Goal: Task Accomplishment & Management: Manage account settings

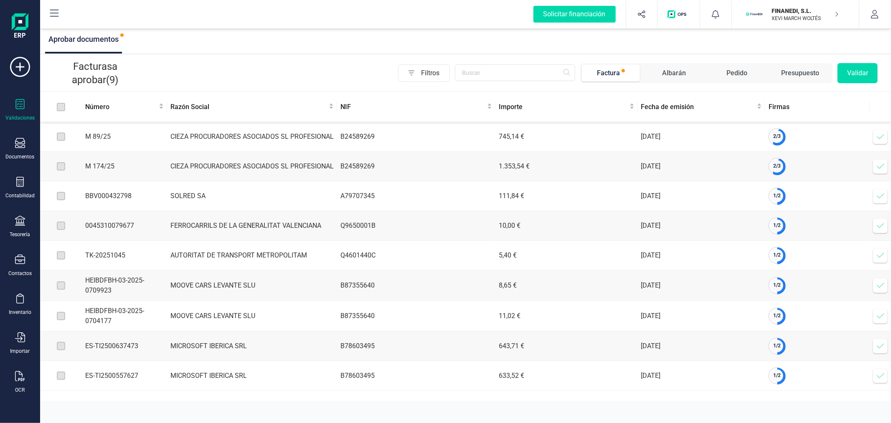
click at [876, 138] on icon at bounding box center [880, 136] width 8 height 8
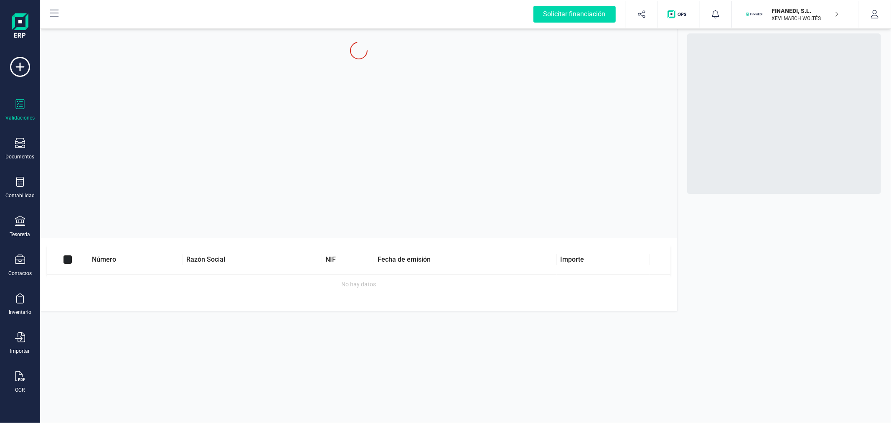
checkbox input "true"
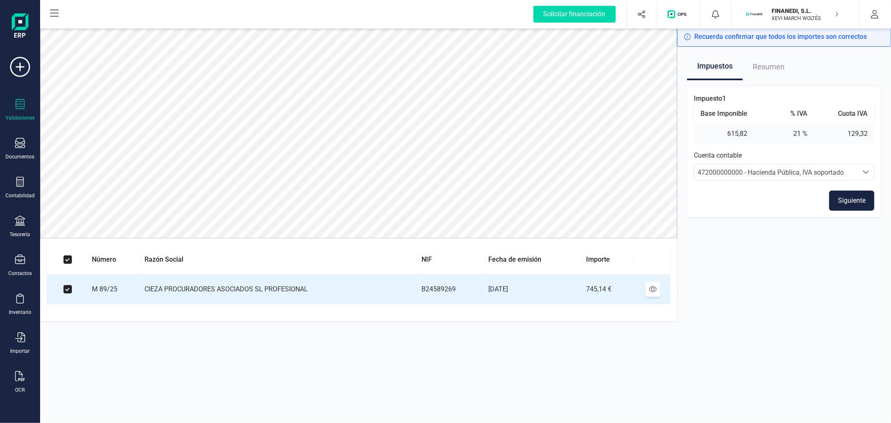
click at [847, 205] on button "Siguiente" at bounding box center [851, 200] width 45 height 20
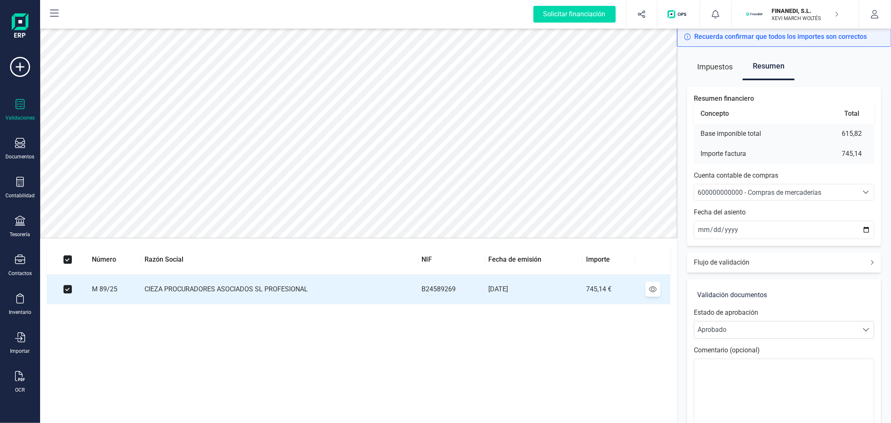
click at [753, 191] on span "600000000000 - Compras de mercaderías" at bounding box center [759, 192] width 124 height 8
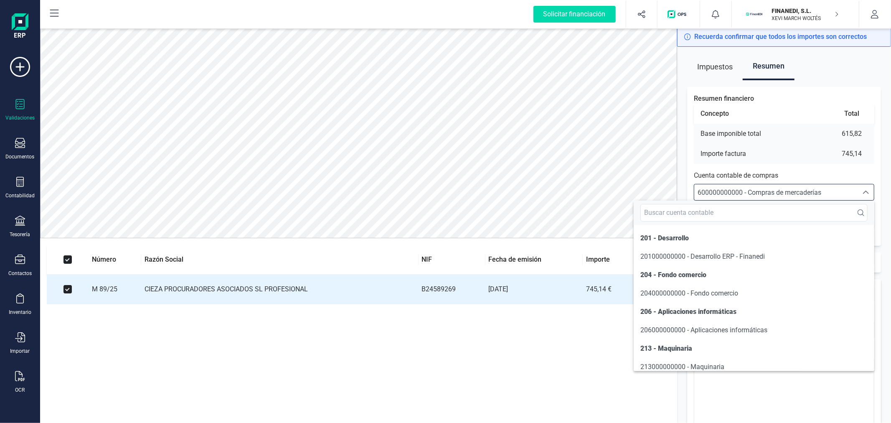
scroll to position [1791, 0]
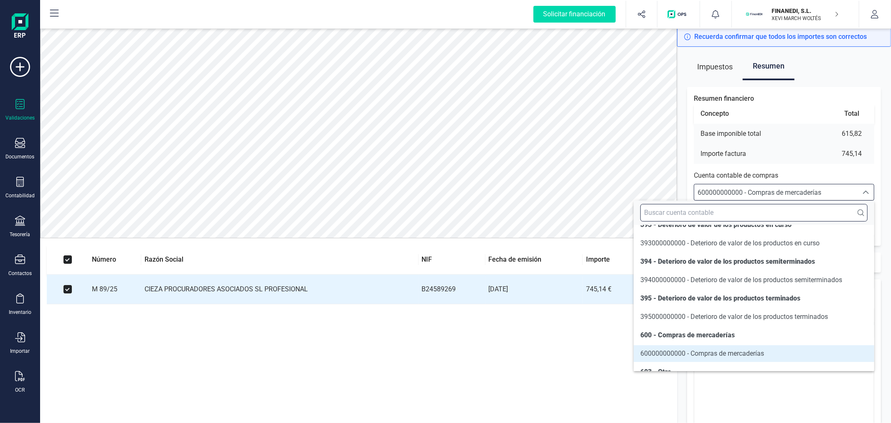
click at [695, 210] on input "text" at bounding box center [753, 213] width 227 height 18
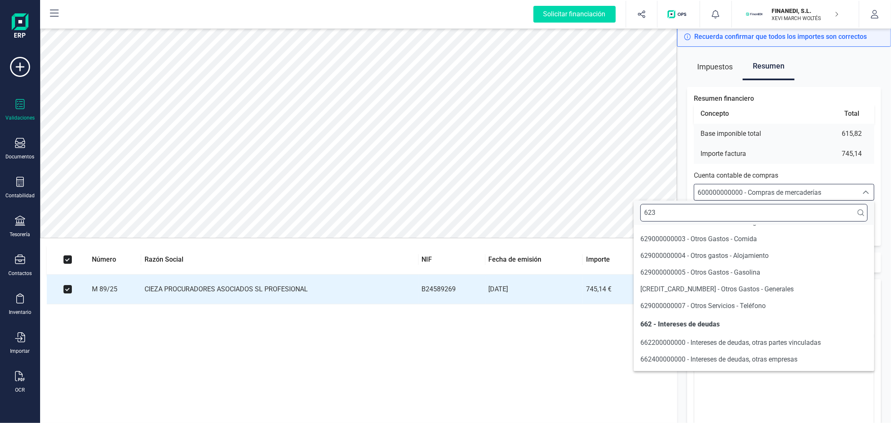
scroll to position [0, 0]
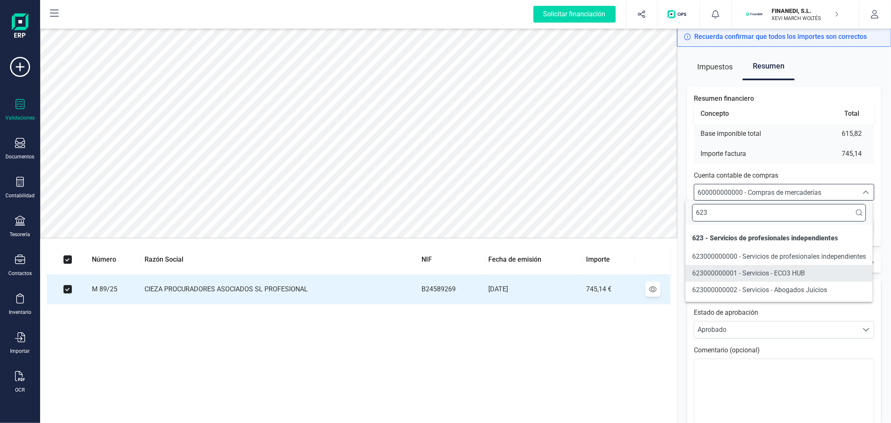
type input "623"
click at [749, 291] on span "623000000002 - Servicios - Abogados Juicios" at bounding box center [759, 290] width 135 height 8
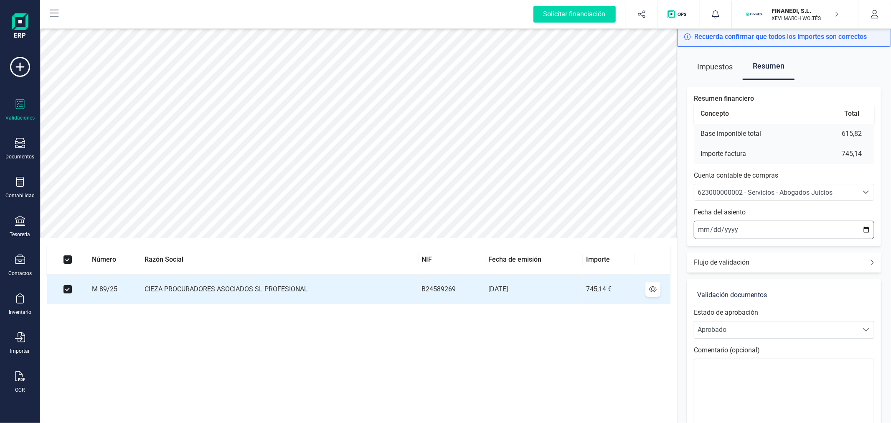
click at [865, 227] on input "2025-09-25" at bounding box center [784, 229] width 180 height 18
type input "2025-09-01"
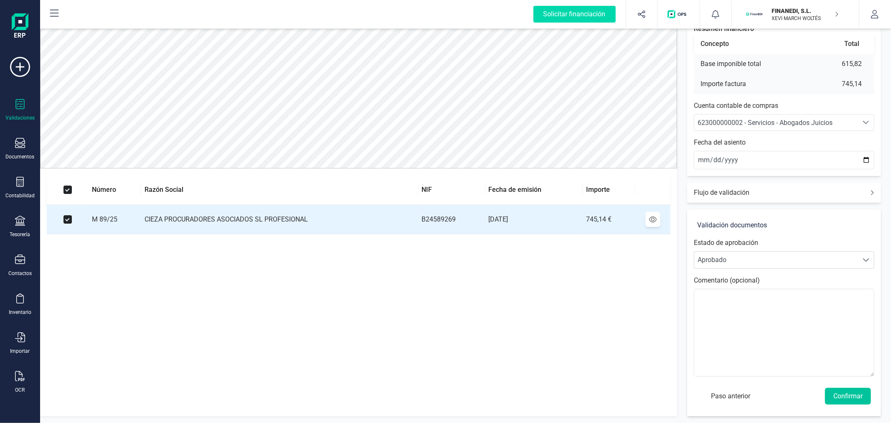
click at [848, 392] on button "Confirmar" at bounding box center [848, 396] width 46 height 17
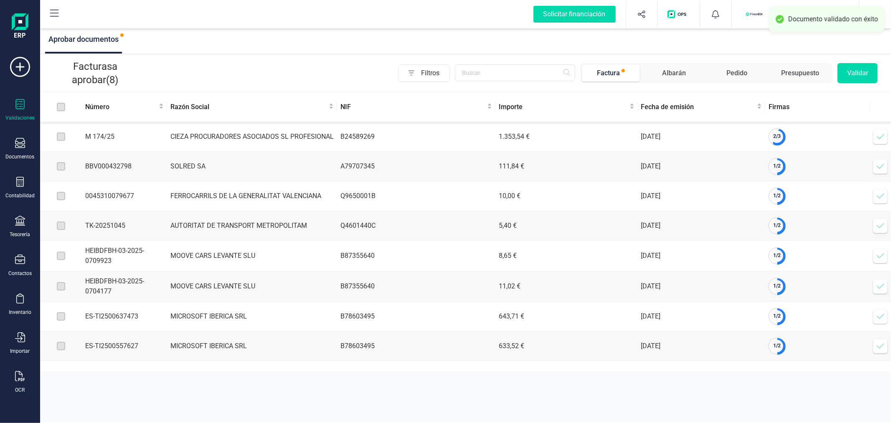
click at [877, 136] on icon at bounding box center [880, 136] width 8 height 8
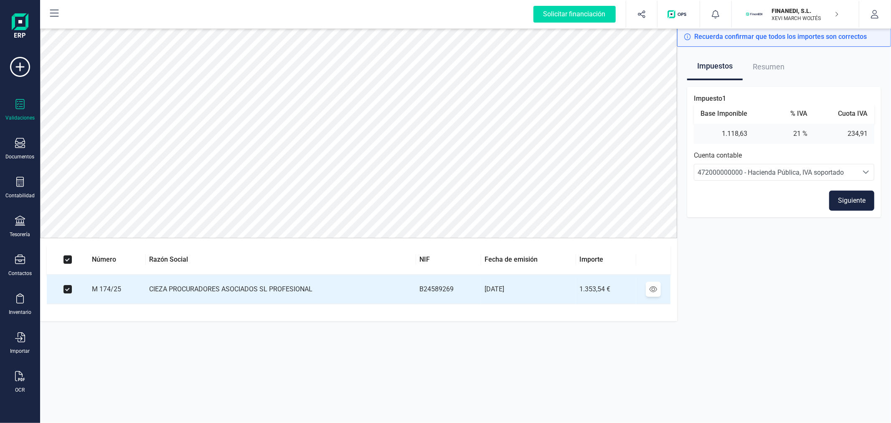
click at [852, 195] on button "Siguiente" at bounding box center [851, 200] width 45 height 20
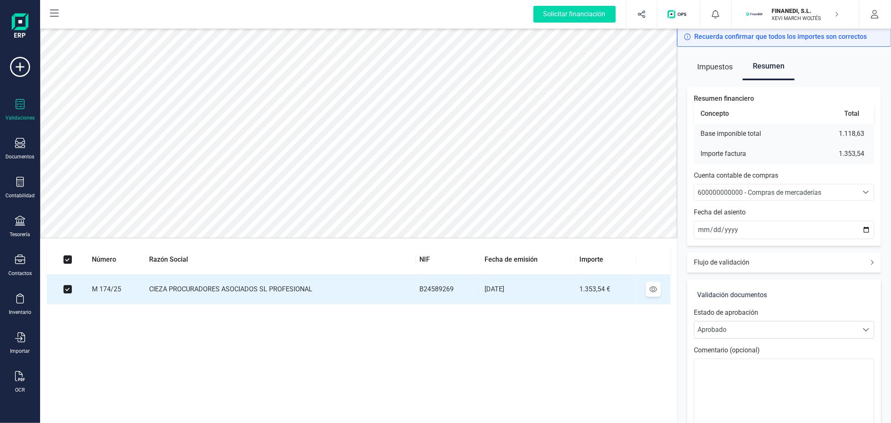
click at [792, 191] on span "600000000000 - Compras de mercaderías" at bounding box center [759, 192] width 124 height 8
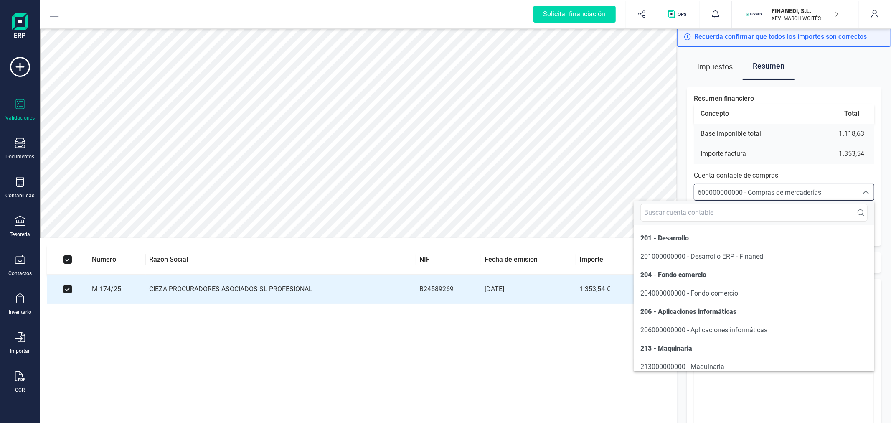
scroll to position [1791, 0]
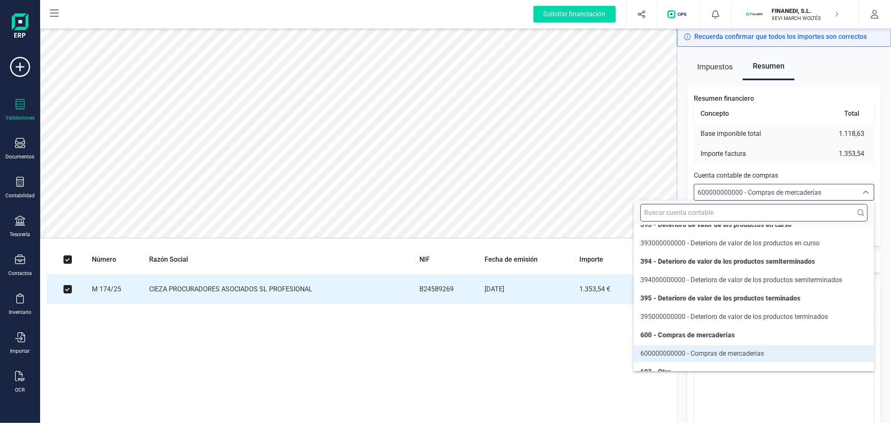
click at [766, 206] on input "text" at bounding box center [753, 213] width 227 height 18
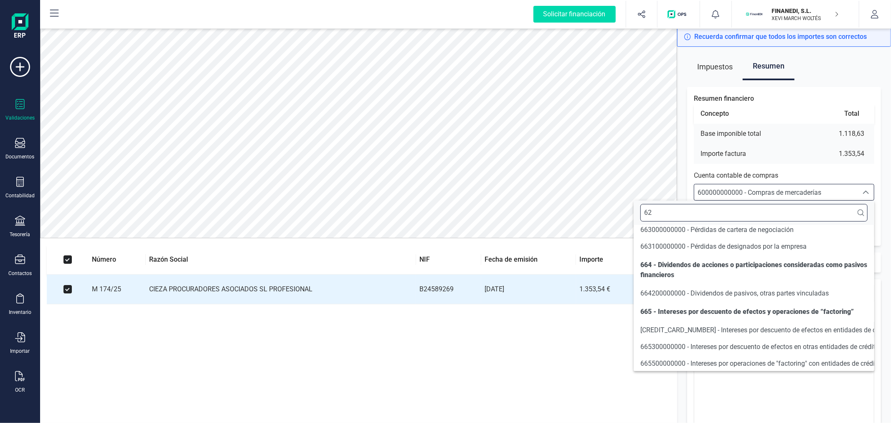
scroll to position [0, 0]
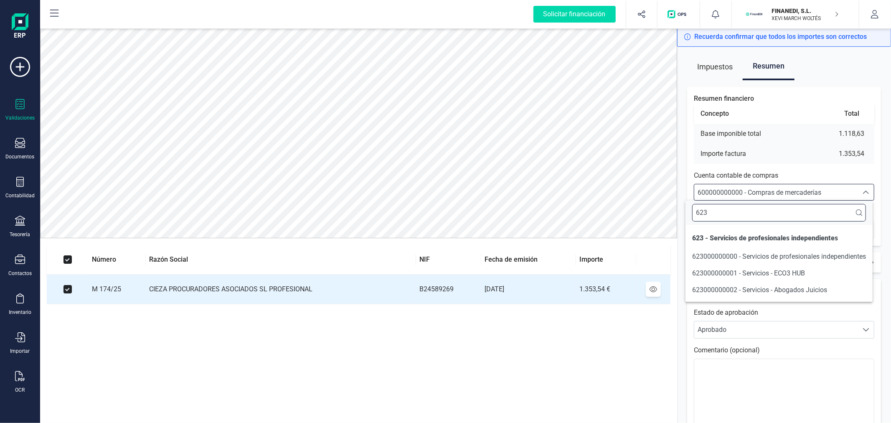
type input "623"
click at [754, 290] on span "623000000002 - Servicios - Abogados Juicios" at bounding box center [759, 290] width 135 height 8
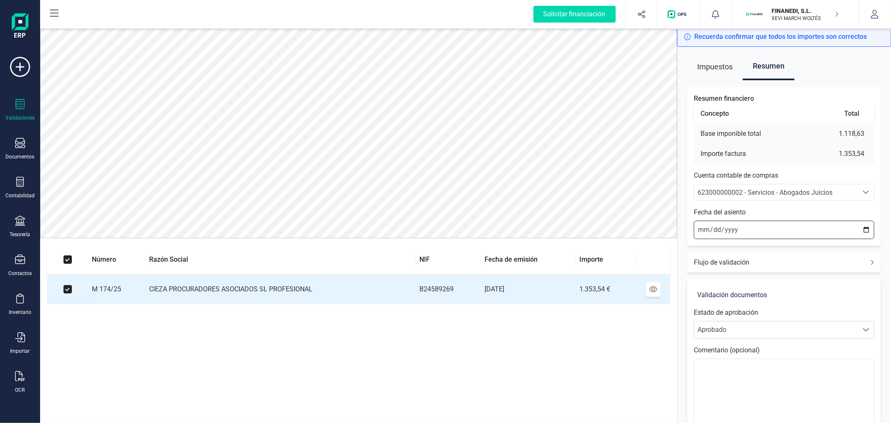
click at [869, 228] on input "[DATE]" at bounding box center [784, 229] width 180 height 18
type input "[DATE]"
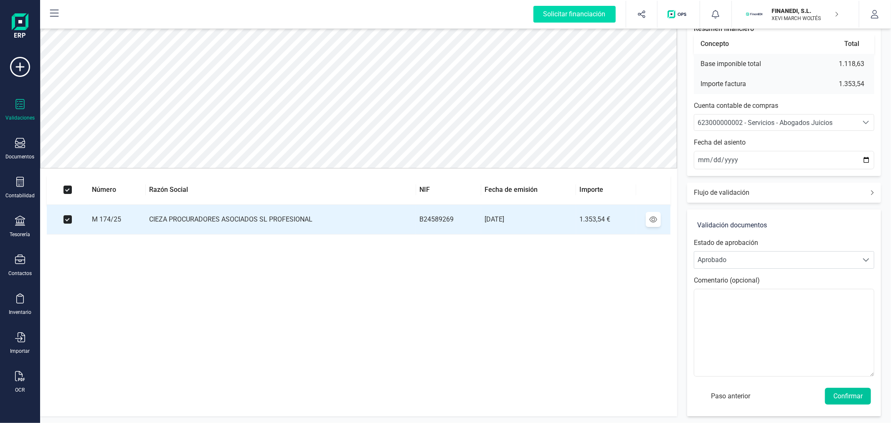
click at [852, 393] on button "Confirmar" at bounding box center [848, 396] width 46 height 17
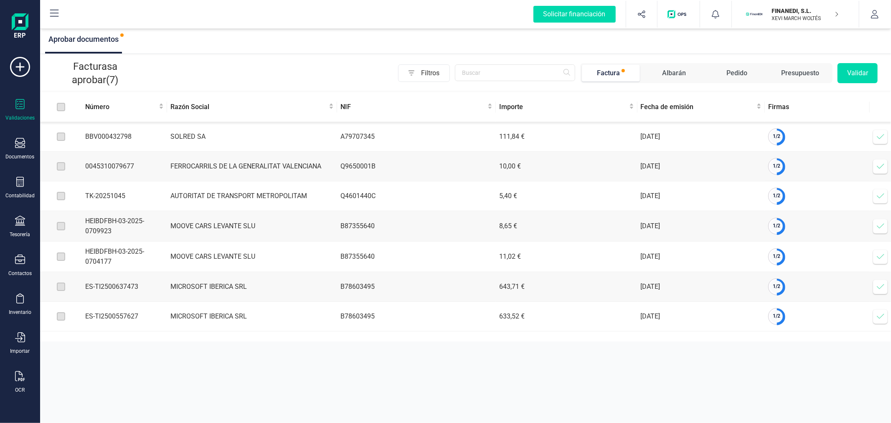
click at [879, 220] on span at bounding box center [880, 226] width 17 height 17
click at [24, 223] on icon at bounding box center [20, 220] width 10 height 10
click at [98, 180] on div at bounding box center [97, 178] width 15 height 3
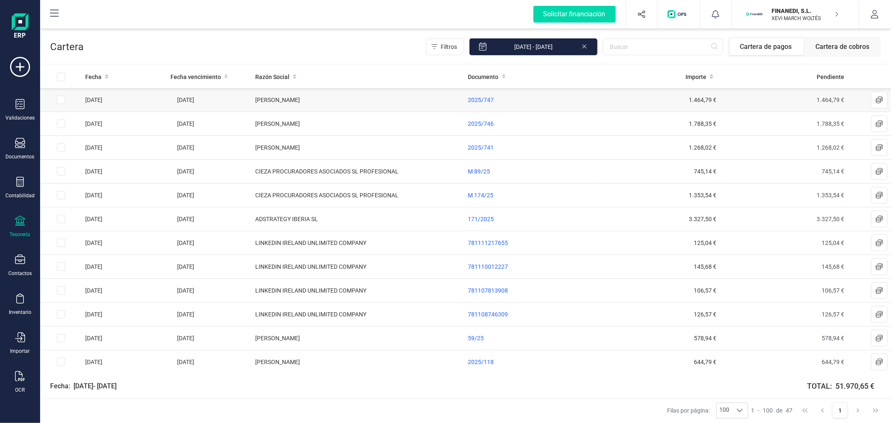
click at [61, 100] on input "Row Selected e556de1e-4708-498a-9394-42de6bed2bb2" at bounding box center [61, 100] width 8 height 8
checkbox input "true"
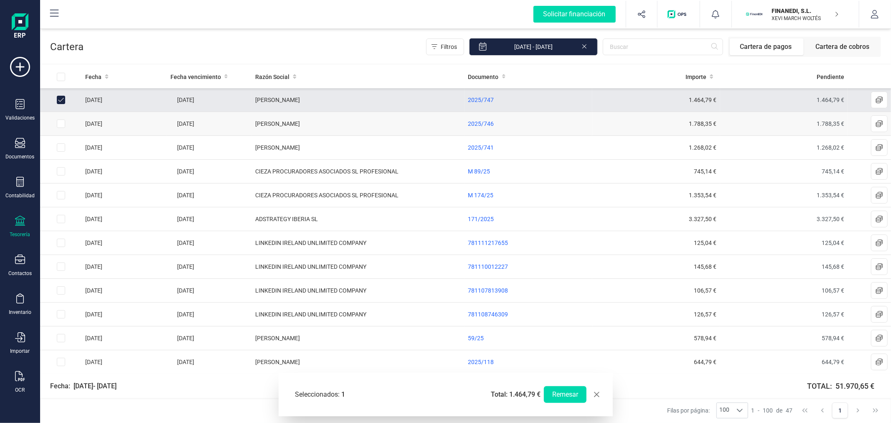
click at [60, 124] on input "Row Selected 69f2ff91-4d6c-4ce3-b113-05c4edb78153" at bounding box center [61, 123] width 8 height 8
checkbox input "true"
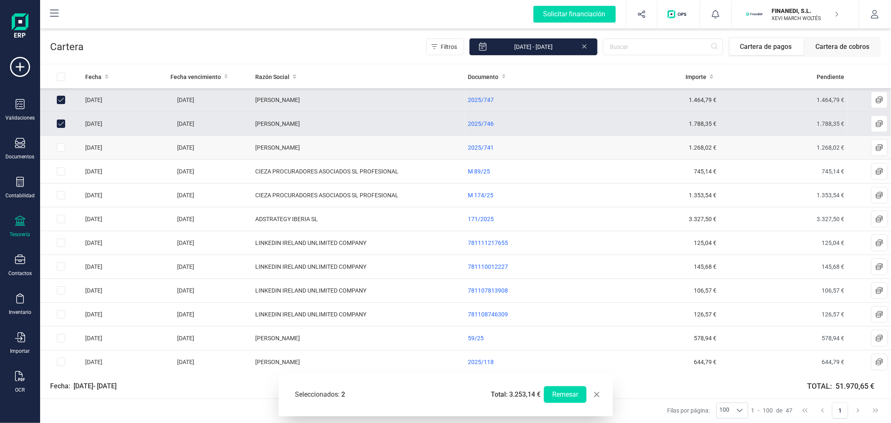
click at [59, 151] on input "Row Selected 62985c36-80dd-4225-a3ba-740cf8443360" at bounding box center [61, 147] width 8 height 8
checkbox input "true"
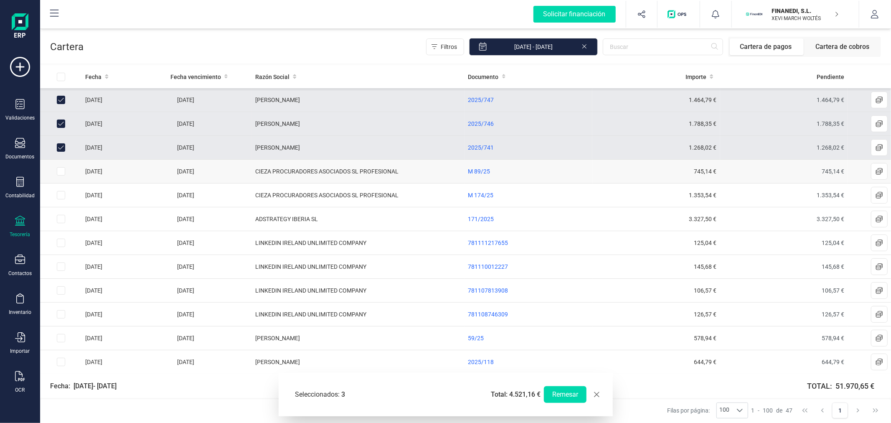
click at [62, 172] on input "Row Selected 550765d5-62e0-4eeb-8db5-4569b173eb8f" at bounding box center [61, 171] width 8 height 8
checkbox input "true"
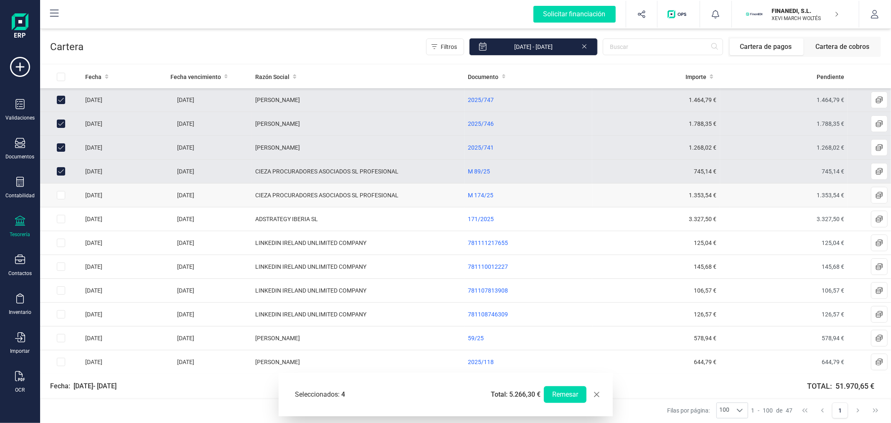
click at [60, 197] on input "Row Selected eb509247-5dcf-4bd7-b2d4-7dae461f74ff" at bounding box center [61, 195] width 8 height 8
checkbox input "true"
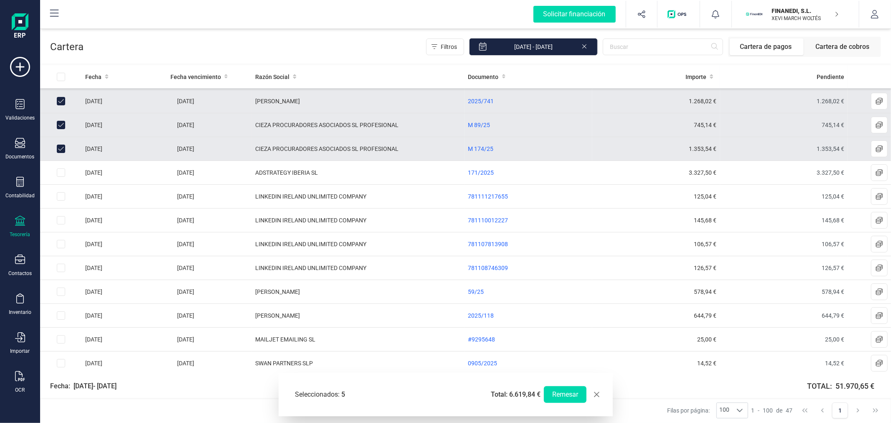
scroll to position [93, 0]
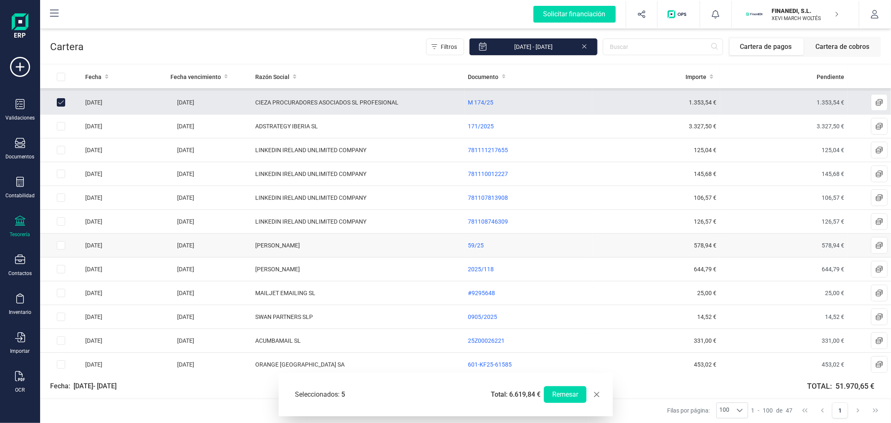
click at [61, 243] on input "Row Selected 8ec3e8a1-fe28-41de-9ad3-32085f4d9c5c" at bounding box center [61, 245] width 8 height 8
checkbox input "true"
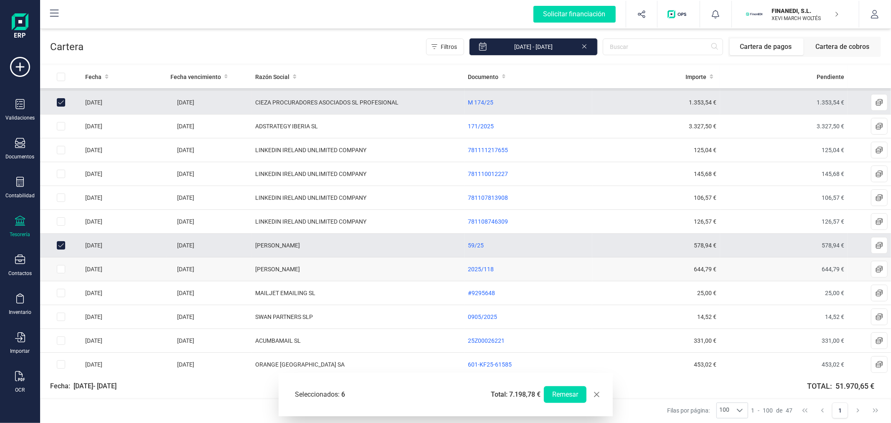
click at [59, 271] on input "Row Selected b53f85f9-628b-4135-b2d8-f4ae6bbb9dd5" at bounding box center [61, 269] width 8 height 8
checkbox input "true"
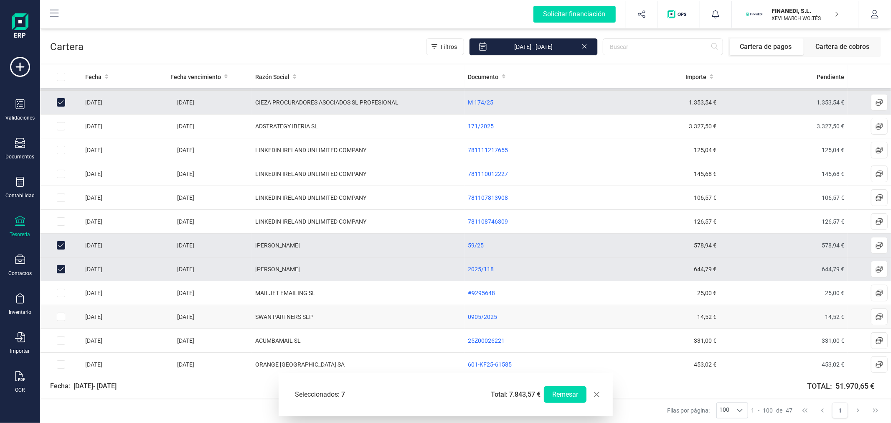
click at [59, 315] on input "Row Selected 14e2b7f6-140d-43c9-8b5a-6cfa0349338b" at bounding box center [61, 316] width 8 height 8
checkbox input "true"
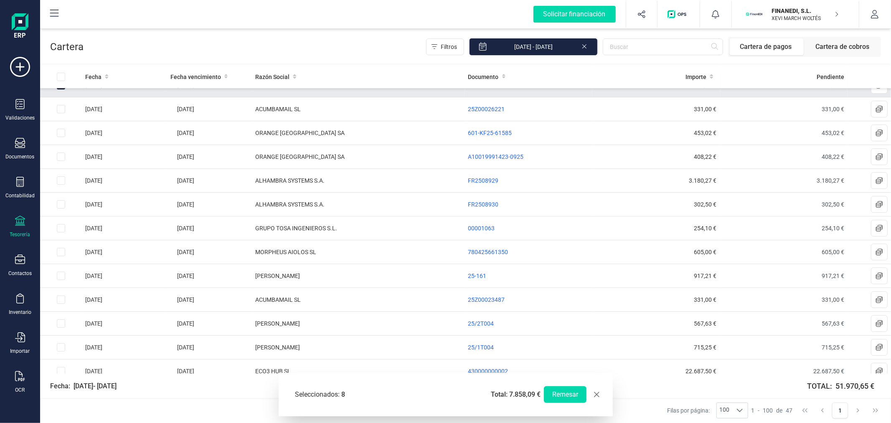
scroll to position [0, 0]
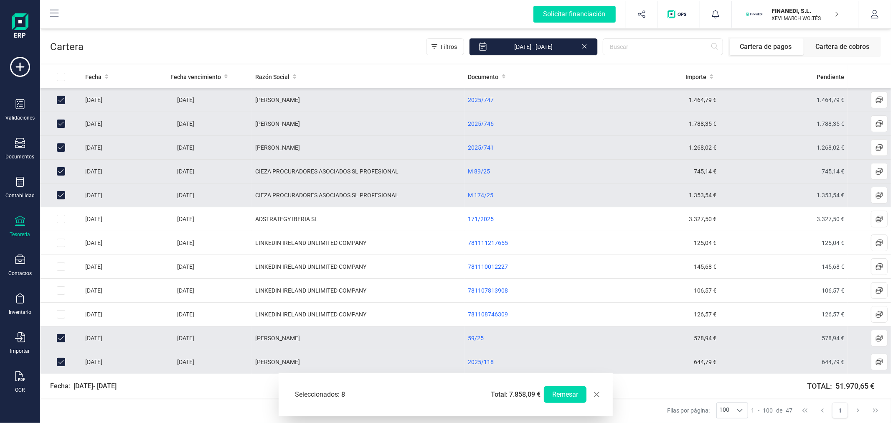
click at [60, 169] on input "Row Unselected 550765d5-62e0-4eeb-8db5-4569b173eb8f" at bounding box center [61, 171] width 8 height 8
checkbox input "false"
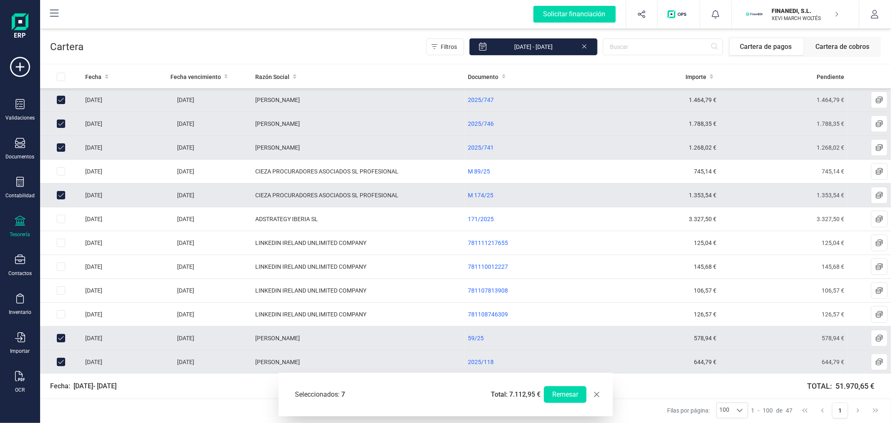
click at [59, 195] on input "Row Unselected eb509247-5dcf-4bd7-b2d4-7dae461f74ff" at bounding box center [61, 195] width 8 height 8
checkbox input "false"
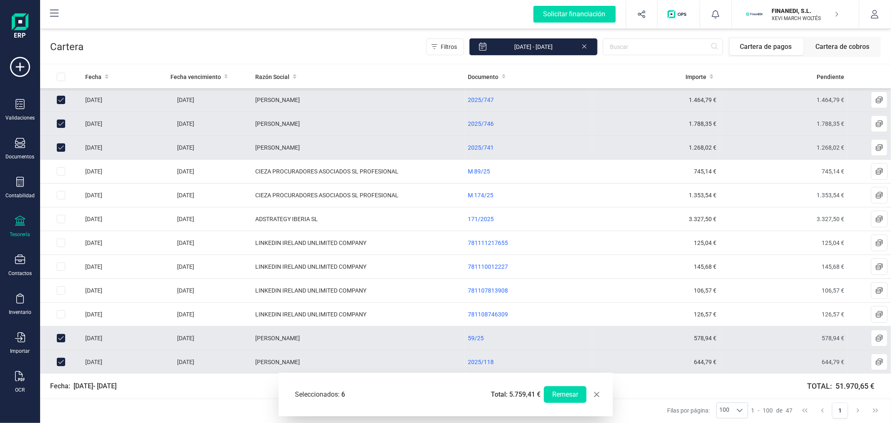
click at [58, 336] on input "Row Unselected 8ec3e8a1-fe28-41de-9ad3-32085f4d9c5c" at bounding box center [61, 338] width 8 height 8
checkbox input "false"
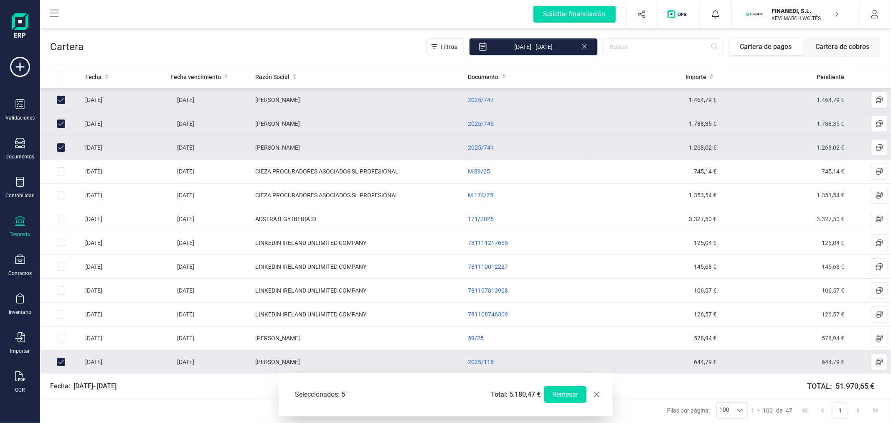
click at [61, 358] on input "Row Unselected b53f85f9-628b-4135-b2d8-f4ae6bbb9dd5" at bounding box center [61, 361] width 8 height 8
checkbox input "false"
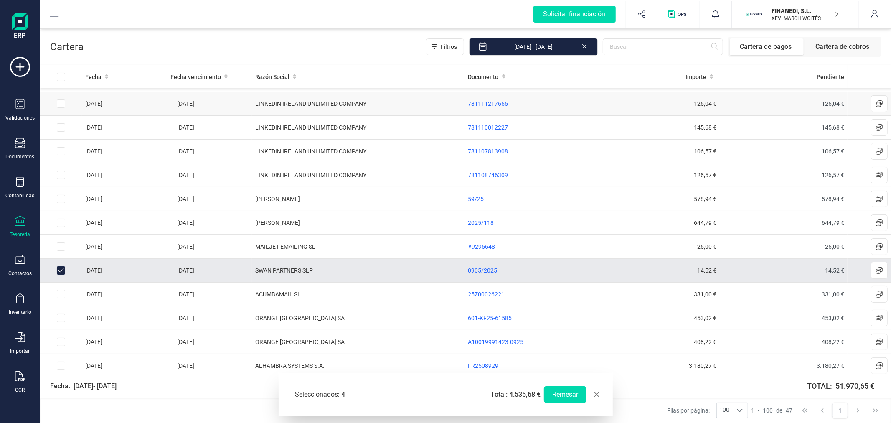
scroll to position [185, 0]
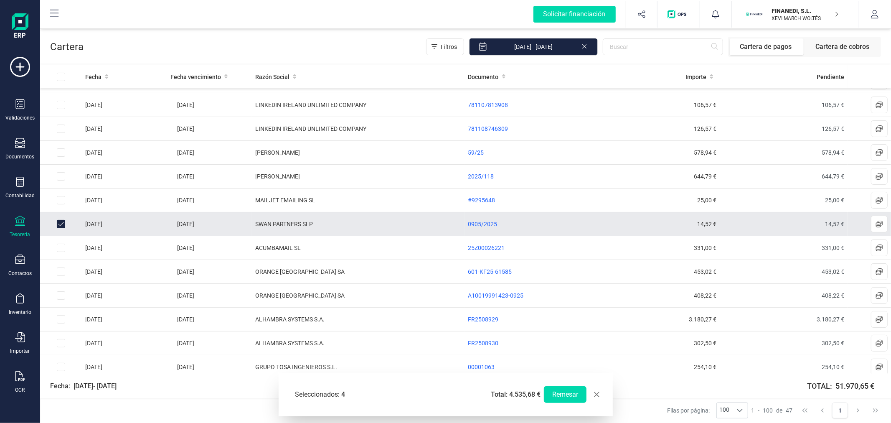
click at [63, 222] on input "Row Unselected 14e2b7f6-140d-43c9-8b5a-6cfa0349338b" at bounding box center [61, 224] width 8 height 8
checkbox input "false"
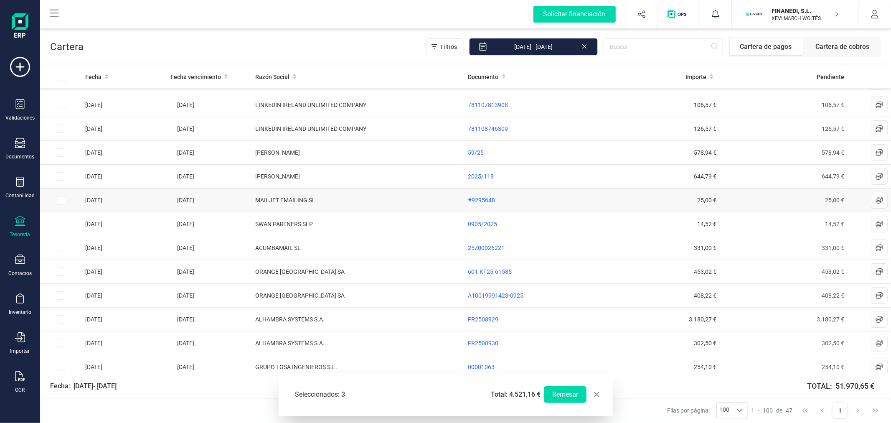
scroll to position [0, 0]
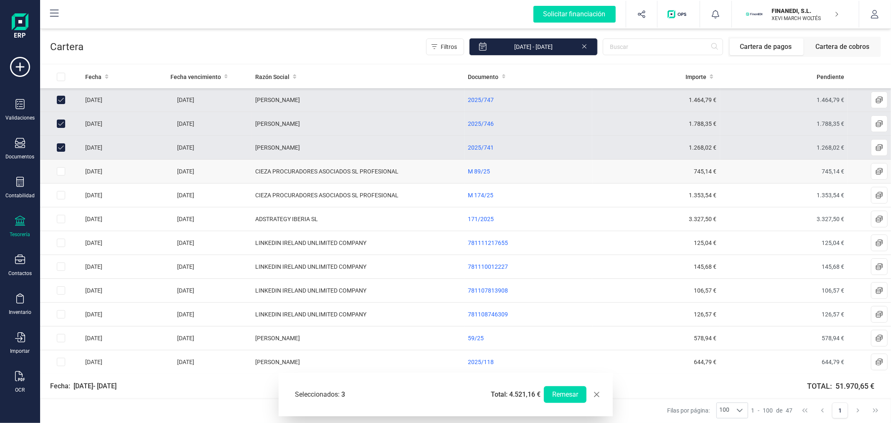
click at [55, 167] on td at bounding box center [61, 172] width 42 height 24
click at [59, 172] on input "Row Selected 550765d5-62e0-4eeb-8db5-4569b173eb8f" at bounding box center [61, 171] width 8 height 8
checkbox input "true"
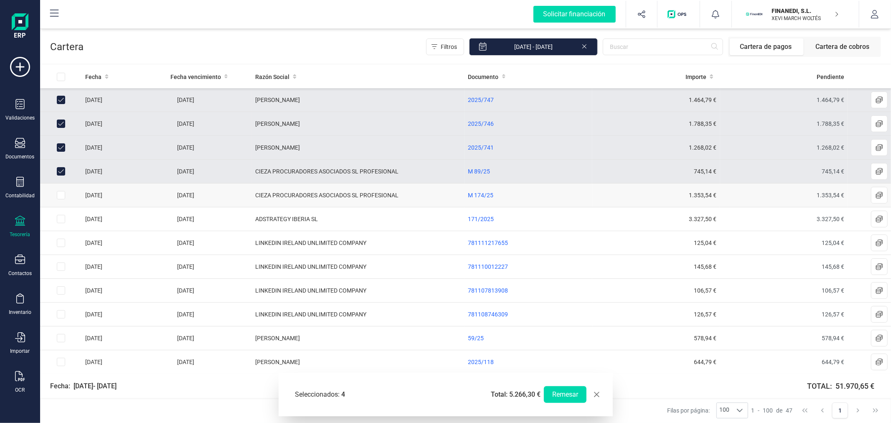
click at [59, 195] on input "Row Selected eb509247-5dcf-4bd7-b2d4-7dae461f74ff" at bounding box center [61, 195] width 8 height 8
checkbox input "true"
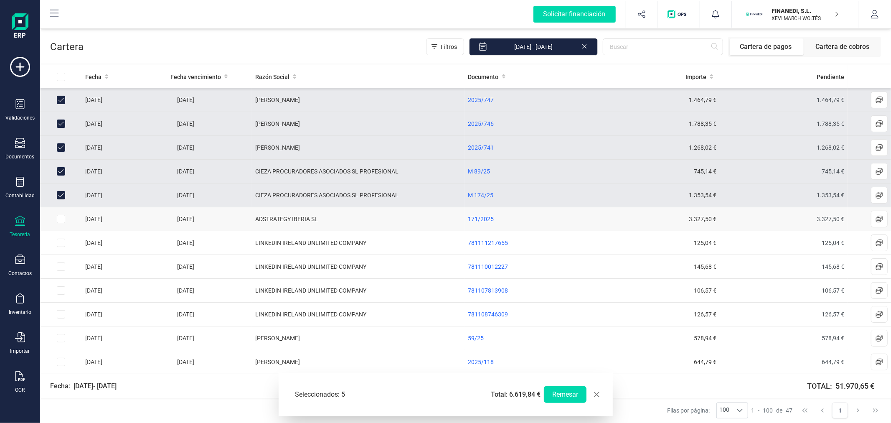
click at [63, 222] on input "Row Selected 01fa623e-7b6e-4300-9ac1-8fe9af3555aa" at bounding box center [61, 219] width 8 height 8
checkbox input "true"
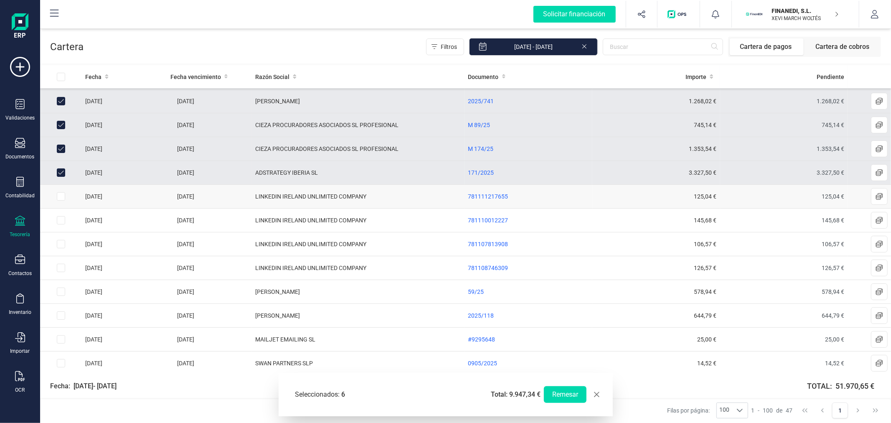
scroll to position [93, 0]
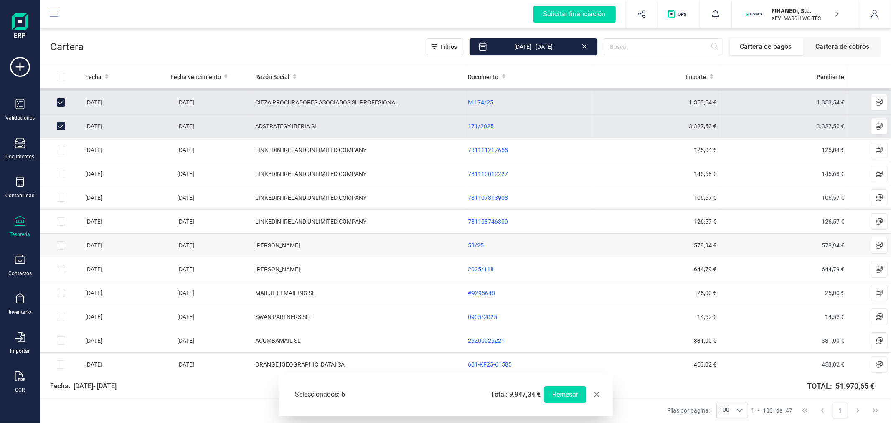
click at [60, 245] on input "Row Selected 8ec3e8a1-fe28-41de-9ad3-32085f4d9c5c" at bounding box center [61, 245] width 8 height 8
checkbox input "true"
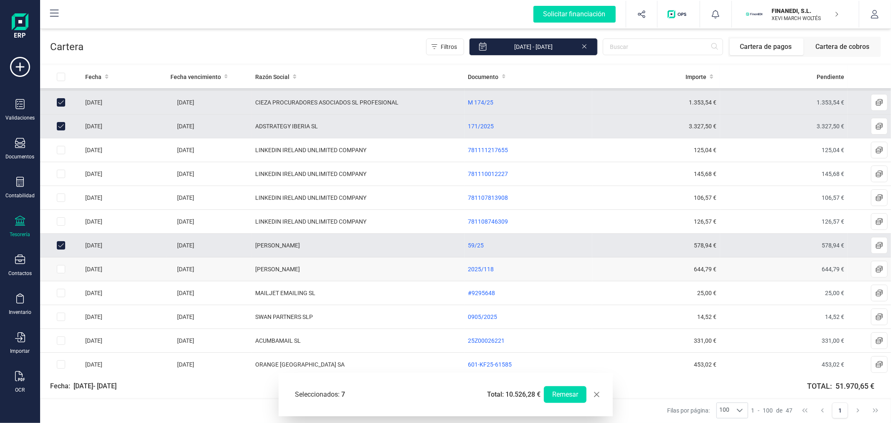
click at [61, 270] on input "Row Selected b53f85f9-628b-4135-b2d8-f4ae6bbb9dd5" at bounding box center [61, 269] width 8 height 8
checkbox input "true"
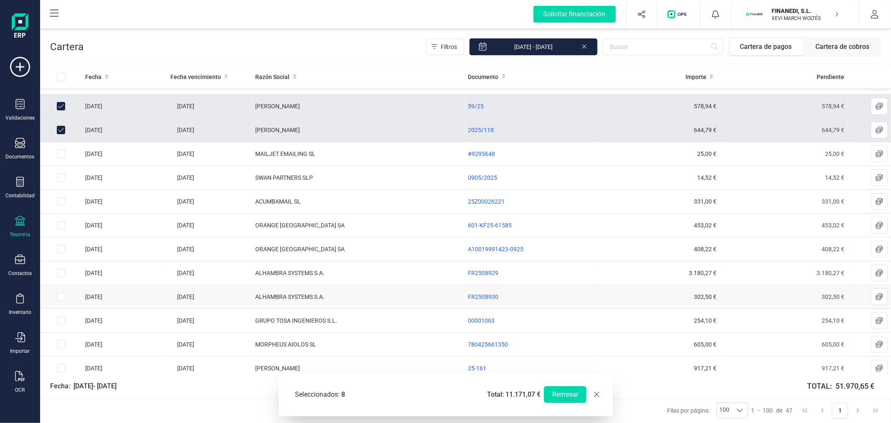
scroll to position [278, 0]
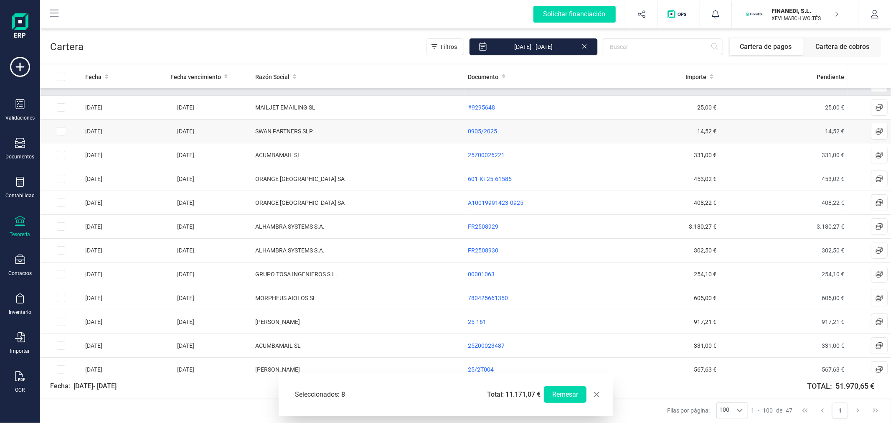
click at [61, 134] on input "Row Selected 14e2b7f6-140d-43c9-8b5a-6cfa0349338b" at bounding box center [61, 131] width 8 height 8
checkbox input "true"
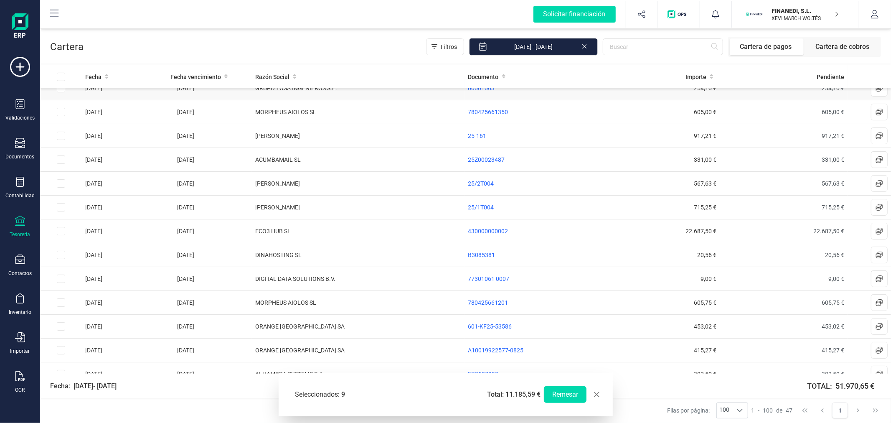
scroll to position [557, 0]
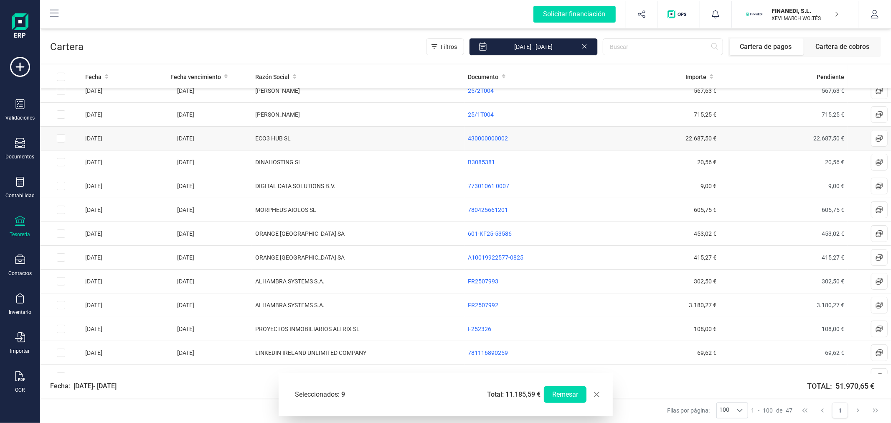
click at [61, 138] on input "Row Selected cc2d4221-71a8-44e7-b117-907c4c902d17" at bounding box center [61, 138] width 8 height 8
checkbox input "true"
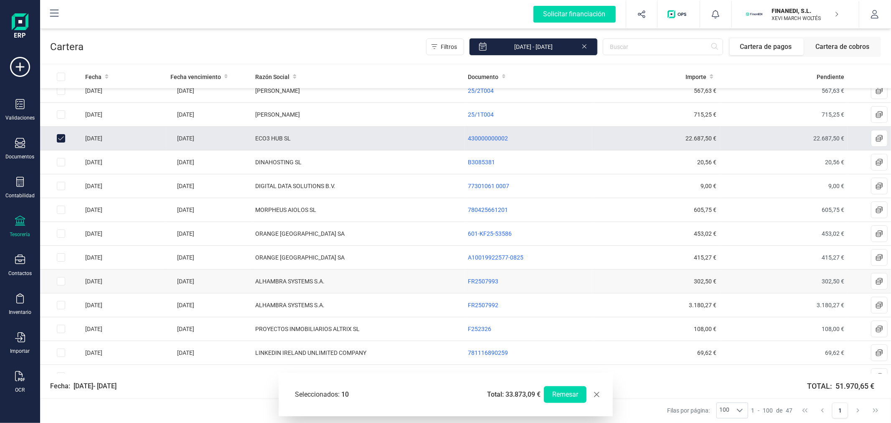
click at [61, 283] on input "Row Selected d519177f-f62c-40dc-b77a-013bf93f4957" at bounding box center [61, 281] width 8 height 8
checkbox input "true"
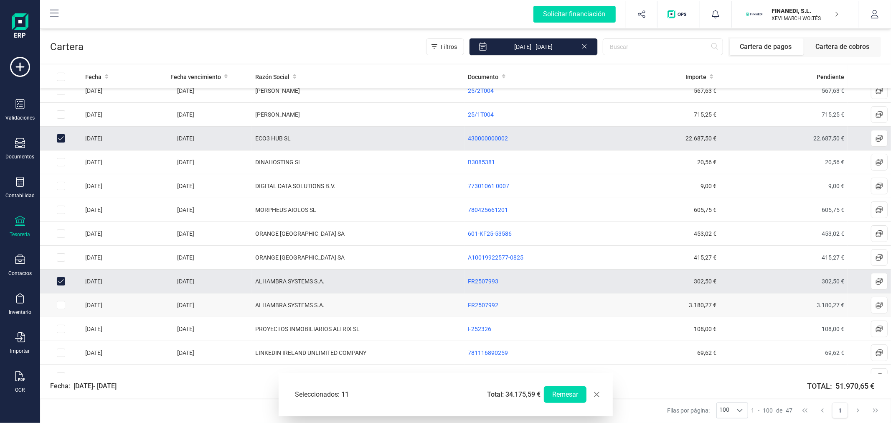
click at [59, 305] on input "Row Selected 82199736-e971-4b43-ae11-d0c8e637ce5e" at bounding box center [61, 305] width 8 height 8
checkbox input "true"
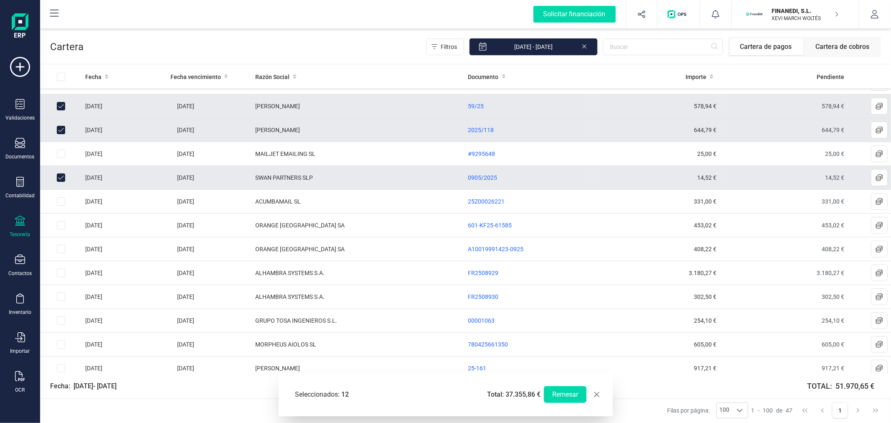
scroll to position [324, 0]
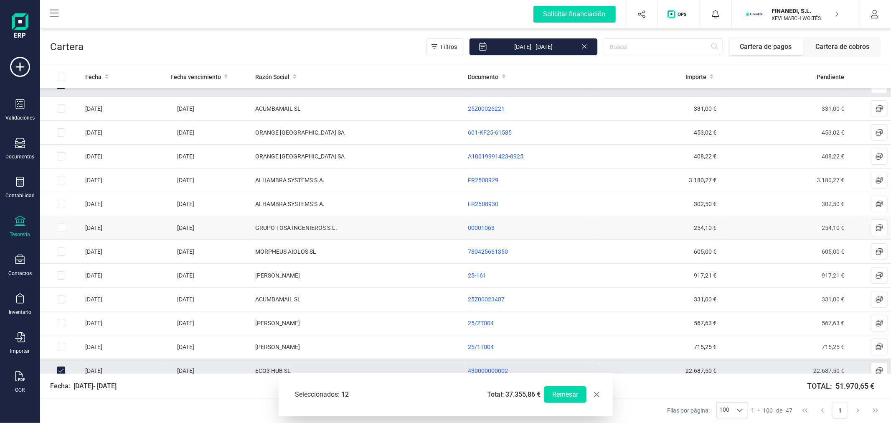
click at [60, 228] on input "Row Selected 98bff397-c762-44f8-8871-c795061b132d" at bounding box center [61, 227] width 8 height 8
checkbox input "true"
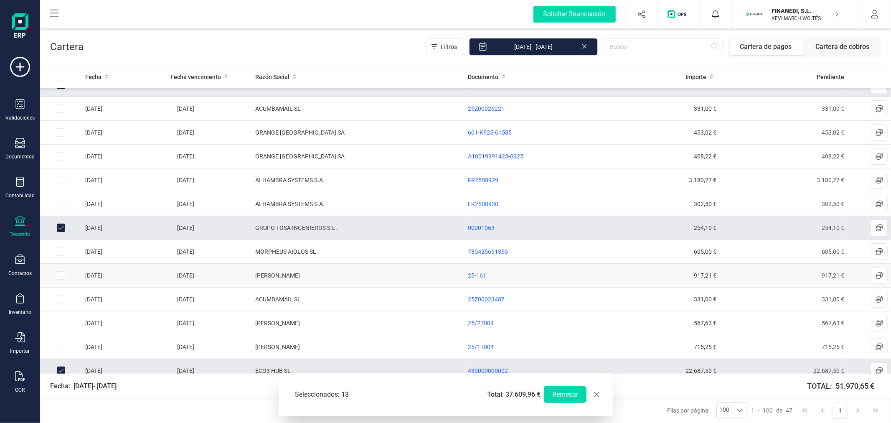
scroll to position [371, 0]
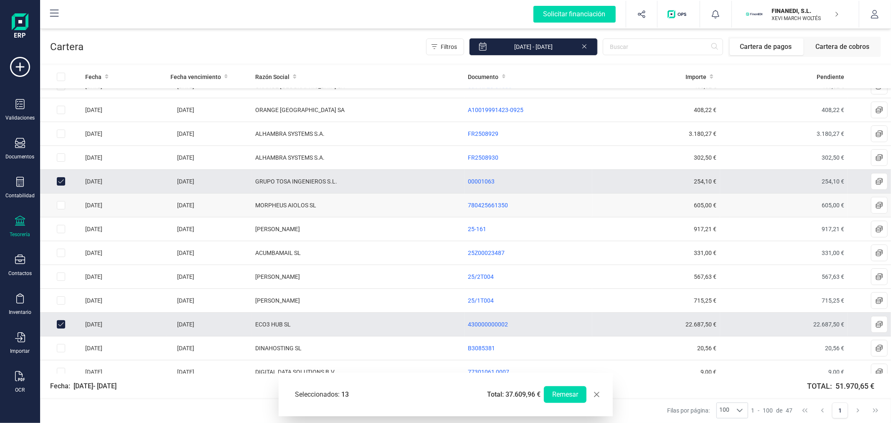
click at [59, 206] on input "Row Selected 1b2fb8ba-b532-4307-baea-3b0bd6b2c5e4" at bounding box center [61, 205] width 8 height 8
checkbox input "true"
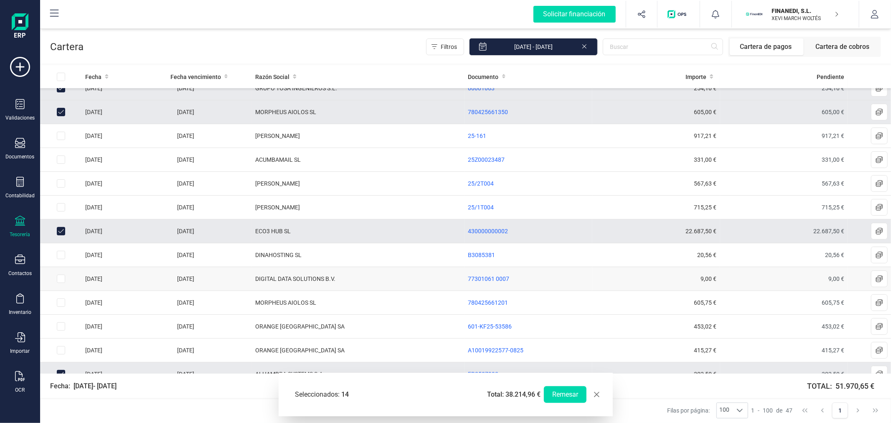
scroll to position [510, 0]
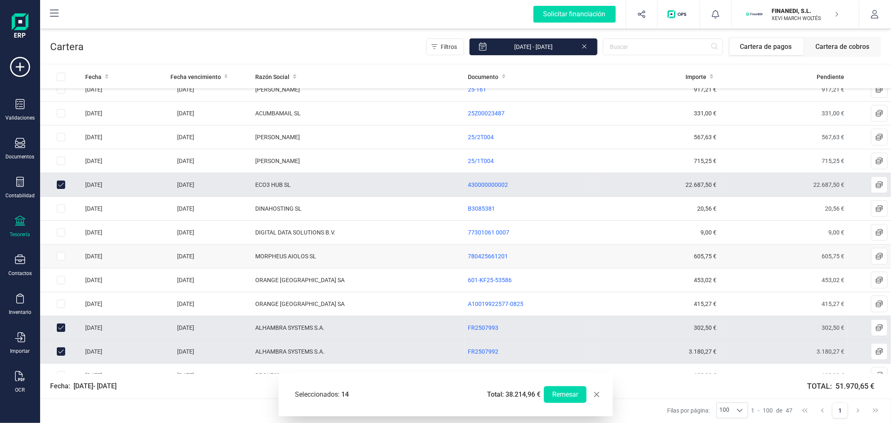
click at [59, 256] on input "Row Selected cd079a60-1e06-4ea5-bb89-bb8006e3960a" at bounding box center [61, 256] width 8 height 8
checkbox input "true"
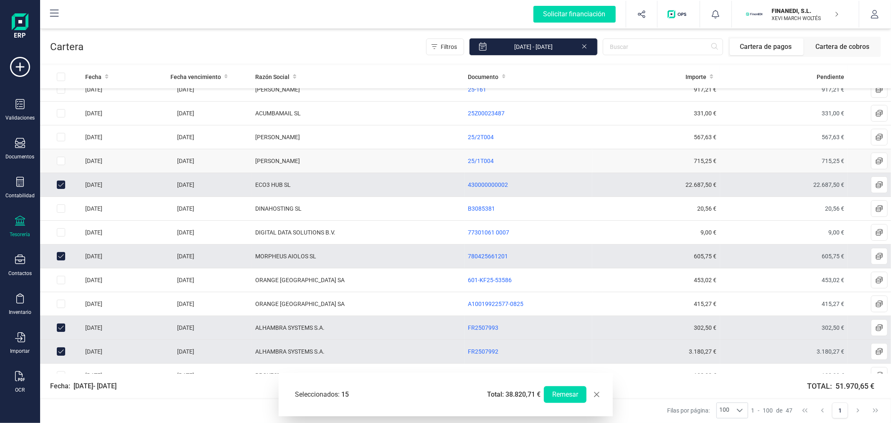
scroll to position [418, 0]
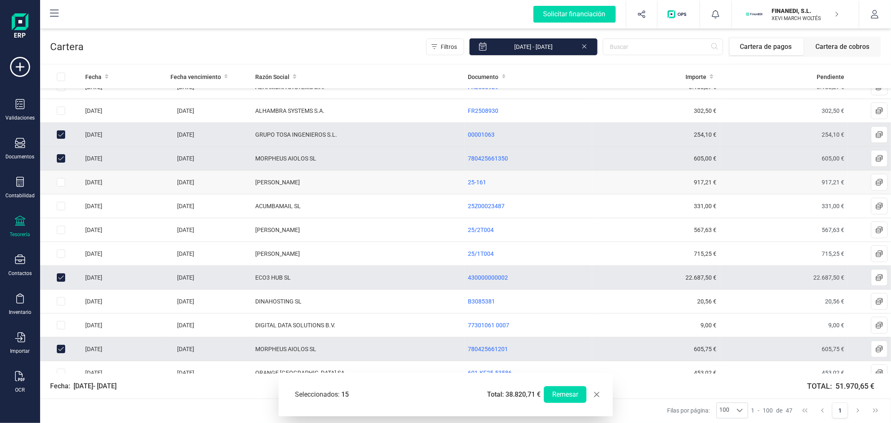
click at [61, 184] on input "Row Selected bd30e027-9eb7-490e-b622-cf6c4322d10d" at bounding box center [61, 182] width 8 height 8
checkbox input "true"
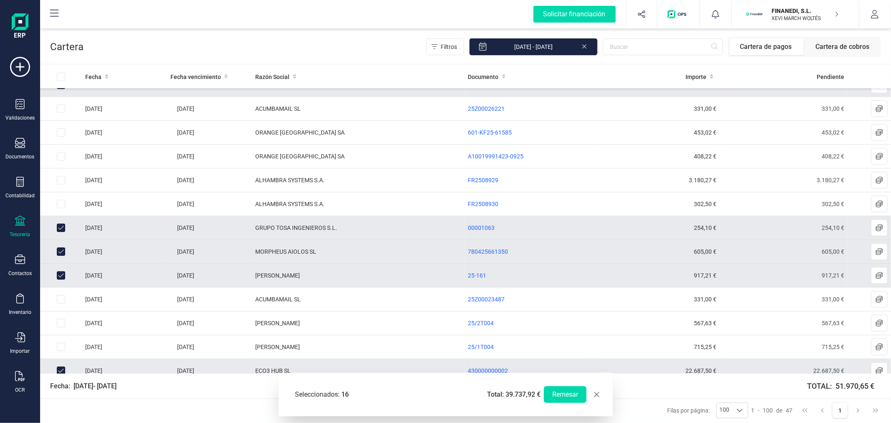
scroll to position [371, 0]
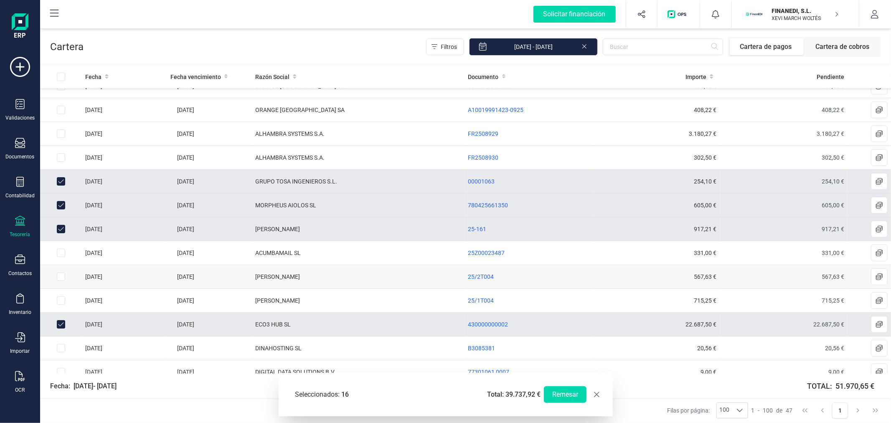
click at [61, 277] on input "Row Selected f6cacc9d-9d31-4de4-9769-ec5605e608b8" at bounding box center [61, 276] width 8 height 8
checkbox input "true"
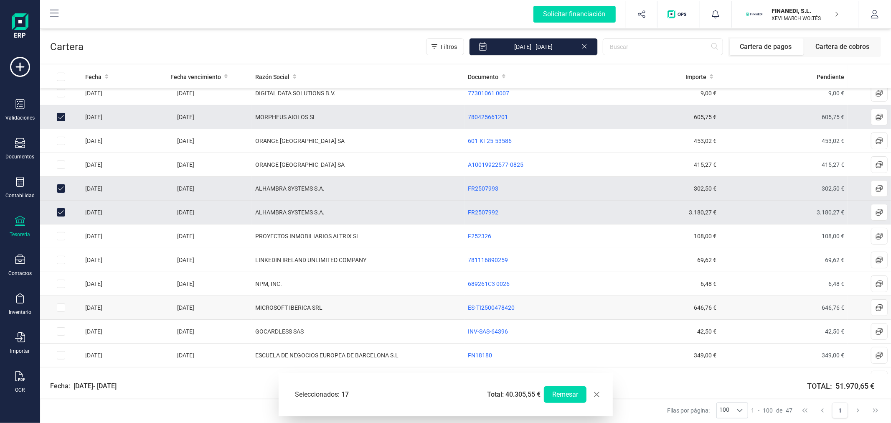
scroll to position [696, 0]
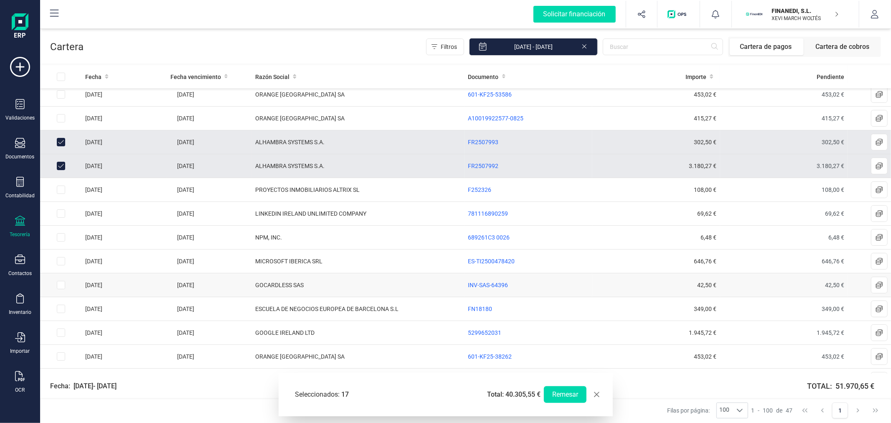
click at [62, 286] on input "Row Selected 885f6130-928b-4c52-a103-8e1d587d3a7e" at bounding box center [61, 285] width 8 height 8
checkbox input "true"
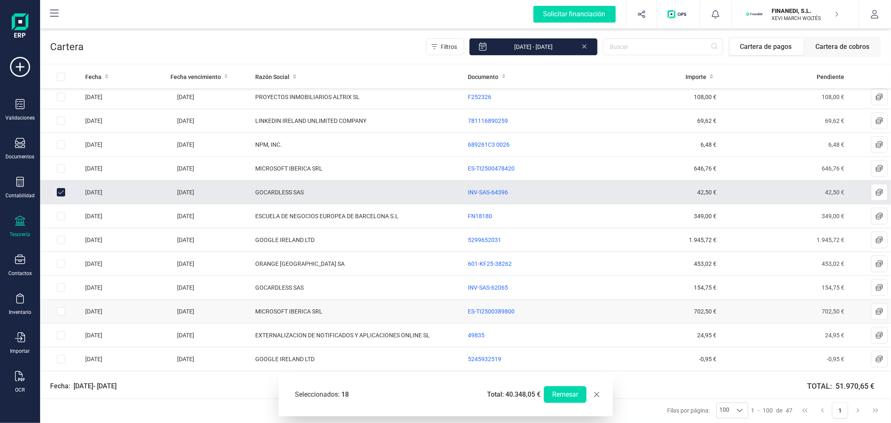
scroll to position [834, 0]
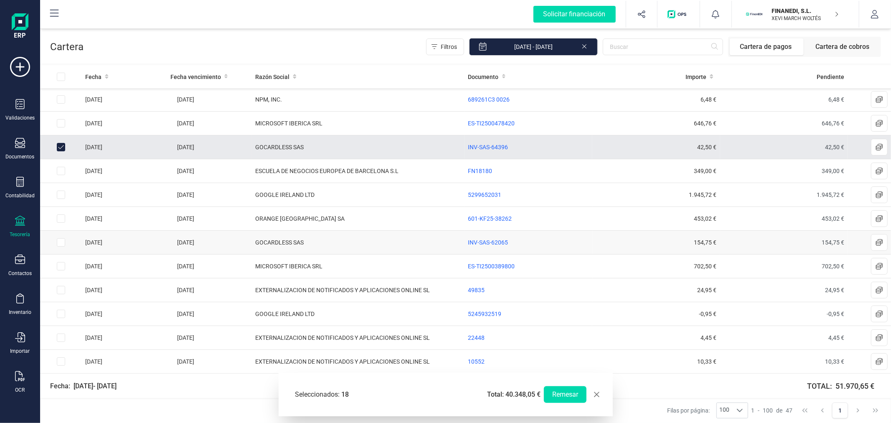
click at [59, 243] on input "Row Selected c89ba919-66c4-48f9-9fc6-3bdbd4738002" at bounding box center [61, 242] width 8 height 8
checkbox input "true"
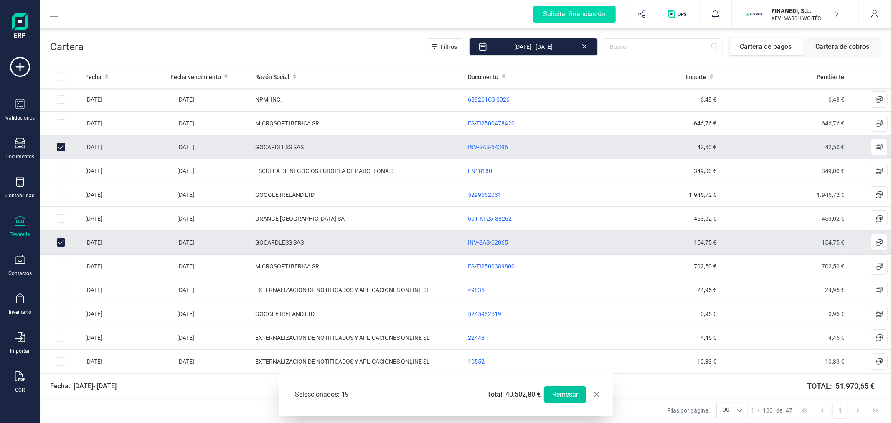
click at [569, 399] on button "Remesar" at bounding box center [565, 394] width 43 height 17
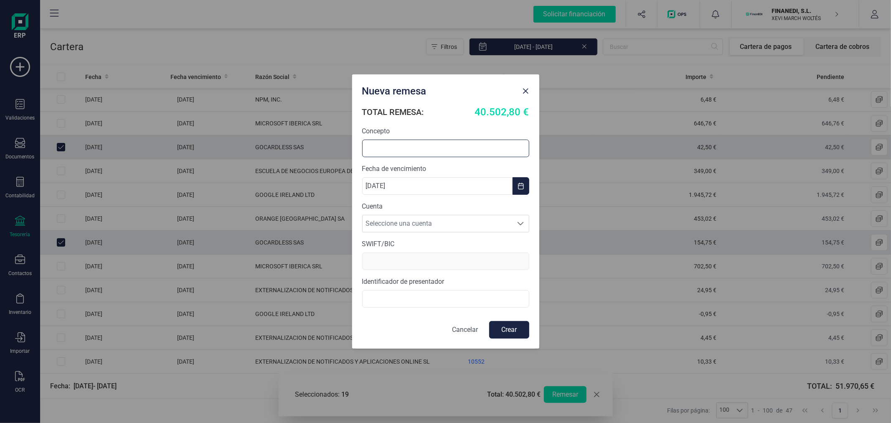
click at [448, 142] on input "text" at bounding box center [445, 148] width 167 height 18
type input "REMESA SEPTIEMBRE"
click at [458, 222] on span "Seleccione una cuenta" at bounding box center [437, 223] width 150 height 17
click at [458, 261] on li "ES2621008622680200144508" at bounding box center [445, 260] width 167 height 17
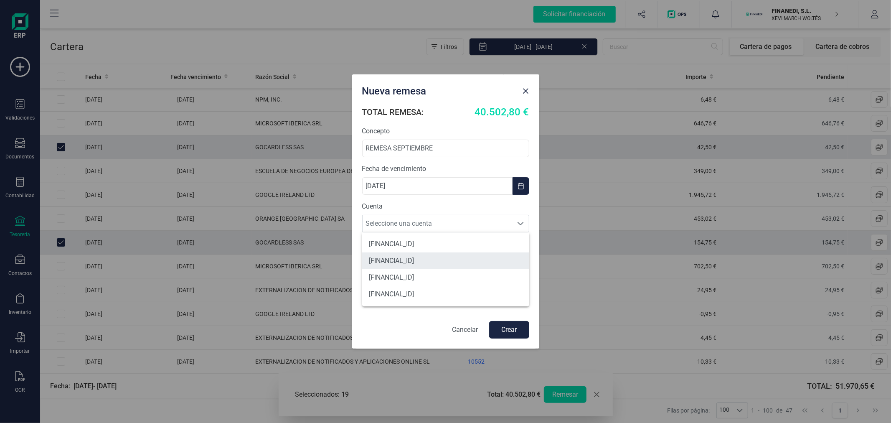
type input "CAIXESBBXXX"
type input "B72399710"
click at [524, 331] on button "Crear" at bounding box center [509, 330] width 40 height 18
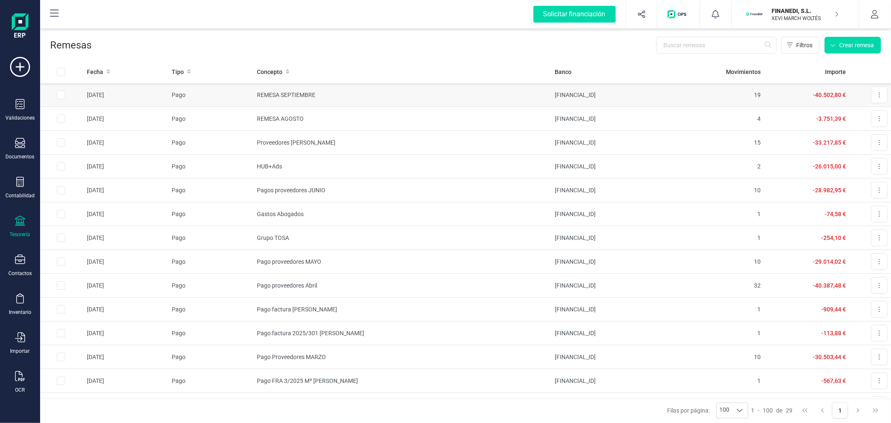
click at [526, 95] on td "REMESA SEPTIEMBRE" at bounding box center [402, 95] width 298 height 24
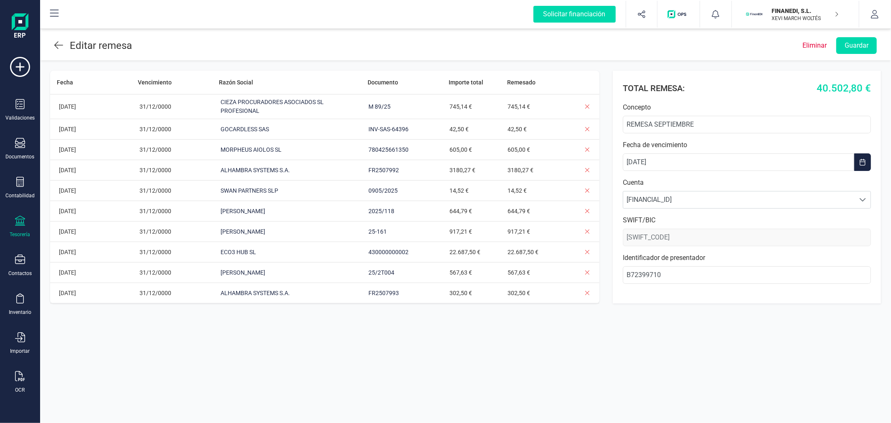
click at [525, 351] on div "Editar remesa Eliminar Guardar Fecha Vencimiento Razón Social Documento Importe…" at bounding box center [465, 211] width 851 height 423
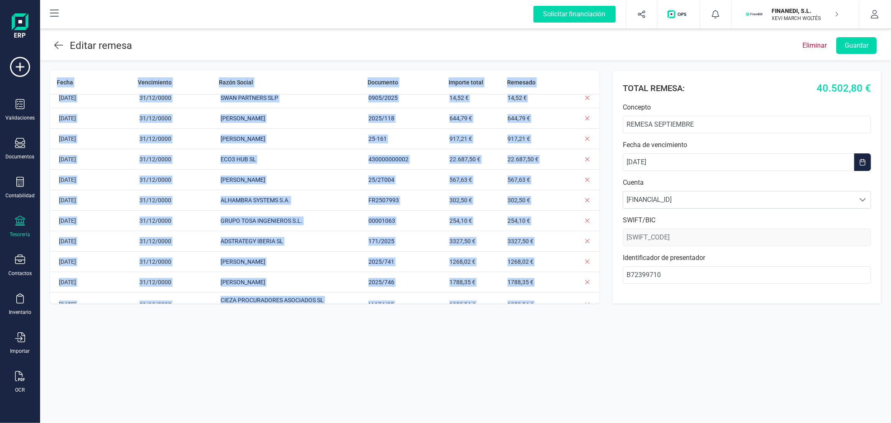
scroll to position [189, 0]
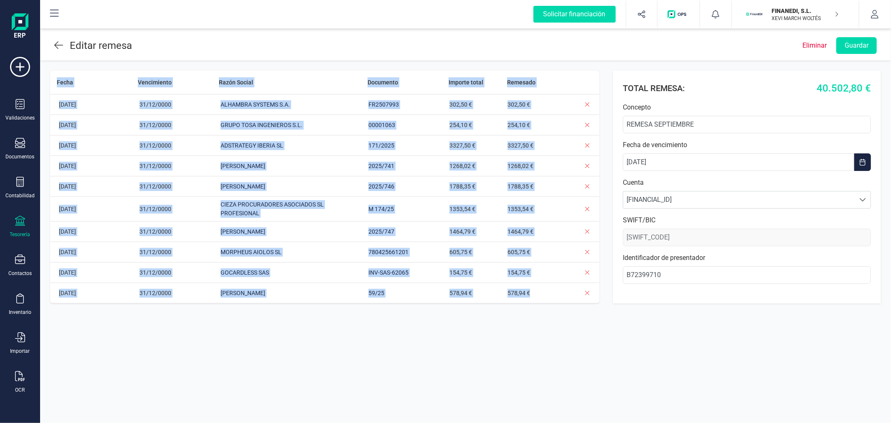
drag, startPoint x: 55, startPoint y: 82, endPoint x: 532, endPoint y: 290, distance: 519.9
click at [532, 289] on div "Fecha Vencimiento Razón Social Documento Importe total Remesado 25/09/2025 31/1…" at bounding box center [324, 187] width 549 height 233
copy div "Fecha Vencimiento Razón Social Documento Importe total Remesado 25/09/2025 31/1…"
click at [306, 337] on div "Editar remesa Eliminar Guardar Fecha Vencimiento Razón Social Documento Importe…" at bounding box center [465, 211] width 851 height 423
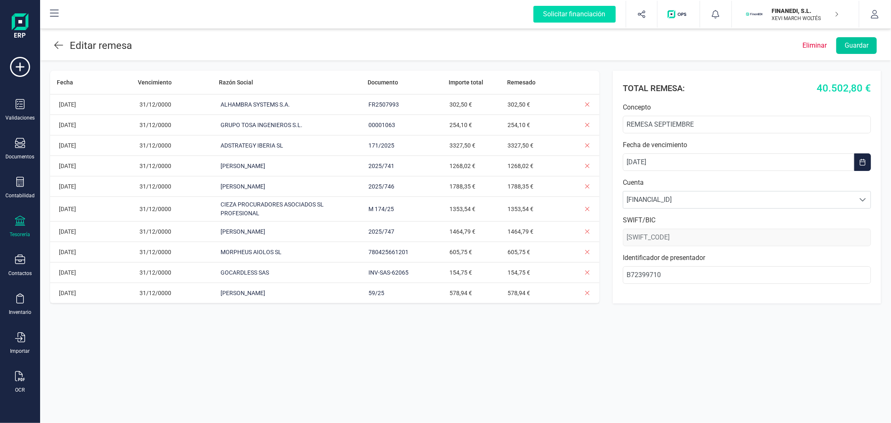
click at [849, 46] on button "Guardar" at bounding box center [856, 45] width 41 height 17
click at [58, 44] on icon at bounding box center [58, 45] width 9 height 10
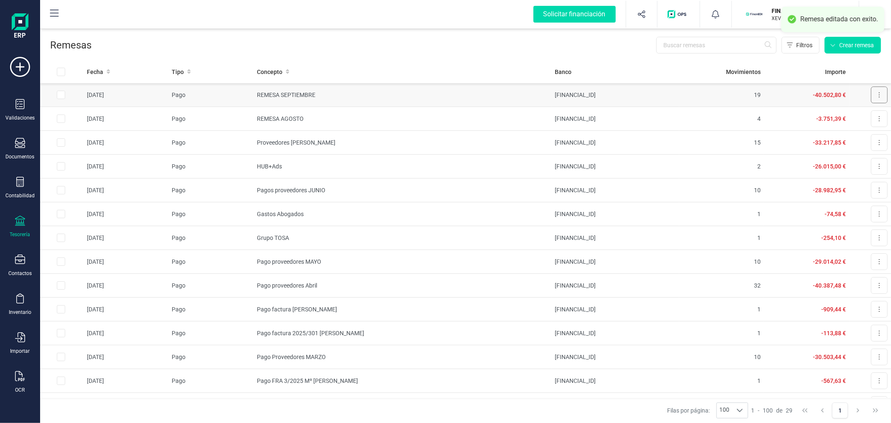
click at [876, 94] on button at bounding box center [879, 94] width 17 height 17
click at [858, 110] on button "Descargar documento" at bounding box center [847, 115] width 79 height 17
click at [790, 15] on p "XEVI MARCH WOLTÉS" at bounding box center [805, 18] width 67 height 7
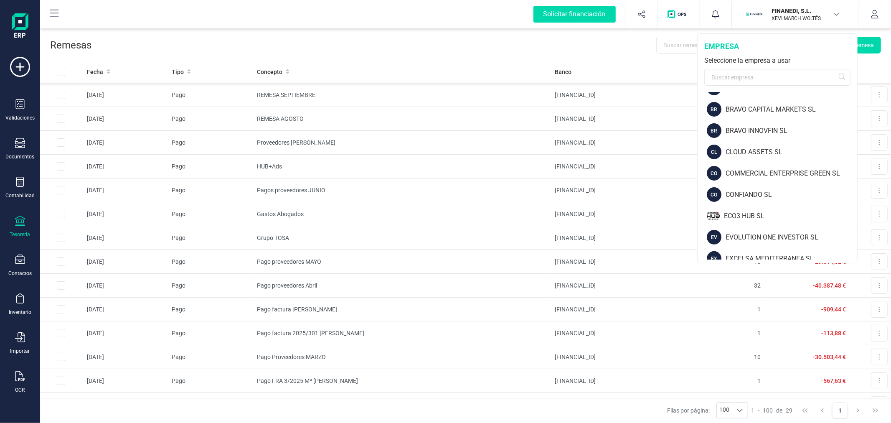
scroll to position [371, 0]
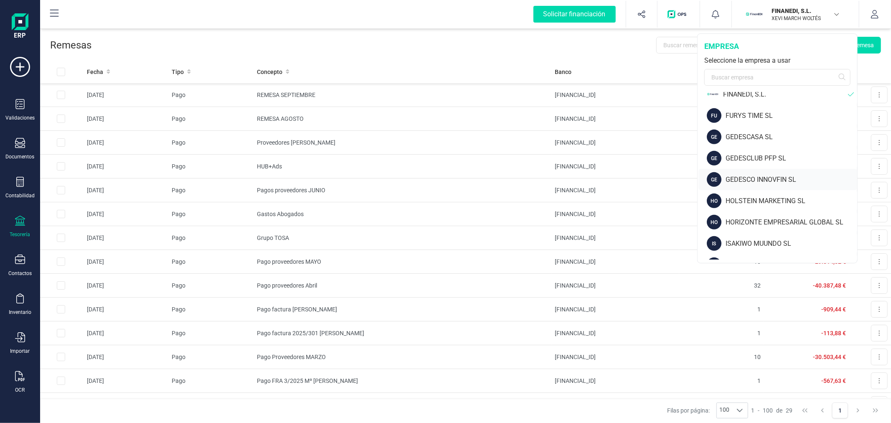
click at [758, 176] on div "GEDESCO INNOVFIN SL" at bounding box center [791, 180] width 132 height 10
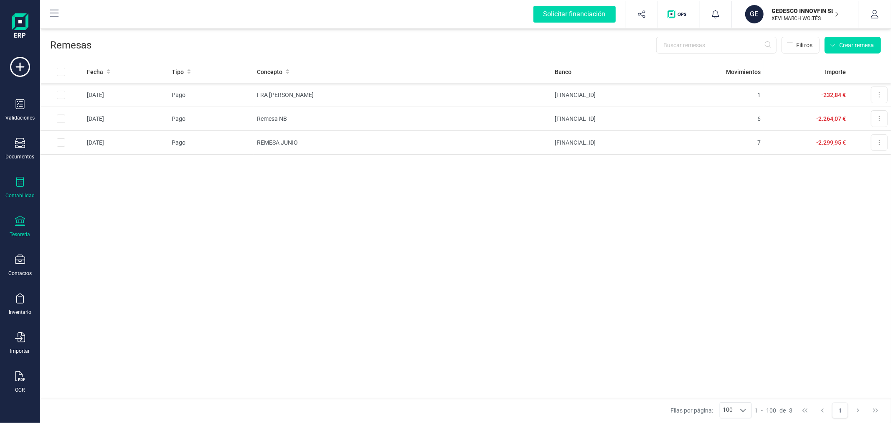
click at [21, 193] on div "Contabilidad" at bounding box center [19, 195] width 29 height 7
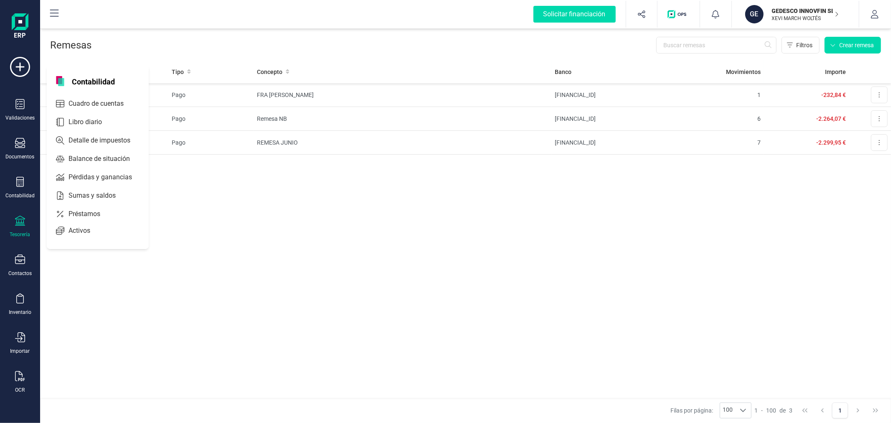
click at [22, 219] on icon at bounding box center [20, 220] width 10 height 10
click at [98, 177] on div at bounding box center [97, 178] width 15 height 3
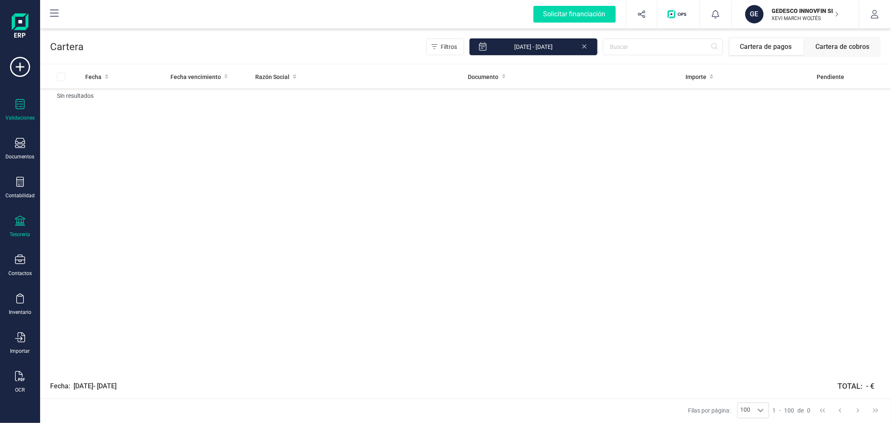
click at [23, 106] on icon at bounding box center [20, 104] width 10 height 10
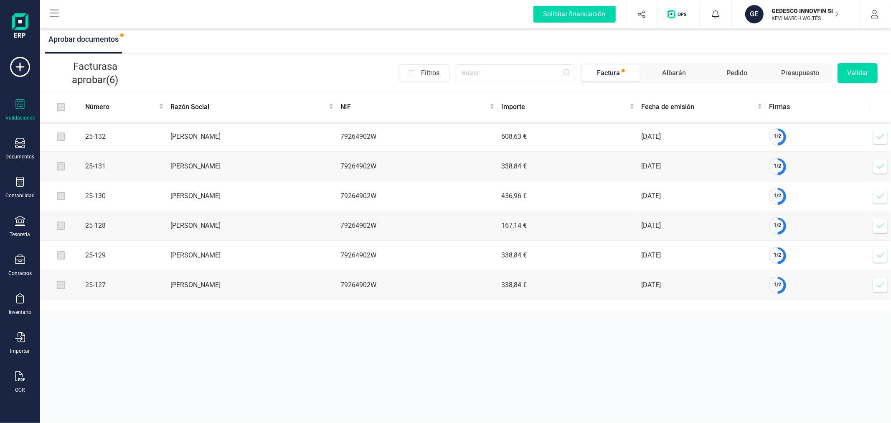
click at [875, 137] on span at bounding box center [880, 136] width 17 height 17
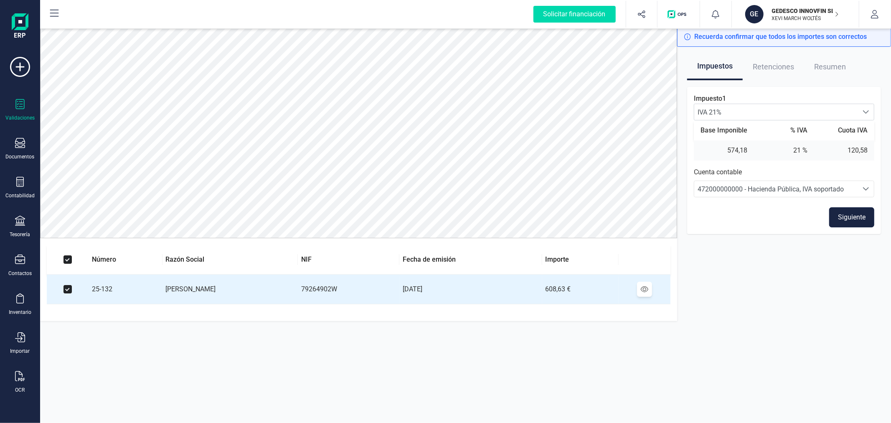
click at [845, 220] on button "Siguiente" at bounding box center [851, 217] width 45 height 20
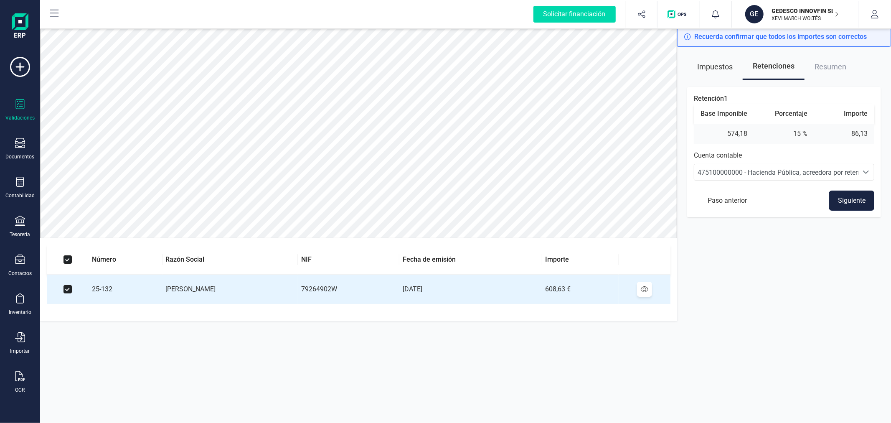
click at [847, 197] on button "Siguiente" at bounding box center [851, 200] width 45 height 20
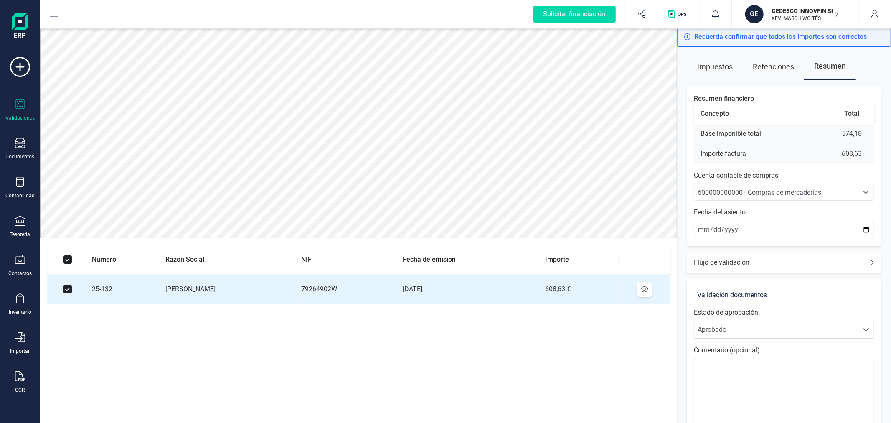
click at [819, 188] on span "600000000000 - Compras de mercaderías" at bounding box center [759, 192] width 124 height 8
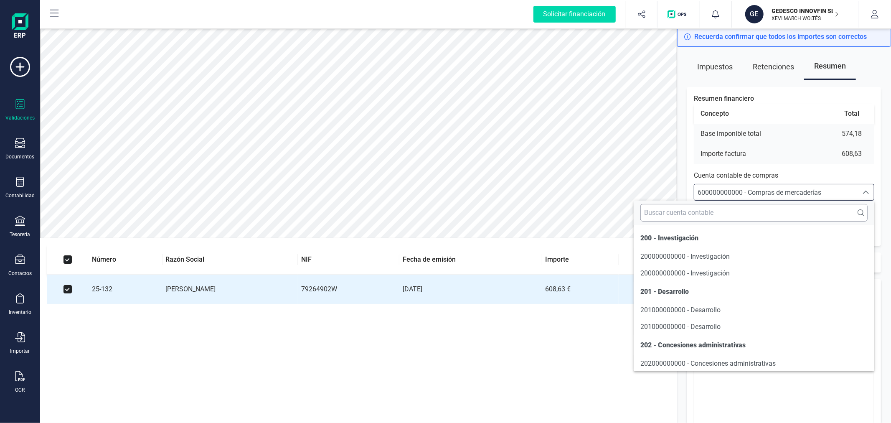
scroll to position [6199, 0]
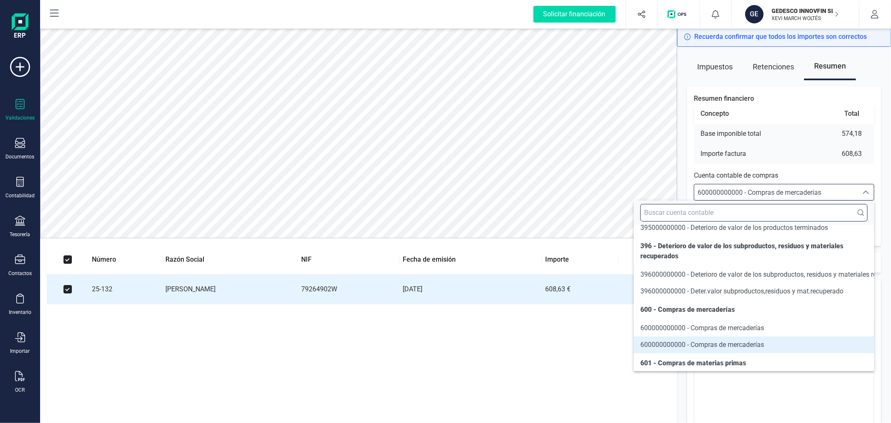
click at [804, 210] on input "text" at bounding box center [753, 213] width 227 height 18
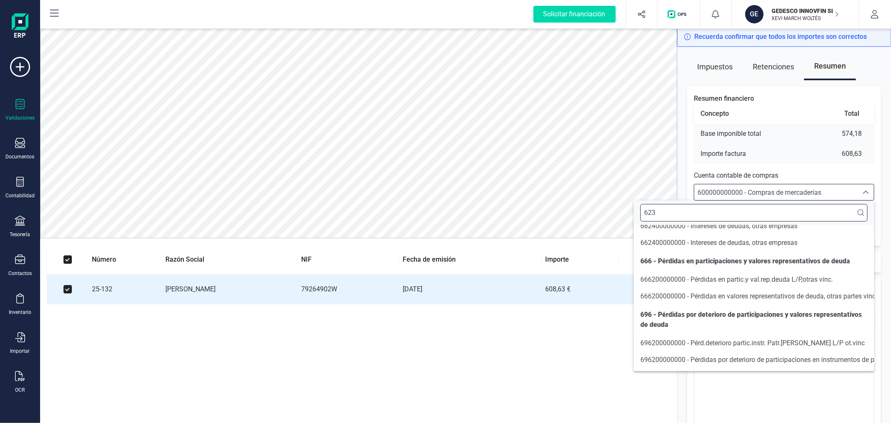
scroll to position [118, 0]
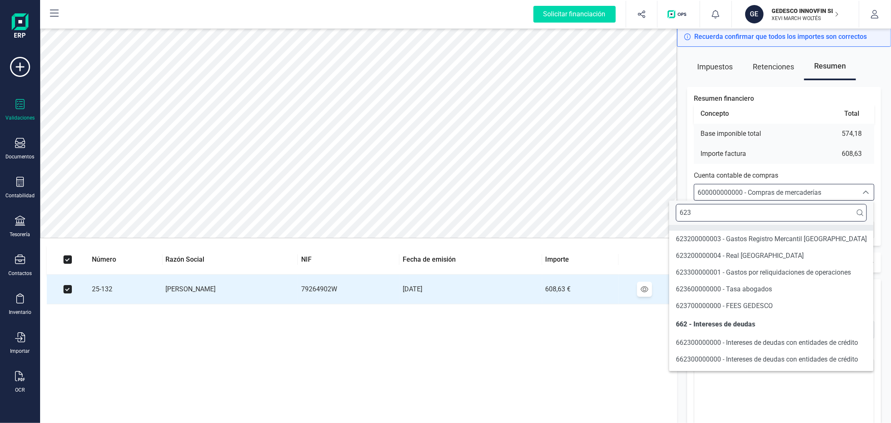
type input "623"
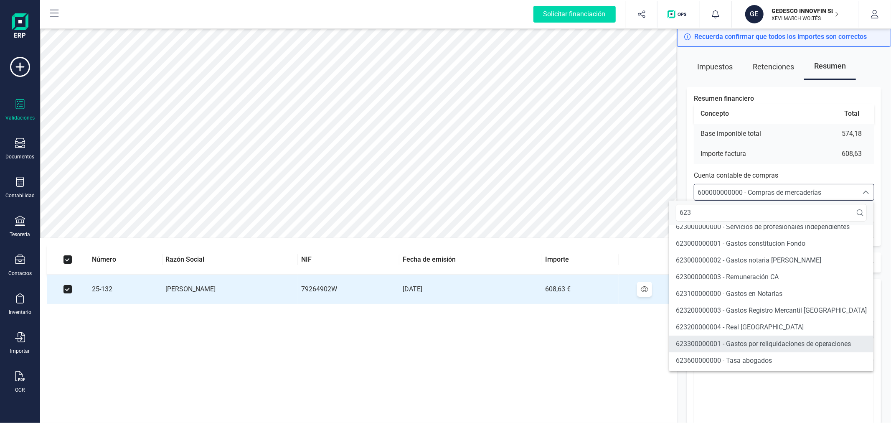
scroll to position [0, 0]
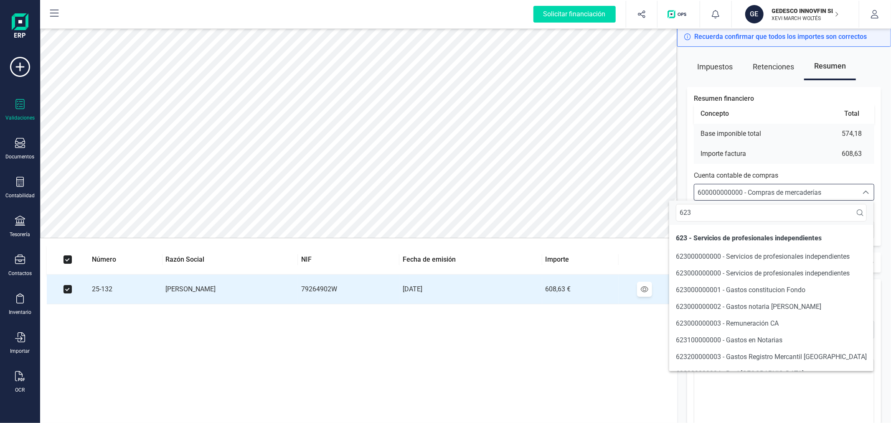
click at [591, 351] on section "Número Razón Social NIF Fecha de emisión Importe 25-132 INES MARIA ALVAREZ GODO…" at bounding box center [358, 362] width 637 height 248
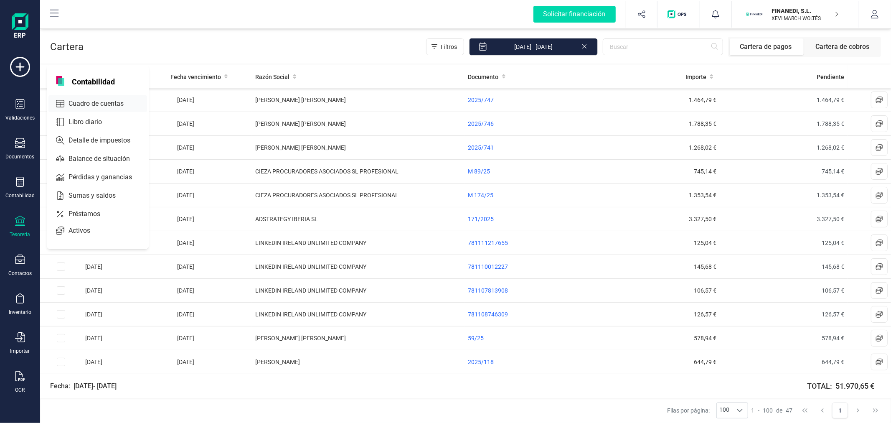
click at [82, 106] on span "Cuadro de cuentas" at bounding box center [101, 104] width 73 height 10
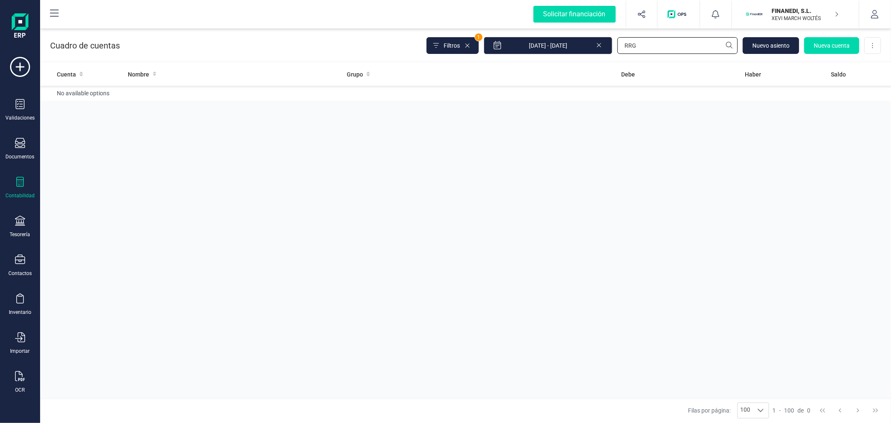
click at [646, 46] on input "RRG" at bounding box center [677, 45] width 120 height 17
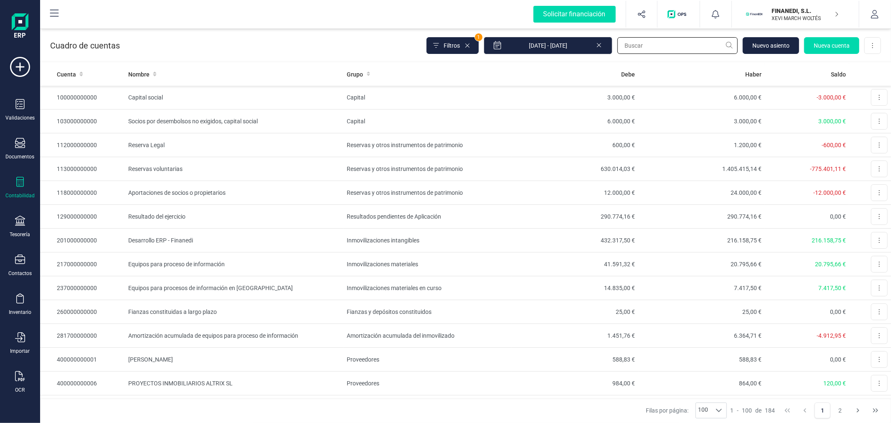
click at [659, 49] on input "text" at bounding box center [677, 45] width 120 height 17
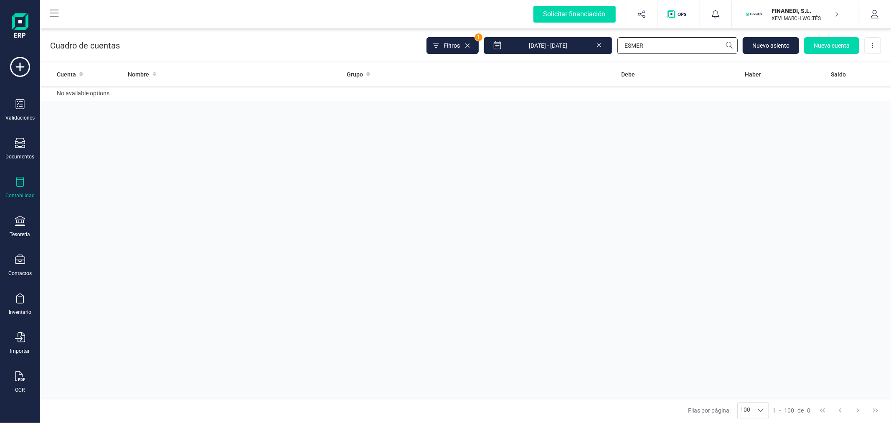
click at [682, 46] on input "ESMER" at bounding box center [677, 45] width 120 height 17
drag, startPoint x: 682, startPoint y: 46, endPoint x: 679, endPoint y: 40, distance: 6.5
click at [682, 45] on input "ESMER" at bounding box center [677, 45] width 120 height 17
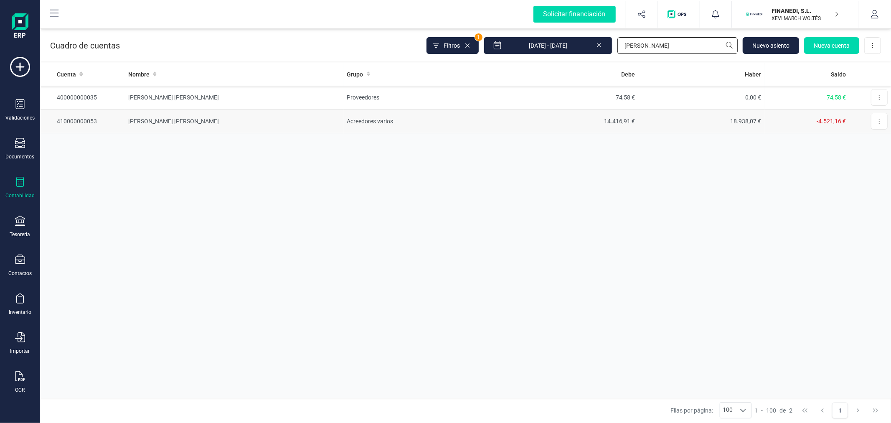
type input "JUAN"
click at [273, 128] on td "JUAN E. NAVARRO LOPEZ" at bounding box center [234, 121] width 219 height 24
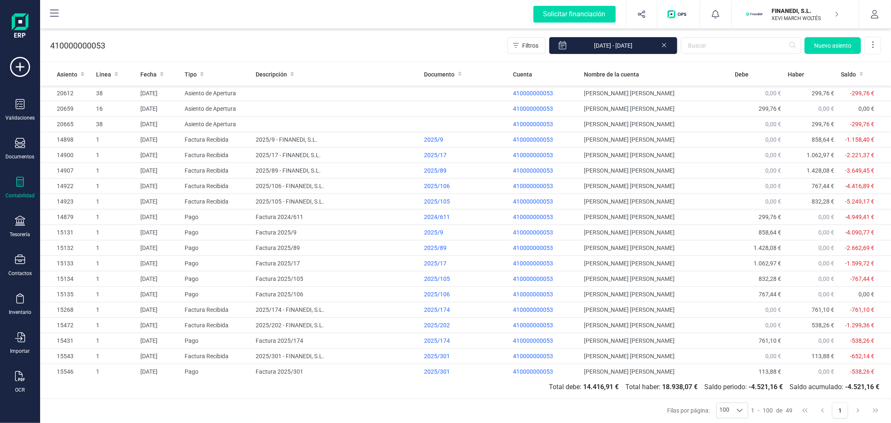
scroll to position [469, 0]
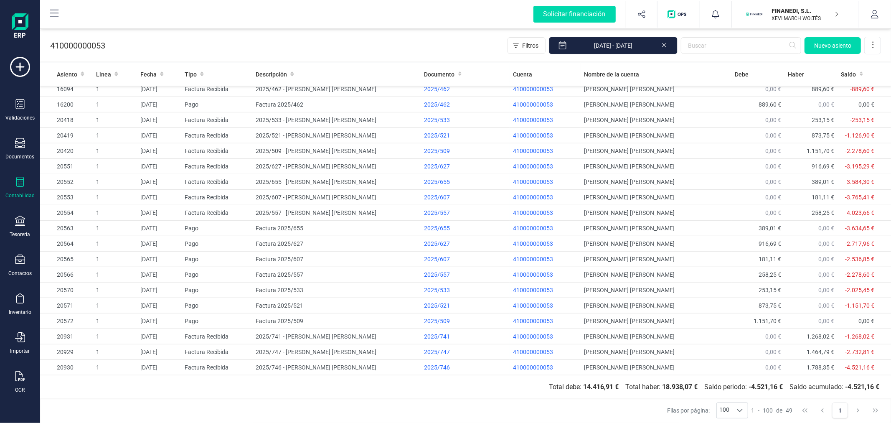
drag, startPoint x: 522, startPoint y: 7, endPoint x: 556, endPoint y: 33, distance: 43.1
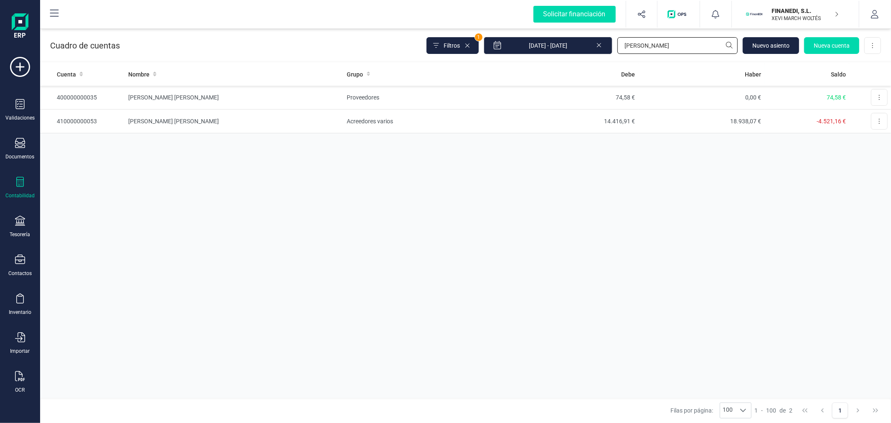
click at [674, 45] on input "JUAN" at bounding box center [677, 45] width 120 height 17
type input "CIEZA"
click at [387, 98] on td "Acreedores varios" at bounding box center [428, 98] width 168 height 24
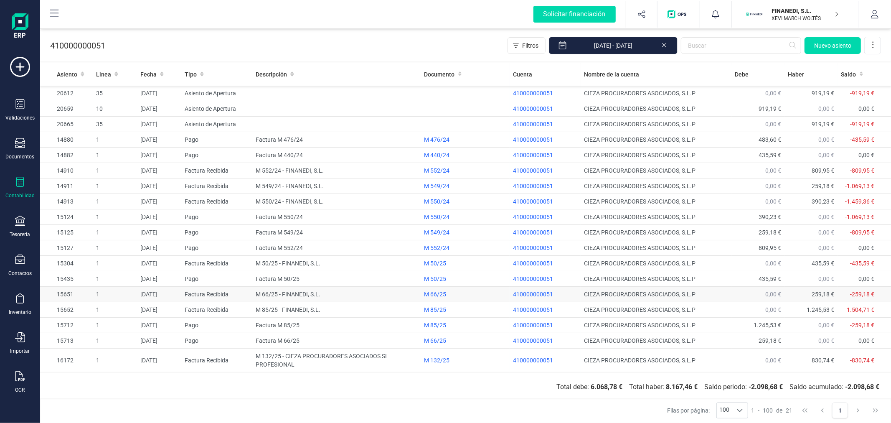
scroll to position [61, 0]
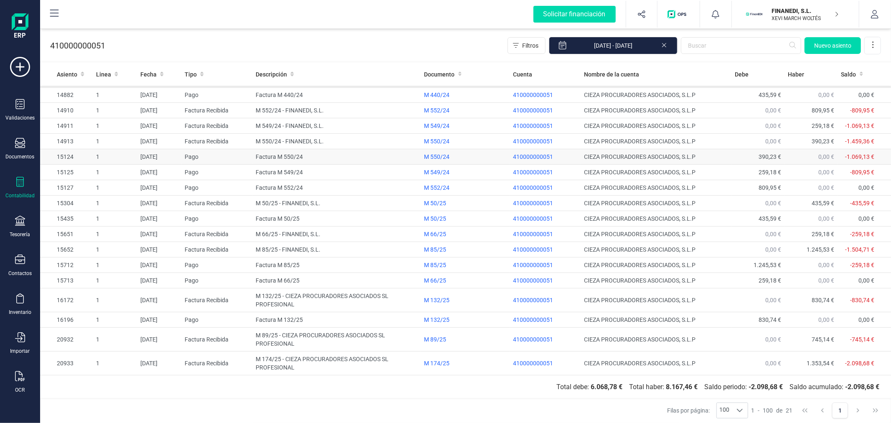
drag, startPoint x: 431, startPoint y: 165, endPoint x: 436, endPoint y: 161, distance: 6.8
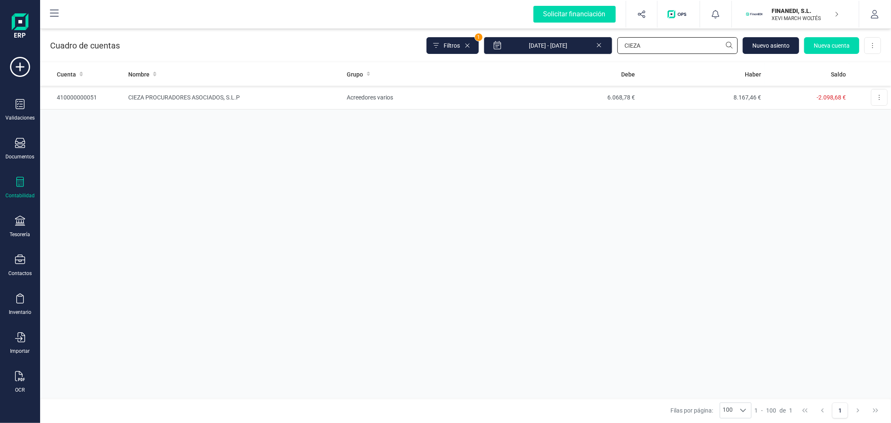
click at [644, 45] on input "CIEZA" at bounding box center [677, 45] width 120 height 17
type input "ADS"
click at [484, 100] on td "Proveedores" at bounding box center [427, 98] width 168 height 24
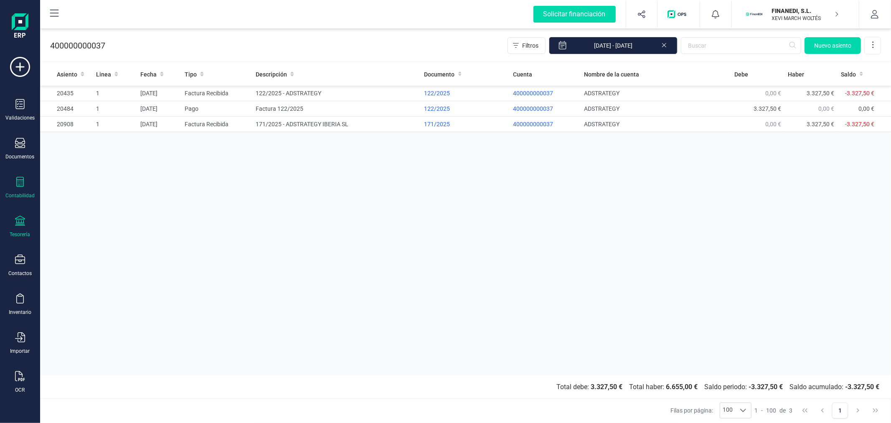
click at [13, 233] on div "Tesorería" at bounding box center [20, 234] width 20 height 7
click at [101, 195] on span "Remesas" at bounding box center [88, 198] width 46 height 10
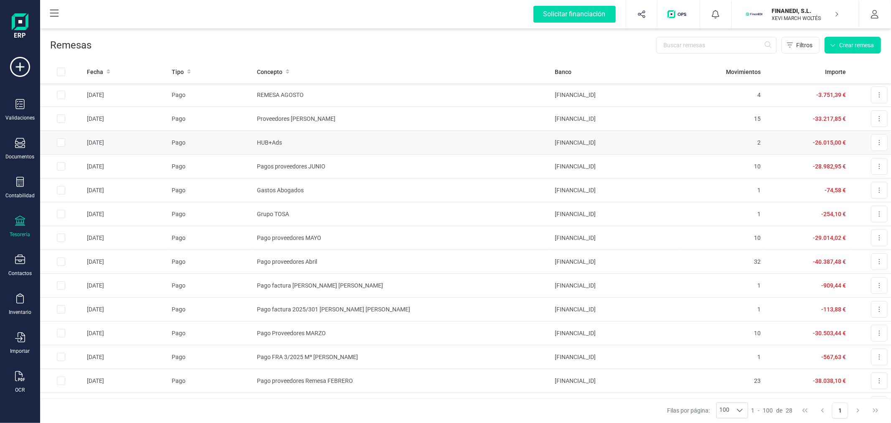
click at [306, 139] on td "HUB+Ads" at bounding box center [402, 143] width 298 height 24
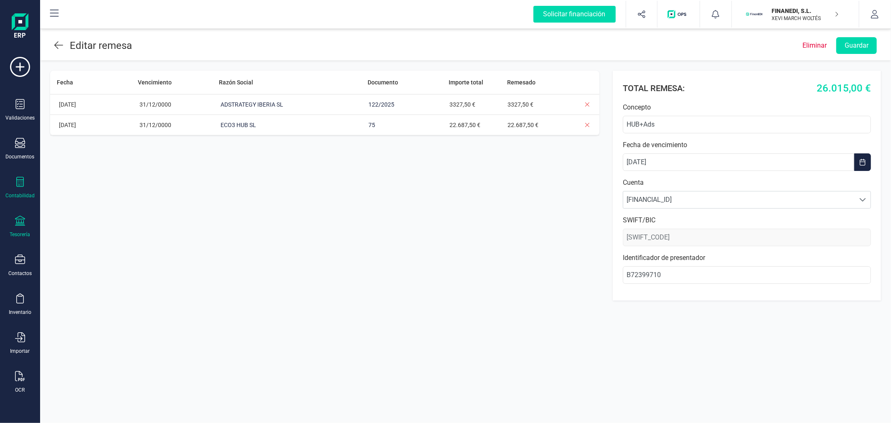
click at [21, 182] on icon at bounding box center [20, 182] width 10 height 10
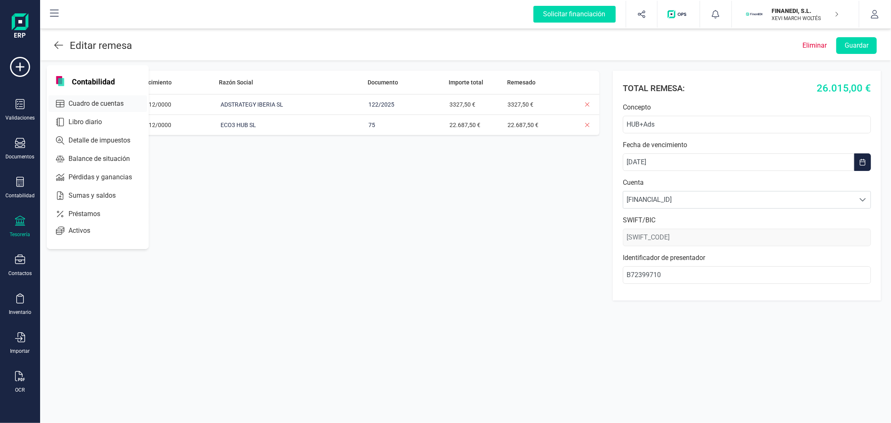
click at [87, 103] on span "Cuadro de cuentas" at bounding box center [101, 104] width 73 height 10
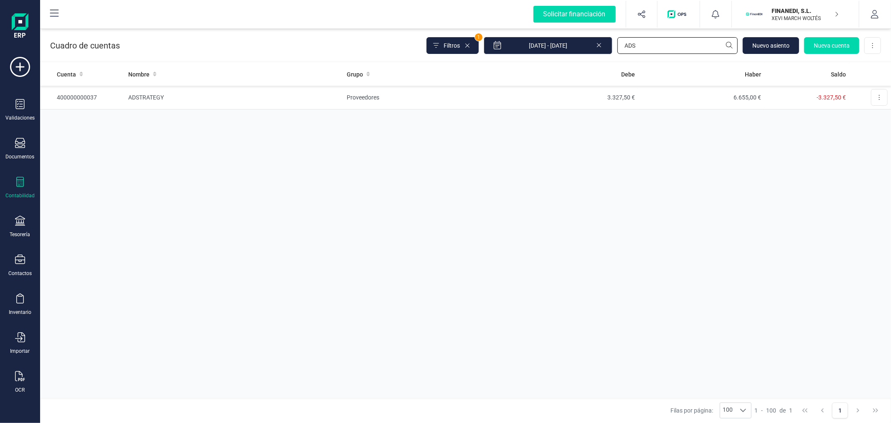
click at [653, 44] on input "ADS" at bounding box center [677, 45] width 120 height 17
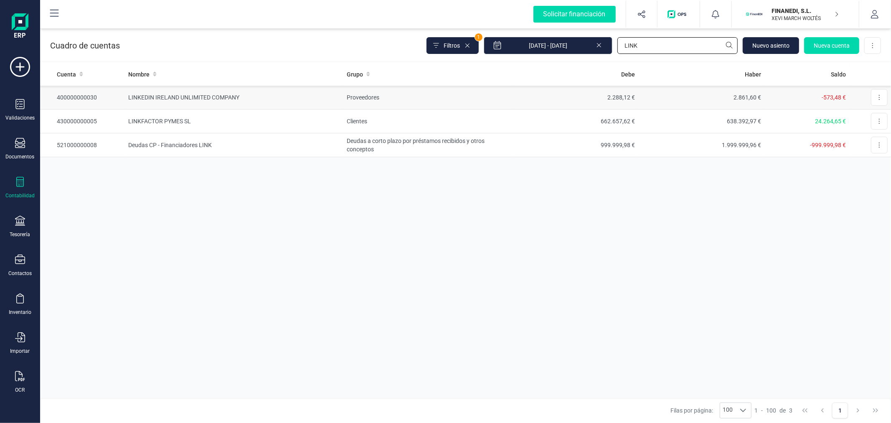
type input "LINK"
click at [521, 98] on td "2.288,12 €" at bounding box center [575, 98] width 127 height 24
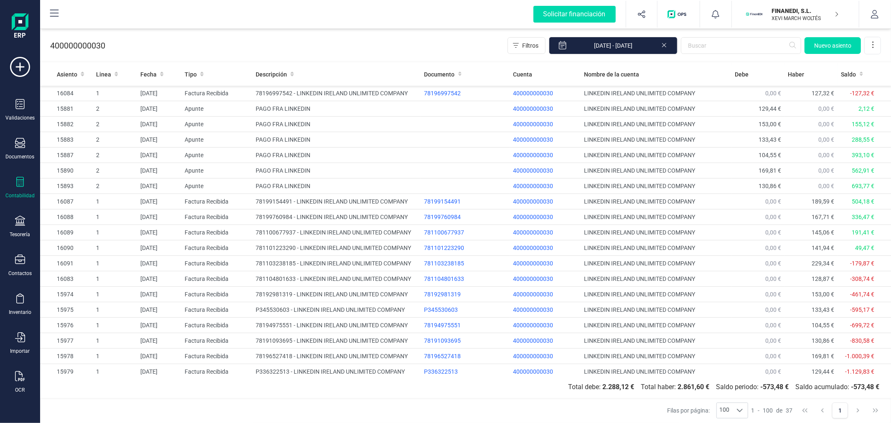
scroll to position [283, 0]
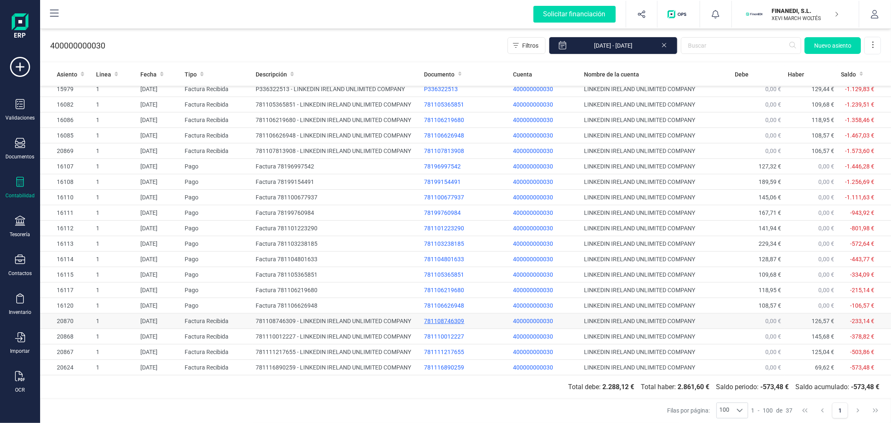
click at [435, 319] on div "781108746309" at bounding box center [465, 321] width 82 height 8
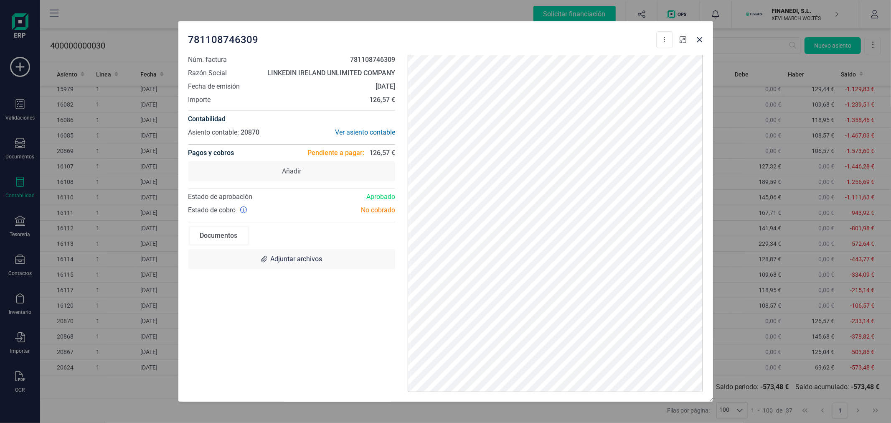
click at [683, 36] on icon "button" at bounding box center [682, 39] width 7 height 7
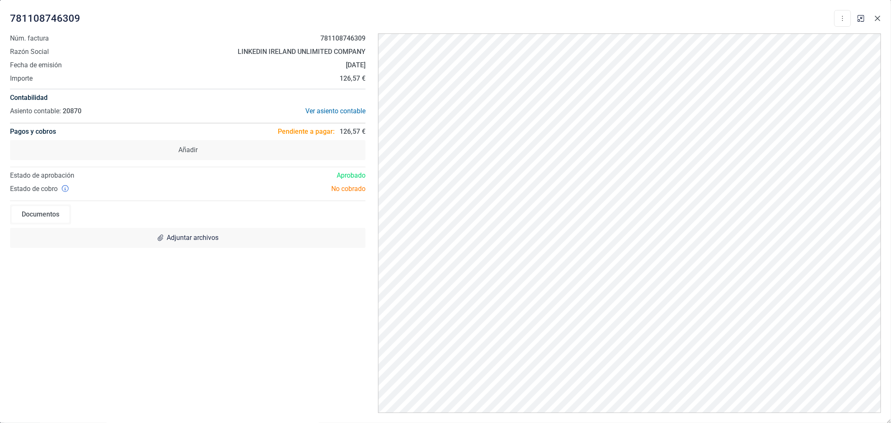
click at [877, 18] on icon "Close" at bounding box center [877, 18] width 5 height 5
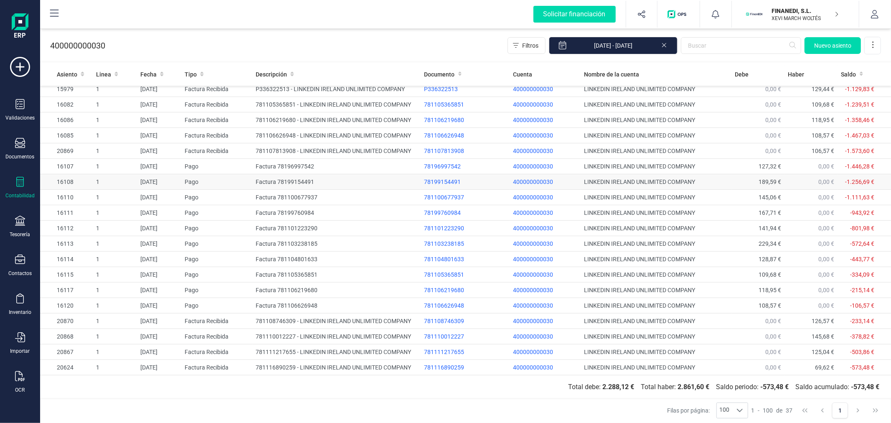
drag, startPoint x: 407, startPoint y: 189, endPoint x: 411, endPoint y: 187, distance: 4.5
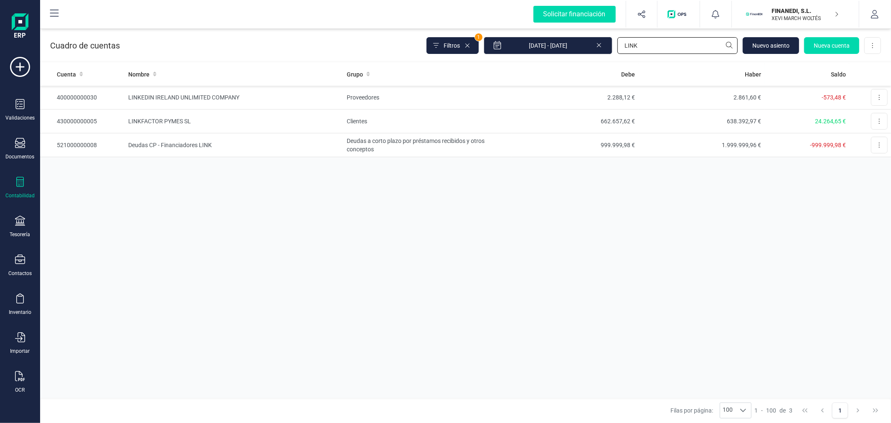
click at [671, 40] on input "LINK" at bounding box center [677, 45] width 120 height 17
click at [671, 39] on input "LINK" at bounding box center [677, 45] width 120 height 17
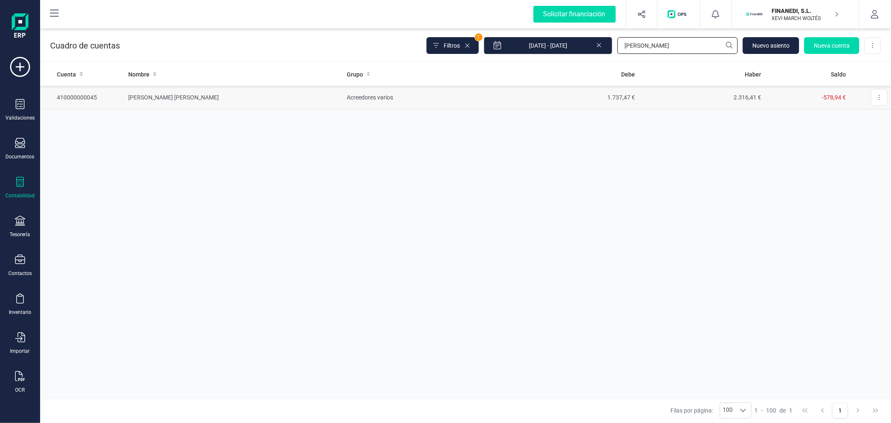
type input "SARA"
click at [420, 104] on td "Acreedores varios" at bounding box center [428, 98] width 168 height 24
click at [652, 49] on input "SARA" at bounding box center [677, 45] width 120 height 17
type input "ALEJAN"
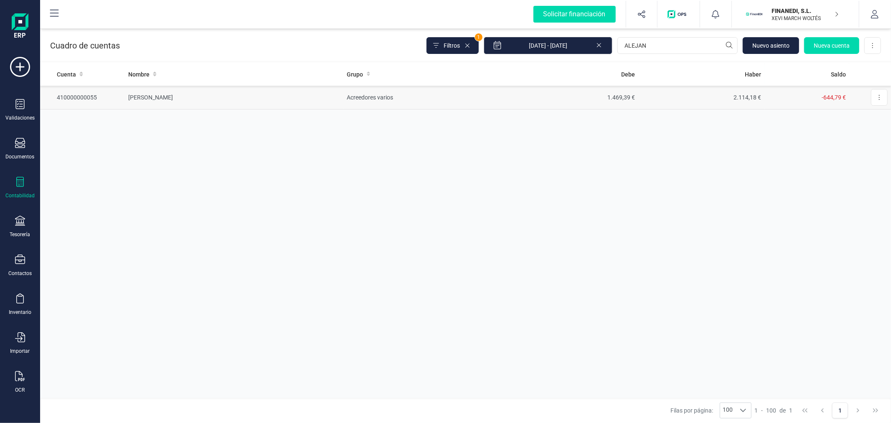
click at [634, 104] on td "1.469,39 €" at bounding box center [575, 98] width 127 height 24
click at [641, 48] on input "ALEJAN" at bounding box center [677, 45] width 120 height 17
type input "MAIL"
click at [243, 117] on td "MAILJET EMAILING SL" at bounding box center [234, 121] width 219 height 24
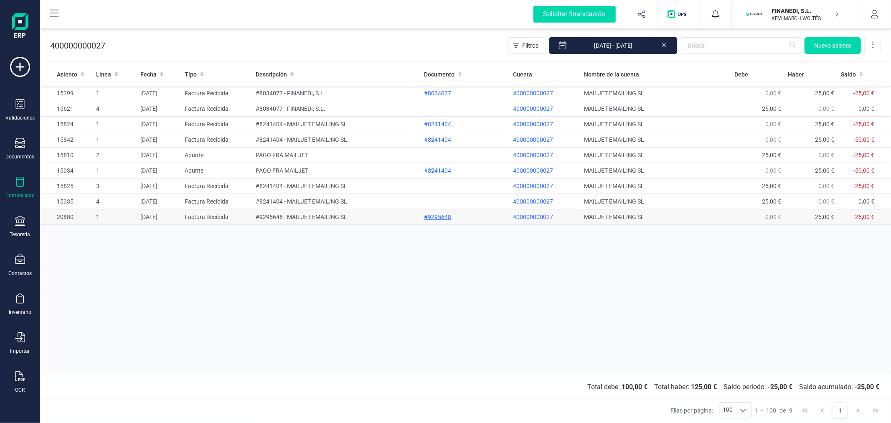
click at [433, 218] on div "#9295648" at bounding box center [465, 217] width 82 height 8
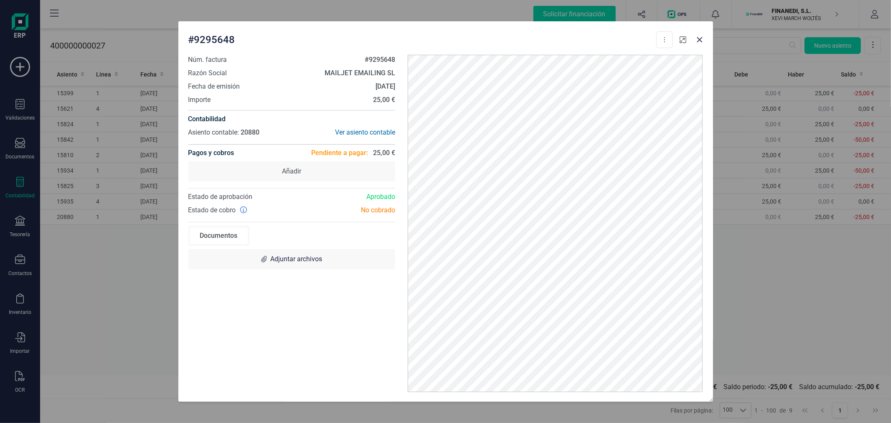
click at [685, 39] on icon "button" at bounding box center [682, 39] width 7 height 7
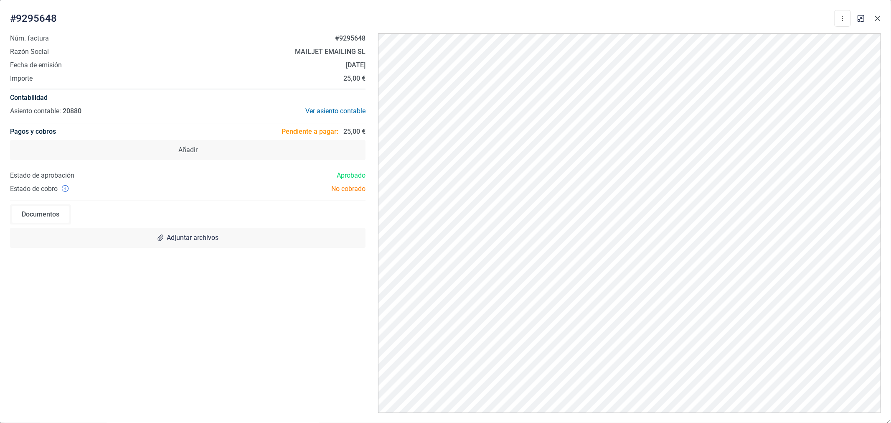
click at [880, 17] on icon "Close" at bounding box center [877, 18] width 7 height 7
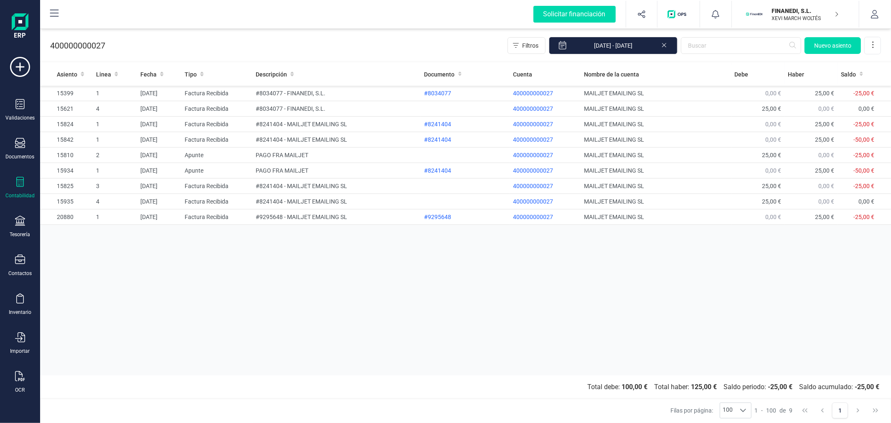
drag, startPoint x: 360, startPoint y: 251, endPoint x: 365, endPoint y: 253, distance: 4.9
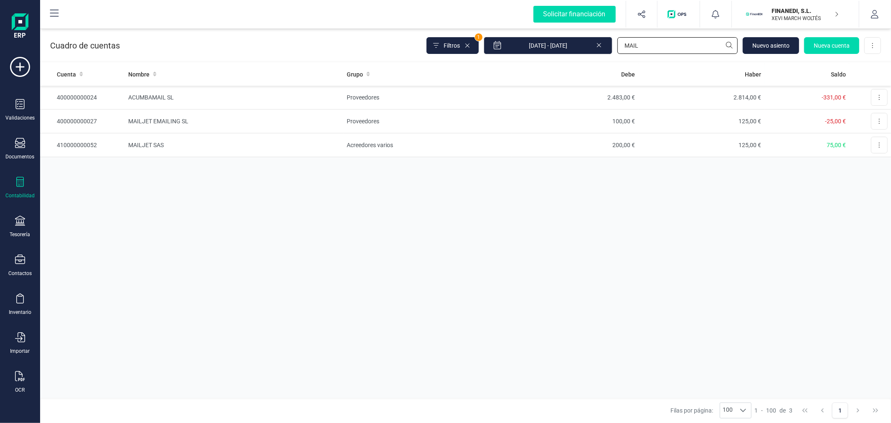
click at [664, 45] on input "MAIL" at bounding box center [677, 45] width 120 height 17
click at [214, 93] on td "ACUMBAMAIL SL" at bounding box center [234, 98] width 219 height 24
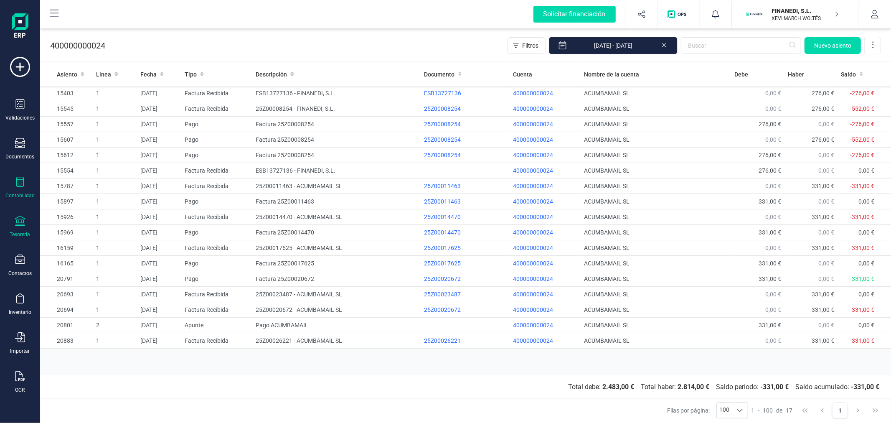
click at [22, 226] on icon at bounding box center [20, 220] width 10 height 10
click at [340, 32] on div "400000000024 Filtros 01/01/2025 - 25/09/2025 Nuevo asiento" at bounding box center [465, 44] width 851 height 34
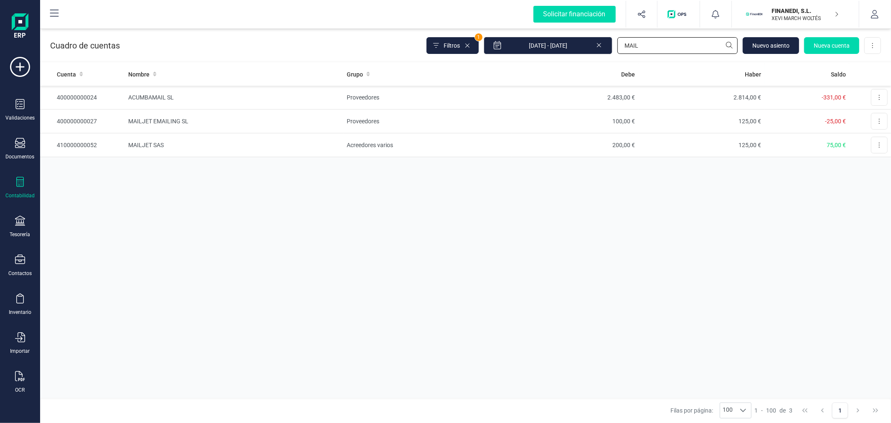
click at [643, 47] on input "MAIL" at bounding box center [677, 45] width 120 height 17
type input "ORANGE"
click at [603, 103] on td "7.715,58 €" at bounding box center [575, 98] width 127 height 24
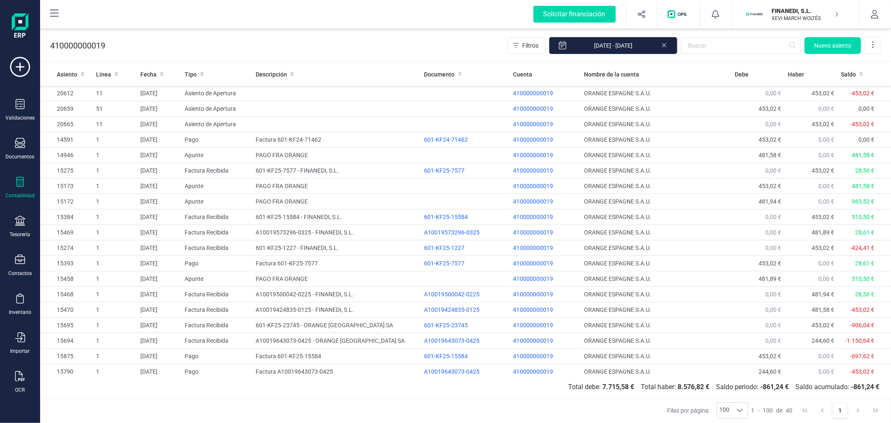
scroll to position [330, 0]
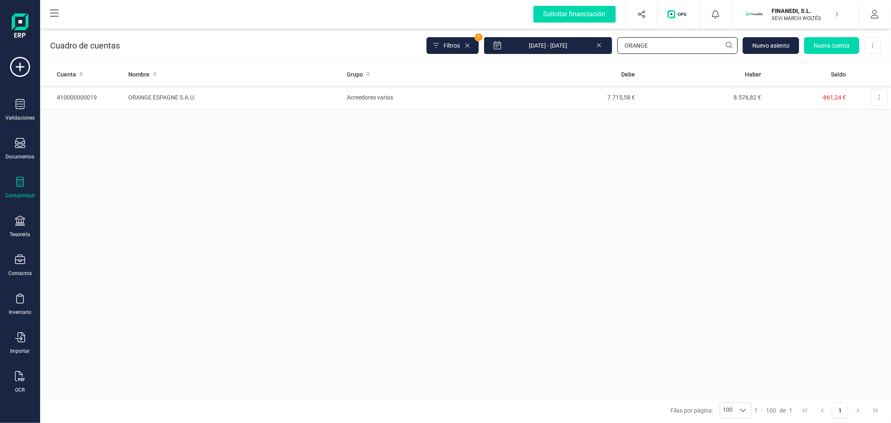
click at [667, 41] on input "ORANGE" at bounding box center [677, 45] width 120 height 17
click at [666, 41] on input "ORANGE" at bounding box center [677, 45] width 120 height 17
type input "ALHA"
click at [427, 107] on td "Proveedores" at bounding box center [427, 98] width 168 height 24
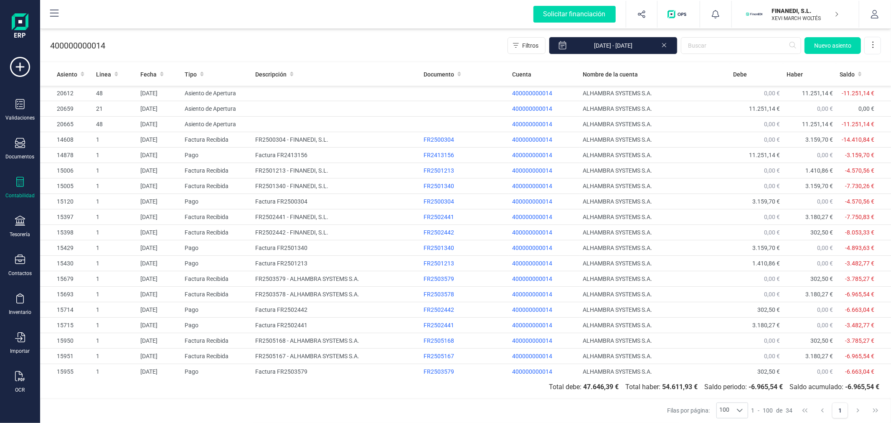
scroll to position [236, 0]
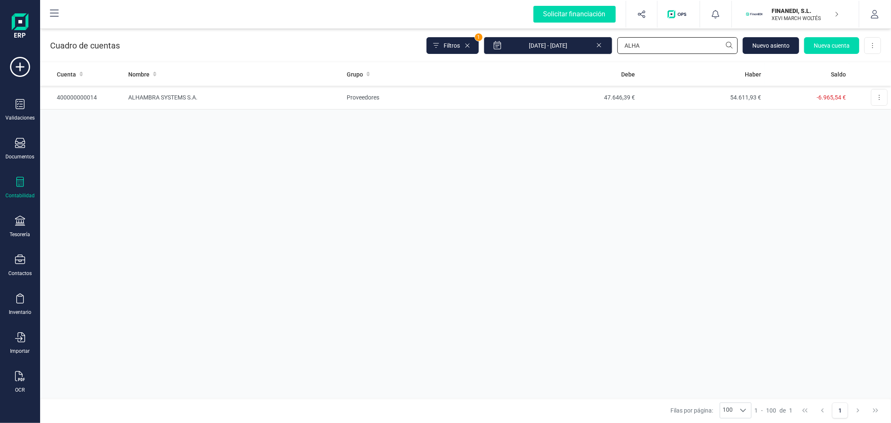
click at [670, 38] on input "ALHA" at bounding box center [677, 45] width 120 height 17
type input "MORP"
click at [356, 99] on td "Proveedores" at bounding box center [427, 98] width 168 height 24
click at [641, 46] on input "MORP" at bounding box center [677, 45] width 120 height 17
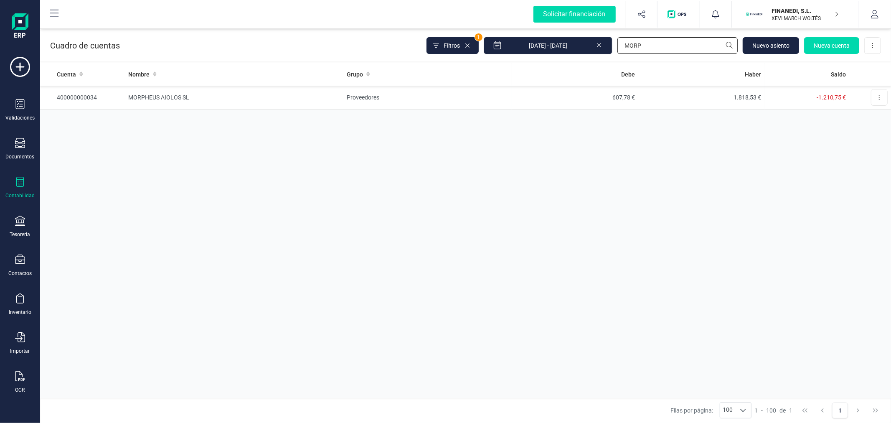
click at [641, 46] on input "MORP" at bounding box center [677, 45] width 120 height 17
type input "A"
type input "CAROLINA"
click at [367, 92] on td "Acreedores varios" at bounding box center [427, 98] width 168 height 24
click at [650, 43] on input "CAROLINA" at bounding box center [677, 45] width 120 height 17
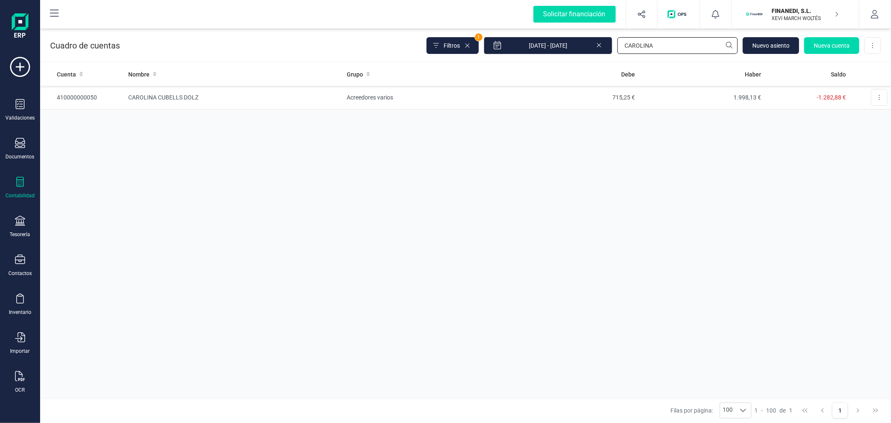
click at [650, 43] on input "CAROLINA" at bounding box center [677, 45] width 120 height 17
type input "PROYE"
click at [447, 98] on td "Proveedores" at bounding box center [428, 98] width 168 height 24
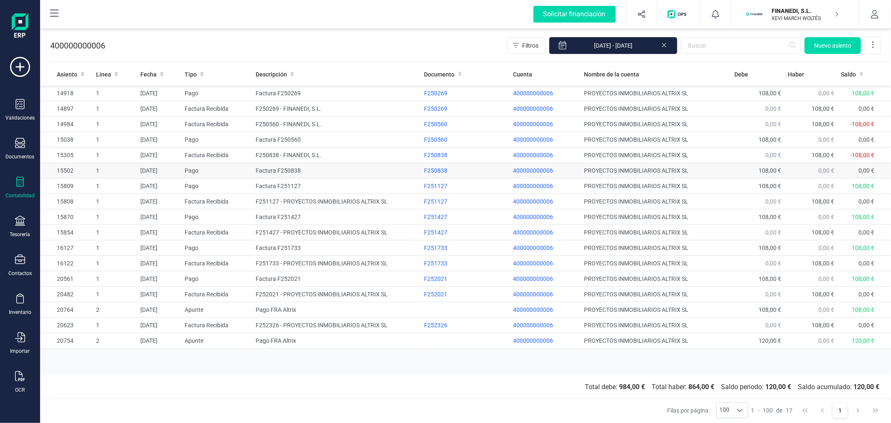
drag, startPoint x: 282, startPoint y: 168, endPoint x: 276, endPoint y: 170, distance: 7.1
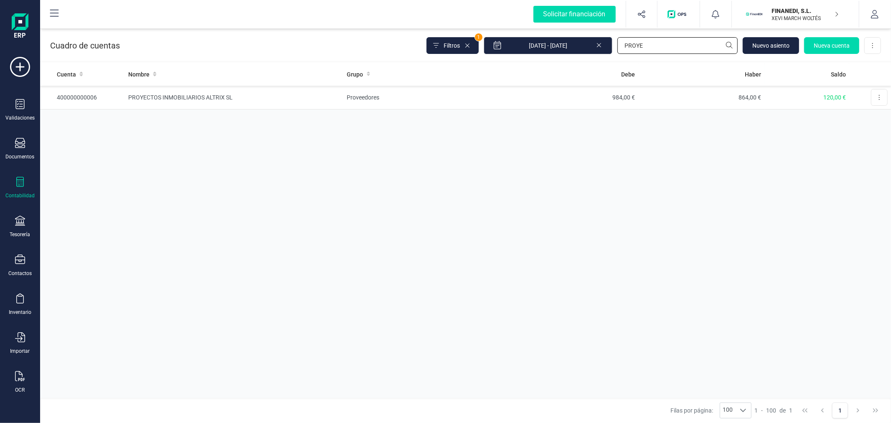
click at [642, 46] on input "PROYE" at bounding box center [677, 45] width 120 height 17
type input "GOC"
click at [389, 123] on td "Acreedores varios" at bounding box center [427, 121] width 168 height 24
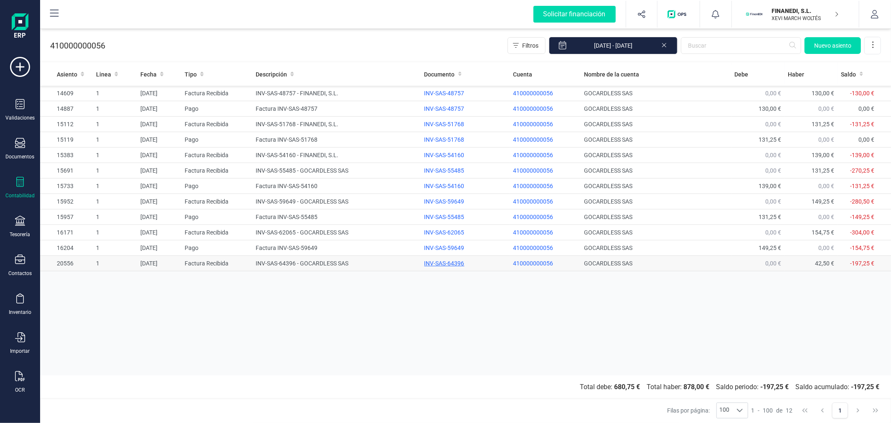
click at [449, 264] on div "INV-SAS-64396" at bounding box center [465, 263] width 82 height 8
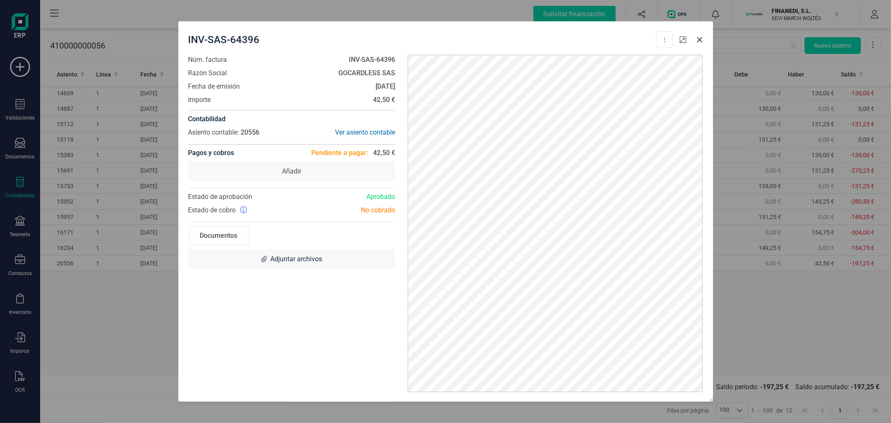
click at [683, 42] on icon "button" at bounding box center [682, 39] width 7 height 7
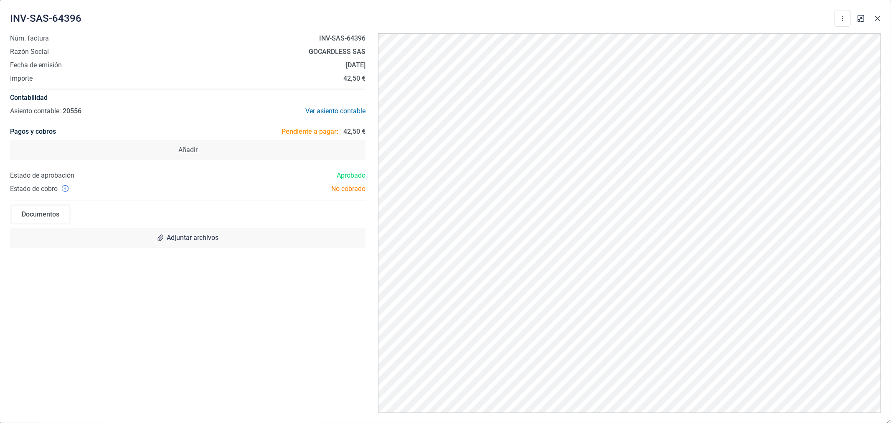
click at [878, 15] on icon "Close" at bounding box center [877, 18] width 7 height 7
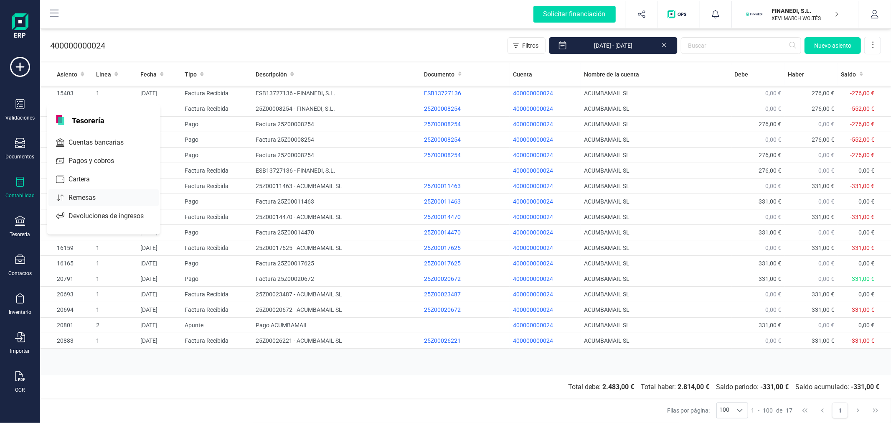
click at [105, 195] on span "Remesas" at bounding box center [88, 198] width 46 height 10
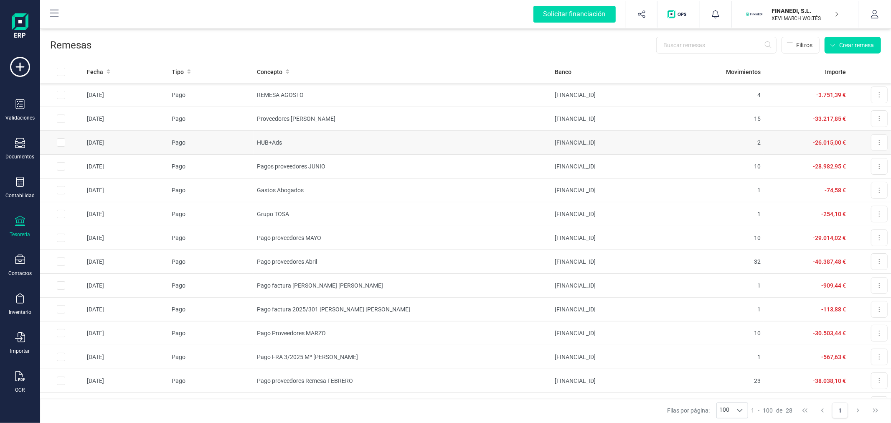
click at [286, 139] on td "HUB+Ads" at bounding box center [402, 143] width 298 height 24
click at [245, 89] on td "Pago" at bounding box center [210, 95] width 85 height 24
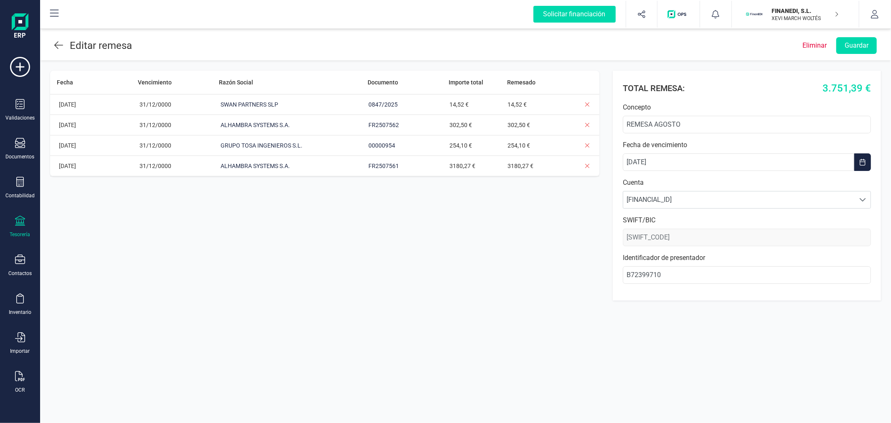
click at [58, 43] on icon at bounding box center [58, 45] width 9 height 10
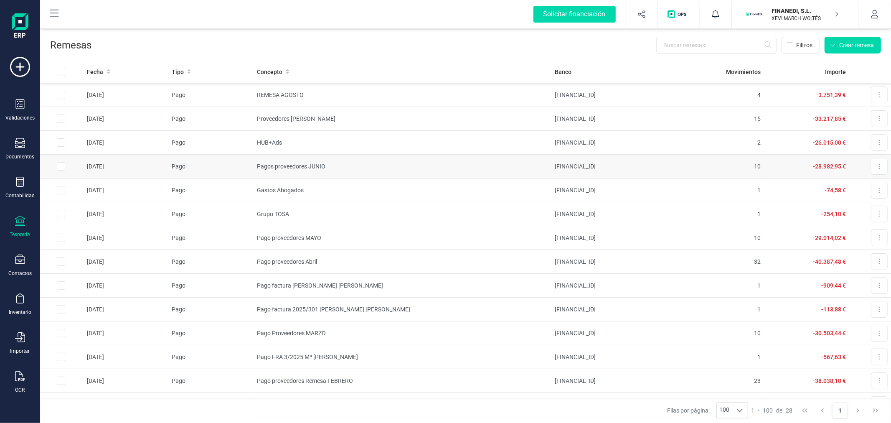
click at [278, 160] on td "Pagos proveedores JUNIO" at bounding box center [402, 167] width 298 height 24
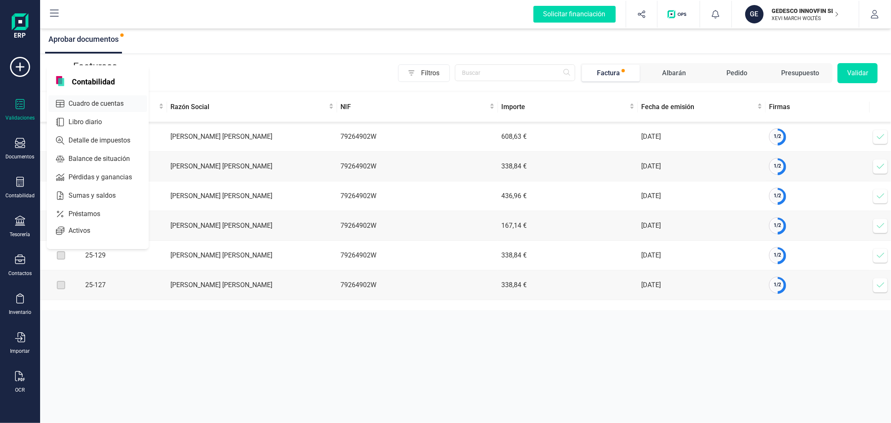
click at [126, 102] on div at bounding box center [131, 103] width 15 height 3
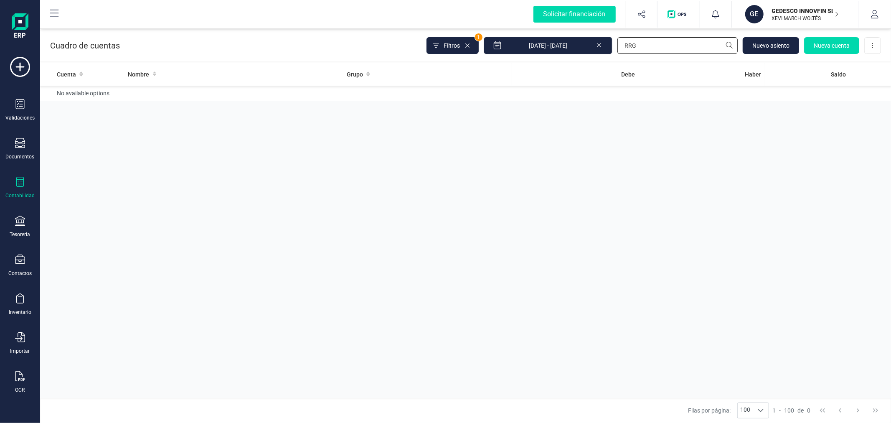
click at [659, 41] on input "RRG" at bounding box center [677, 45] width 120 height 17
type input "INES"
click at [584, 99] on td "2.283,35 €" at bounding box center [575, 98] width 127 height 24
click at [658, 41] on input "INES" at bounding box center [677, 45] width 120 height 17
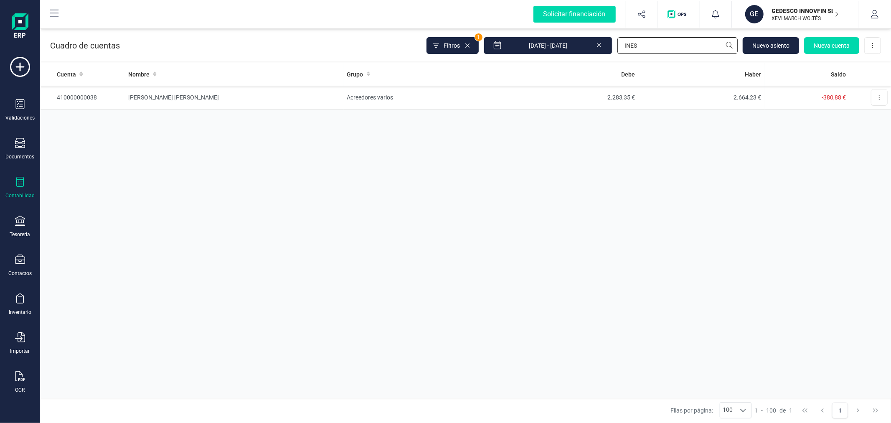
click at [658, 41] on input "INES" at bounding box center [677, 45] width 120 height 17
type input "623"
click at [460, 44] on span "Filtros" at bounding box center [451, 45] width 16 height 8
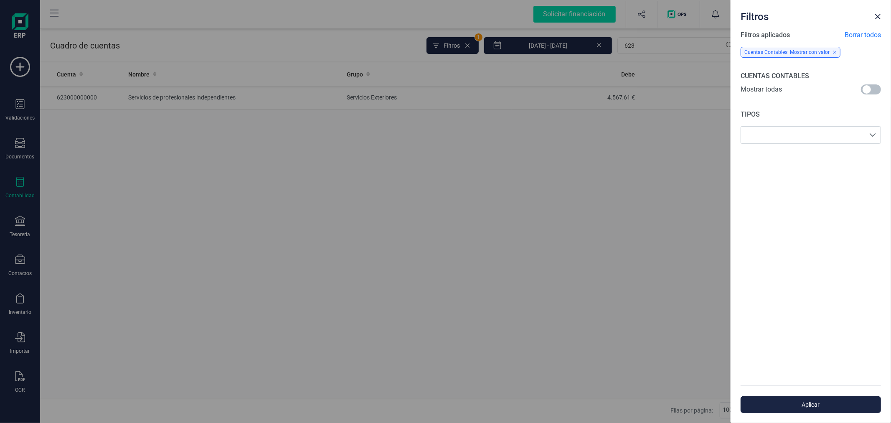
click at [870, 92] on span at bounding box center [871, 89] width 20 height 10
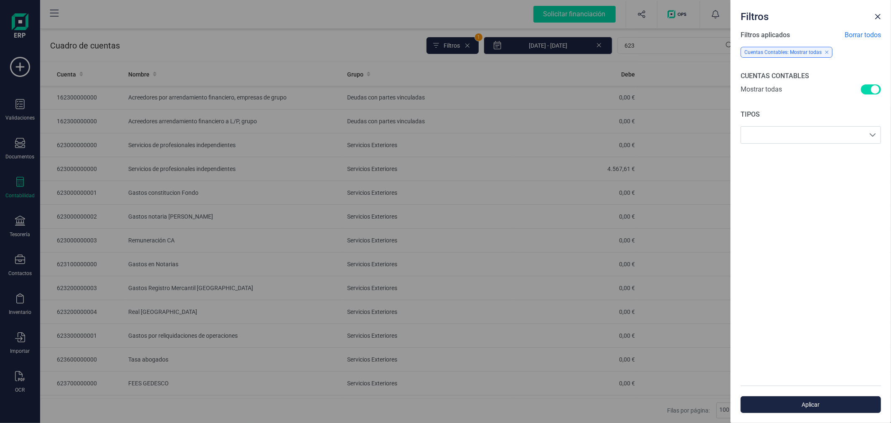
click at [318, 43] on div "Filtros Filtros aplicados Borrar todos Cuentas Contables: Mostrar todas CUENTAS…" at bounding box center [445, 211] width 891 height 423
click at [821, 408] on button "Aplicar" at bounding box center [810, 404] width 140 height 17
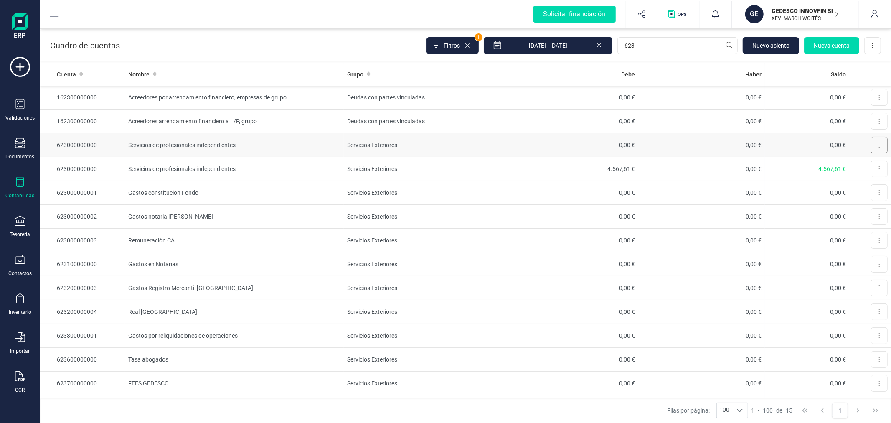
click at [876, 145] on button at bounding box center [879, 145] width 17 height 17
click at [865, 162] on span "Editar" at bounding box center [872, 165] width 15 height 8
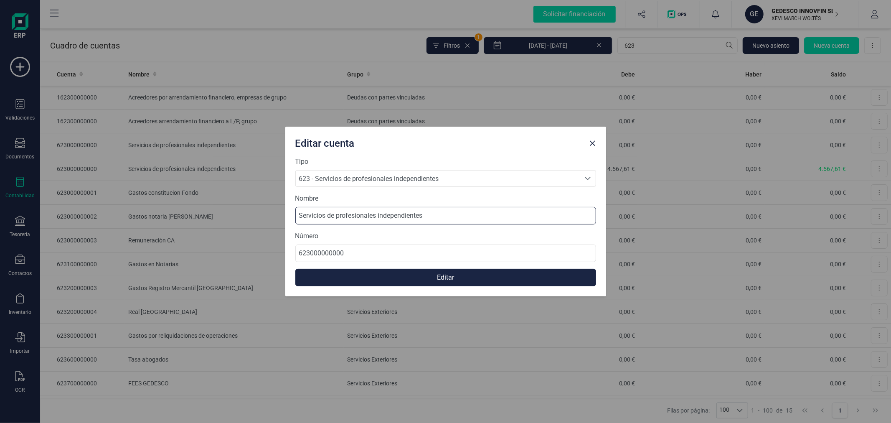
click at [299, 216] on input "Servicios de profesionales independientes" at bounding box center [445, 216] width 301 height 18
type input "NO USAR - Servicios de profesionales independientes"
click at [395, 277] on button "Editar" at bounding box center [445, 278] width 301 height 18
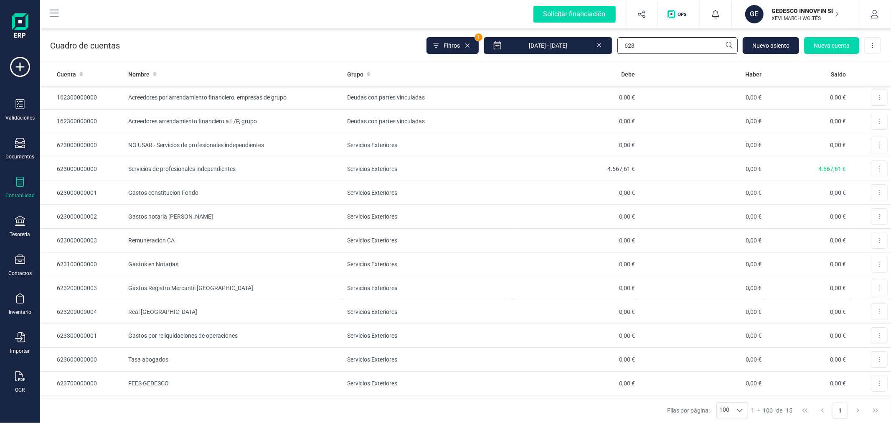
click at [660, 46] on input "623" at bounding box center [677, 45] width 120 height 17
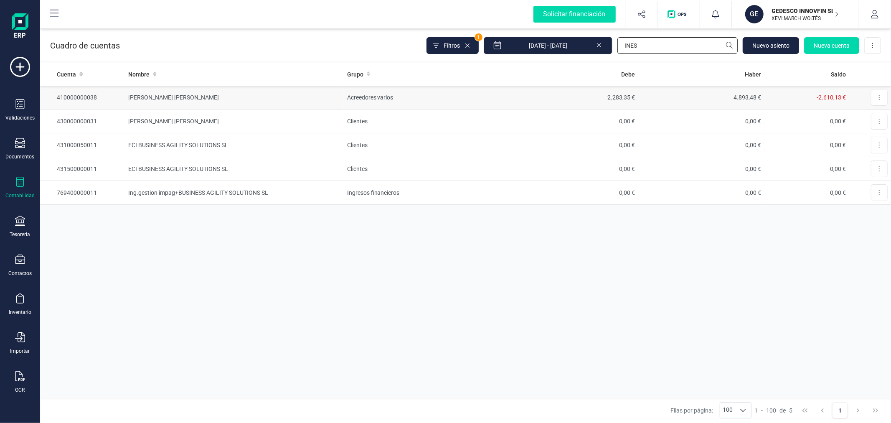
type input "INES"
click at [395, 99] on td "Acreedores varios" at bounding box center [428, 98] width 168 height 24
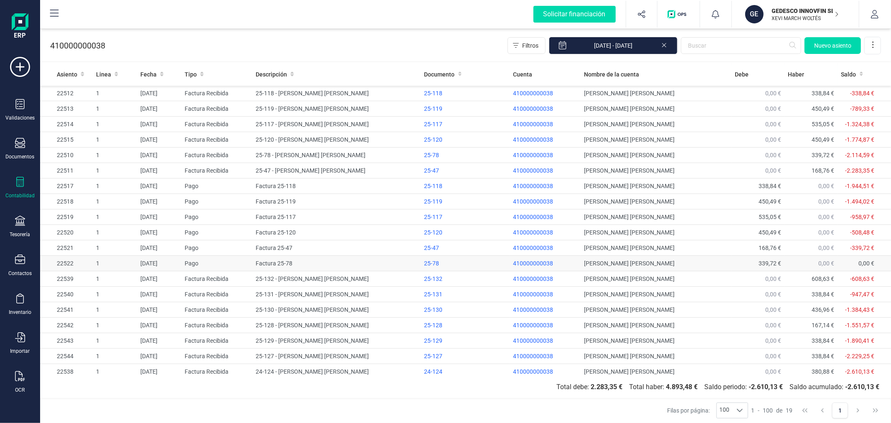
scroll to position [5, 0]
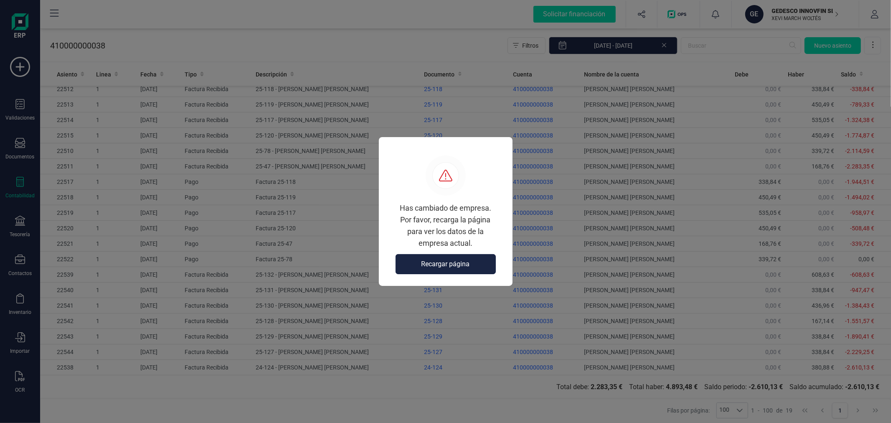
click at [462, 259] on span "Recargar página" at bounding box center [445, 264] width 48 height 10
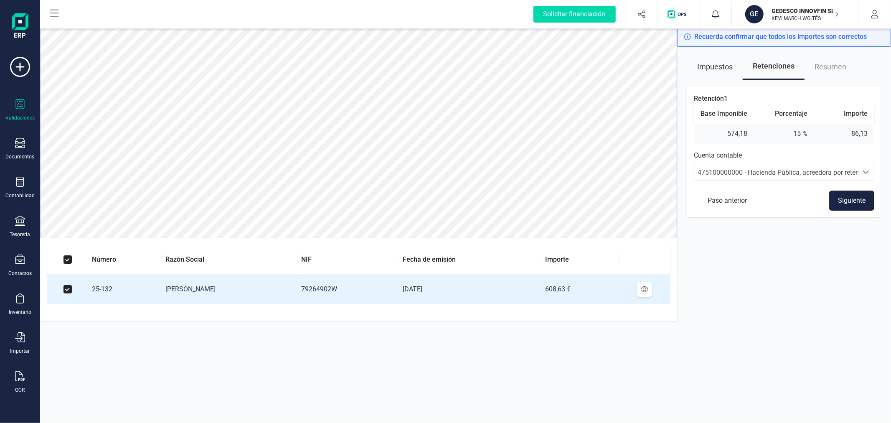
click at [772, 175] on span "475100000000 - Hacienda Pública, acreedora por retenciones practicadas" at bounding box center [805, 172] width 217 height 8
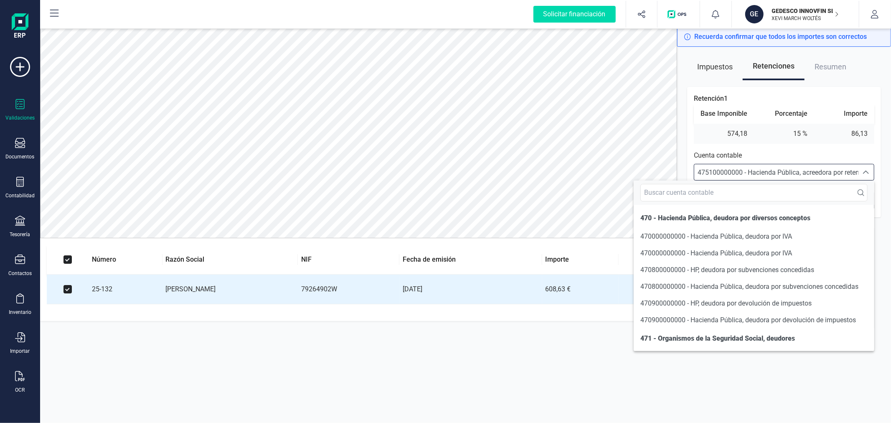
scroll to position [381, 0]
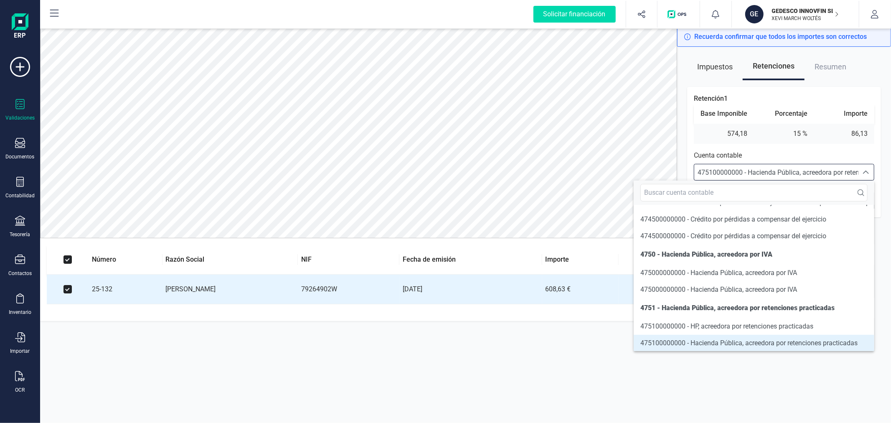
click at [772, 175] on span "475100000000 - Hacienda Pública, acreedora por retenciones practicadas" at bounding box center [805, 172] width 217 height 8
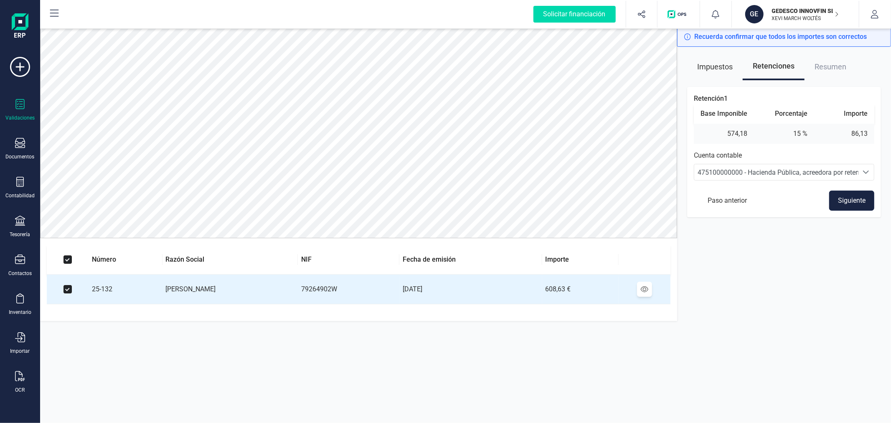
click at [857, 195] on button "Siguiente" at bounding box center [851, 200] width 45 height 20
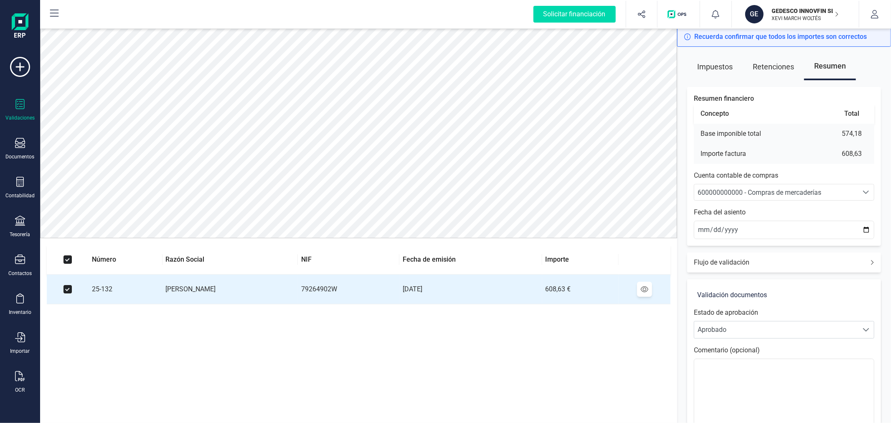
click at [763, 189] on span "600000000000 - Compras de mercaderías" at bounding box center [759, 192] width 124 height 8
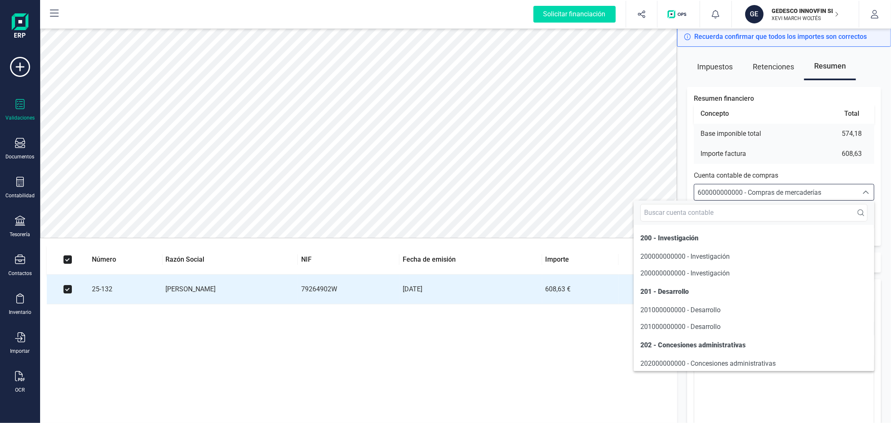
scroll to position [6199, 0]
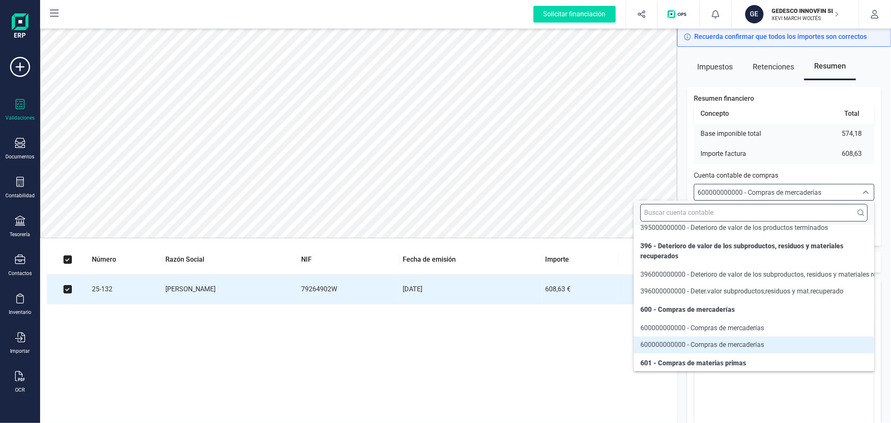
click at [766, 207] on input "text" at bounding box center [753, 213] width 227 height 18
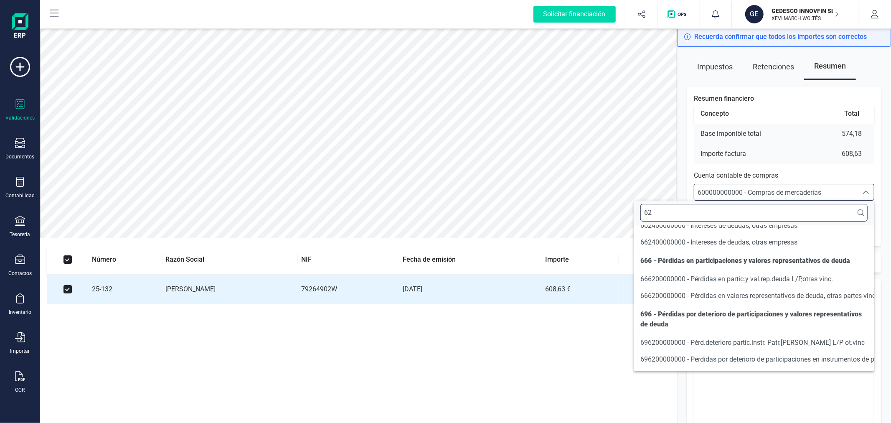
scroll to position [118, 0]
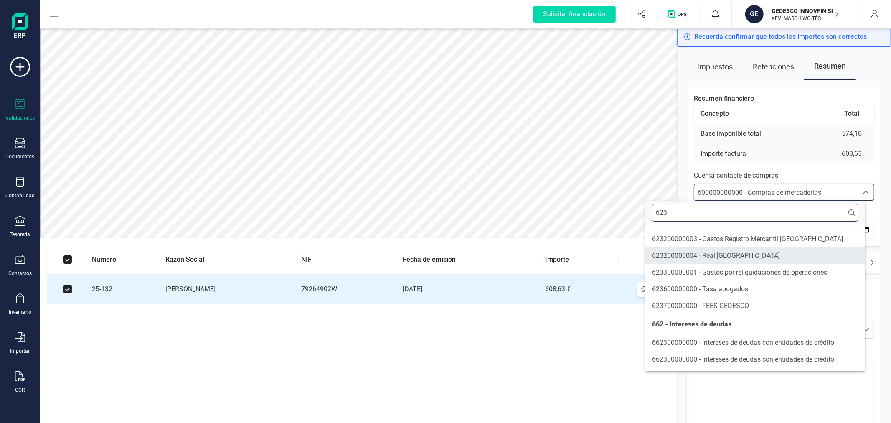
type input "623"
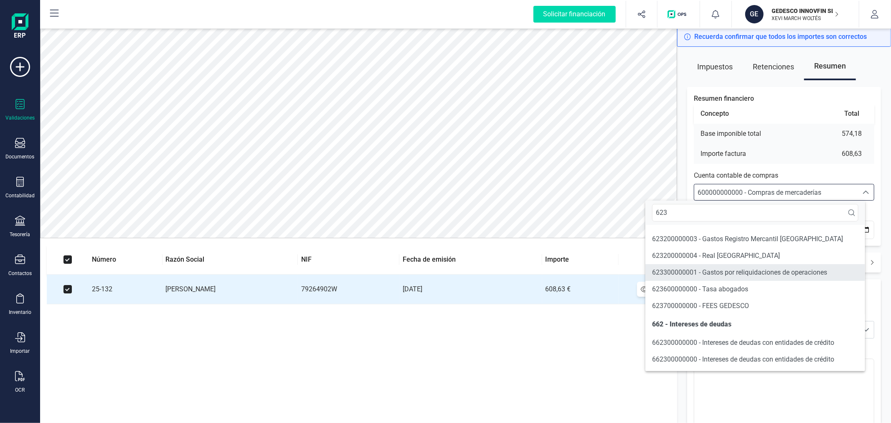
scroll to position [0, 0]
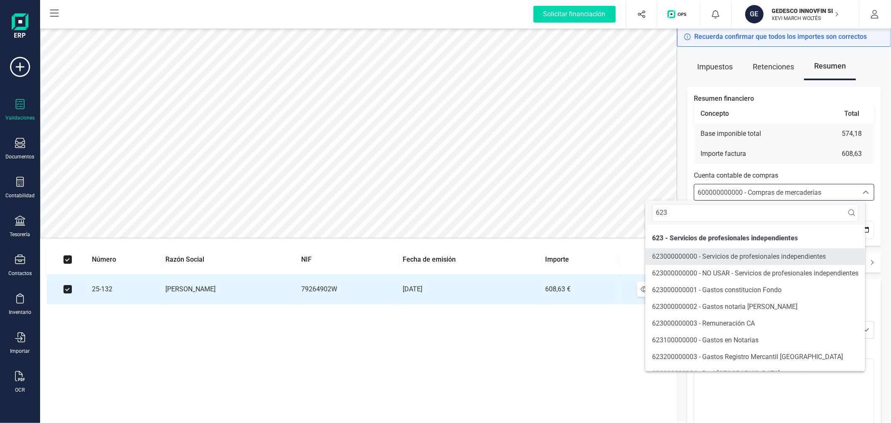
click at [748, 256] on span "623000000000 - Servicios de profesionales independientes" at bounding box center [739, 256] width 174 height 8
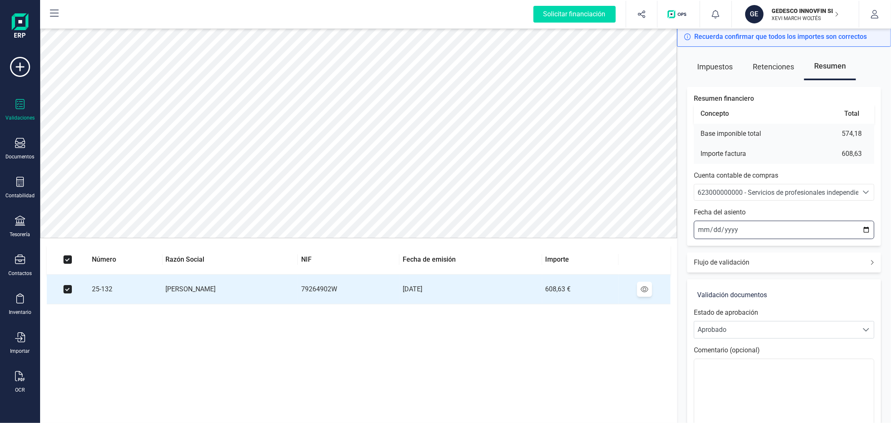
click at [863, 230] on input "2025-09-25" at bounding box center [784, 229] width 180 height 18
type input "2025-09-01"
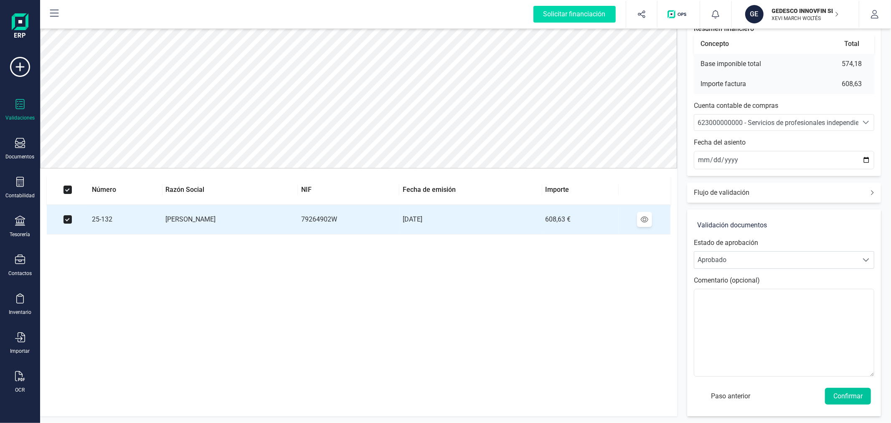
click at [849, 398] on button "Confirmar" at bounding box center [848, 396] width 46 height 17
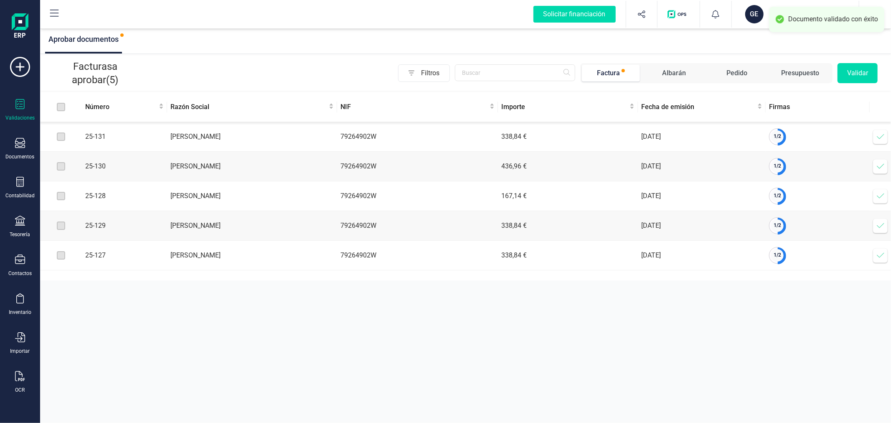
click at [879, 135] on icon at bounding box center [880, 136] width 8 height 8
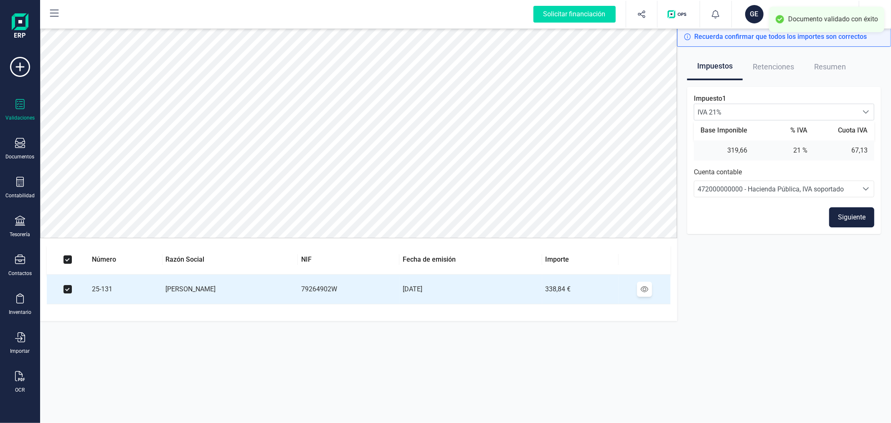
click at [863, 215] on button "Siguiente" at bounding box center [851, 217] width 45 height 20
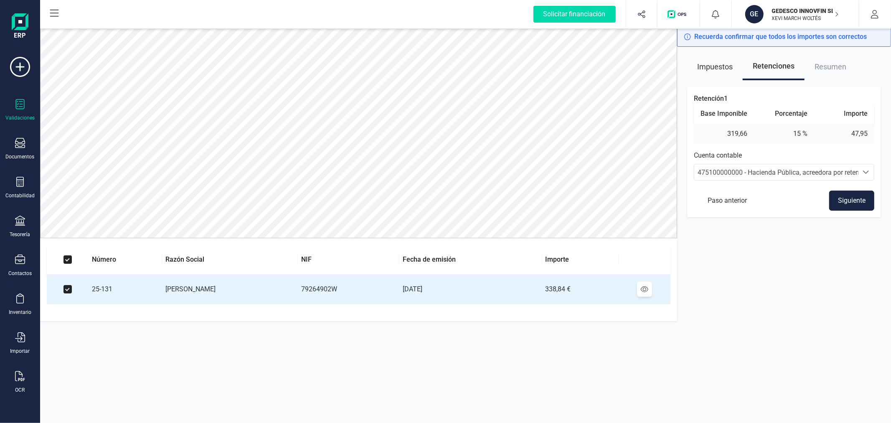
click at [858, 203] on button "Siguiente" at bounding box center [851, 200] width 45 height 20
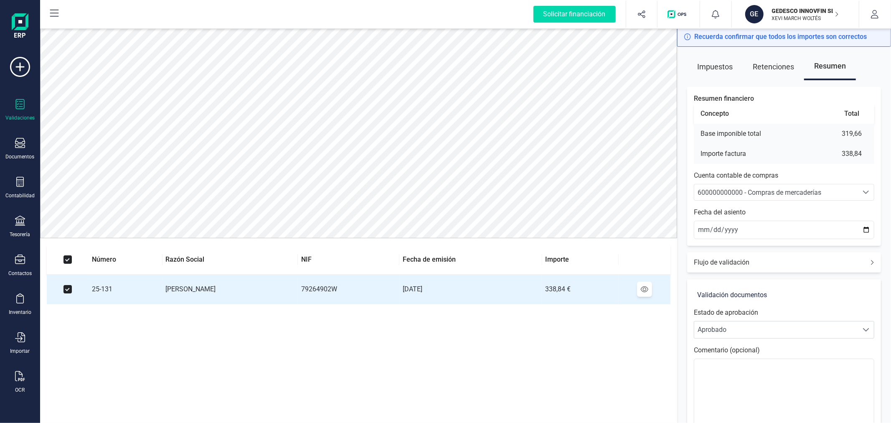
click at [856, 187] on span "600000000000 - Compras de mercaderías" at bounding box center [776, 192] width 164 height 16
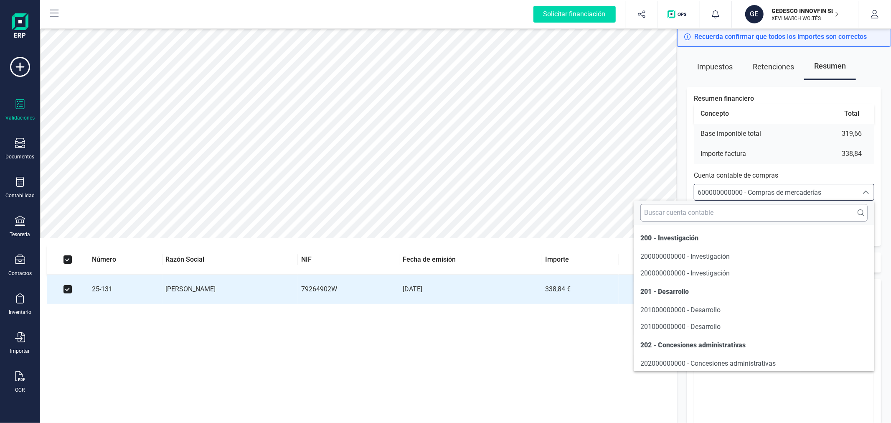
scroll to position [6199, 0]
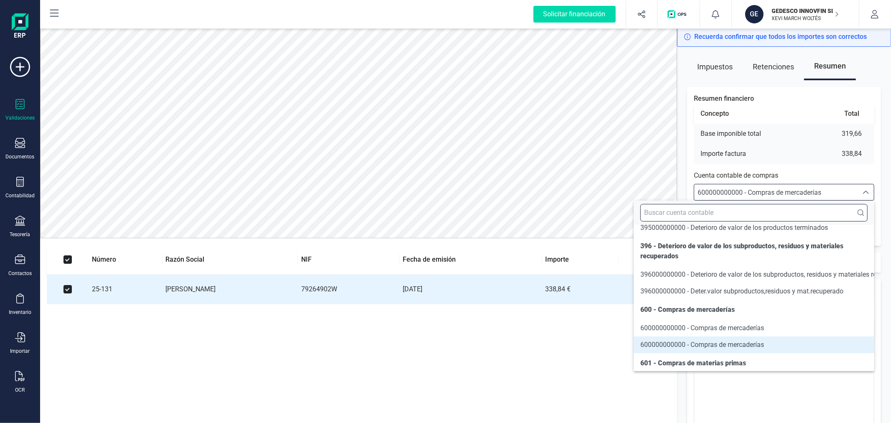
click at [813, 211] on input "text" at bounding box center [753, 213] width 227 height 18
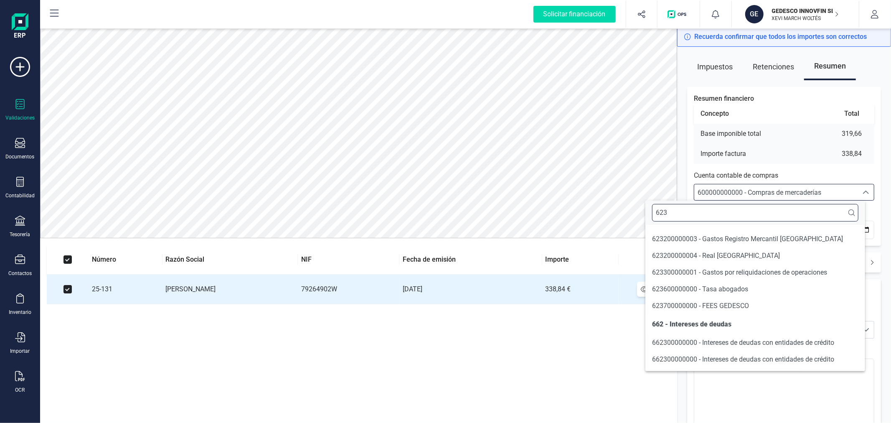
scroll to position [118, 0]
type input "623"
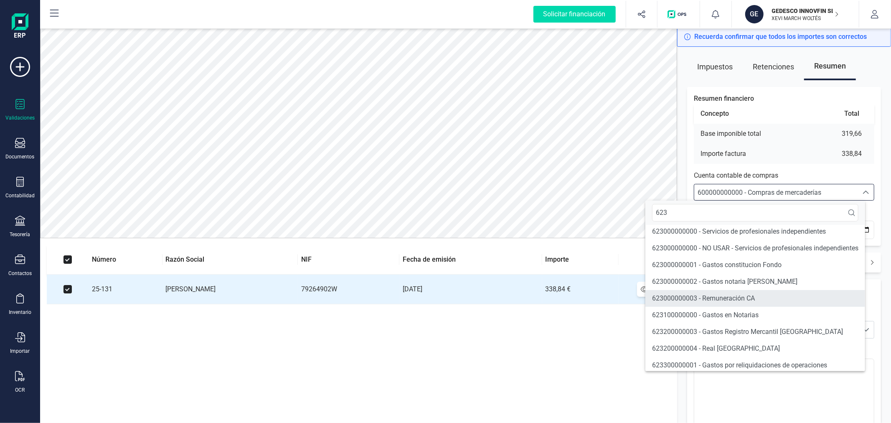
scroll to position [0, 0]
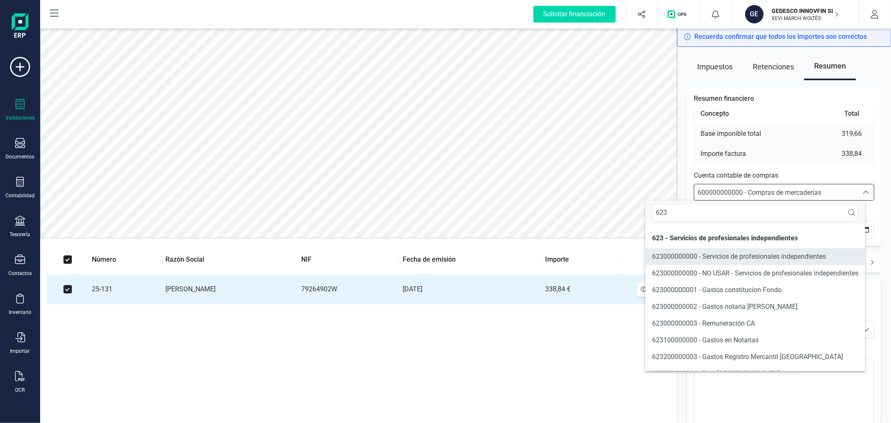
click at [745, 252] on span "623000000000 - Servicios de profesionales independientes" at bounding box center [739, 256] width 174 height 8
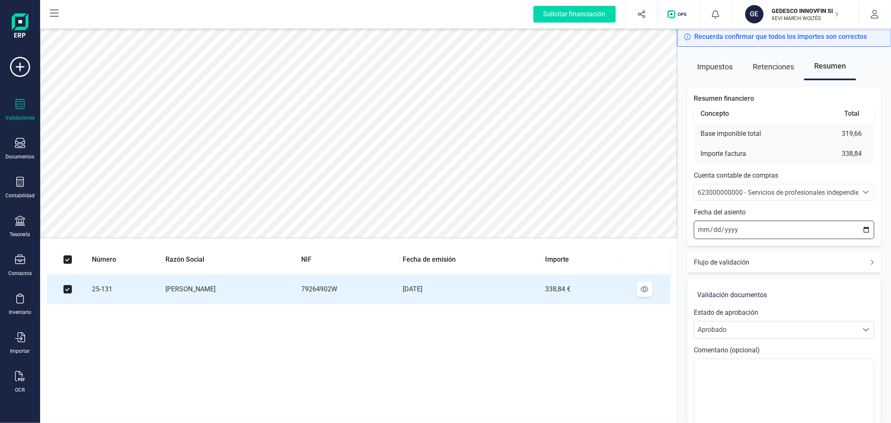
click at [863, 228] on input "2025-09-25" at bounding box center [784, 229] width 180 height 18
type input "2025-09-01"
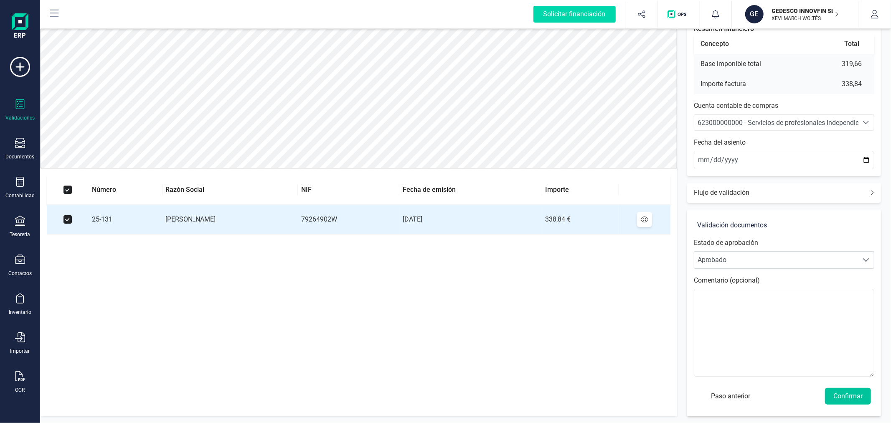
click at [848, 391] on button "Confirmar" at bounding box center [848, 396] width 46 height 17
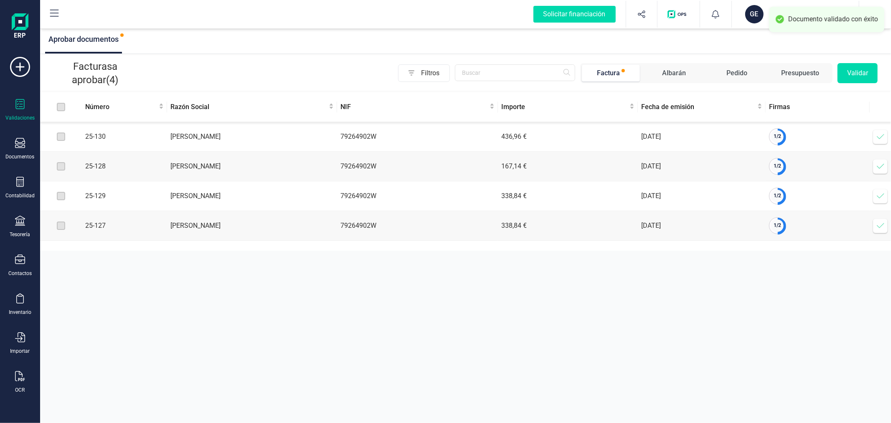
click at [880, 135] on icon at bounding box center [880, 136] width 8 height 8
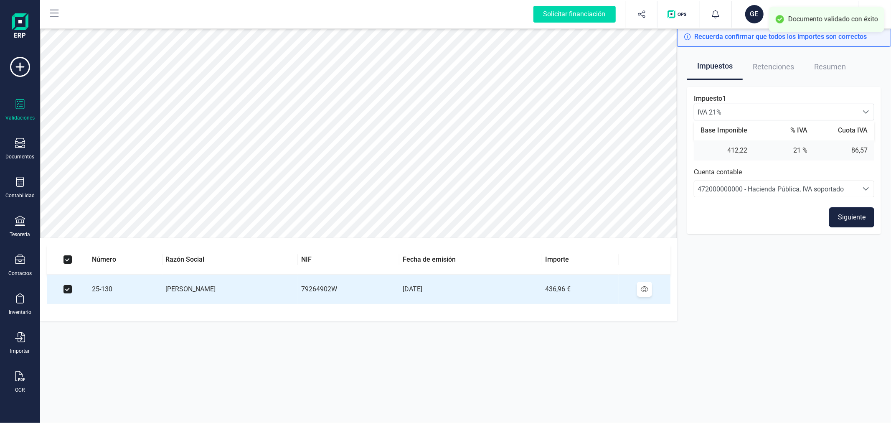
click at [857, 214] on button "Siguiente" at bounding box center [851, 217] width 45 height 20
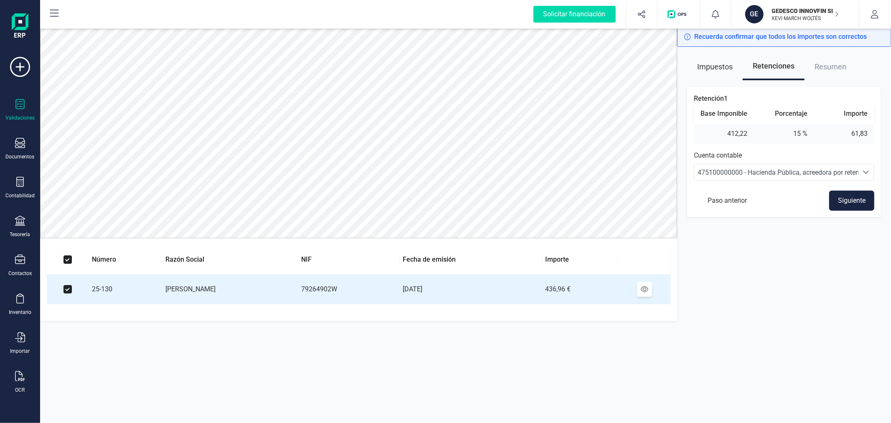
click at [855, 198] on button "Siguiente" at bounding box center [851, 200] width 45 height 20
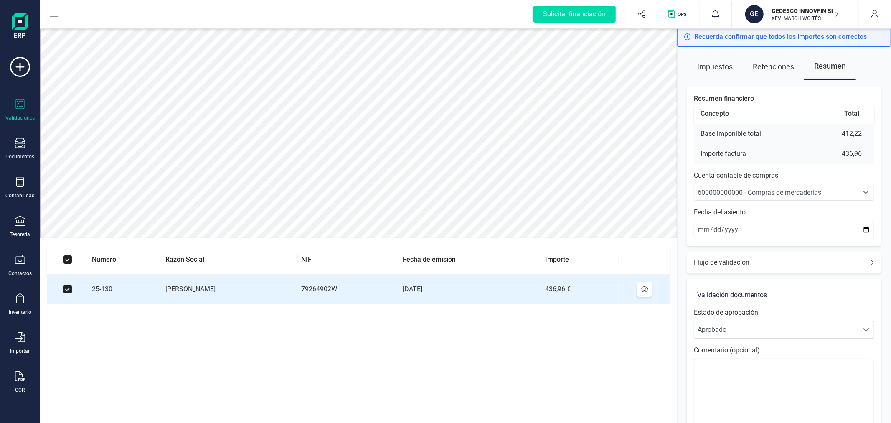
click at [854, 189] on span "600000000000 - Compras de mercaderías" at bounding box center [776, 192] width 164 height 16
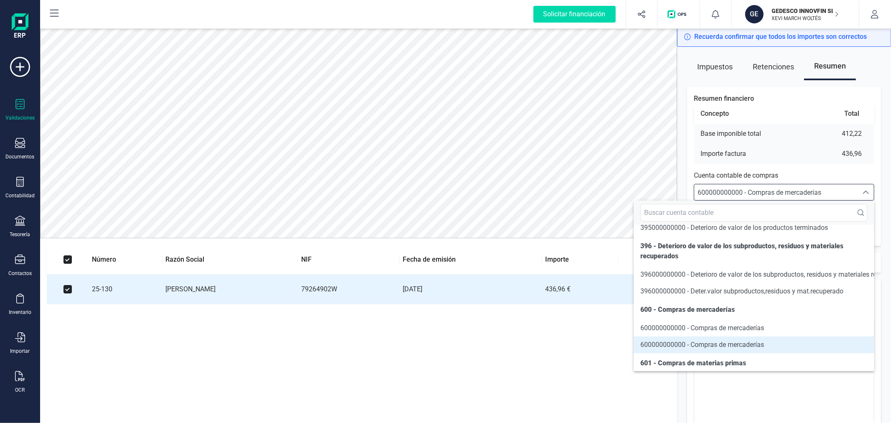
scroll to position [6195, 0]
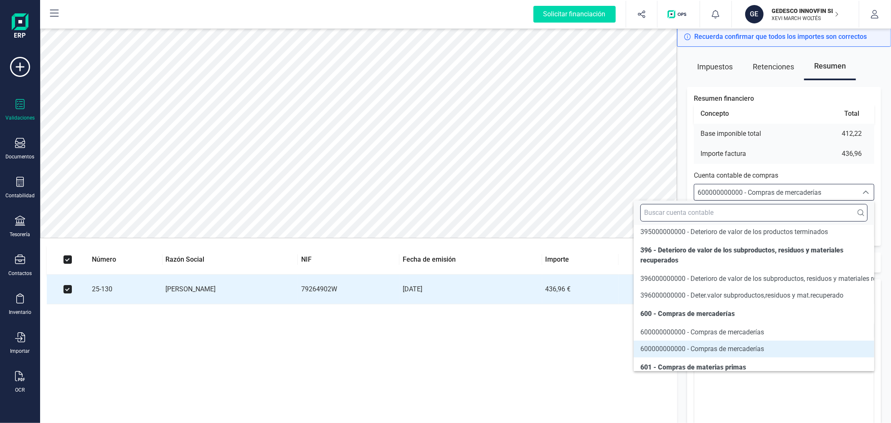
click at [746, 210] on input "text" at bounding box center [753, 213] width 227 height 18
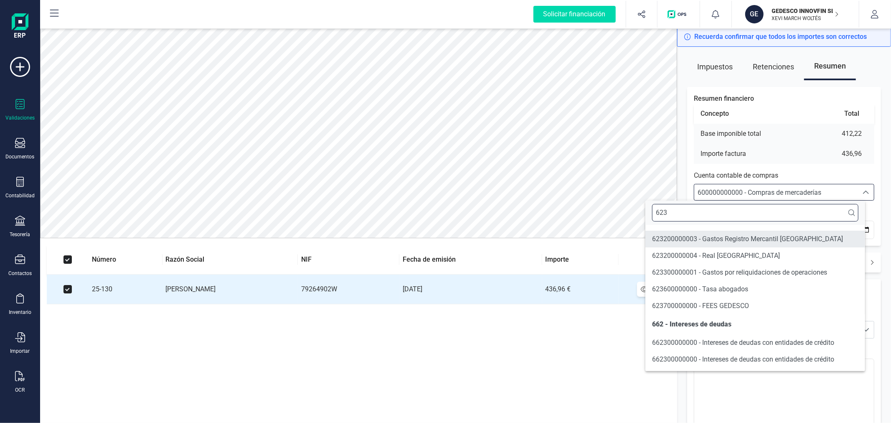
type input "623"
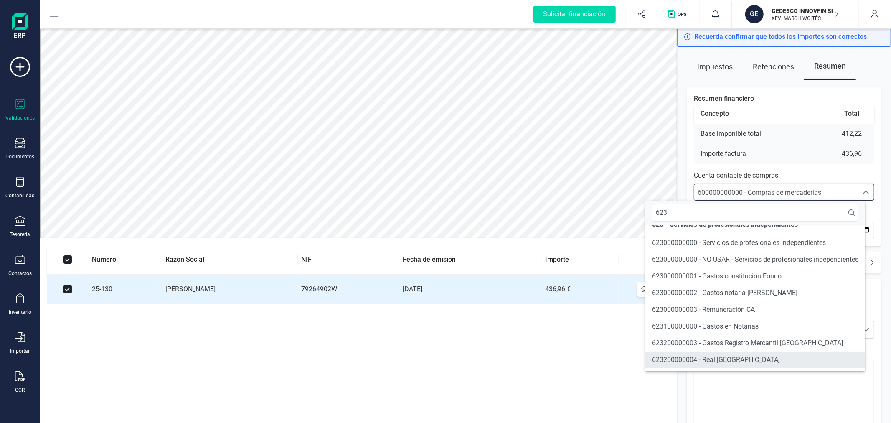
scroll to position [0, 0]
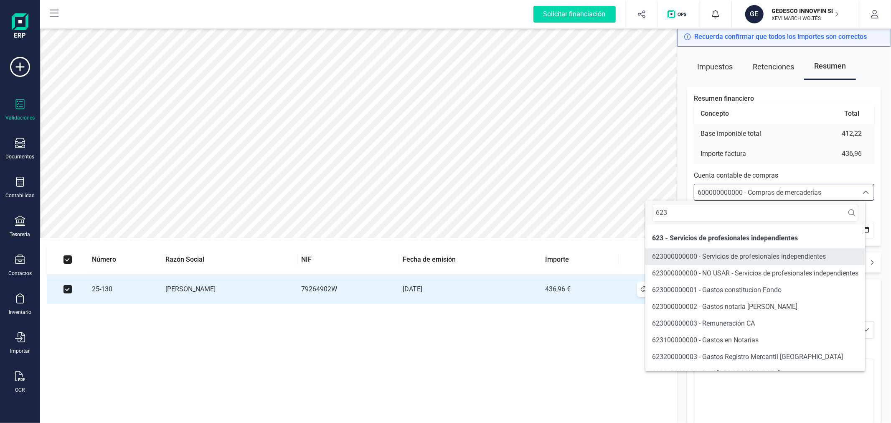
click at [736, 252] on span "623000000000 - Servicios de profesionales independientes" at bounding box center [739, 256] width 174 height 8
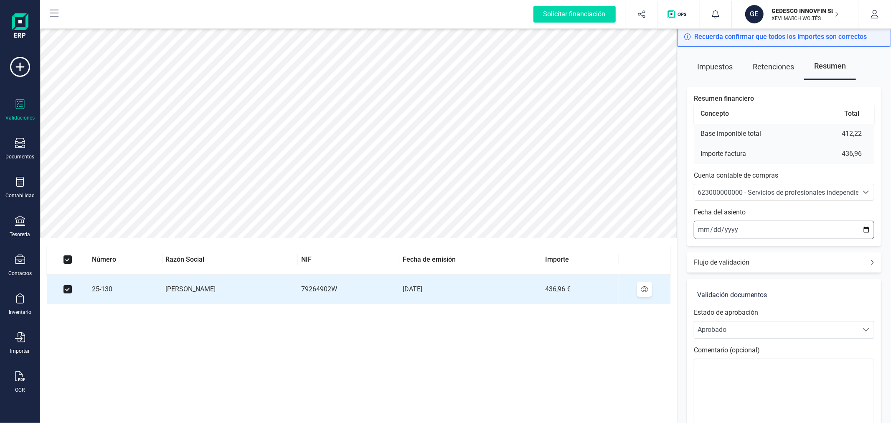
click at [866, 231] on input "2025-09-25" at bounding box center [784, 229] width 180 height 18
type input "2025-09-01"
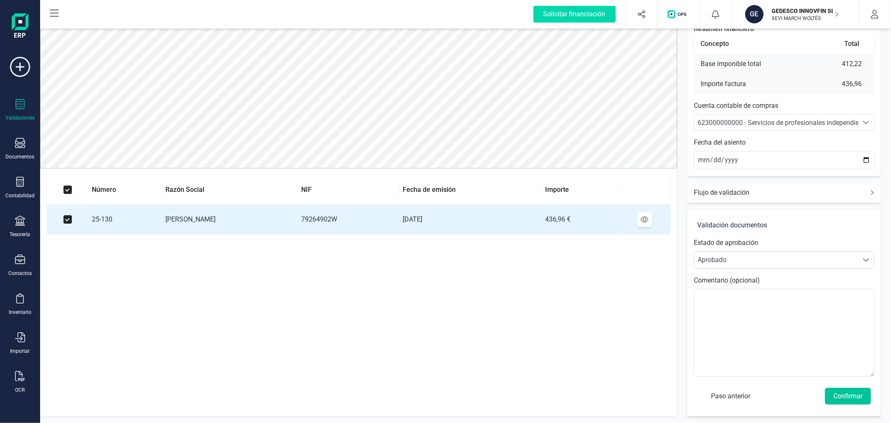
click at [844, 394] on button "Confirmar" at bounding box center [848, 396] width 46 height 17
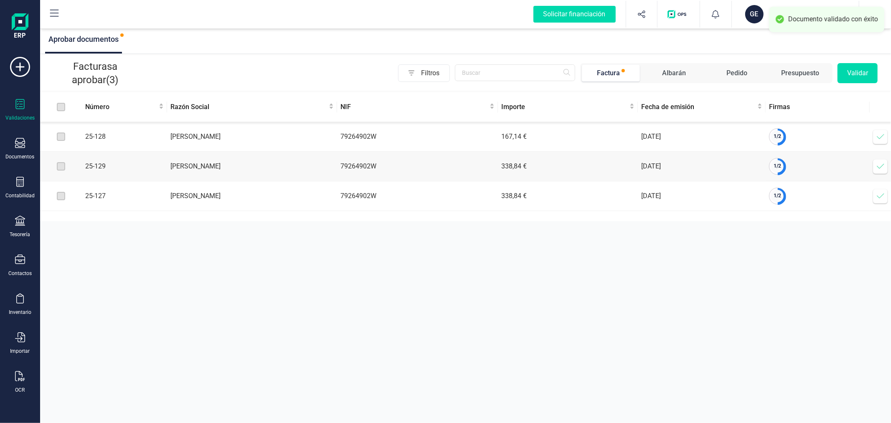
click at [876, 135] on icon at bounding box center [880, 136] width 8 height 8
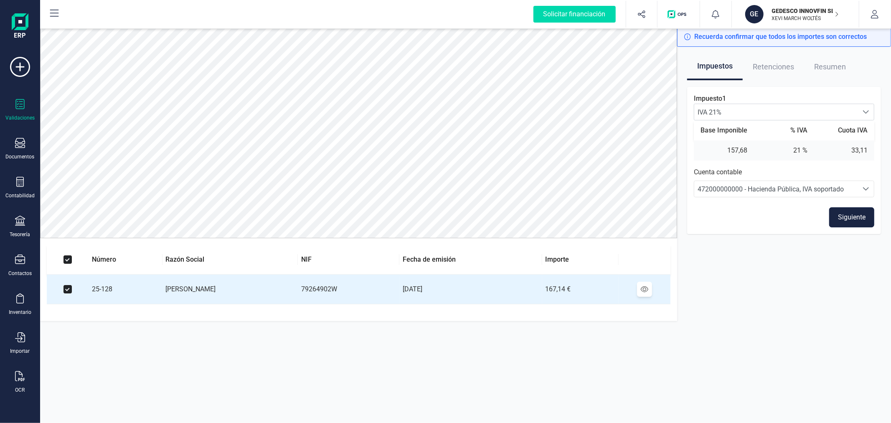
click at [851, 214] on button "Siguiente" at bounding box center [851, 217] width 45 height 20
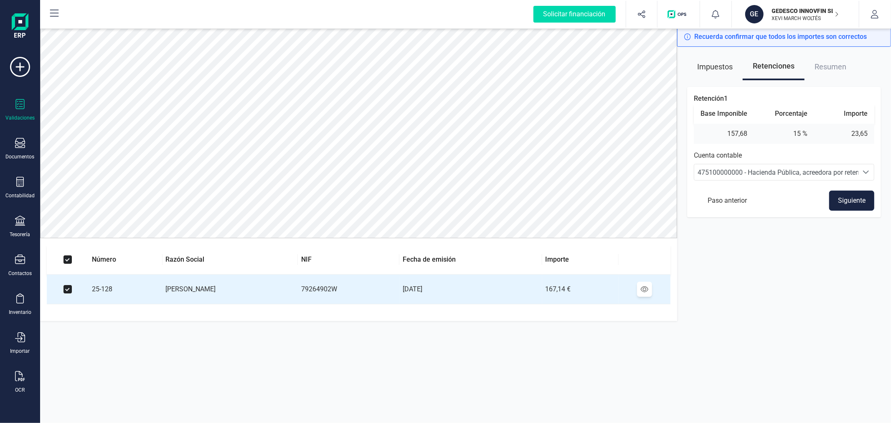
click at [854, 203] on button "Siguiente" at bounding box center [851, 200] width 45 height 20
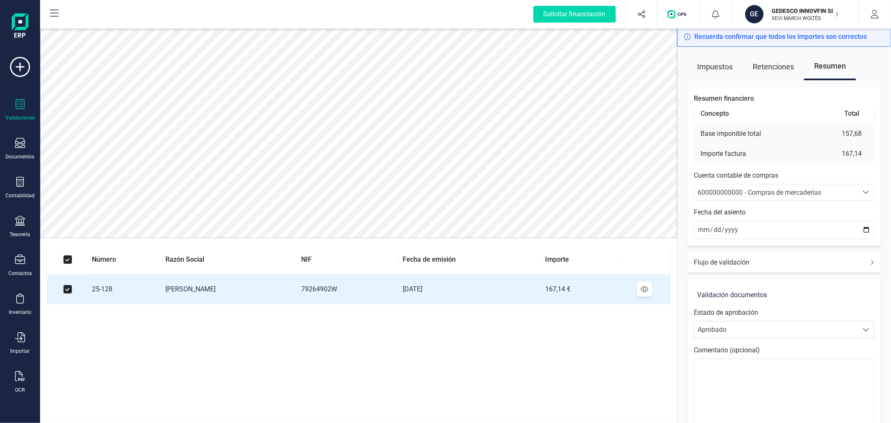
click at [788, 188] on span "600000000000 - Compras de mercaderías" at bounding box center [759, 192] width 124 height 8
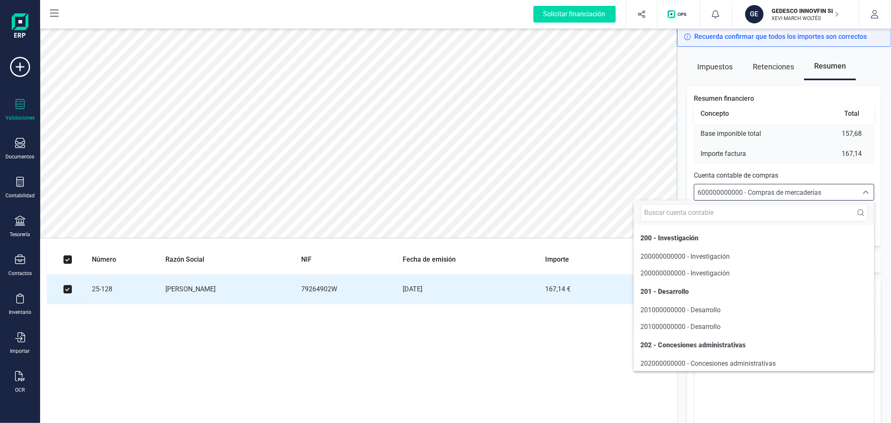
scroll to position [6199, 0]
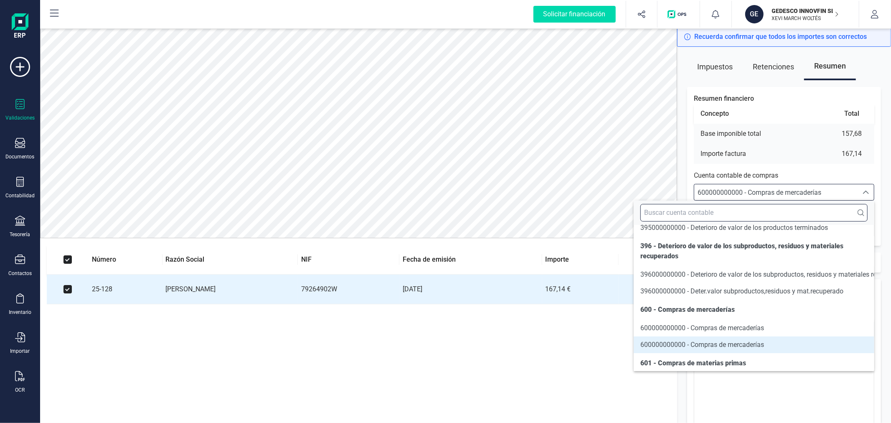
click at [765, 212] on input "text" at bounding box center [753, 213] width 227 height 18
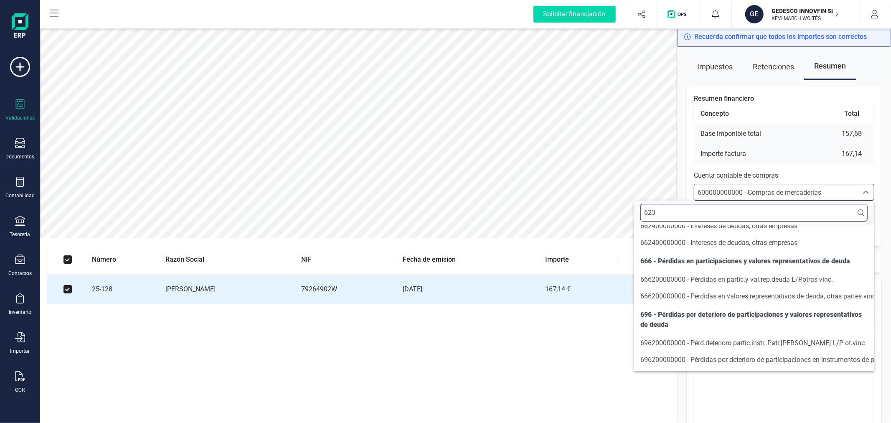
scroll to position [118, 0]
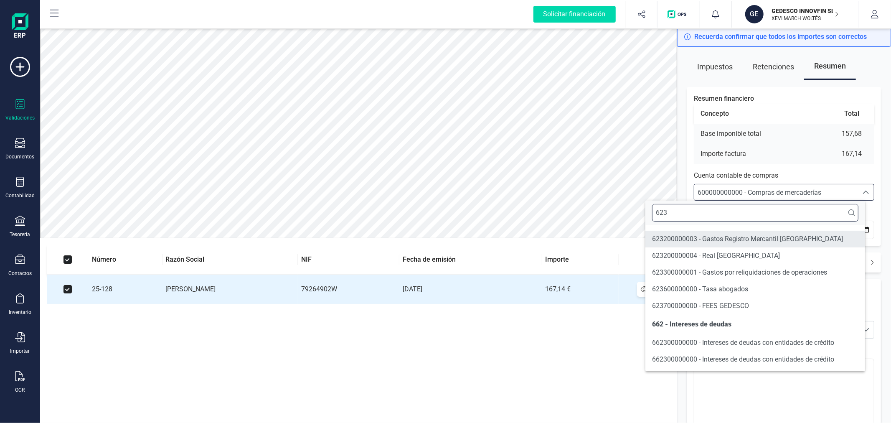
type input "623"
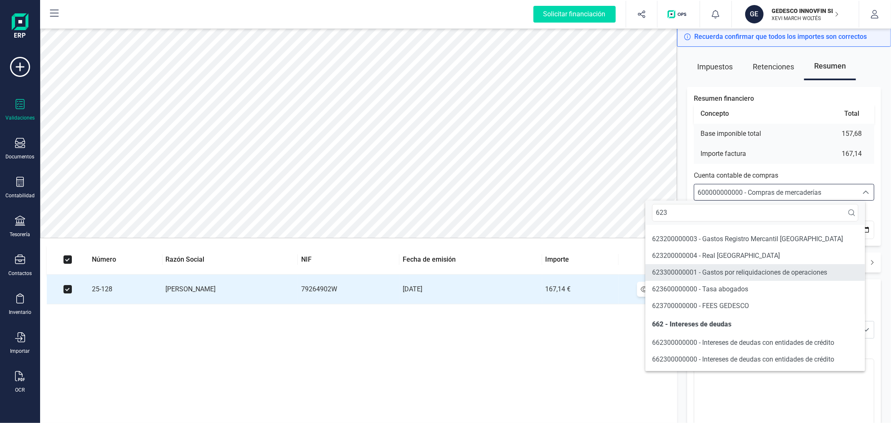
scroll to position [0, 0]
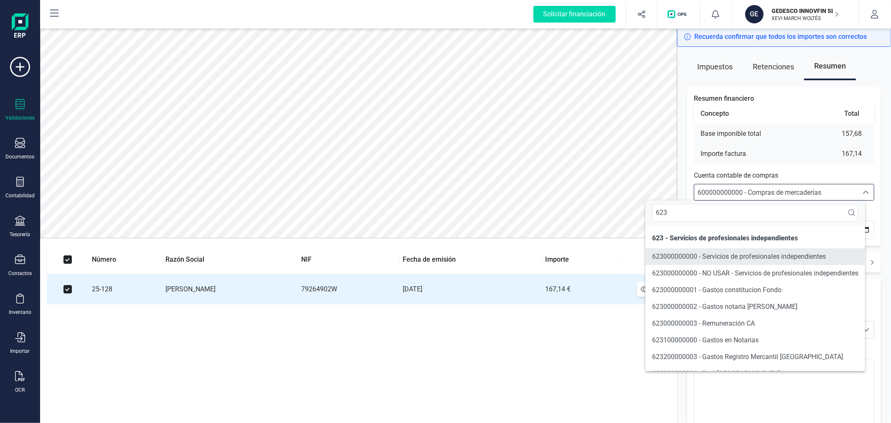
click at [766, 256] on span "623000000000 - Servicios de profesionales independientes" at bounding box center [739, 256] width 174 height 8
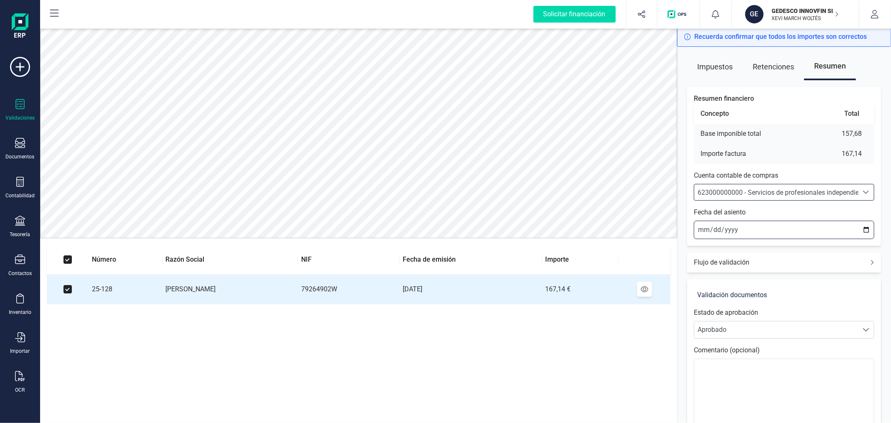
click at [864, 228] on input "2025-09-25" at bounding box center [784, 229] width 180 height 18
type input "2025-09-01"
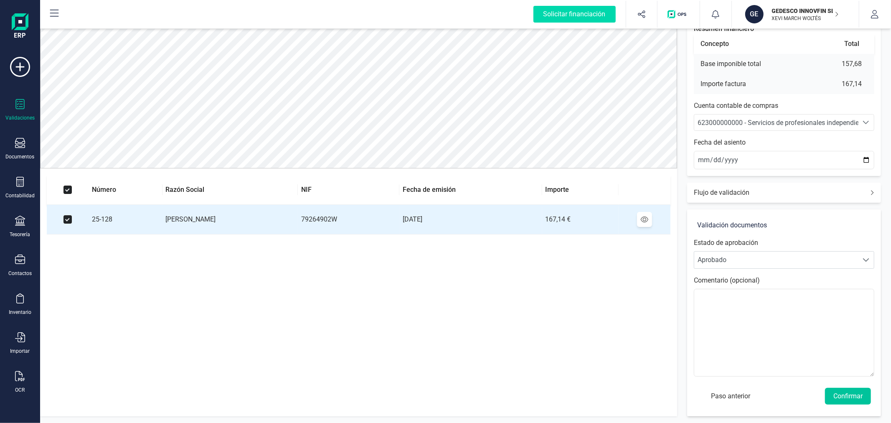
click at [853, 394] on button "Confirmar" at bounding box center [848, 396] width 46 height 17
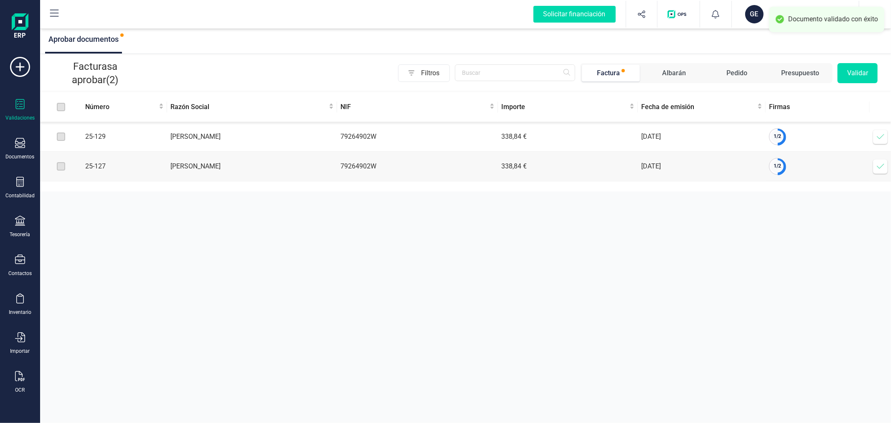
click at [882, 137] on icon at bounding box center [880, 136] width 7 height 5
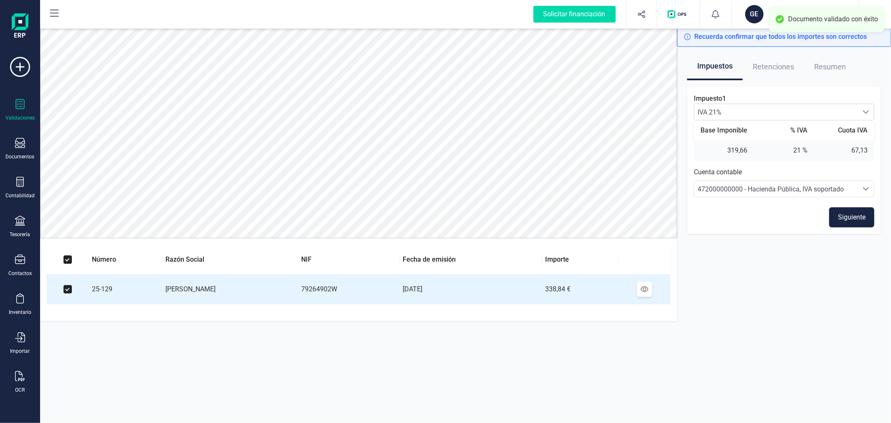
click at [854, 216] on button "Siguiente" at bounding box center [851, 217] width 45 height 20
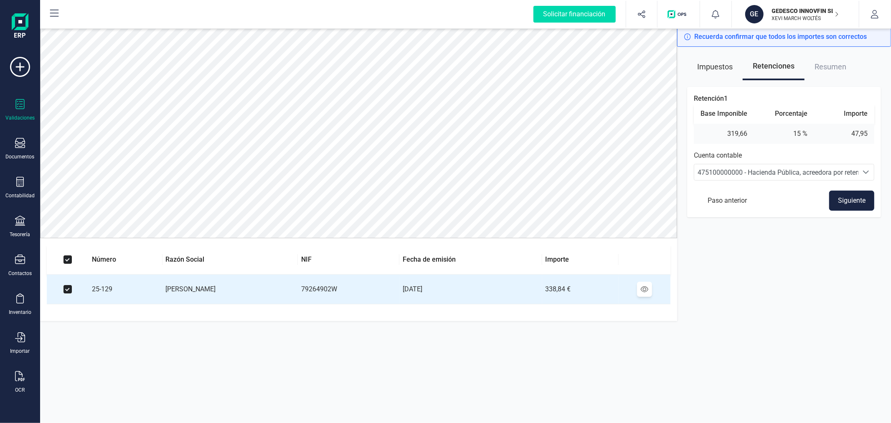
click at [851, 199] on button "Siguiente" at bounding box center [851, 200] width 45 height 20
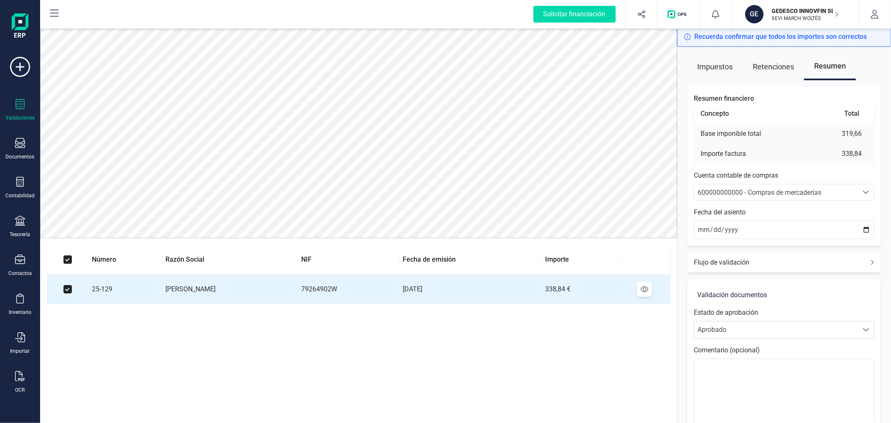
click at [765, 193] on span "600000000000 - Compras de mercaderías" at bounding box center [759, 192] width 124 height 8
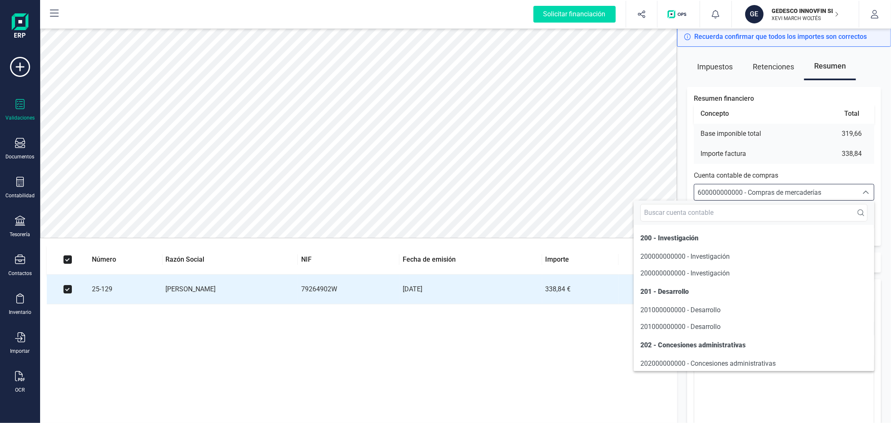
scroll to position [6199, 0]
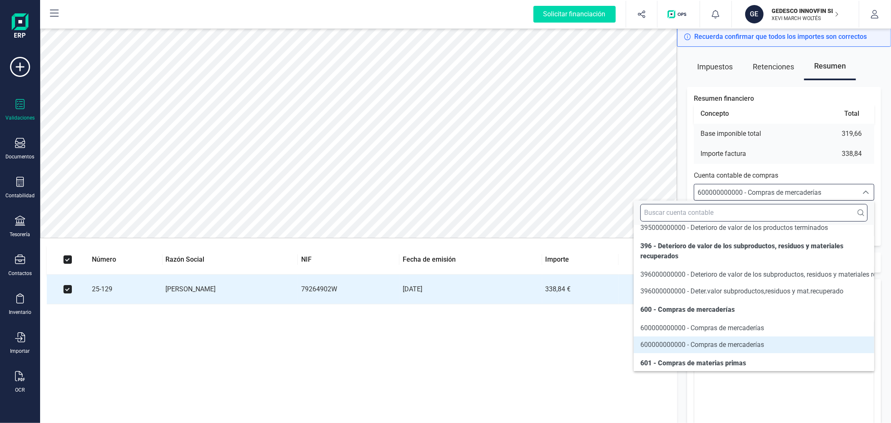
click at [759, 208] on input "text" at bounding box center [753, 213] width 227 height 18
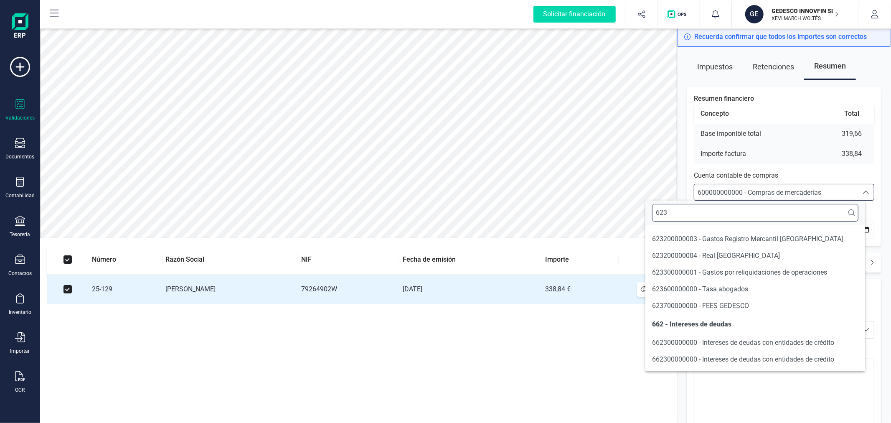
type input "623"
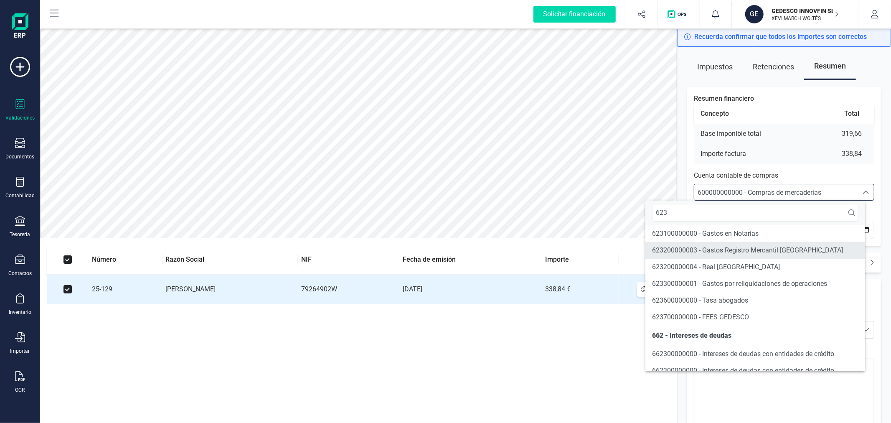
scroll to position [14, 0]
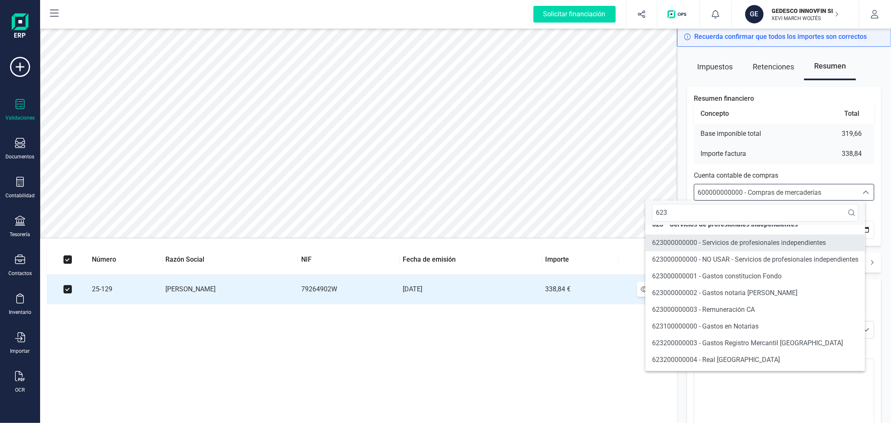
click at [775, 241] on span "623000000000 - Servicios de profesionales independientes" at bounding box center [739, 242] width 174 height 8
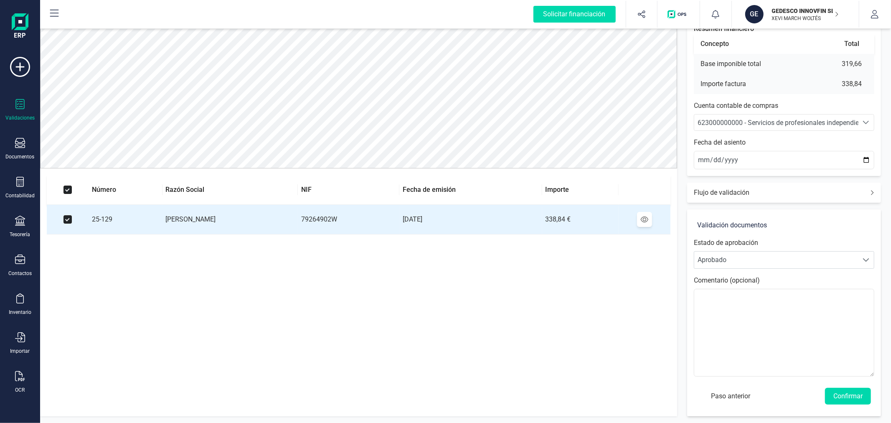
scroll to position [23, 0]
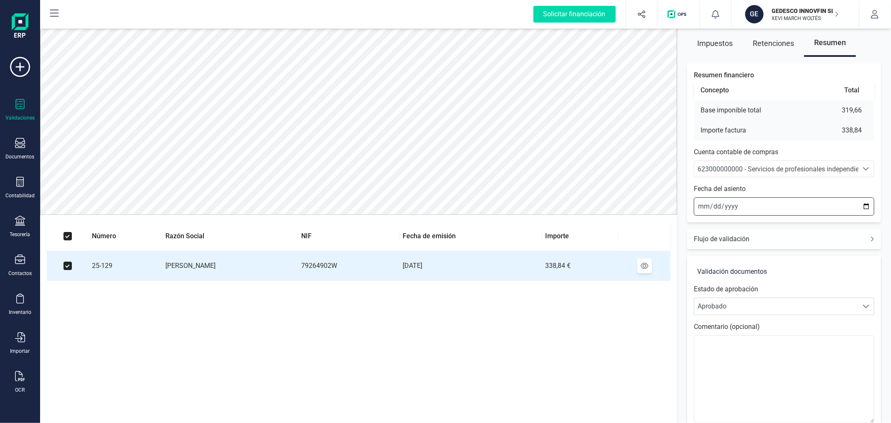
click at [867, 205] on input "2025-09-25" at bounding box center [784, 206] width 180 height 18
type input "2025-09-01"
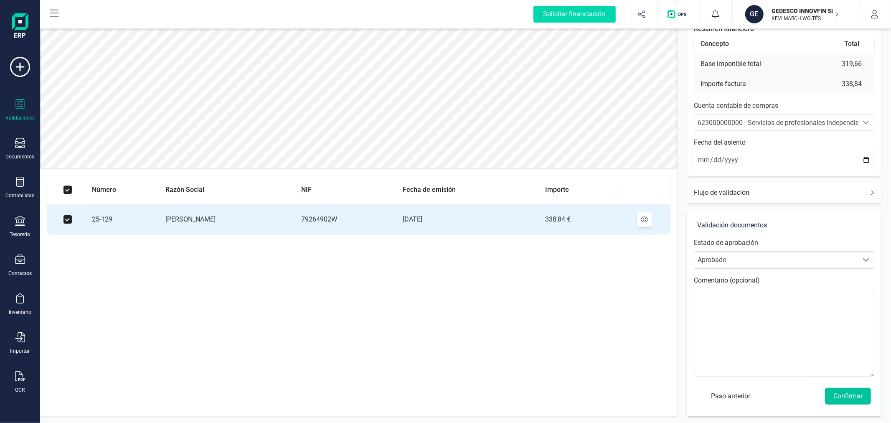
click at [855, 390] on button "Confirmar" at bounding box center [848, 396] width 46 height 17
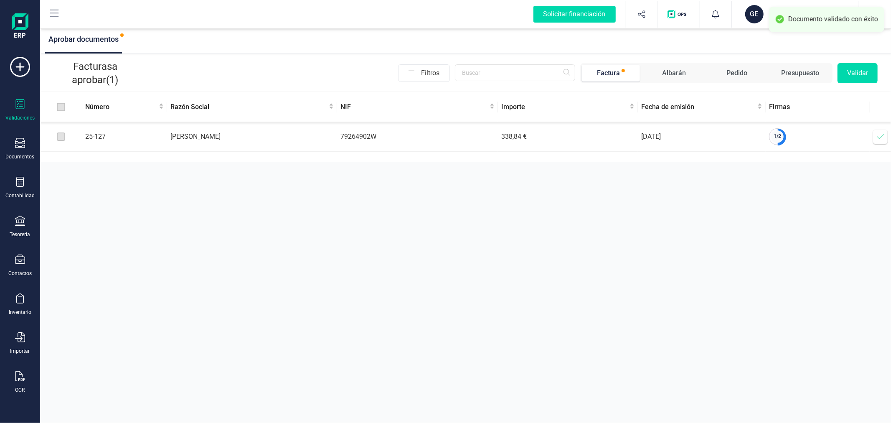
click at [882, 137] on icon at bounding box center [880, 136] width 8 height 8
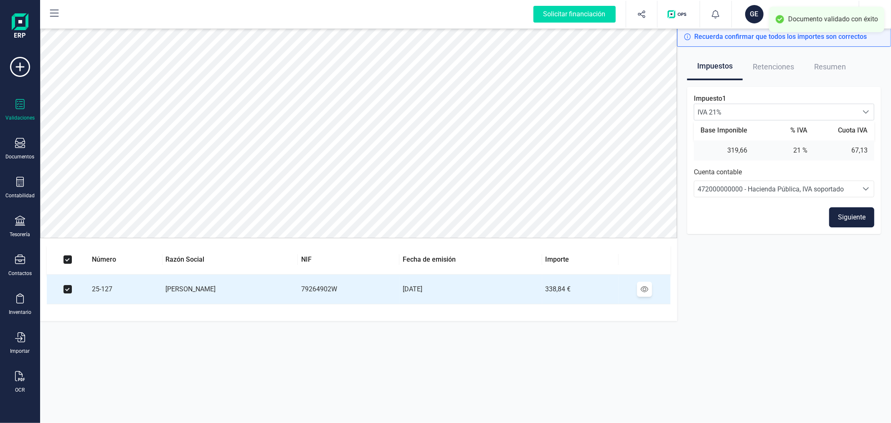
click at [859, 220] on button "Siguiente" at bounding box center [851, 217] width 45 height 20
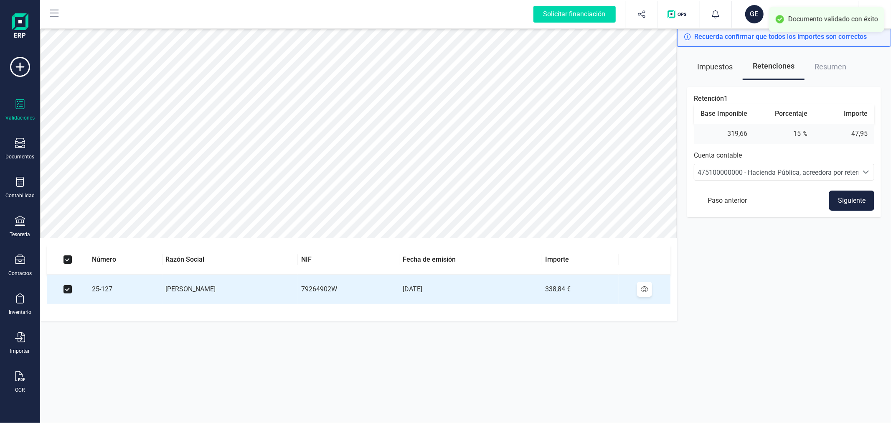
click at [857, 203] on button "Siguiente" at bounding box center [851, 200] width 45 height 20
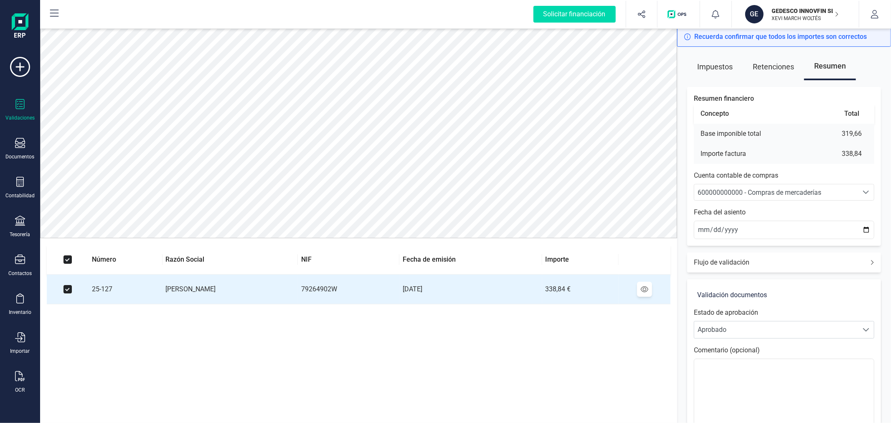
click at [782, 190] on span "600000000000 - Compras de mercaderías" at bounding box center [759, 192] width 124 height 8
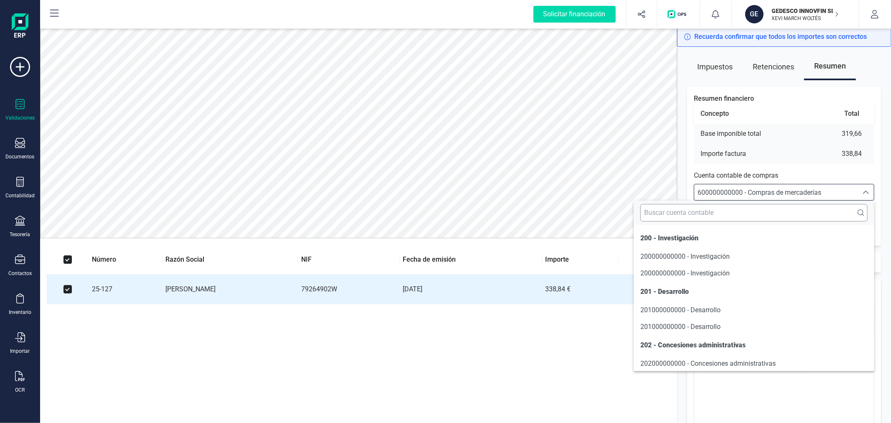
scroll to position [6199, 0]
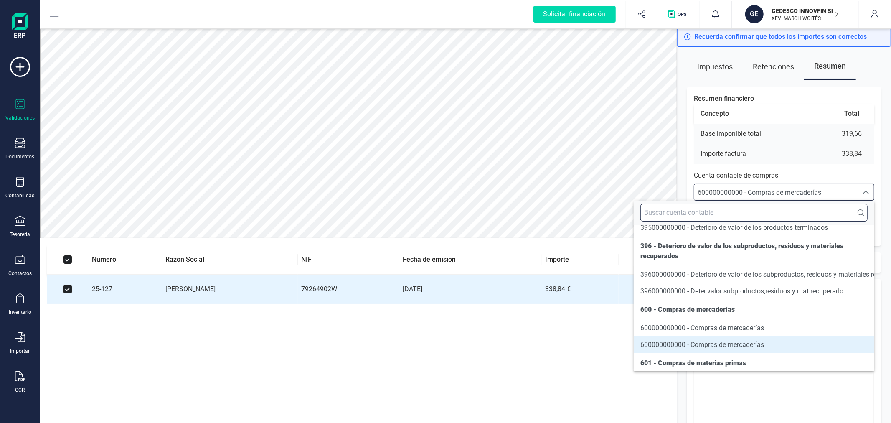
click at [780, 209] on input "text" at bounding box center [753, 213] width 227 height 18
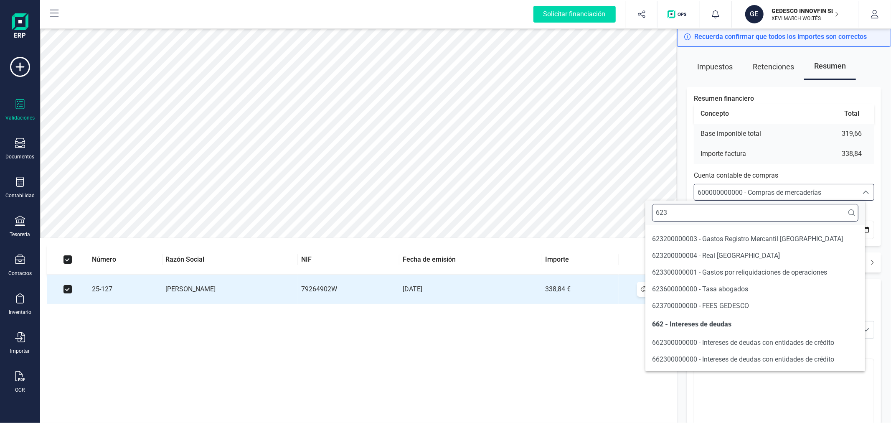
type input "623"
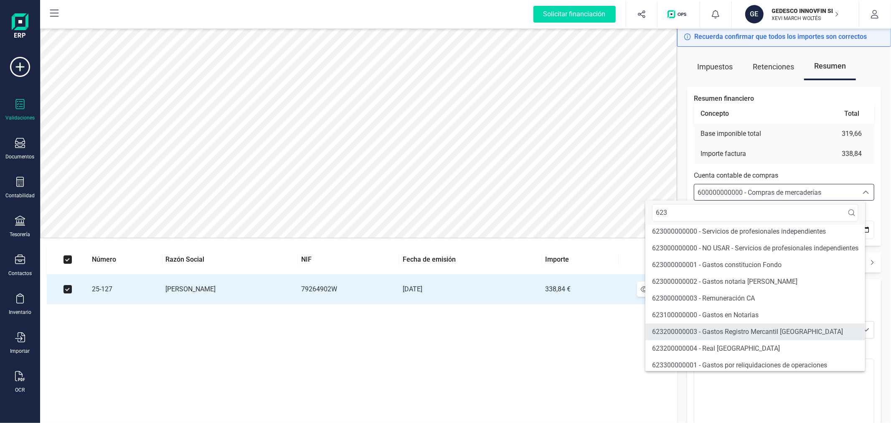
scroll to position [0, 0]
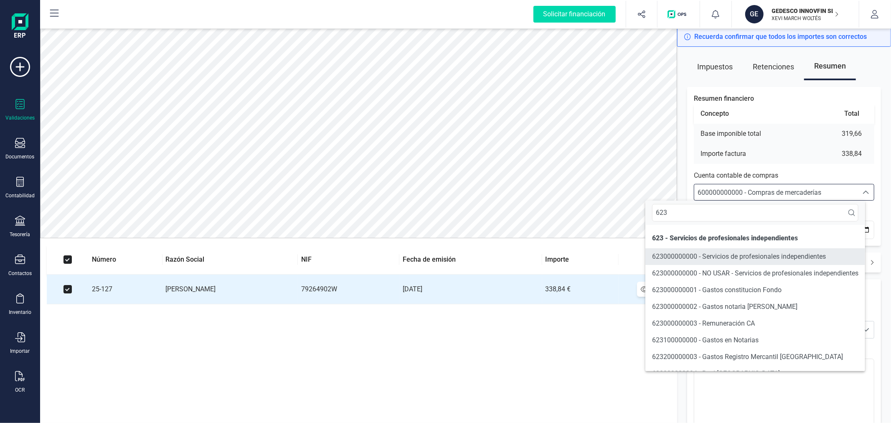
click at [733, 249] on li "623000000000 - Servicios de profesionales independientes" at bounding box center [755, 256] width 220 height 17
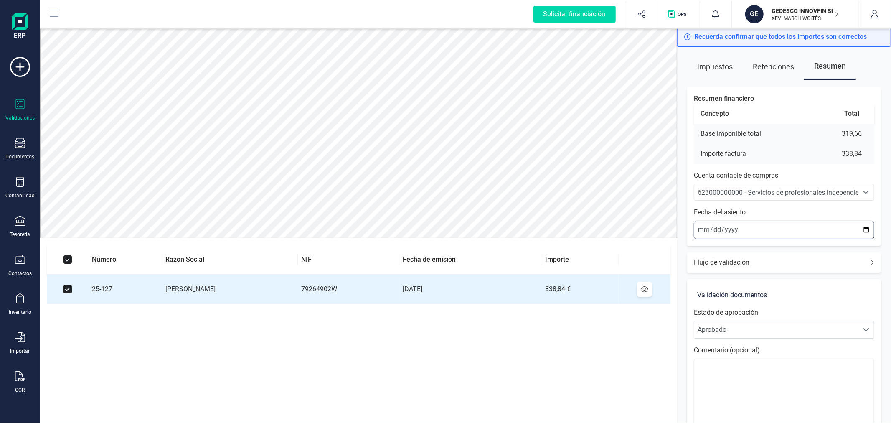
click at [866, 231] on input "2025-09-25" at bounding box center [784, 229] width 180 height 18
type input "2025-09-01"
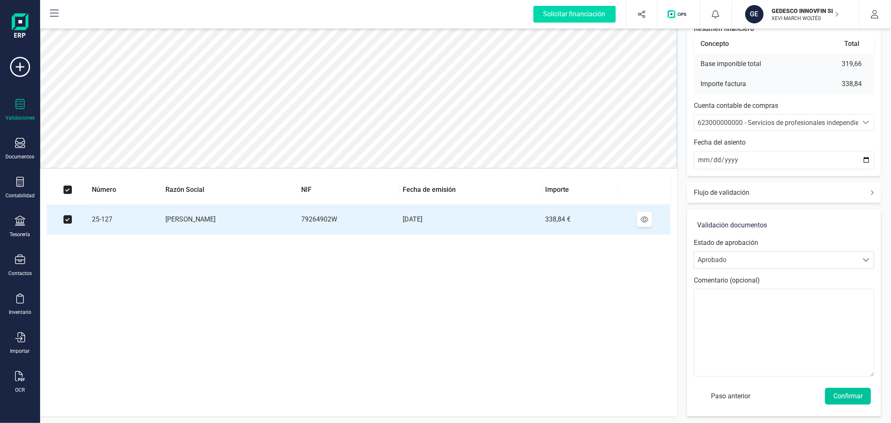
click at [850, 393] on button "Confirmar" at bounding box center [848, 396] width 46 height 17
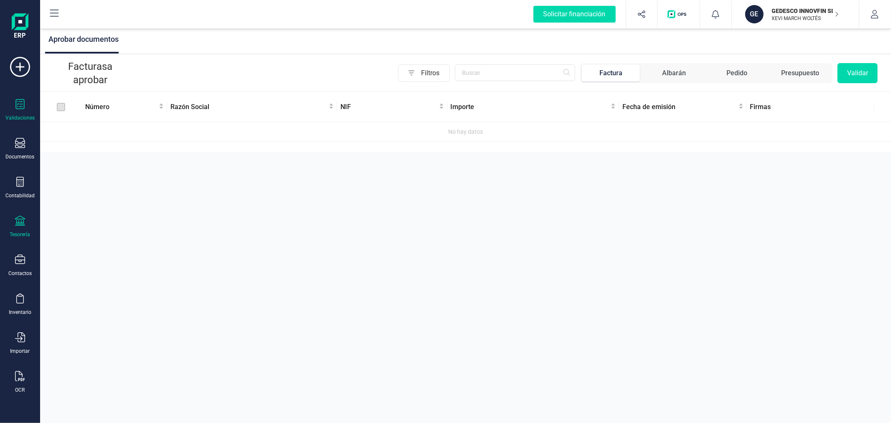
click at [18, 226] on div at bounding box center [20, 221] width 10 height 12
click at [95, 179] on div at bounding box center [94, 178] width 3 height 3
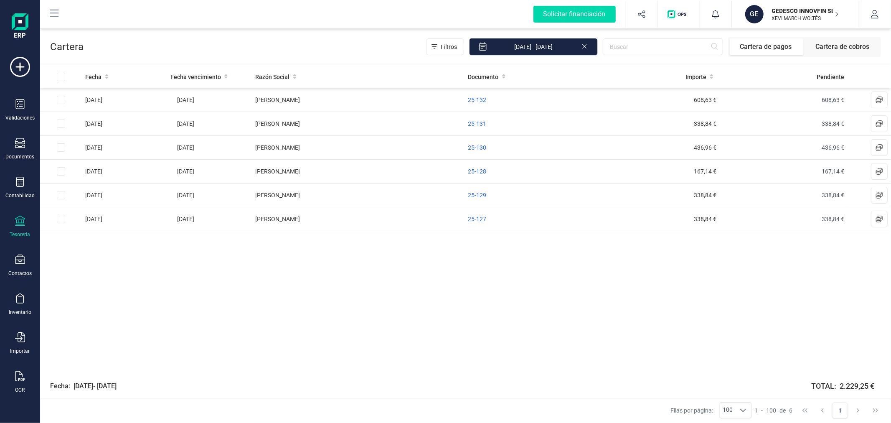
click at [585, 49] on icon at bounding box center [584, 45] width 7 height 8
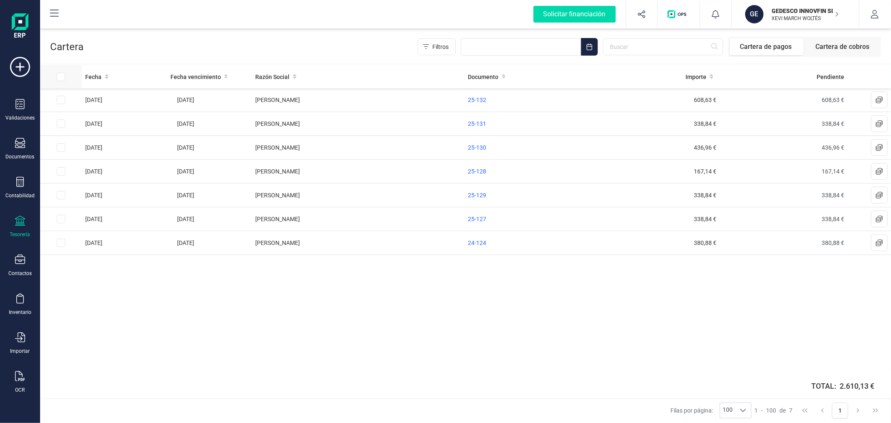
click at [63, 76] on input "All items unselected" at bounding box center [61, 77] width 8 height 8
checkbox input "true"
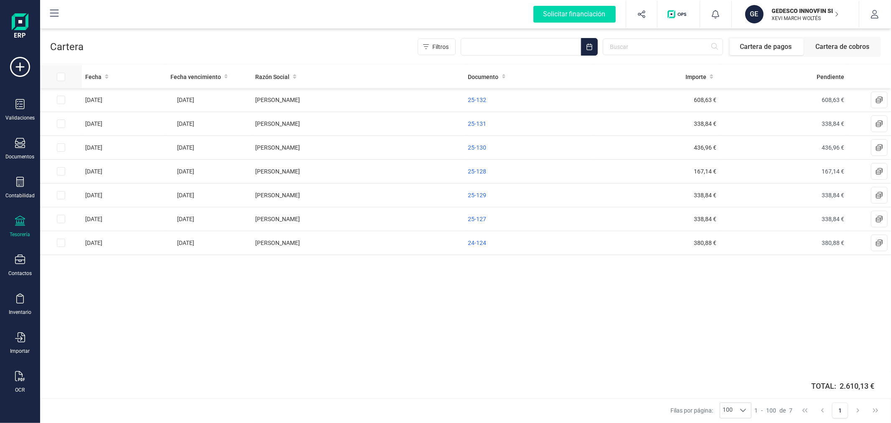
checkbox input "true"
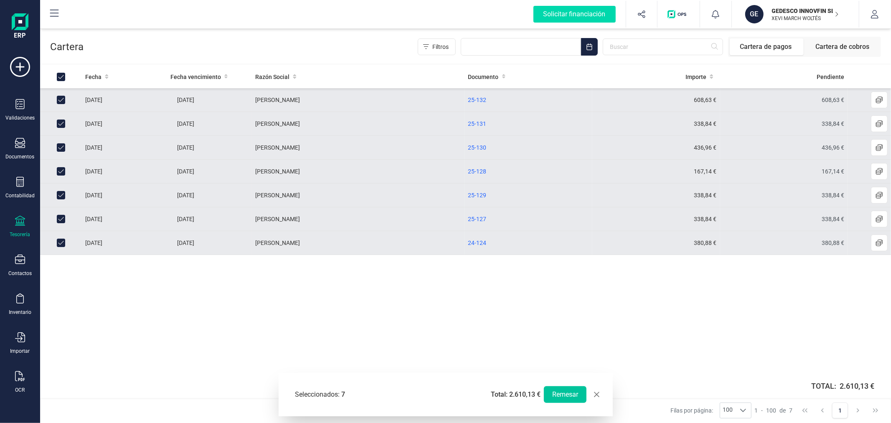
click at [560, 393] on button "Remesar" at bounding box center [565, 394] width 43 height 17
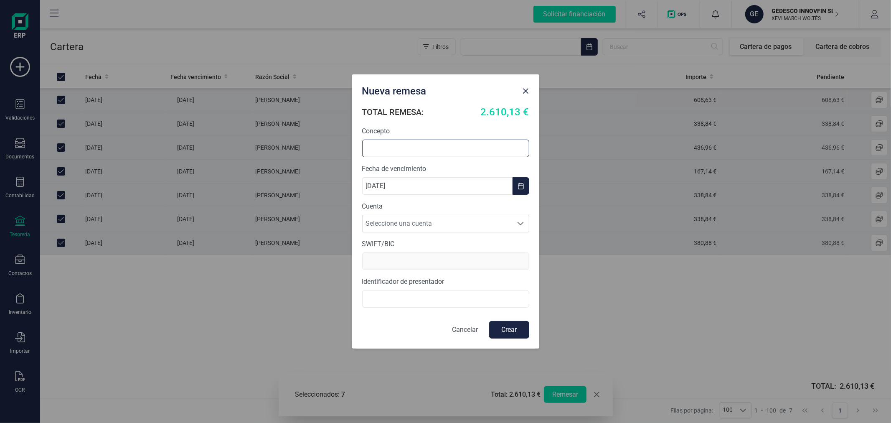
click at [425, 145] on input "text" at bounding box center [445, 148] width 167 height 18
type input "REMESA SEPTIEMBRE"
click at [454, 216] on span "Seleccione una cuenta" at bounding box center [437, 223] width 150 height 17
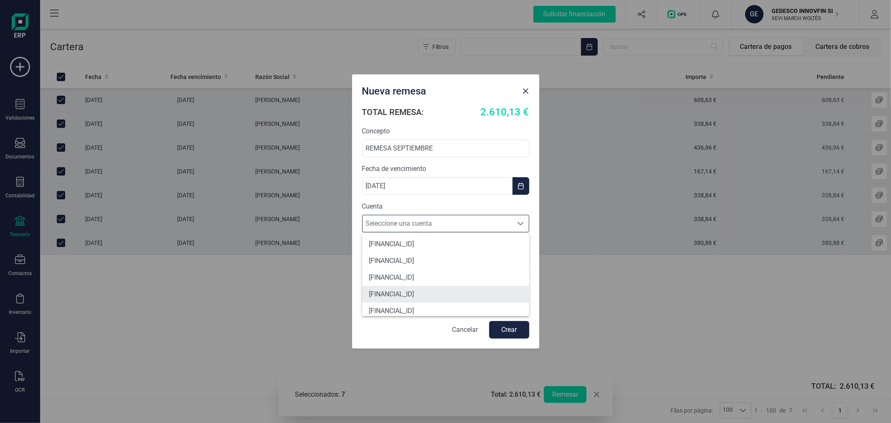
scroll to position [6, 0]
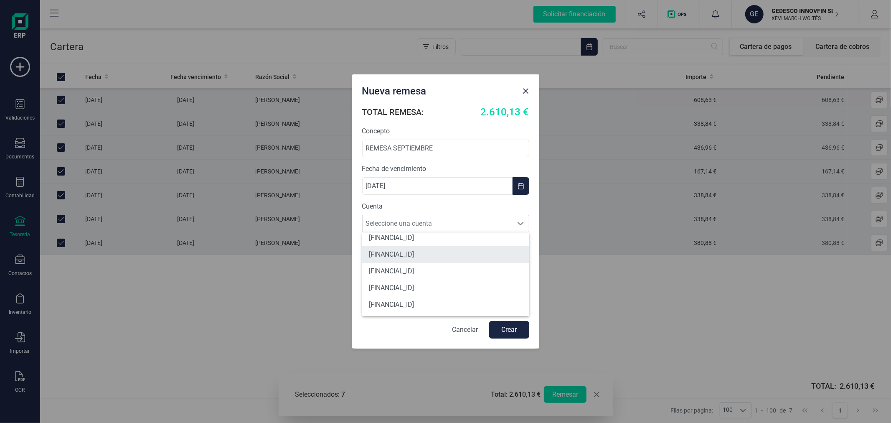
click at [464, 255] on li "ES0321003805390200026741" at bounding box center [445, 254] width 167 height 17
type input "CAIXESBBXXX"
type input "B98999030"
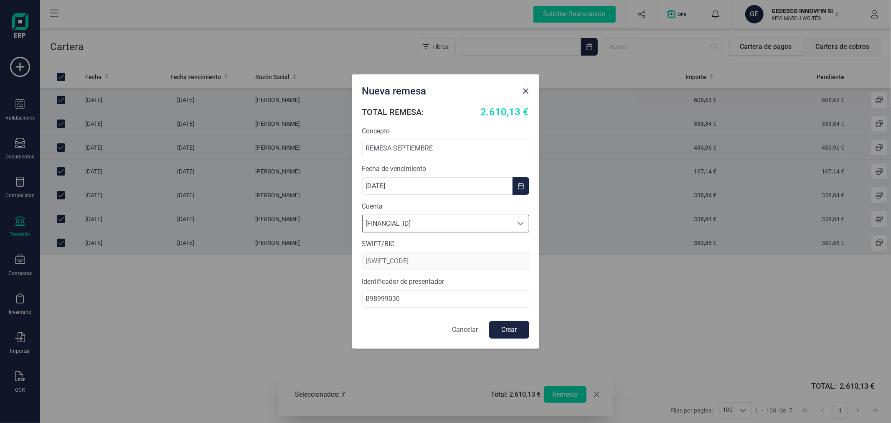
click at [511, 335] on button "Crear" at bounding box center [509, 330] width 40 height 18
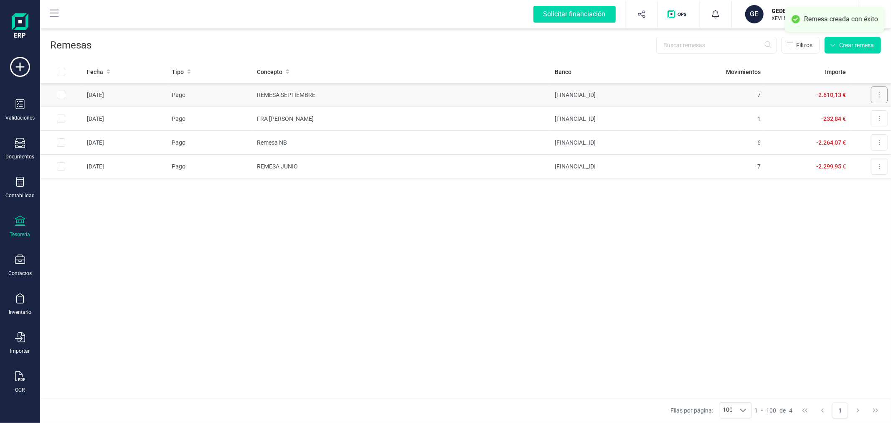
click at [877, 94] on button at bounding box center [879, 94] width 17 height 17
click at [849, 111] on span "Descargar documento" at bounding box center [852, 115] width 58 height 8
click at [296, 291] on div "Fecha Tipo Concepto Banco Movimientos Importe 25/09/2025 Pago REMESA SEPTIEMBRE…" at bounding box center [465, 228] width 851 height 337
click at [800, 11] on p "GEDESCO INNOVFIN SL" at bounding box center [805, 11] width 67 height 8
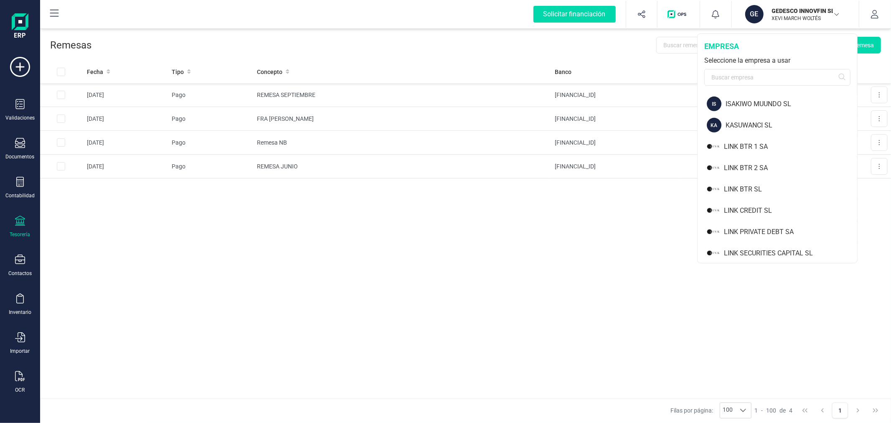
scroll to position [876, 0]
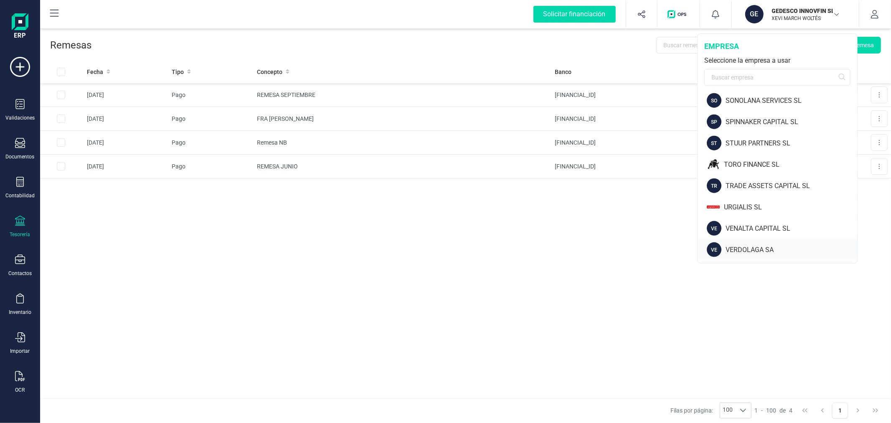
click at [748, 247] on div "VERDOLAGA SA" at bounding box center [791, 250] width 132 height 10
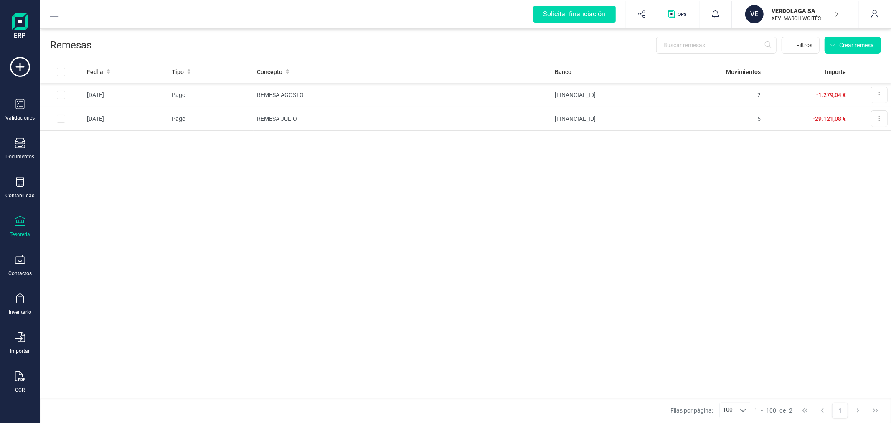
click at [18, 223] on icon at bounding box center [20, 220] width 10 height 10
click at [98, 182] on span "Cartera" at bounding box center [85, 179] width 40 height 10
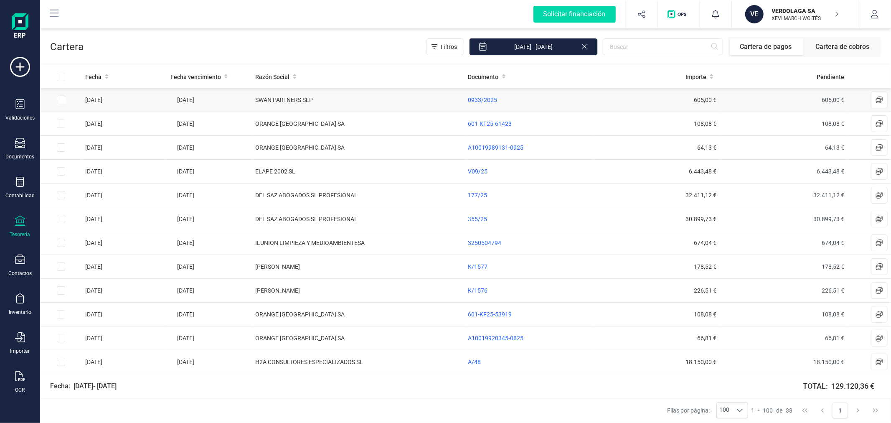
click at [60, 97] on input "Row Selected a2d5a2cc-78fd-433c-ad80-668c3a55bd5f" at bounding box center [61, 100] width 8 height 8
checkbox input "true"
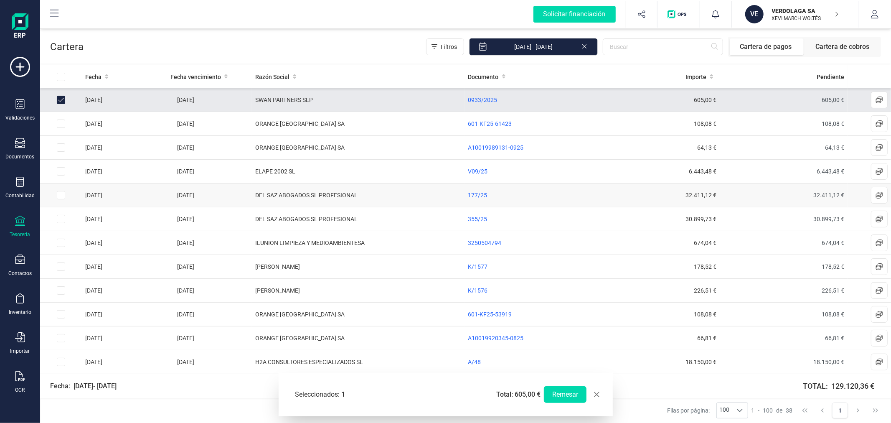
click at [60, 198] on input "Row Selected 190962bd-a1b6-4224-94e1-46b646a56201" at bounding box center [61, 195] width 8 height 8
checkbox input "true"
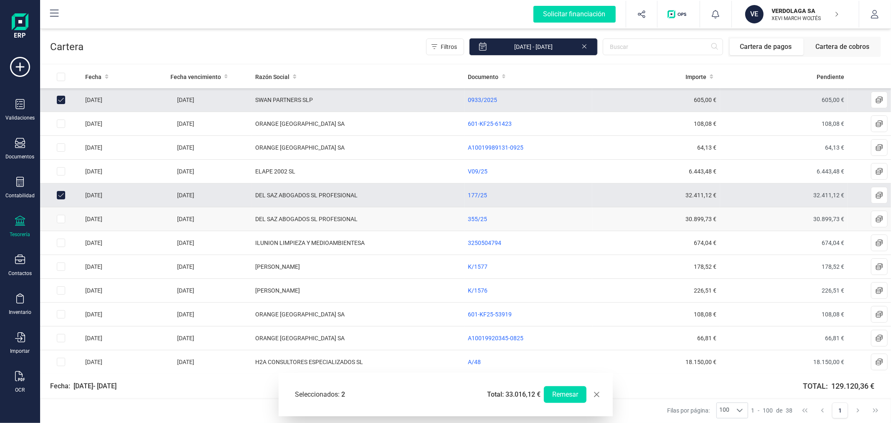
click at [61, 217] on input "Row Selected 842edb1c-3bb0-474f-9977-1f16348dad81" at bounding box center [61, 219] width 8 height 8
checkbox input "true"
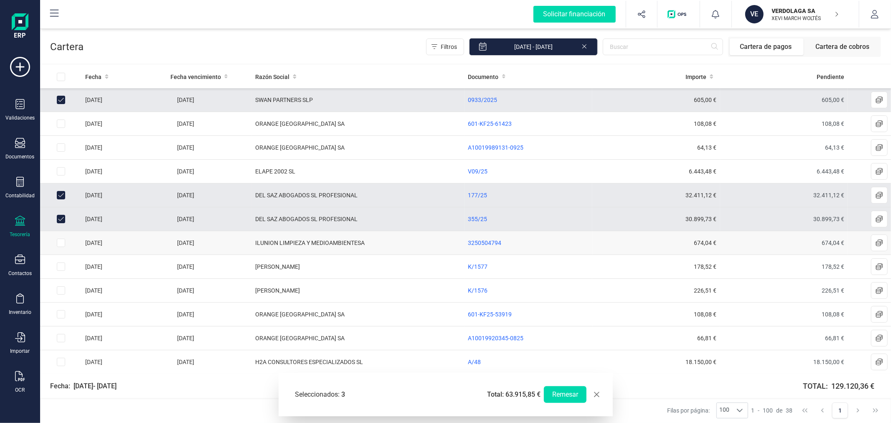
click at [61, 240] on input "Row Selected fe38843b-0dae-4e6d-a462-2a66ad9906eb" at bounding box center [61, 242] width 8 height 8
checkbox input "true"
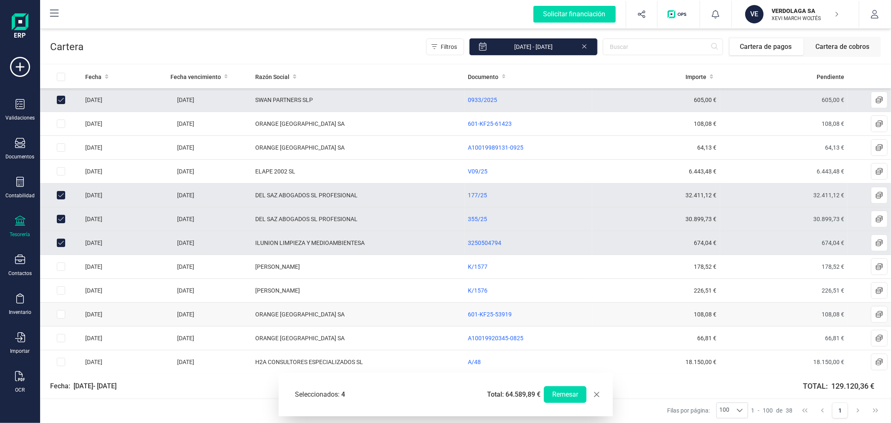
scroll to position [46, 0]
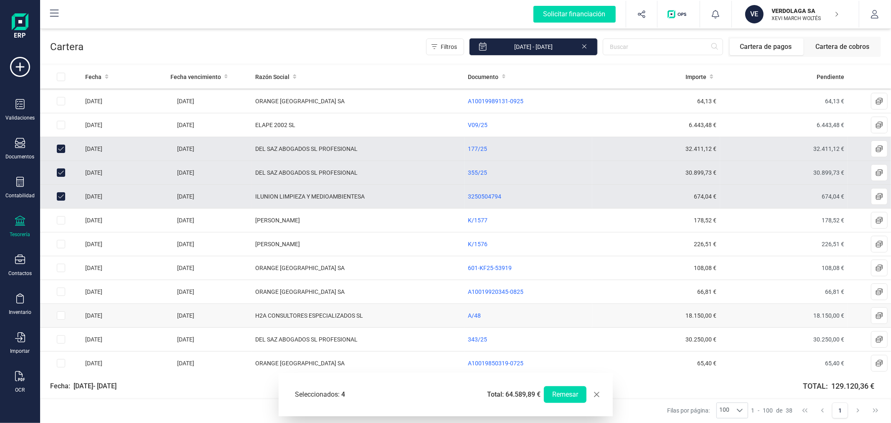
click at [58, 314] on input "Row Selected 594a3a7c-3048-4a93-a78f-1968f840d2ec" at bounding box center [61, 315] width 8 height 8
checkbox input "true"
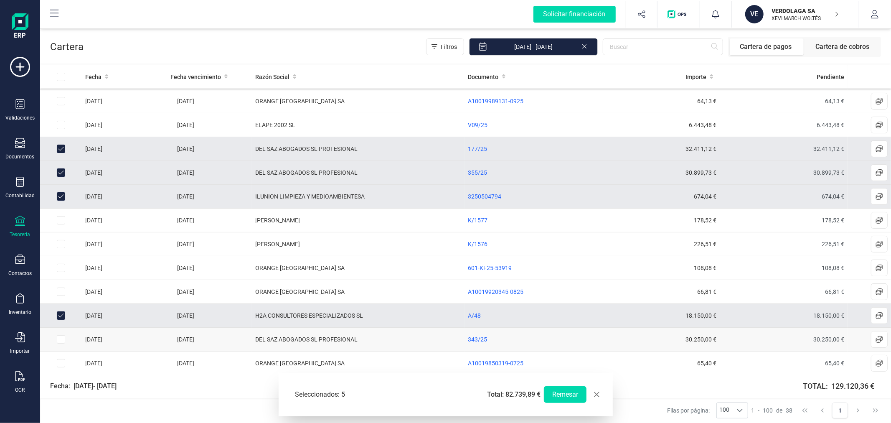
click at [59, 343] on input "Row Selected 2ac961c5-847b-4f71-9d76-92b4a24e4e01" at bounding box center [61, 339] width 8 height 8
checkbox input "true"
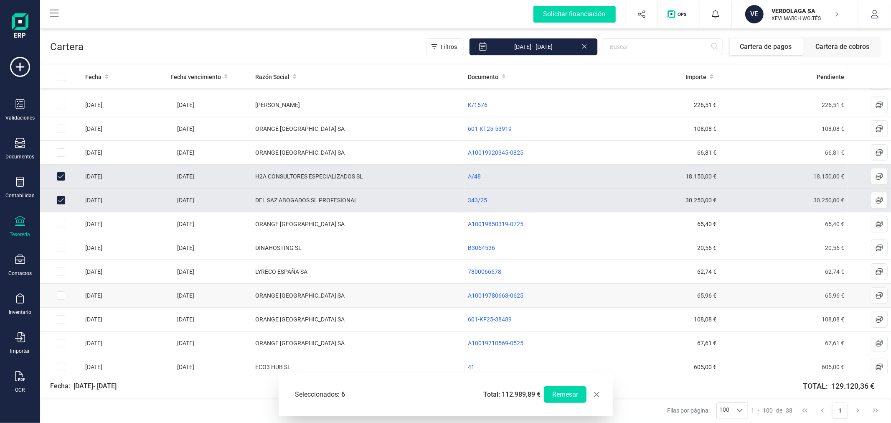
scroll to position [232, 0]
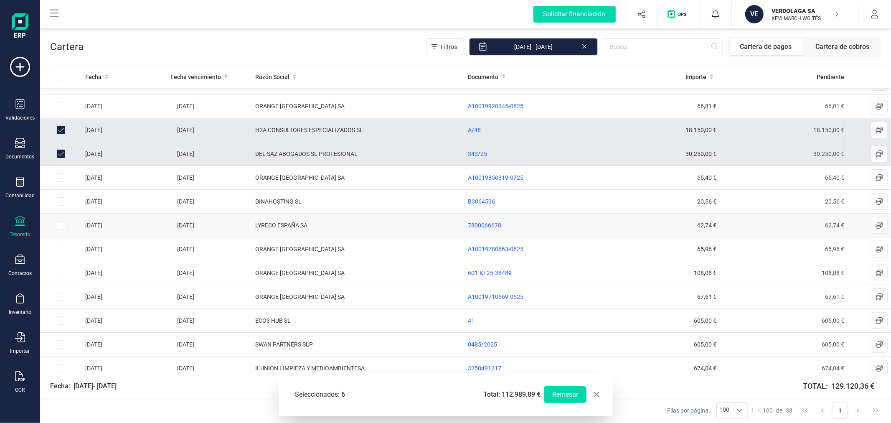
click at [480, 223] on span "7800066678" at bounding box center [484, 225] width 33 height 7
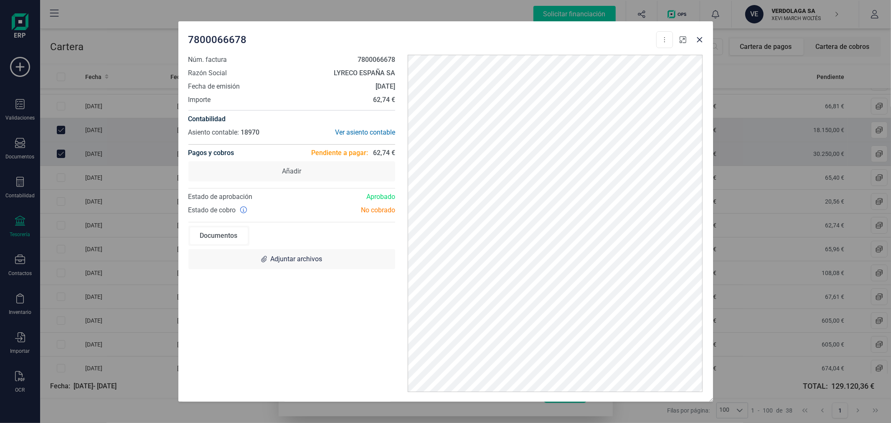
click at [678, 38] on button "button" at bounding box center [682, 39] width 13 height 13
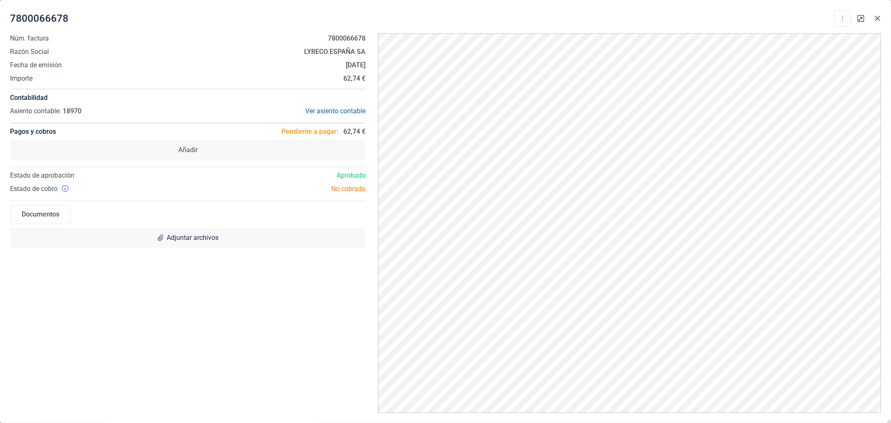
click at [875, 18] on icon "Close" at bounding box center [877, 18] width 7 height 7
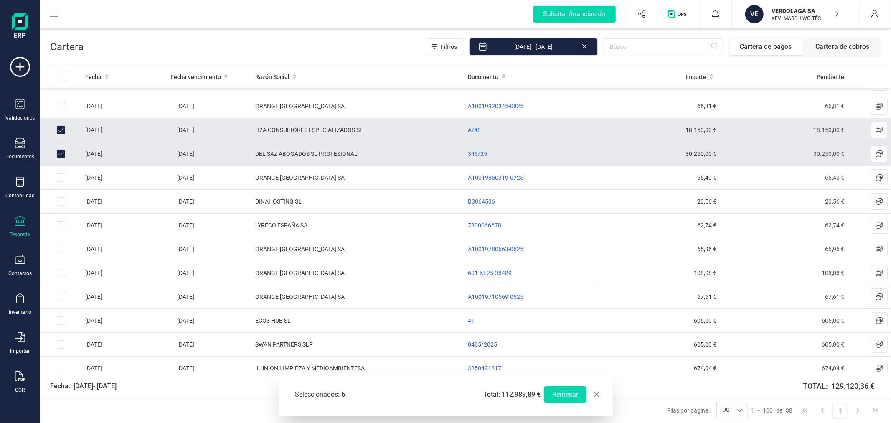
scroll to position [185, 0]
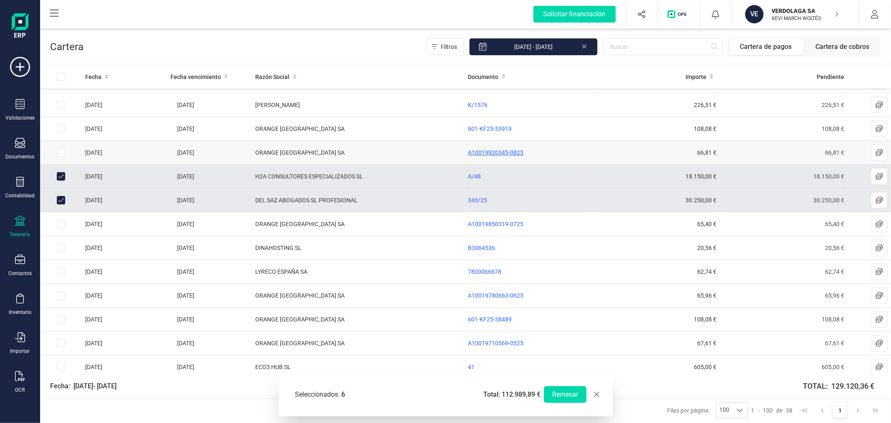
click at [495, 152] on span "A10019920345-0825" at bounding box center [496, 152] width 56 height 7
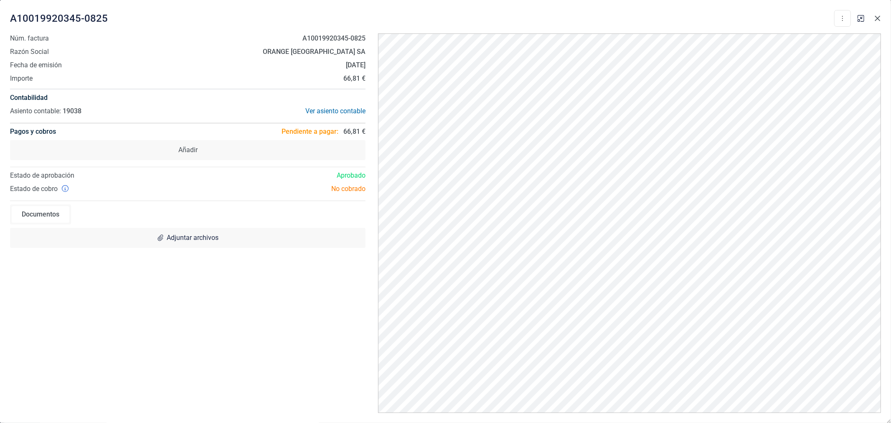
click at [876, 18] on icon "Close" at bounding box center [877, 18] width 7 height 7
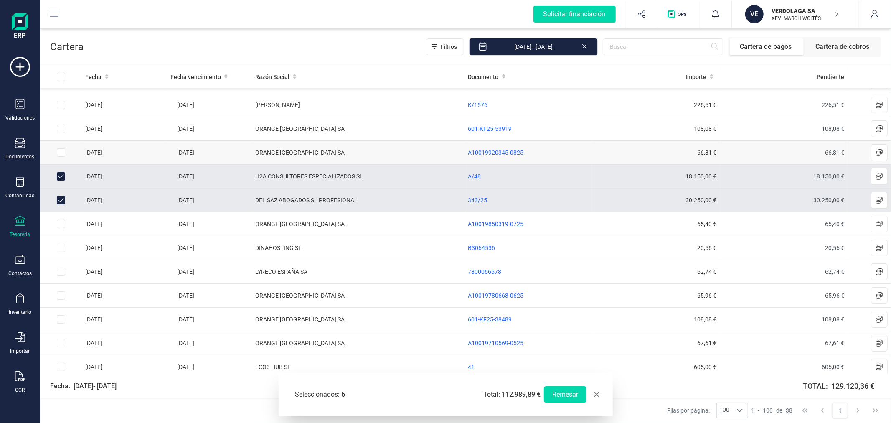
click at [58, 151] on input "Row Selected b44afdc0-7873-4095-8934-f3d42698b0ce" at bounding box center [61, 152] width 8 height 8
checkbox input "true"
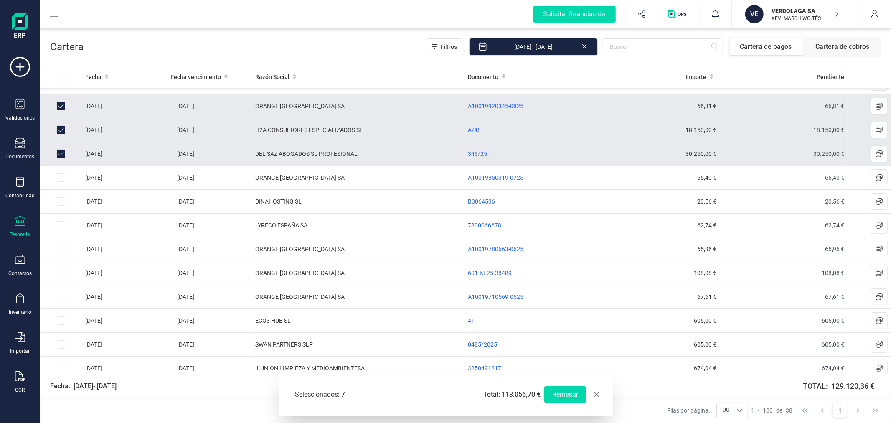
scroll to position [278, 0]
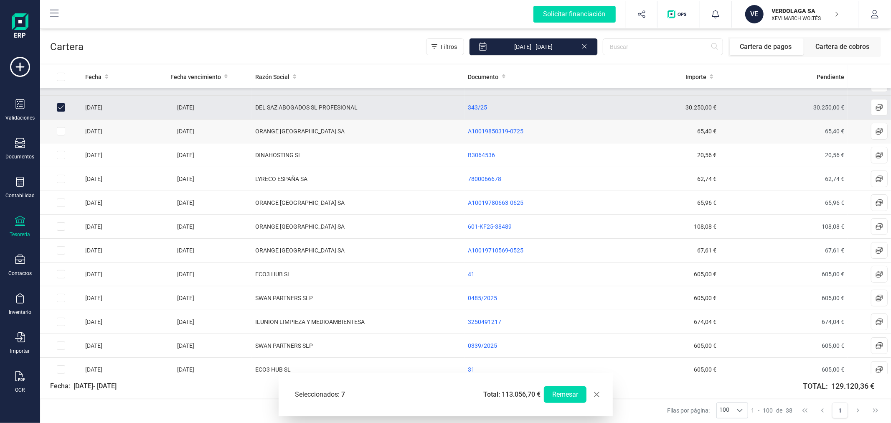
click at [63, 131] on input "Row Selected 14d7aa5c-eb7b-42c7-b4ea-c4b4930668ed" at bounding box center [61, 131] width 8 height 8
checkbox input "true"
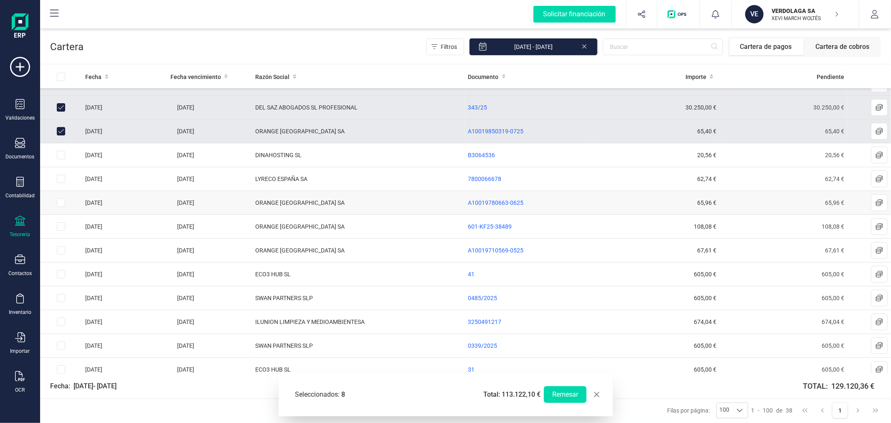
click at [62, 203] on input "Row Selected d90faef9-f77c-42b6-bb14-e599a9afa3a8" at bounding box center [61, 202] width 8 height 8
checkbox input "true"
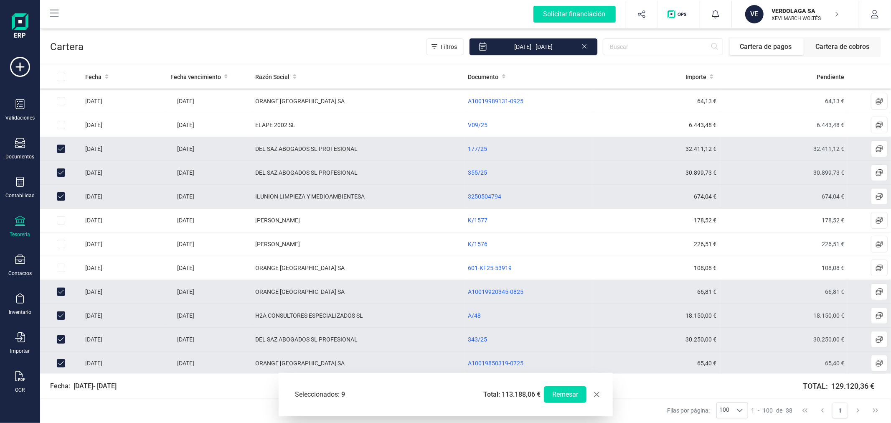
scroll to position [0, 0]
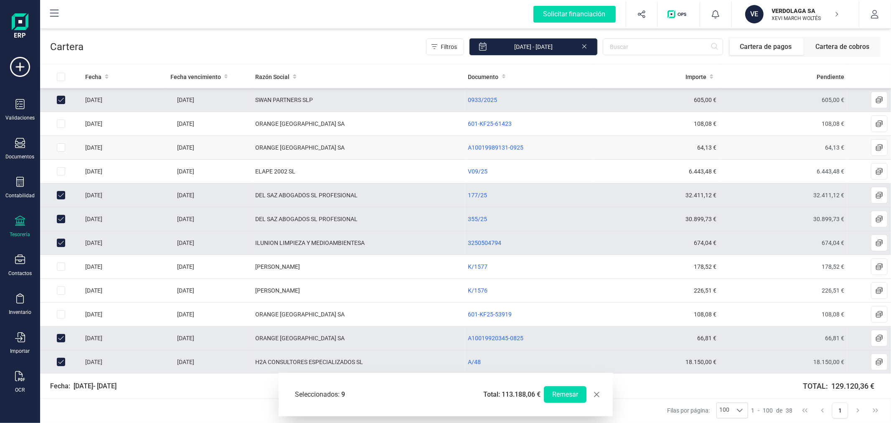
click at [61, 147] on input "Row Selected 0bbd4a70-6855-4fda-8134-64ad91fa240c" at bounding box center [61, 147] width 8 height 8
checkbox input "true"
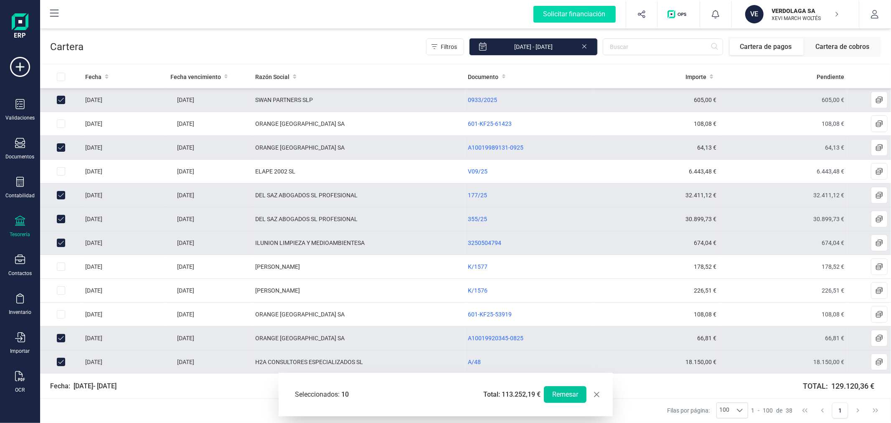
click at [571, 394] on button "Remesar" at bounding box center [565, 394] width 43 height 17
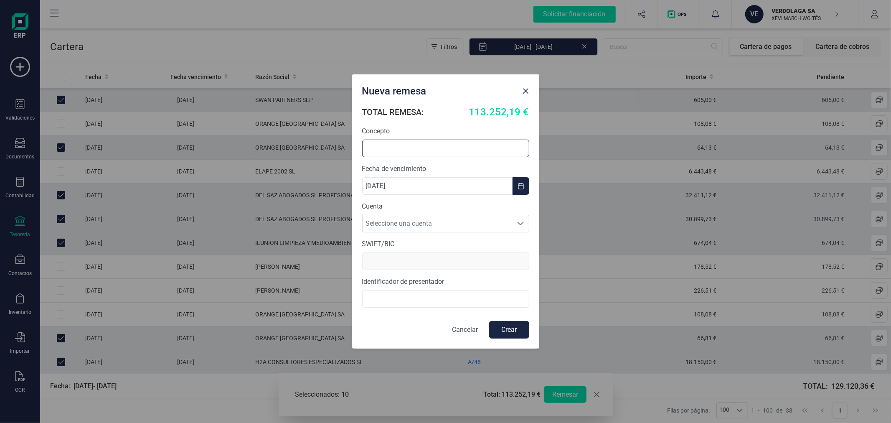
click at [446, 143] on input "text" at bounding box center [445, 148] width 167 height 18
click at [422, 142] on input "REMESA AGOSTO" at bounding box center [445, 148] width 167 height 18
type input "REMESA SEPTIEMBRE"
click at [462, 223] on span "Seleccione una cuenta" at bounding box center [437, 223] width 150 height 17
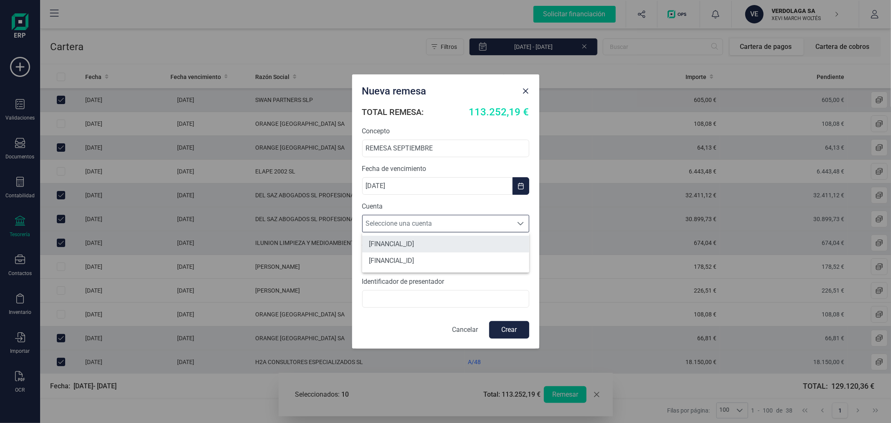
scroll to position [5, 36]
click at [433, 261] on li "ES5421006098971300099403" at bounding box center [445, 260] width 167 height 17
type input "CAIXESBBXXX"
type input "A46102257"
click at [516, 328] on button "Crear" at bounding box center [509, 330] width 40 height 18
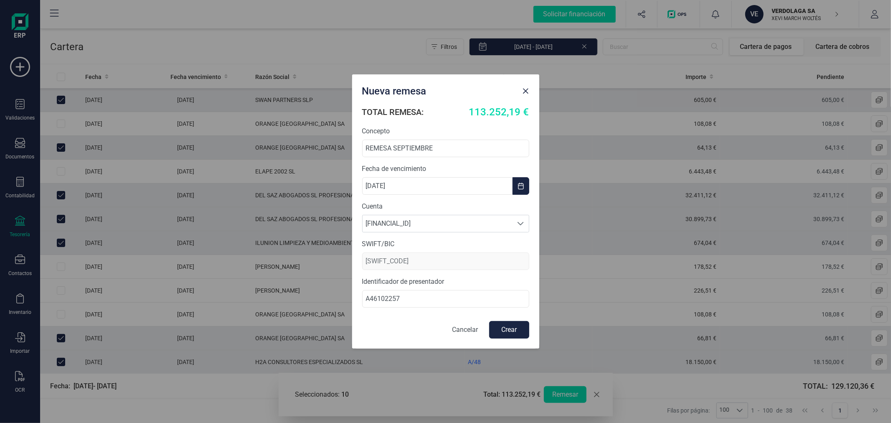
checkbox input "false"
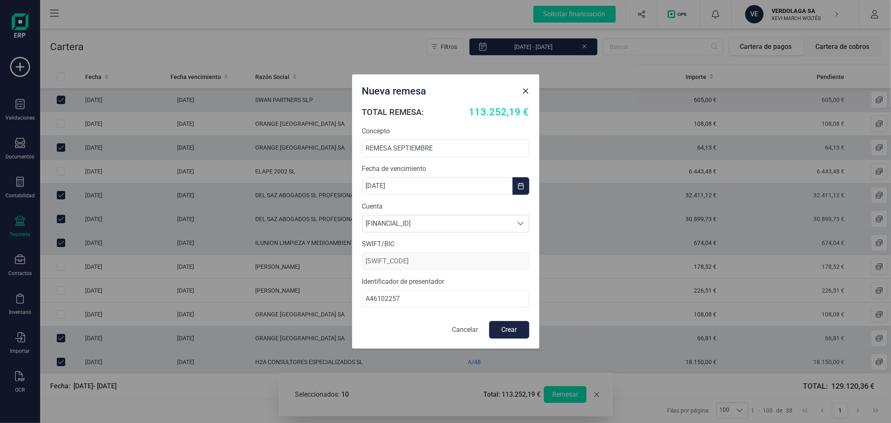
checkbox input "false"
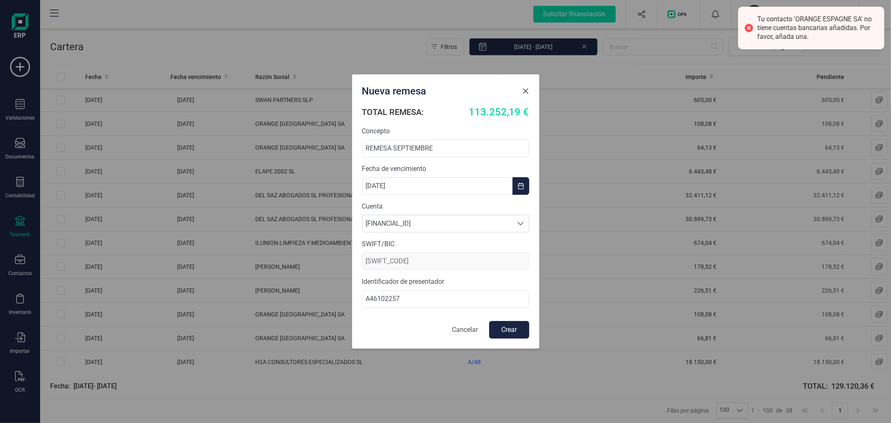
click at [524, 93] on span "Close" at bounding box center [525, 91] width 7 height 7
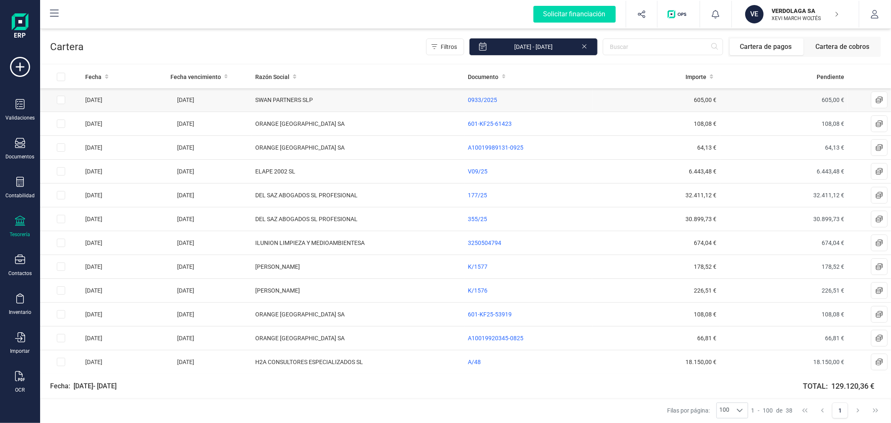
click at [62, 98] on input "Row Selected a2d5a2cc-78fd-433c-ad80-668c3a55bd5f" at bounding box center [61, 100] width 8 height 8
checkbox input "true"
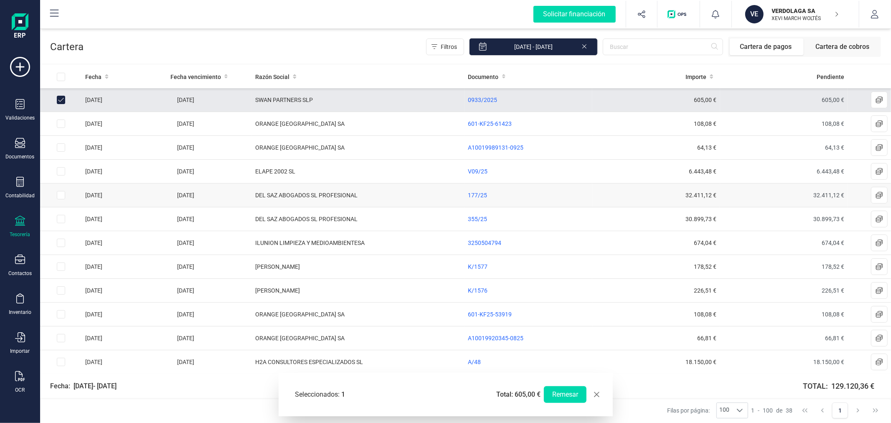
click at [60, 198] on input "Row Selected 190962bd-a1b6-4224-94e1-46b646a56201" at bounding box center [61, 195] width 8 height 8
checkbox input "true"
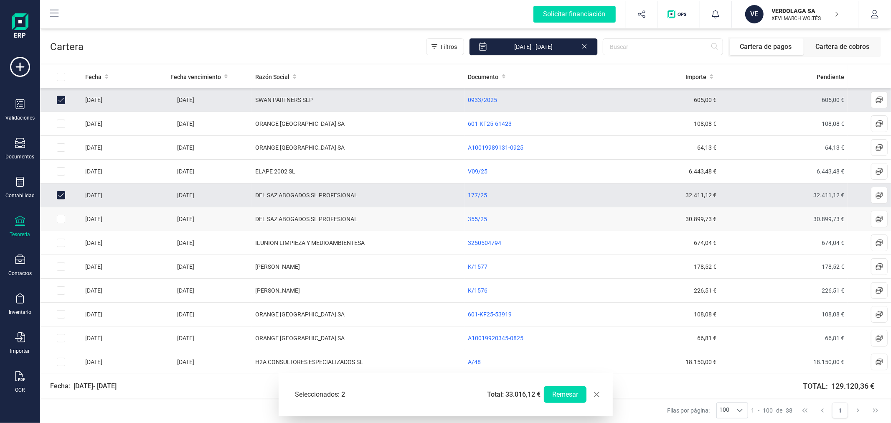
click at [59, 221] on input "Row Selected 842edb1c-3bb0-474f-9977-1f16348dad81" at bounding box center [61, 219] width 8 height 8
checkbox input "true"
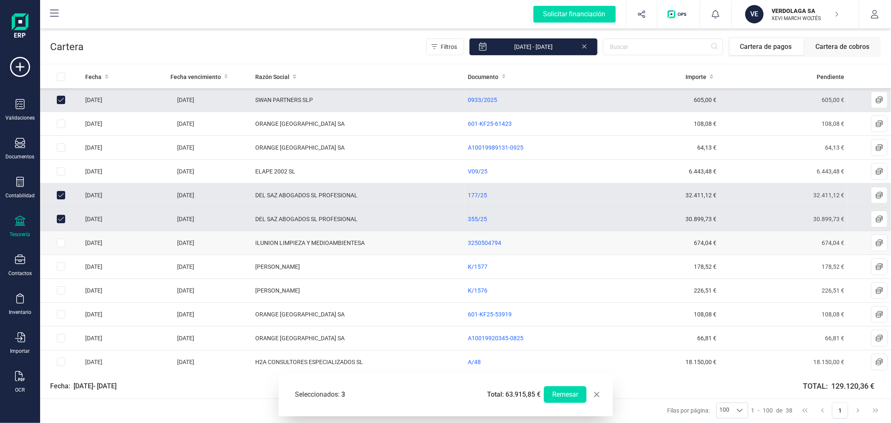
click at [59, 242] on input "Row Selected fe38843b-0dae-4e6d-a462-2a66ad9906eb" at bounding box center [61, 242] width 8 height 8
checkbox input "true"
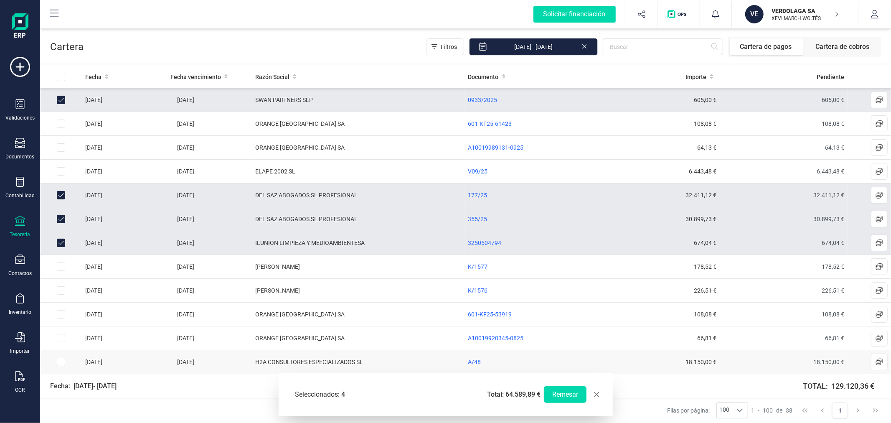
click at [62, 362] on input "Row Selected 594a3a7c-3048-4a93-a78f-1968f840d2ec" at bounding box center [61, 361] width 8 height 8
checkbox input "true"
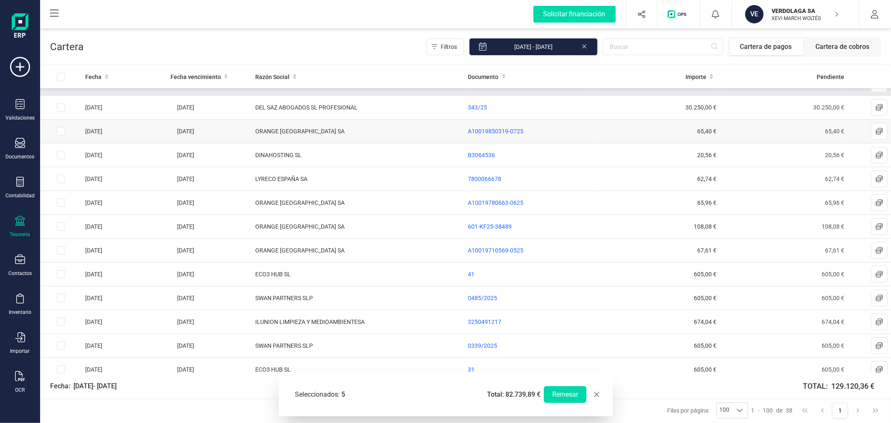
scroll to position [232, 0]
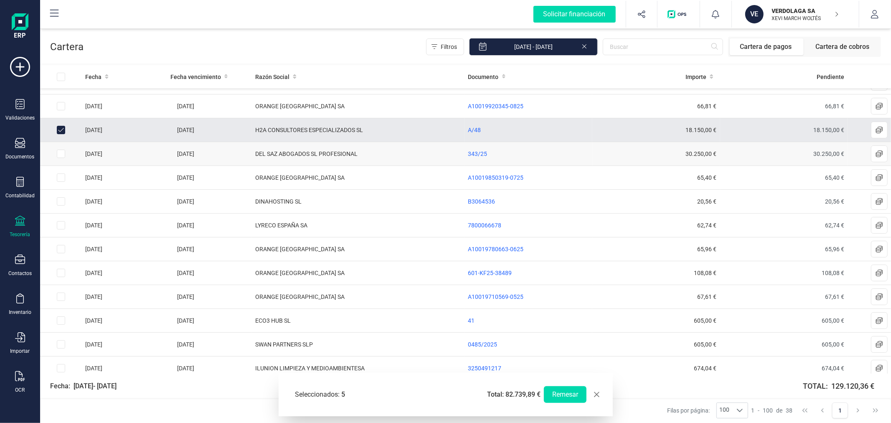
click at [59, 156] on input "Row Selected 2ac961c5-847b-4f71-9d76-92b4a24e4e01" at bounding box center [61, 154] width 8 height 8
checkbox input "true"
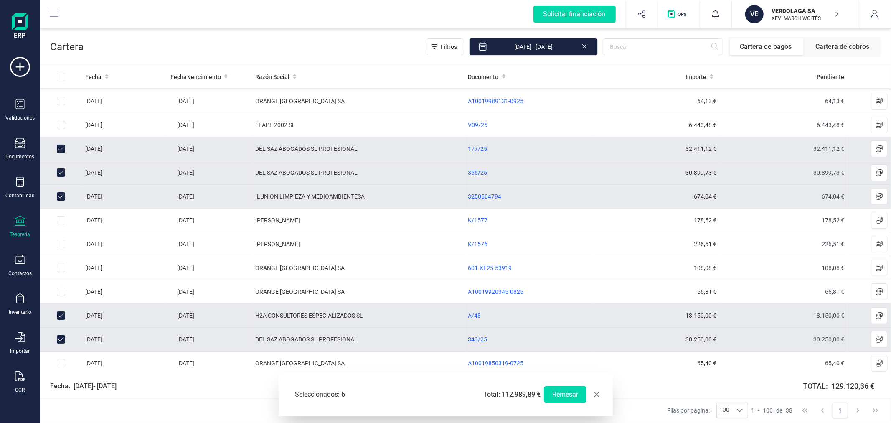
scroll to position [0, 0]
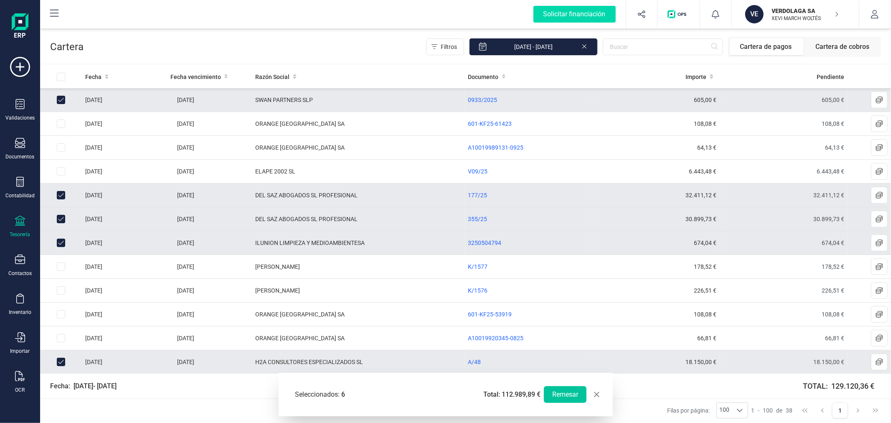
click at [558, 388] on button "Remesar" at bounding box center [565, 394] width 43 height 17
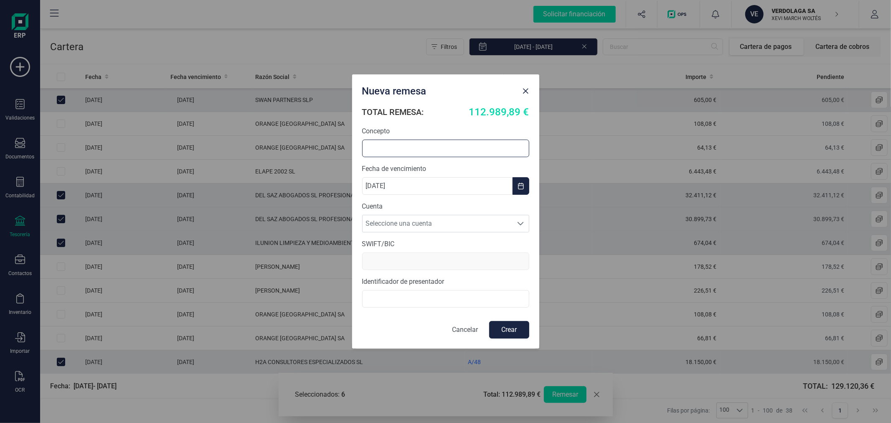
click at [412, 155] on input "text" at bounding box center [445, 148] width 167 height 18
type input "REMESA SEPTIEMBRE"
click at [443, 222] on span "Seleccione una cuenta" at bounding box center [437, 223] width 150 height 17
click at [440, 257] on li "ES5421006098971300099403" at bounding box center [445, 260] width 167 height 17
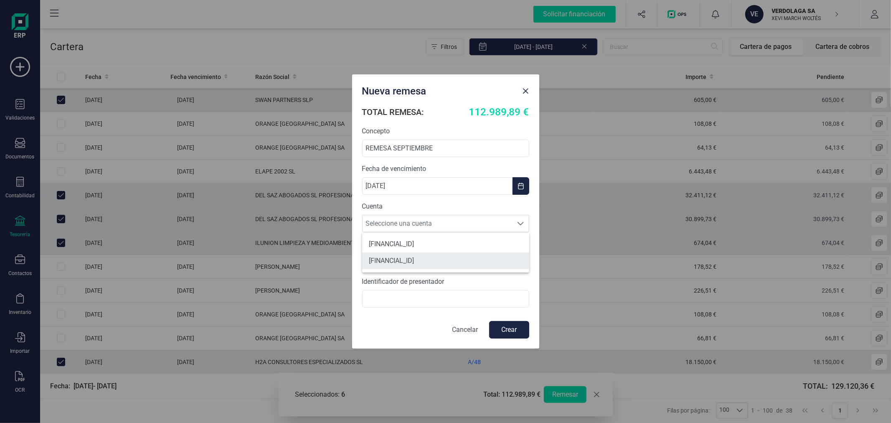
type input "CAIXESBBXXX"
type input "A46102257"
click at [512, 333] on button "Crear" at bounding box center [509, 330] width 40 height 18
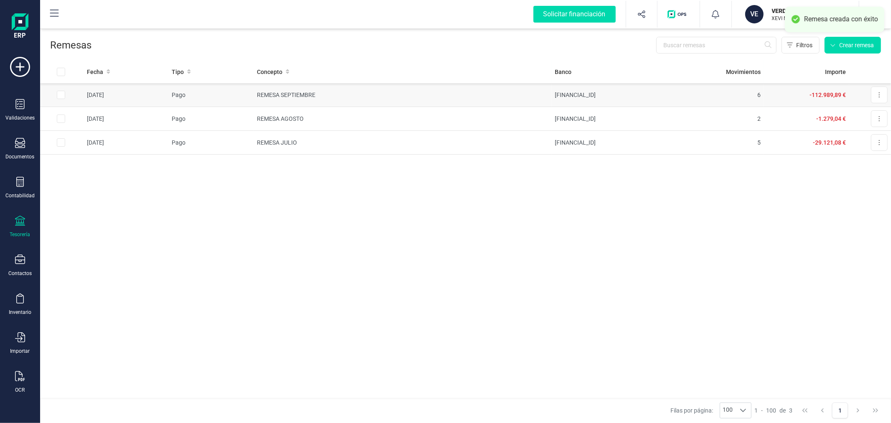
click at [416, 96] on td "REMESA SEPTIEMBRE" at bounding box center [402, 95] width 298 height 24
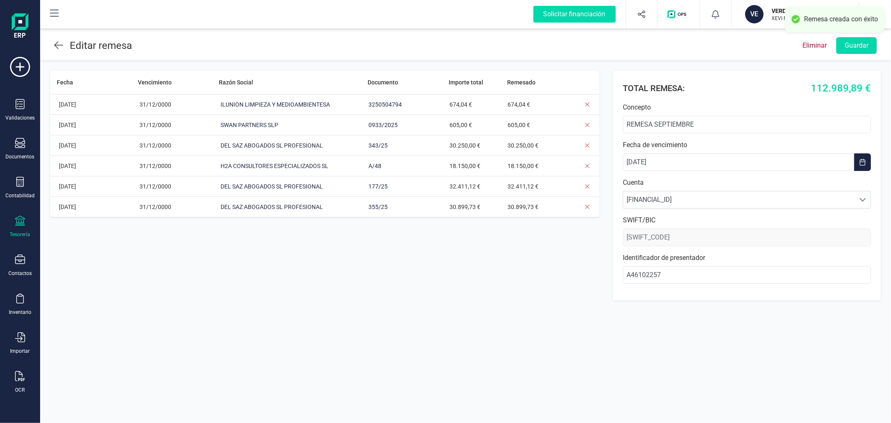
click at [304, 332] on div "Editar remesa Eliminar Guardar Fecha Vencimiento Razón Social Documento Importe…" at bounding box center [465, 211] width 851 height 423
click at [807, 43] on p "Eliminar" at bounding box center [814, 46] width 24 height 10
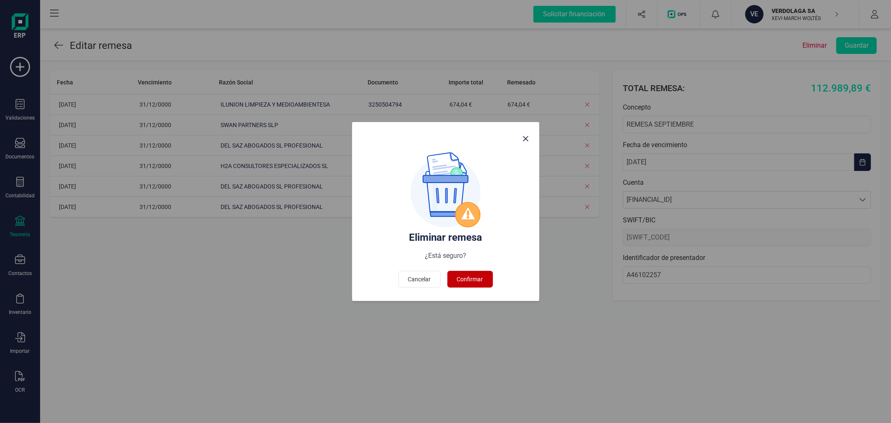
click at [465, 278] on span "Confirmar" at bounding box center [470, 279] width 26 height 8
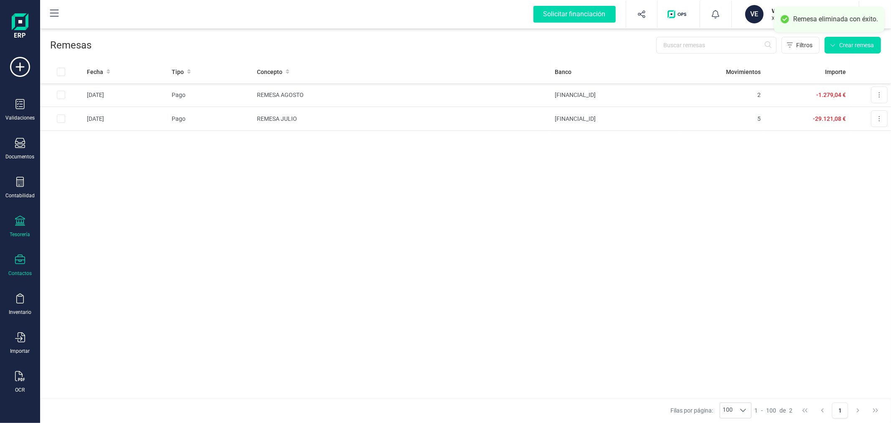
click at [23, 266] on div at bounding box center [20, 260] width 10 height 12
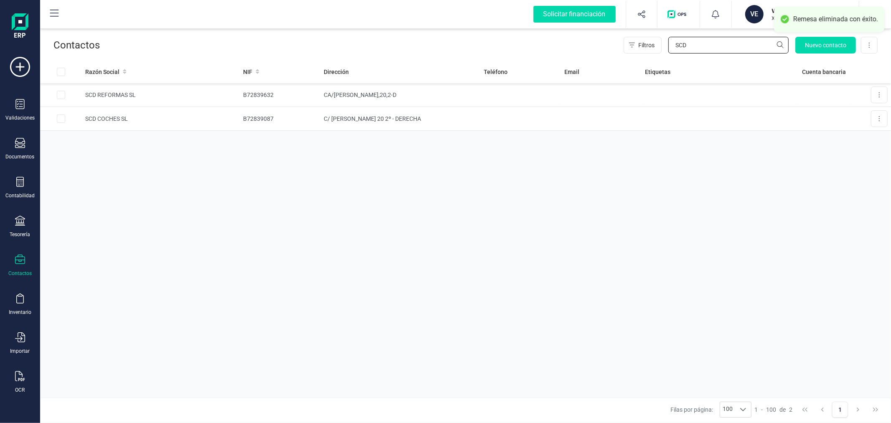
click at [717, 43] on input "SCD" at bounding box center [728, 45] width 120 height 17
type input "ORANGE"
click at [256, 95] on td "A82009812" at bounding box center [281, 95] width 81 height 24
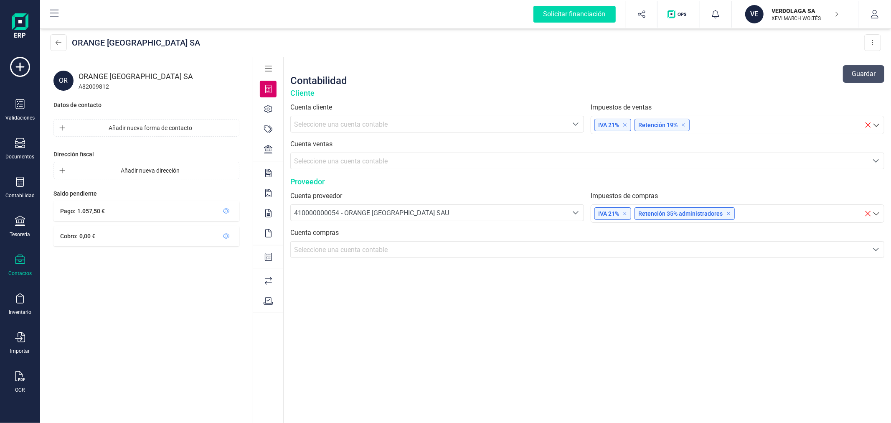
click at [268, 145] on icon at bounding box center [268, 149] width 8 height 8
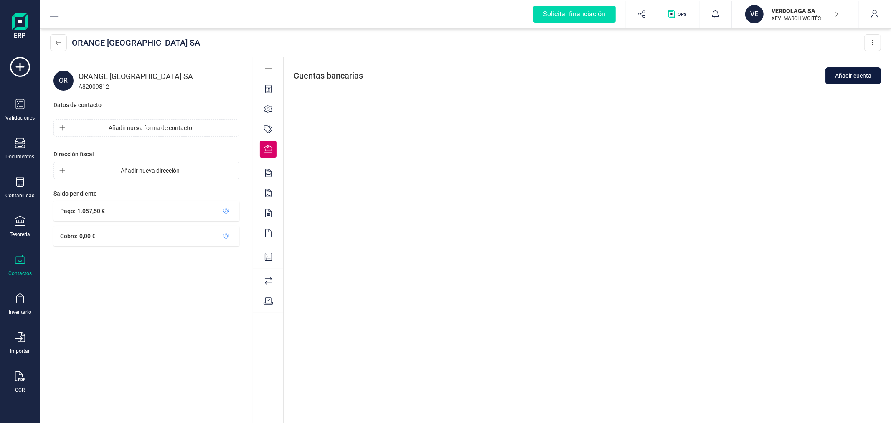
click at [845, 77] on span "Añadir cuenta" at bounding box center [853, 75] width 36 height 8
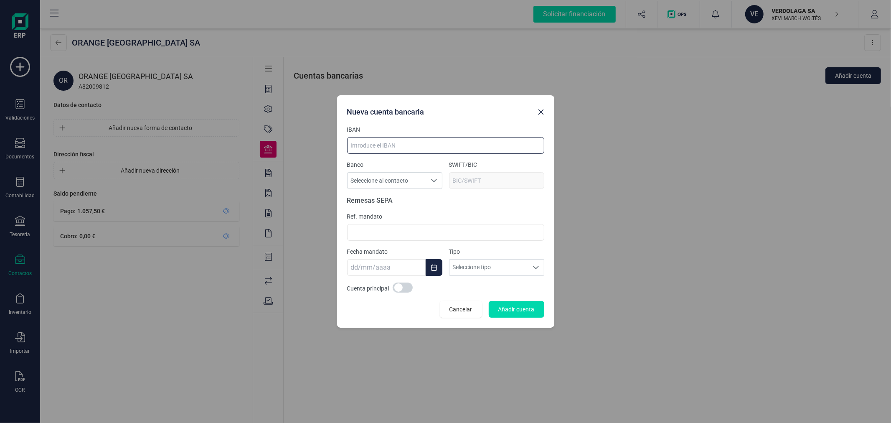
click at [416, 141] on input at bounding box center [445, 145] width 197 height 17
paste input "ES9521002931991300794879"
type input "ES9521002931991300794879"
type input "CAIXESBB"
type input "ES9521002931991300794879"
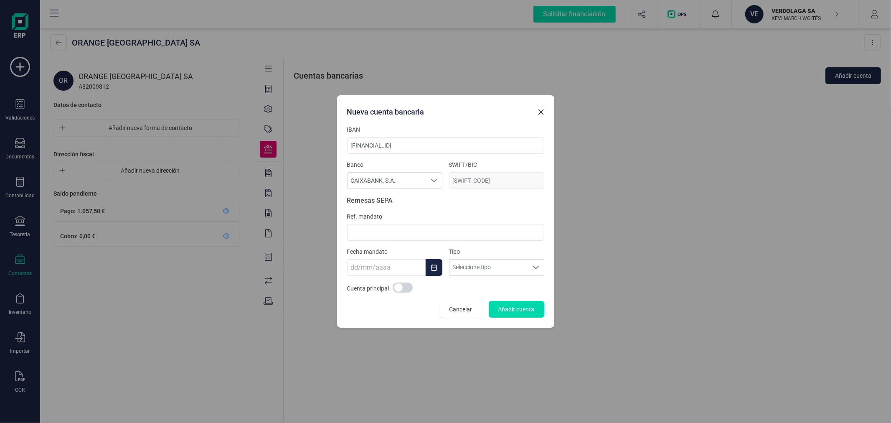
click at [401, 281] on section "IBAN ES9521002931991300794879 Banco CAIXABANK, S.A. CAIXABANK, S.A. SWIFT/BIC C…" at bounding box center [445, 221] width 197 height 192
click at [399, 284] on span at bounding box center [403, 287] width 20 height 10
click at [535, 311] on button "Añadir cuenta" at bounding box center [517, 309] width 56 height 17
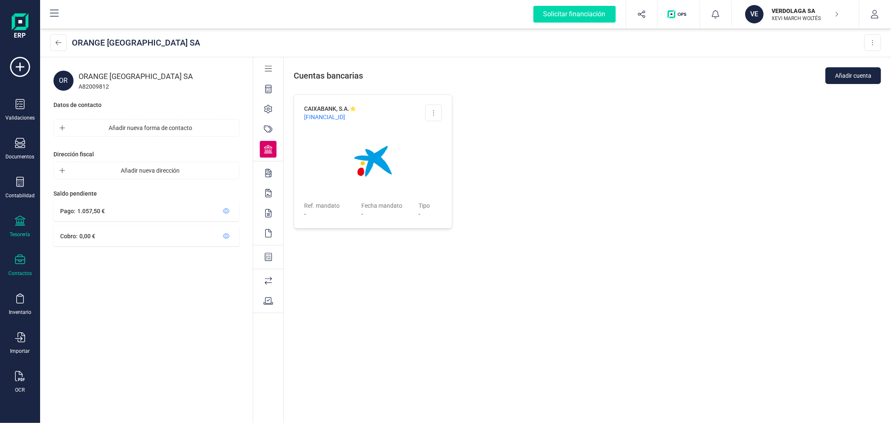
click at [17, 226] on icon at bounding box center [20, 220] width 10 height 10
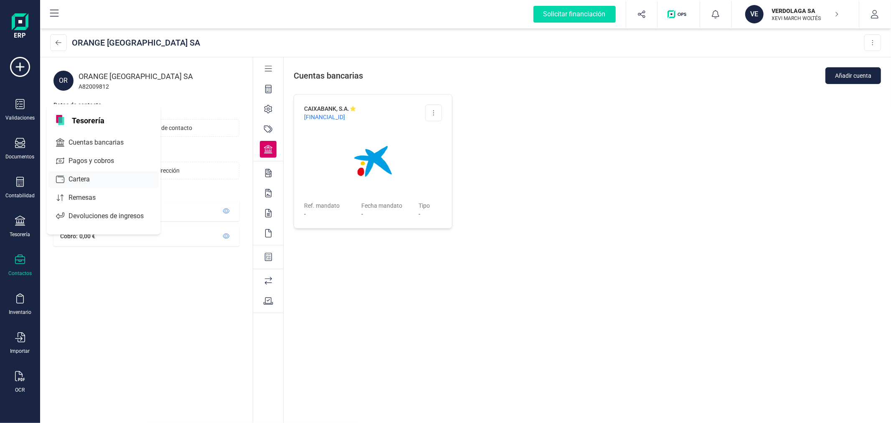
click at [87, 177] on span "Cartera" at bounding box center [85, 179] width 40 height 10
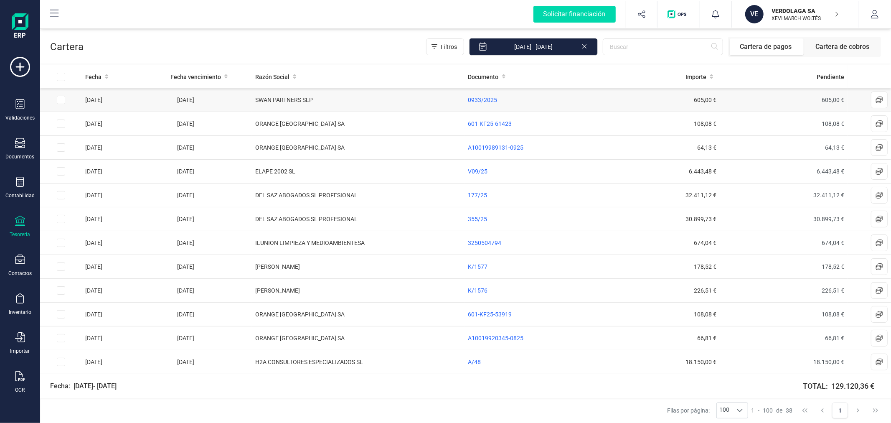
click at [58, 98] on input "Row Selected a2d5a2cc-78fd-433c-ad80-668c3a55bd5f" at bounding box center [61, 100] width 8 height 8
checkbox input "true"
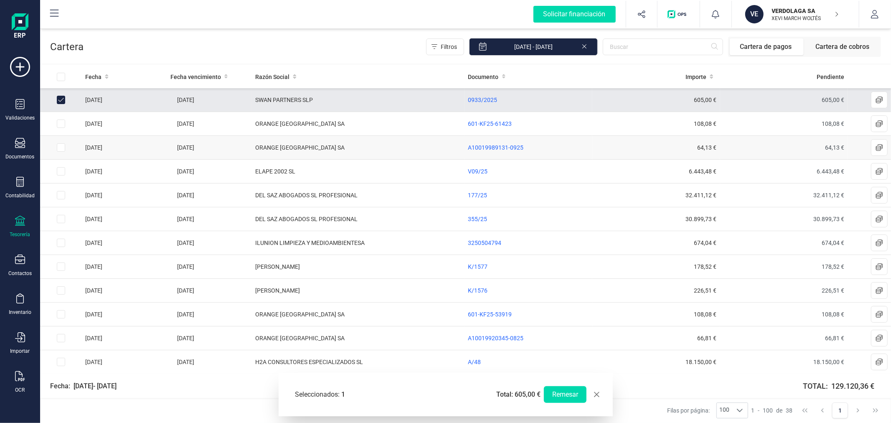
click at [60, 148] on input "Row Selected 0bbd4a70-6855-4fda-8134-64ad91fa240c" at bounding box center [61, 147] width 8 height 8
checkbox input "true"
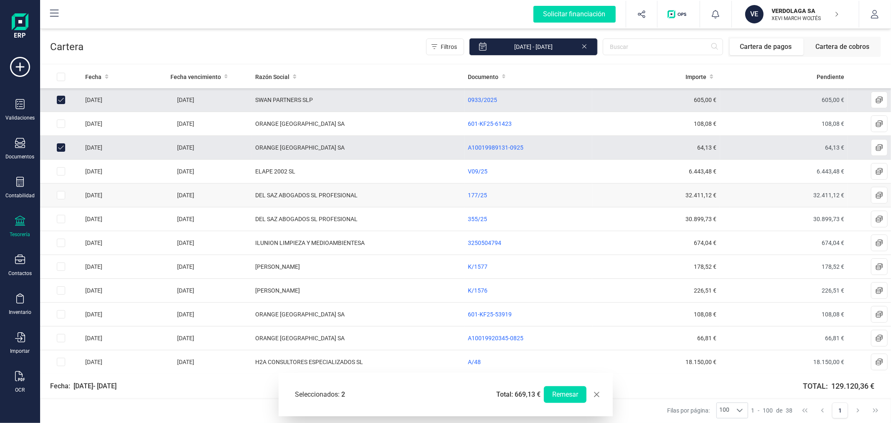
click at [60, 195] on input "Row Selected 190962bd-a1b6-4224-94e1-46b646a56201" at bounding box center [61, 195] width 8 height 8
checkbox input "true"
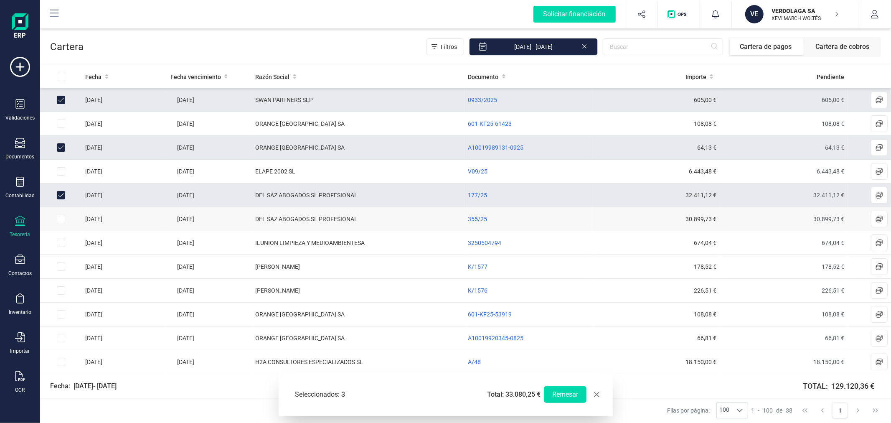
click at [61, 218] on input "Row Selected 842edb1c-3bb0-474f-9977-1f16348dad81" at bounding box center [61, 219] width 8 height 8
checkbox input "true"
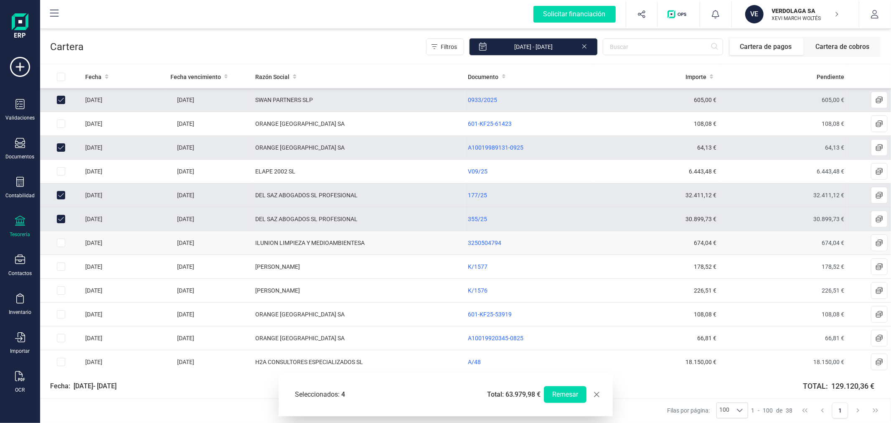
click at [58, 244] on input "Row Selected fe38843b-0dae-4e6d-a462-2a66ad9906eb" at bounding box center [61, 242] width 8 height 8
checkbox input "true"
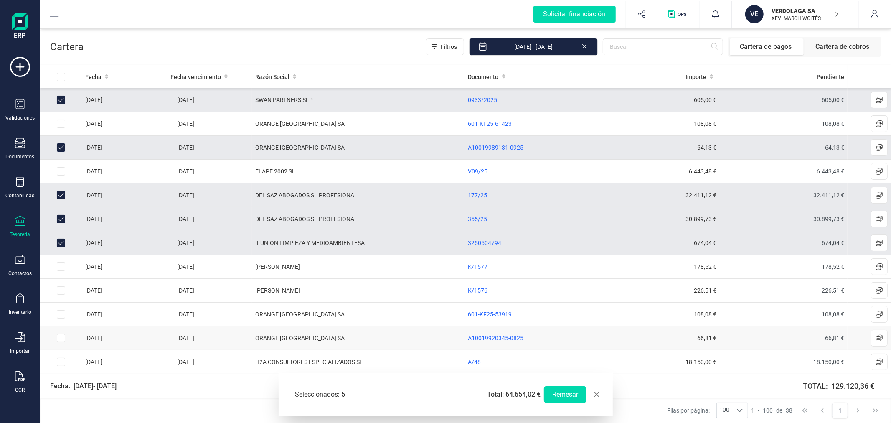
click at [59, 342] on input "Row Selected b44afdc0-7873-4095-8934-f3d42698b0ce" at bounding box center [61, 338] width 8 height 8
checkbox input "true"
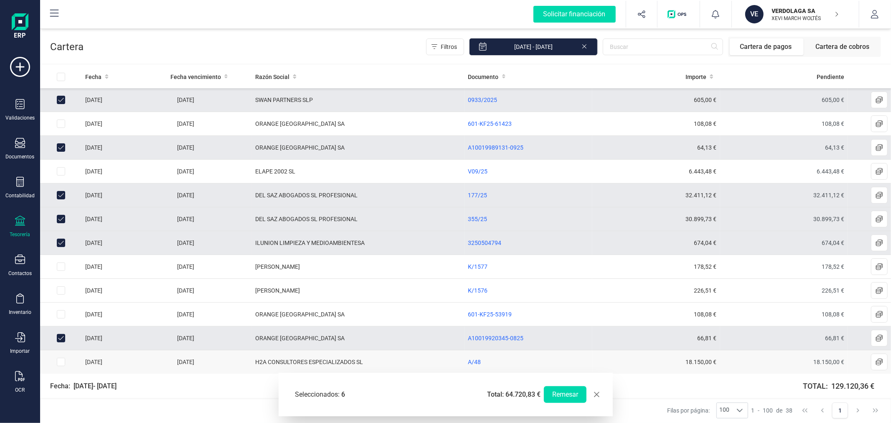
click at [59, 363] on input "Row Selected 594a3a7c-3048-4a93-a78f-1968f840d2ec" at bounding box center [61, 361] width 8 height 8
checkbox input "true"
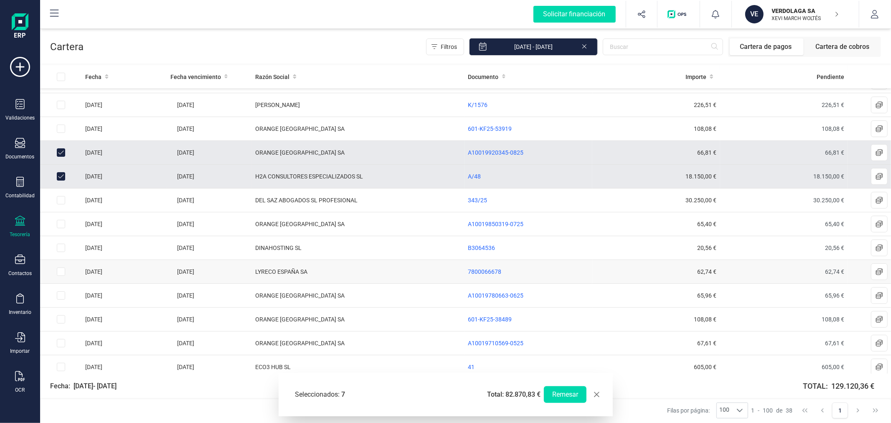
scroll to position [232, 0]
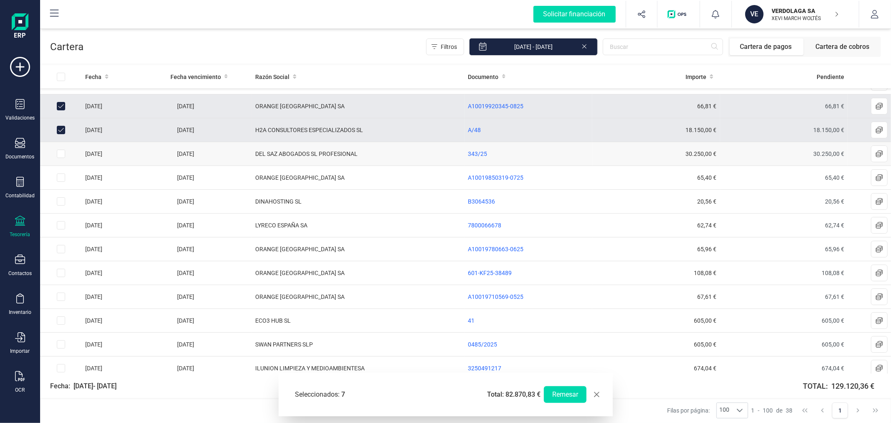
click at [61, 153] on input "Row Selected 2ac961c5-847b-4f71-9d76-92b4a24e4e01" at bounding box center [61, 154] width 8 height 8
checkbox input "true"
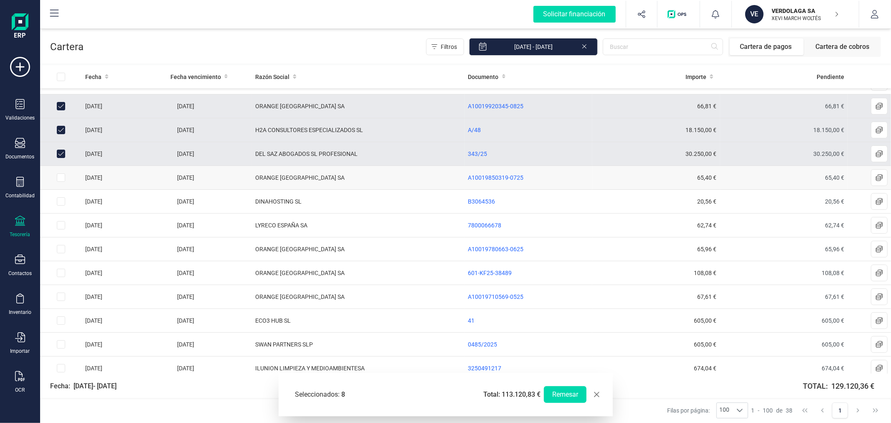
click at [59, 180] on input "Row Selected 14d7aa5c-eb7b-42c7-b4ea-c4b4930668ed" at bounding box center [61, 177] width 8 height 8
checkbox input "true"
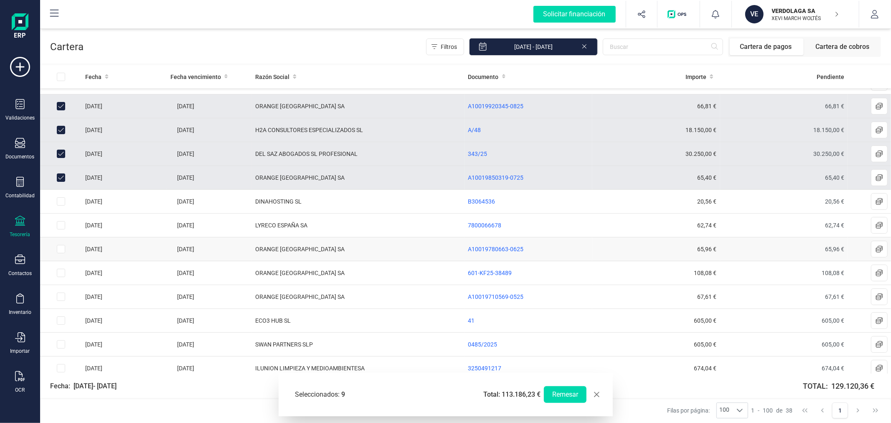
click at [57, 251] on input "Row Selected d90faef9-f77c-42b6-bb14-e599a9afa3a8" at bounding box center [61, 249] width 8 height 8
checkbox input "true"
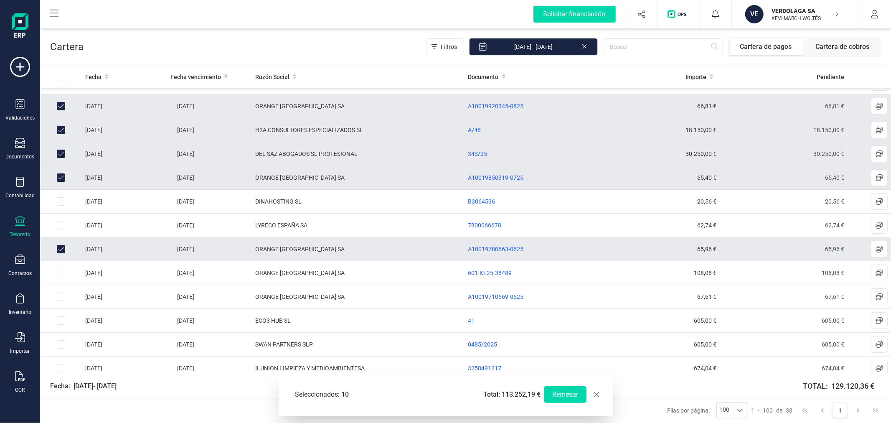
scroll to position [278, 0]
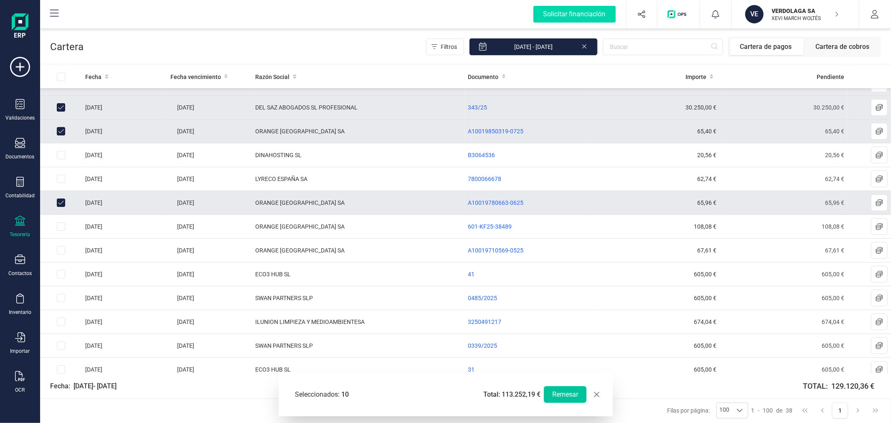
click at [573, 395] on button "Remesar" at bounding box center [565, 394] width 43 height 17
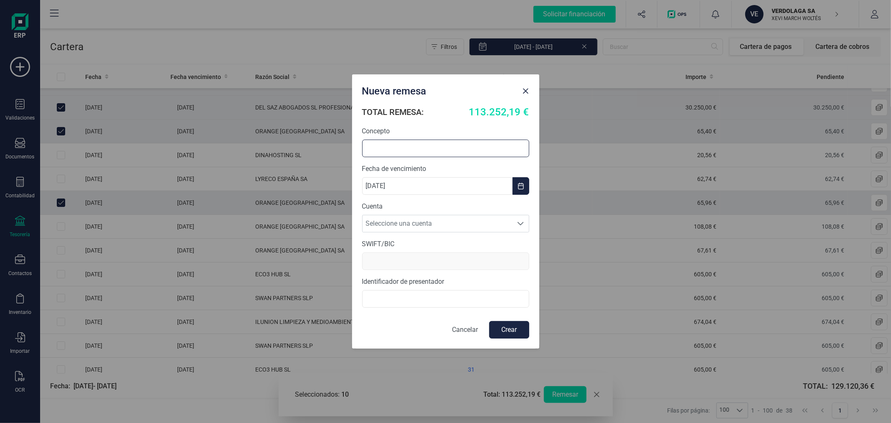
click at [436, 147] on input "text" at bounding box center [445, 148] width 167 height 18
type input "REMESA SEPTIEMBRE"
click at [404, 223] on span "Seleccione una cuenta" at bounding box center [437, 223] width 150 height 17
click at [408, 261] on li "ES5421006098971300099403" at bounding box center [445, 260] width 167 height 17
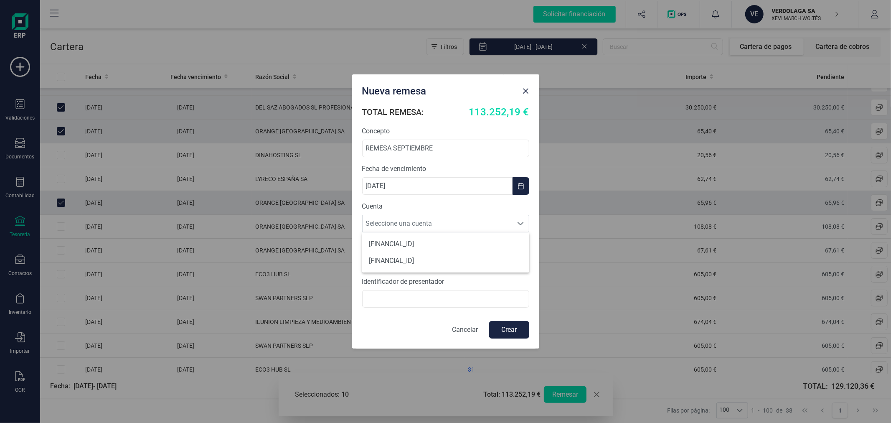
type input "CAIXESBBXXX"
type input "A46102257"
click at [503, 330] on button "Crear" at bounding box center [509, 330] width 40 height 18
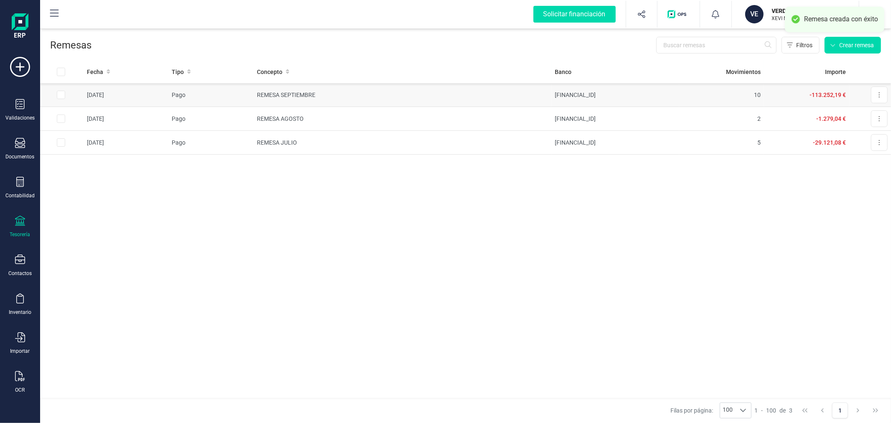
click at [535, 93] on td "REMESA SEPTIEMBRE" at bounding box center [402, 95] width 298 height 24
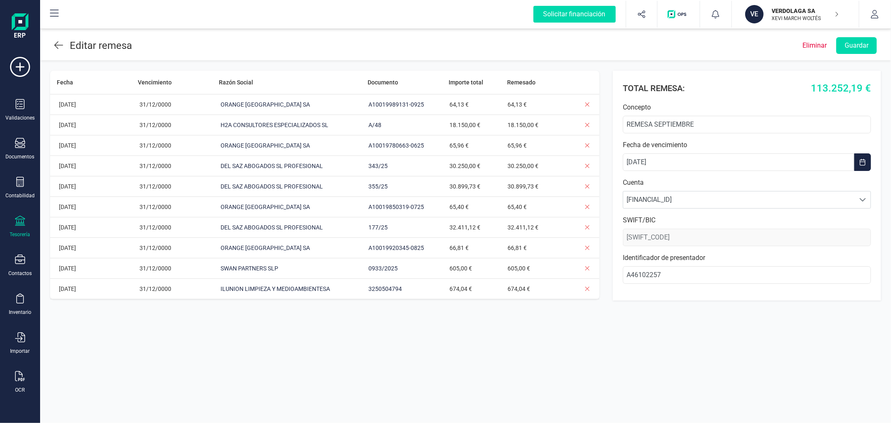
click at [28, 228] on div "Tesorería" at bounding box center [19, 226] width 33 height 22
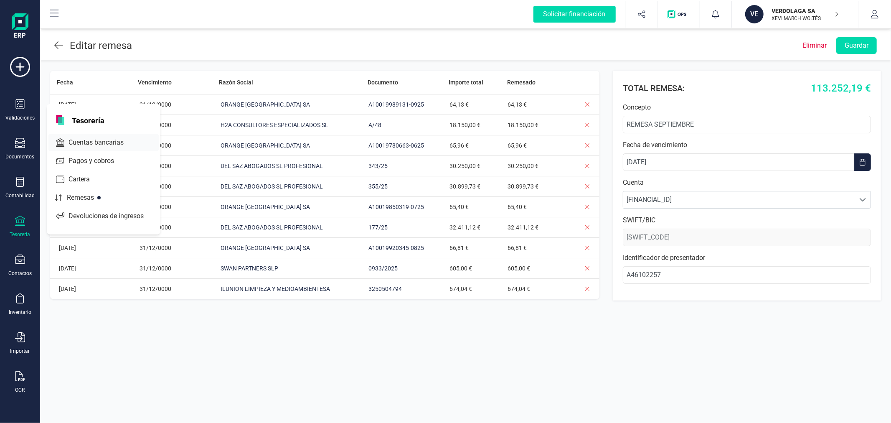
click at [96, 144] on span "Cuentas bancarias" at bounding box center [101, 142] width 73 height 10
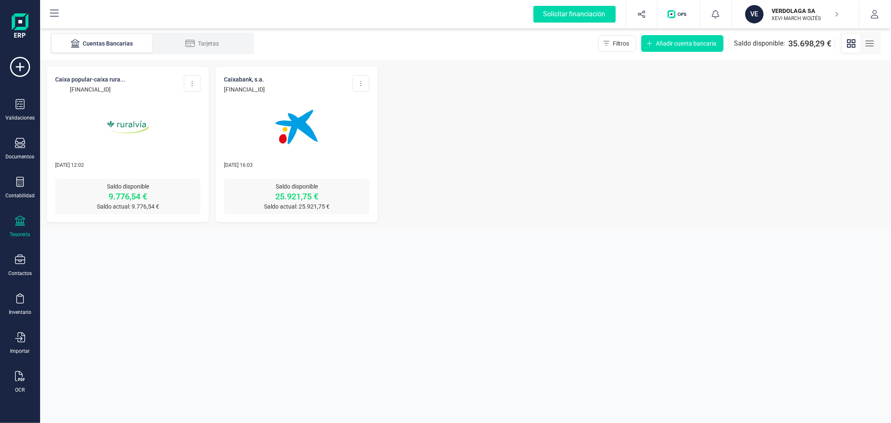
click at [19, 231] on div "Tesorería" at bounding box center [20, 234] width 20 height 7
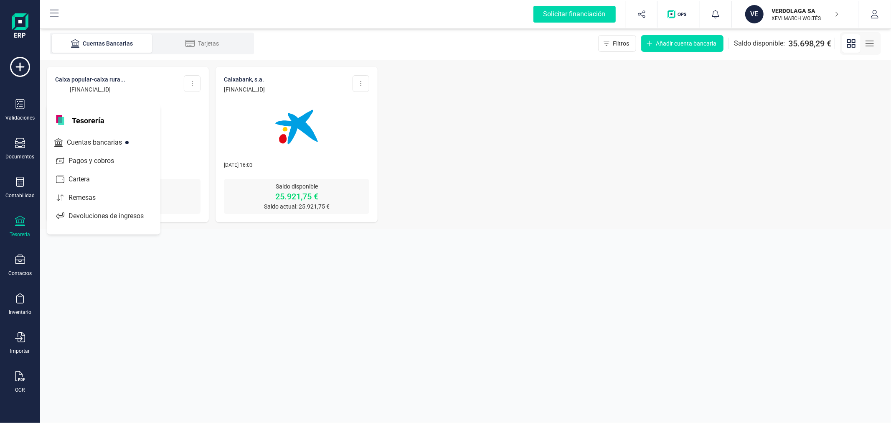
click at [103, 200] on span "Remesas" at bounding box center [88, 198] width 46 height 10
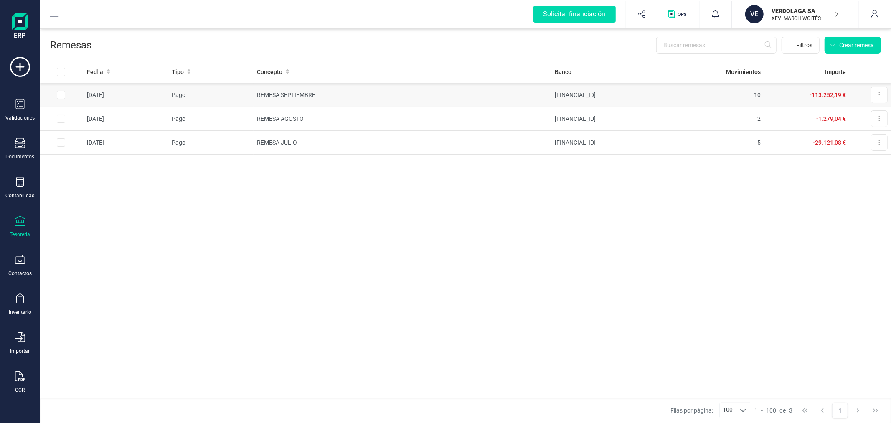
click at [298, 91] on td "REMESA SEPTIEMBRE" at bounding box center [402, 95] width 298 height 24
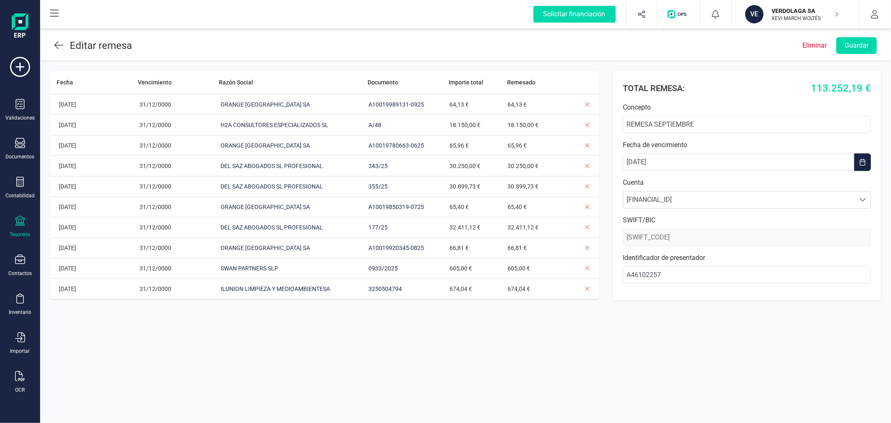
click at [803, 13] on p "VERDOLAGA SA" at bounding box center [805, 11] width 67 height 8
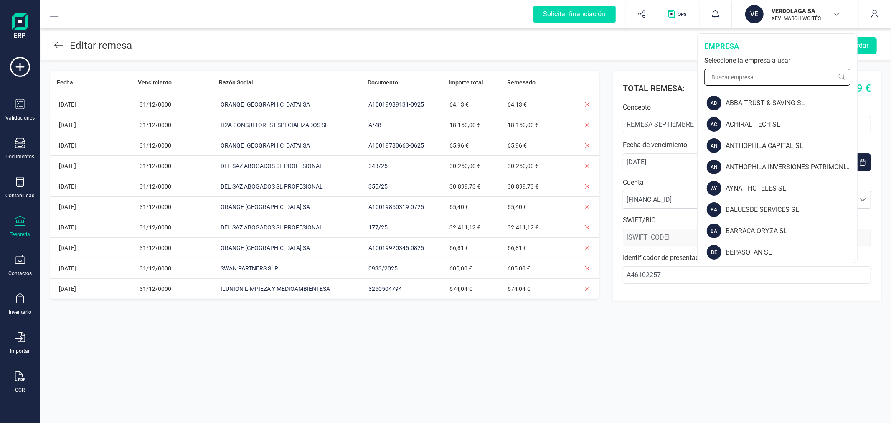
click at [741, 80] on input "text" at bounding box center [777, 77] width 146 height 17
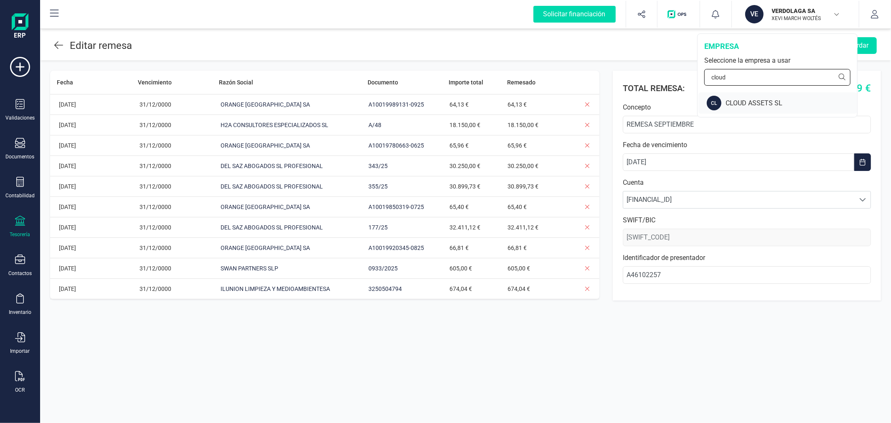
type input "cloud"
click at [742, 98] on div "CLOUD ASSETS SL" at bounding box center [791, 103] width 132 height 10
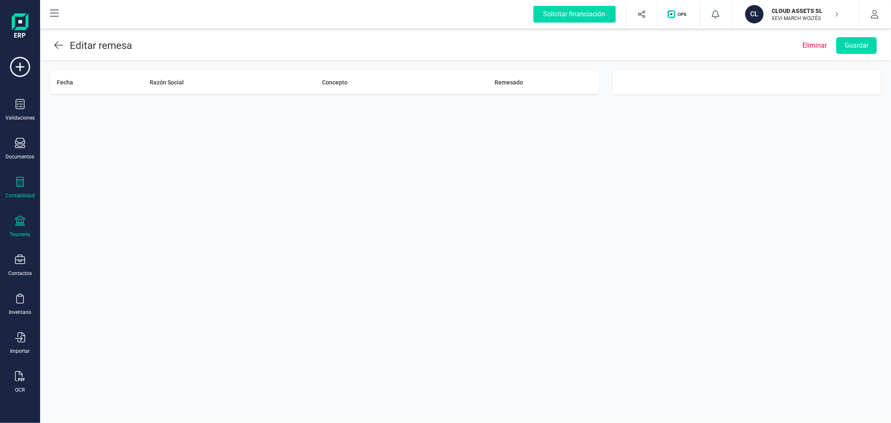
click at [22, 189] on div "Contabilidad" at bounding box center [19, 188] width 33 height 22
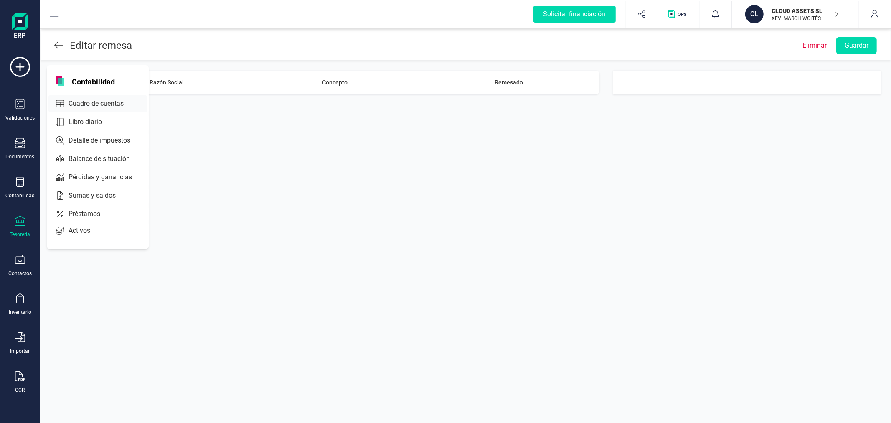
click at [99, 104] on span "Cuadro de cuentas" at bounding box center [101, 104] width 73 height 10
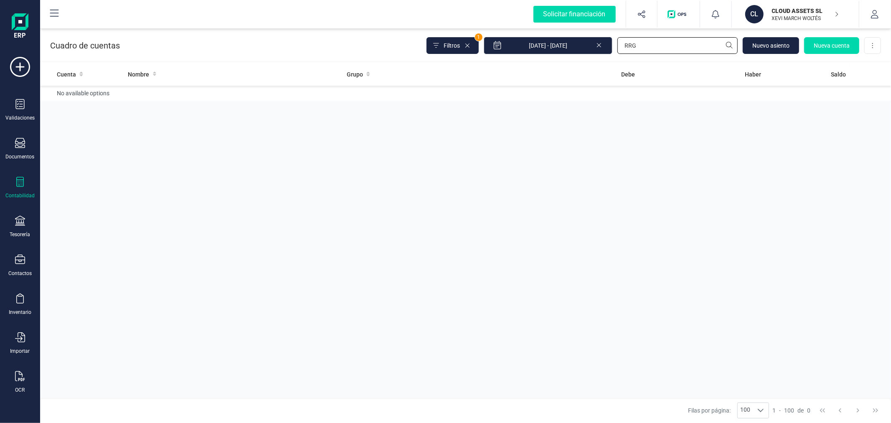
click at [646, 46] on input "RRG" at bounding box center [677, 45] width 120 height 17
click at [646, 44] on input "RRG" at bounding box center [677, 45] width 120 height 17
click at [643, 40] on input "RRG" at bounding box center [677, 45] width 120 height 17
click at [641, 40] on input "RRG" at bounding box center [677, 45] width 120 height 17
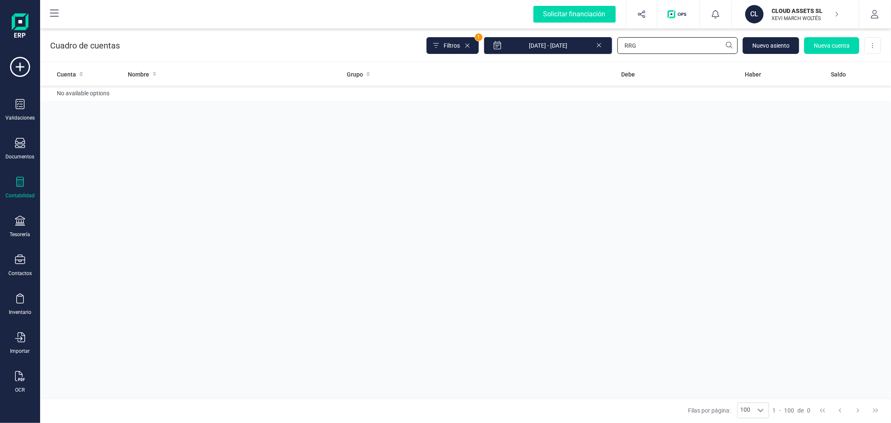
click at [641, 40] on input "RRG" at bounding box center [677, 45] width 120 height 17
click at [632, 51] on input "RRG" at bounding box center [677, 45] width 120 height 17
click at [460, 44] on span "Filtros" at bounding box center [451, 45] width 16 height 8
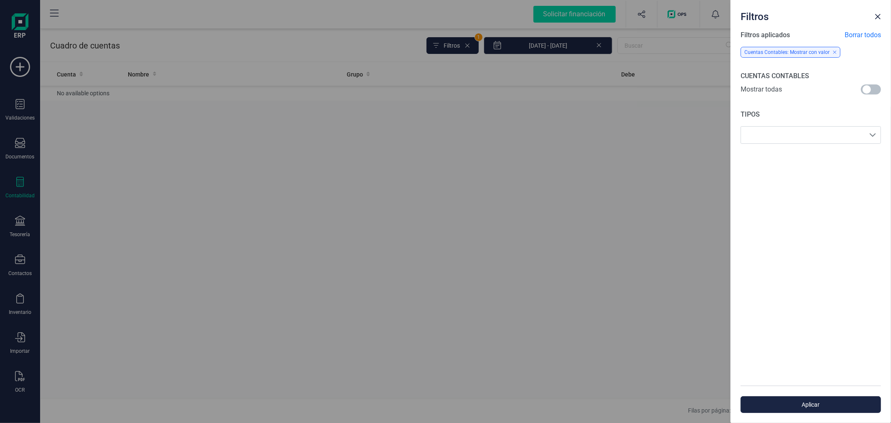
click at [869, 88] on span at bounding box center [871, 89] width 20 height 10
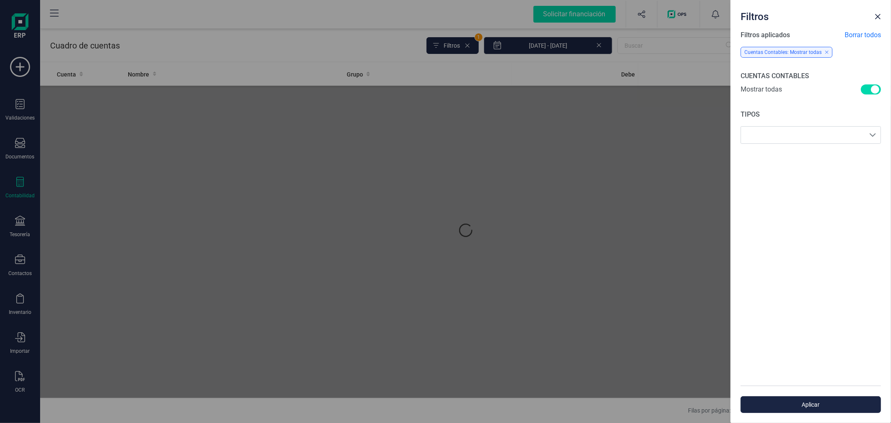
scroll to position [4, 3]
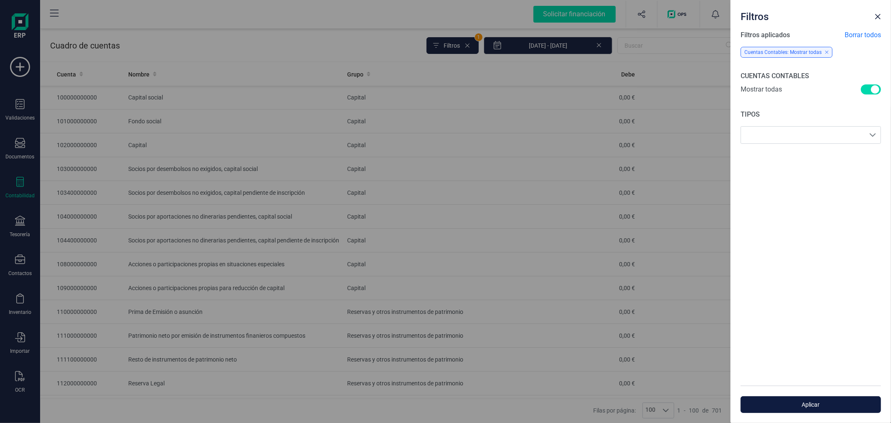
click at [814, 409] on button "Aplicar" at bounding box center [810, 404] width 140 height 17
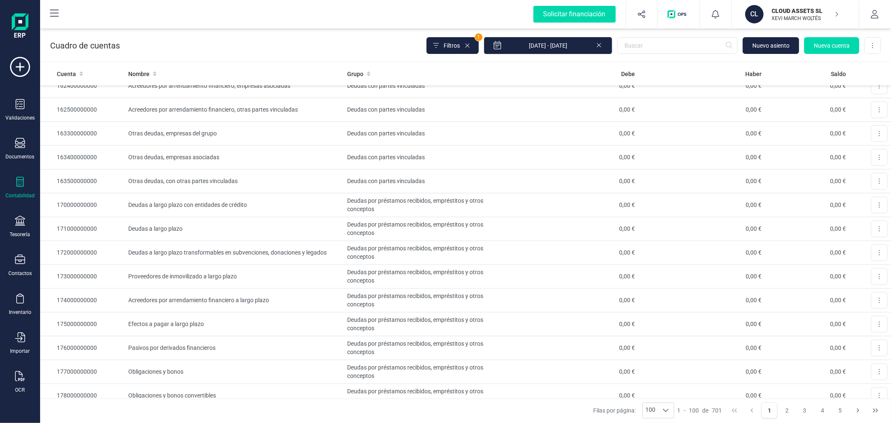
scroll to position [2087, 0]
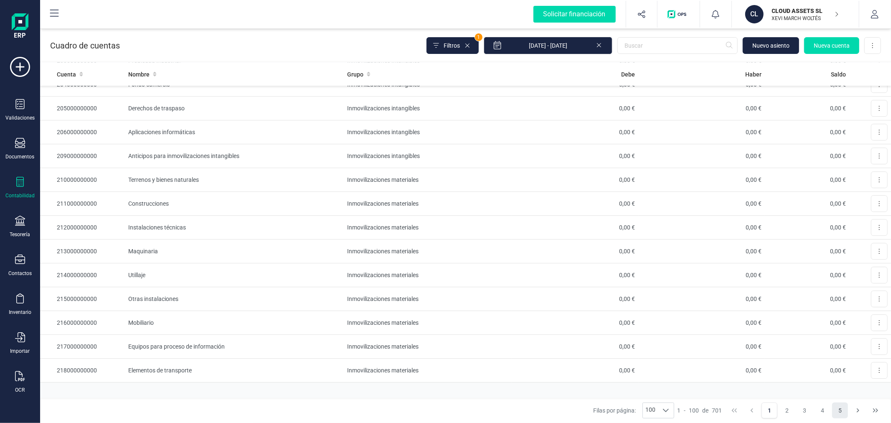
click at [838, 410] on button "5" at bounding box center [840, 410] width 16 height 16
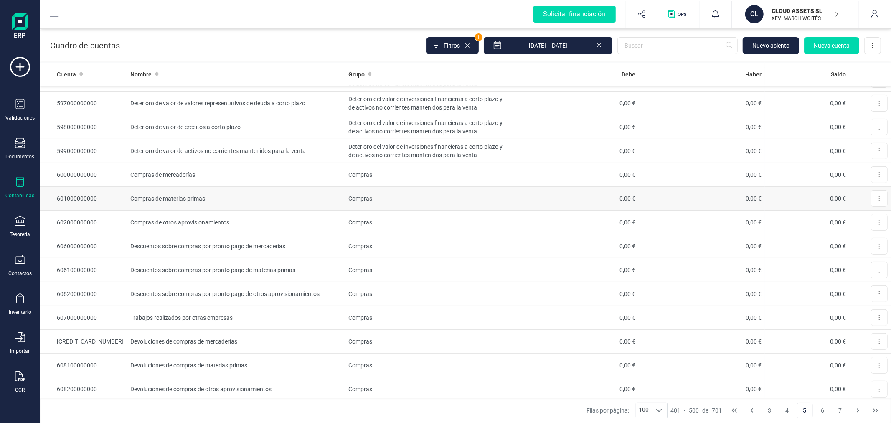
scroll to position [0, 0]
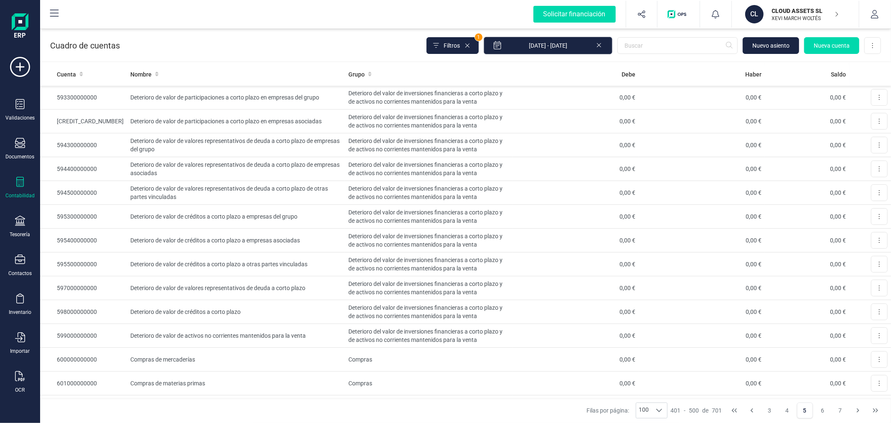
drag, startPoint x: 600, startPoint y: 46, endPoint x: 594, endPoint y: 48, distance: 5.8
click at [600, 45] on icon at bounding box center [599, 44] width 7 height 8
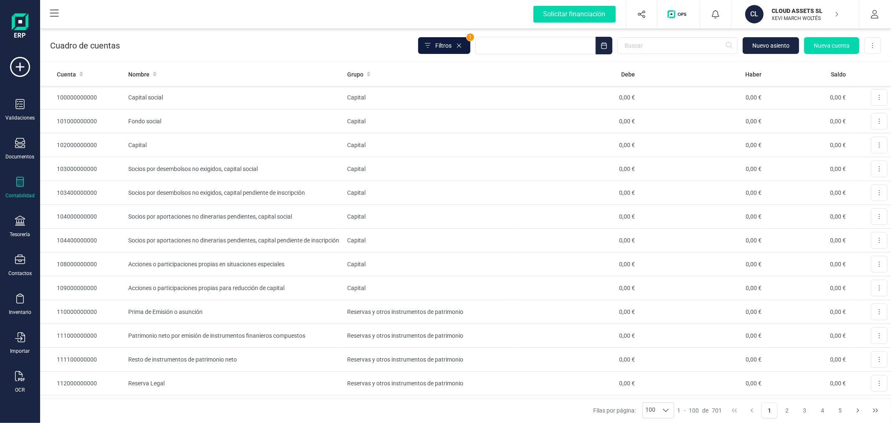
click at [442, 43] on span "Filtros" at bounding box center [443, 45] width 16 height 8
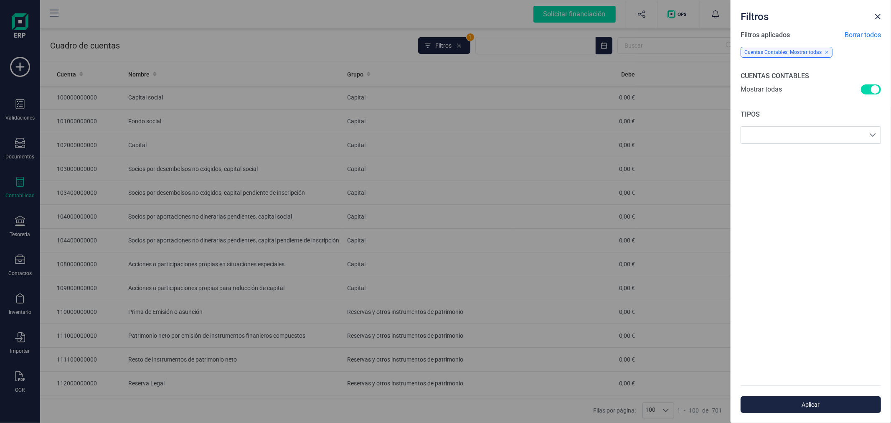
click at [869, 87] on span at bounding box center [871, 89] width 20 height 10
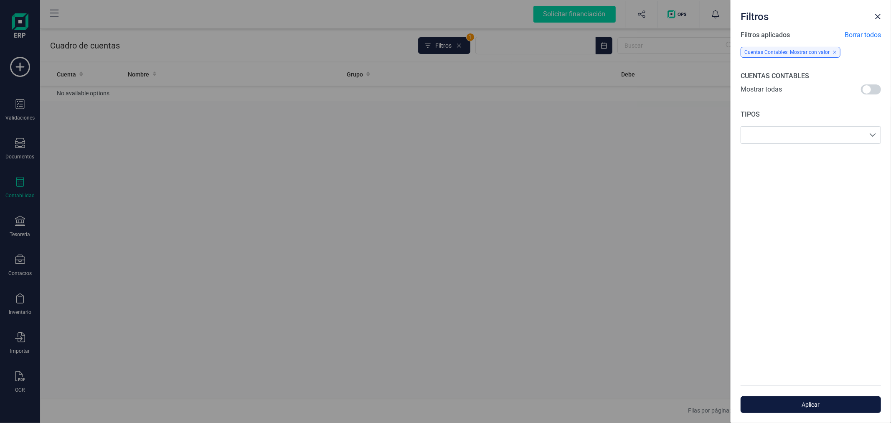
click at [797, 399] on button "Aplicar" at bounding box center [810, 404] width 140 height 17
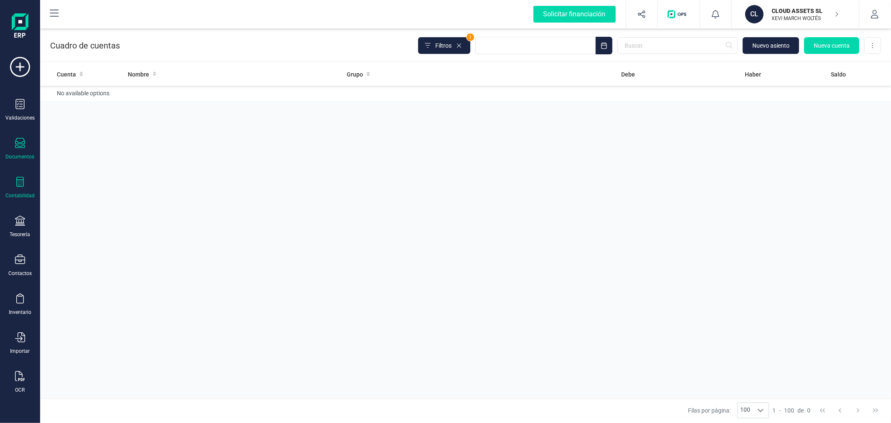
click at [5, 145] on div "Documentos" at bounding box center [19, 149] width 33 height 22
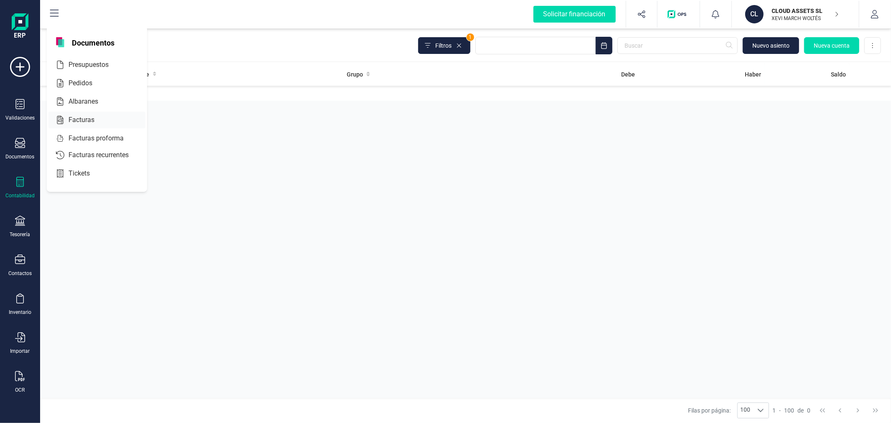
click at [104, 116] on div at bounding box center [101, 120] width 15 height 10
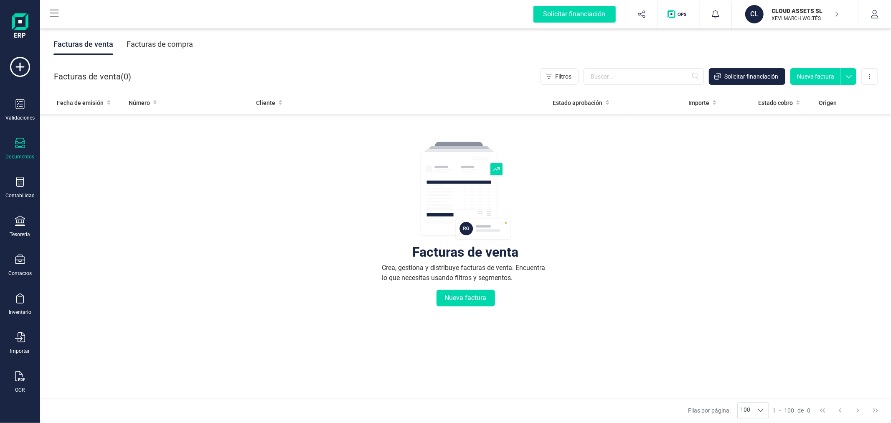
click at [174, 48] on div "Facturas de compra" at bounding box center [160, 44] width 66 height 22
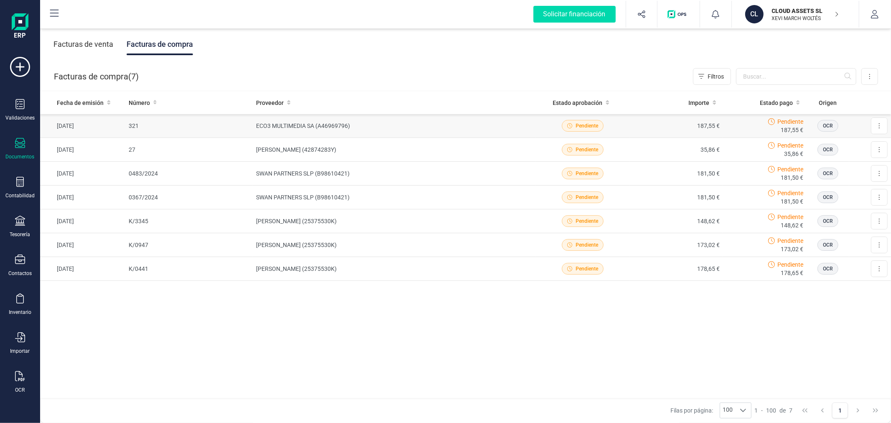
click at [393, 126] on td "ECO3 MULTIMEDIA SA (A46969796)" at bounding box center [394, 126] width 283 height 24
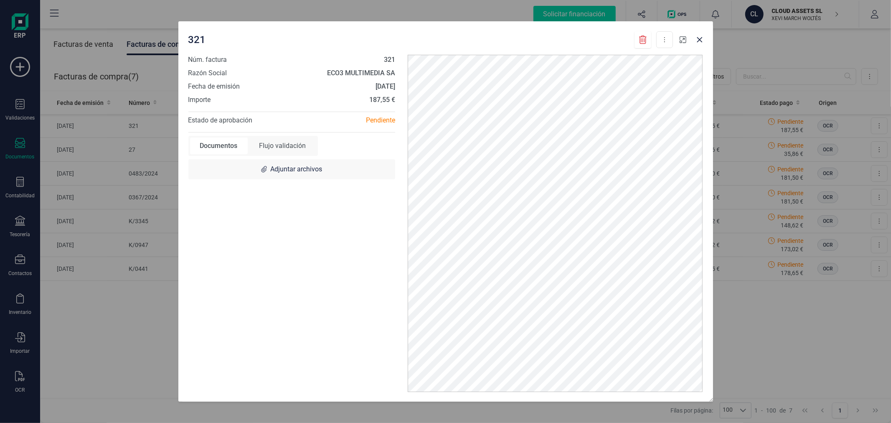
click at [683, 36] on icon "button" at bounding box center [682, 39] width 7 height 7
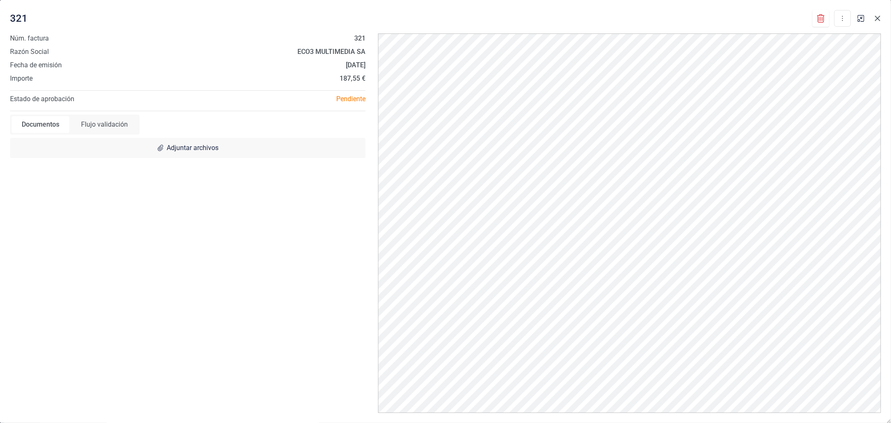
click at [875, 18] on icon "Close" at bounding box center [877, 18] width 7 height 7
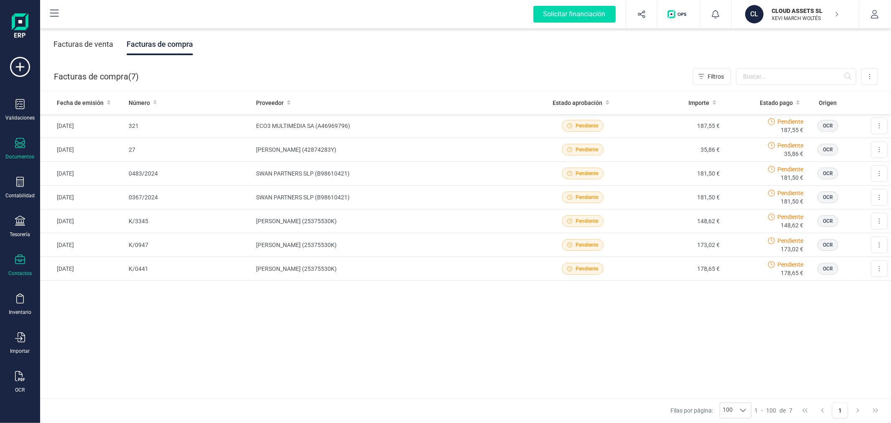
click at [18, 264] on icon at bounding box center [20, 259] width 10 height 10
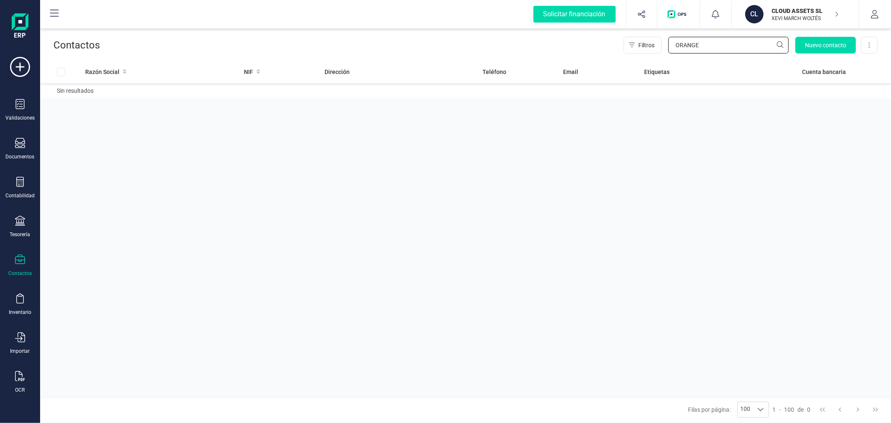
click at [716, 49] on input "ORANGE" at bounding box center [728, 45] width 120 height 17
click at [873, 7] on button "button" at bounding box center [874, 14] width 31 height 27
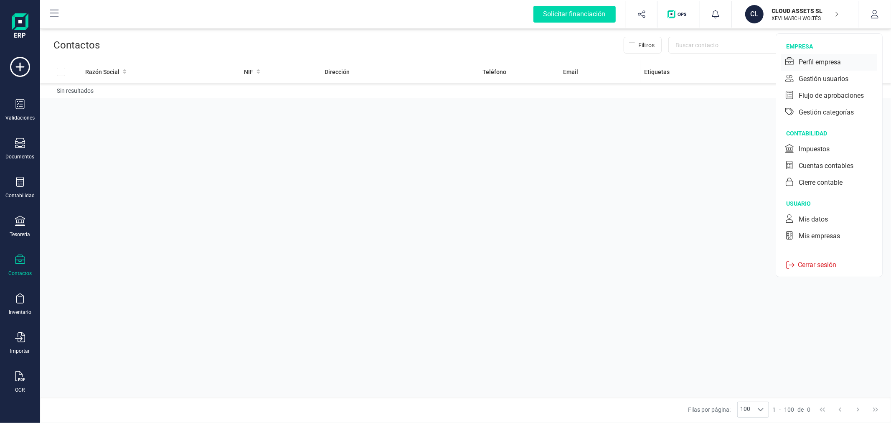
click at [817, 61] on div "Perfil empresa" at bounding box center [819, 62] width 42 height 10
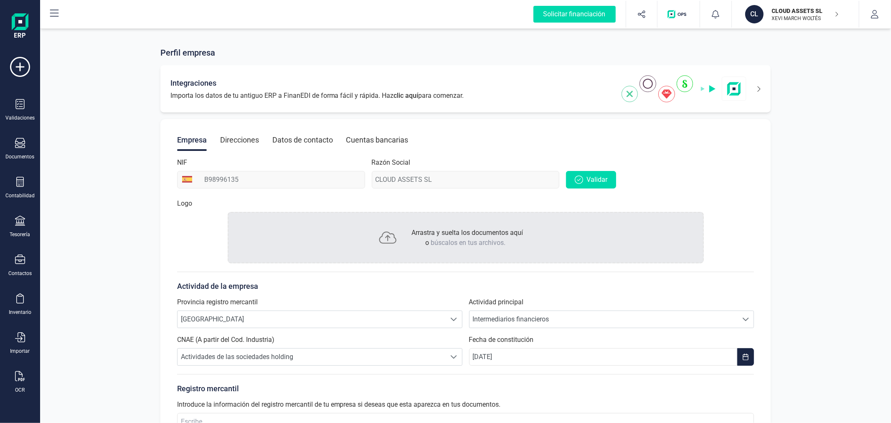
click at [762, 86] on div "Integraciones Importa los datos de tu antiguo ERP a FinanEDI de forma fácil y r…" at bounding box center [465, 88] width 611 height 47
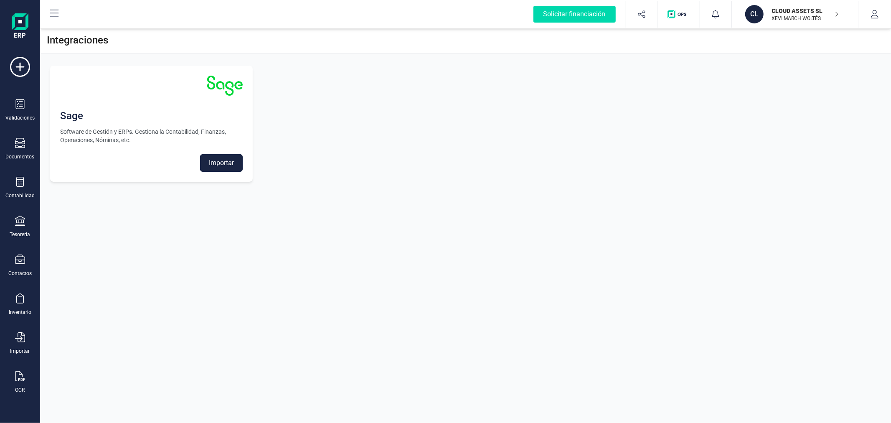
click at [223, 157] on button "Importar" at bounding box center [221, 163] width 43 height 18
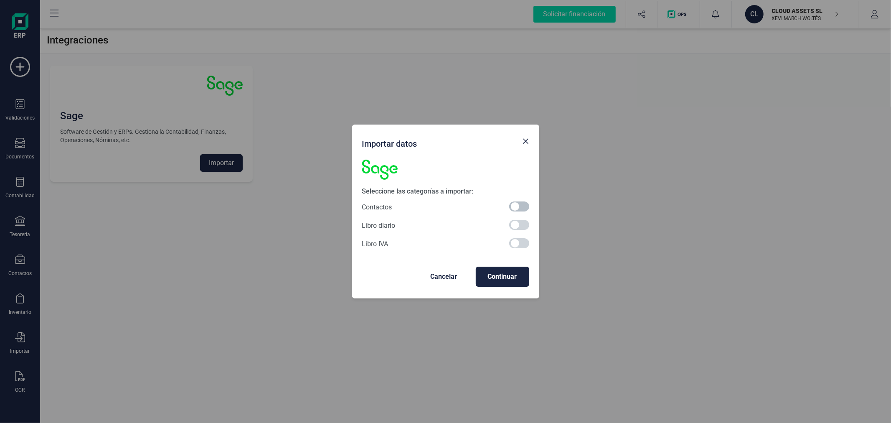
click at [512, 201] on div at bounding box center [519, 207] width 20 height 12
click at [497, 279] on span "Continuar" at bounding box center [502, 276] width 40 height 10
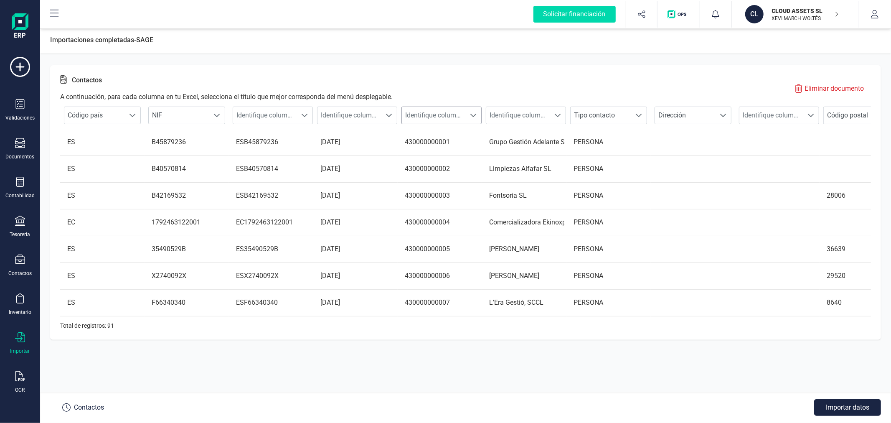
click at [454, 115] on span "Identifique columna" at bounding box center [433, 115] width 63 height 17
click at [448, 160] on li "Cuenta contable cliente" at bounding box center [447, 163] width 92 height 17
click at [518, 118] on span "Identifique columna" at bounding box center [517, 115] width 63 height 17
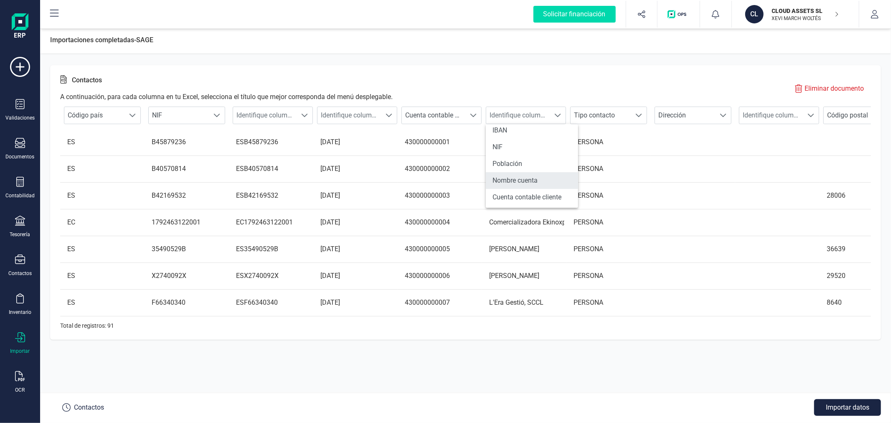
click at [521, 174] on li "Nombre cuenta" at bounding box center [532, 180] width 92 height 17
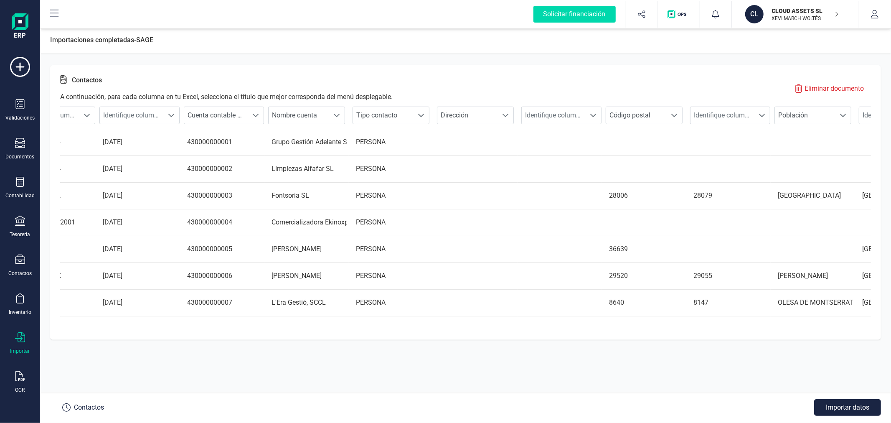
scroll to position [0, 0]
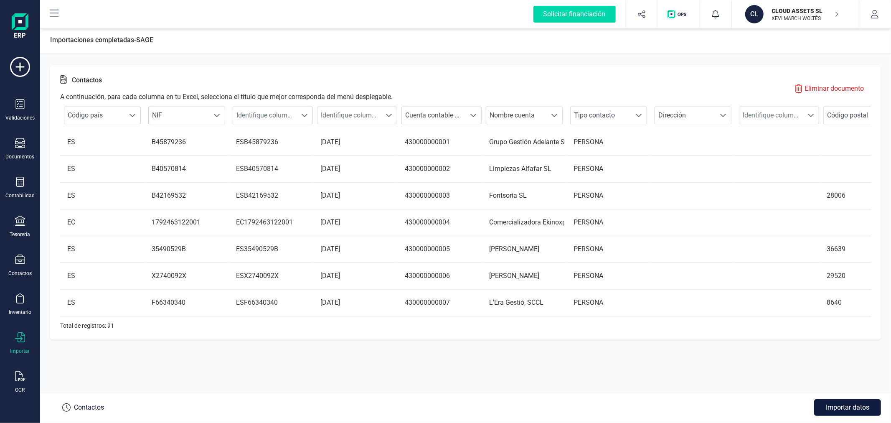
click at [842, 403] on button "Importar datos" at bounding box center [847, 407] width 67 height 17
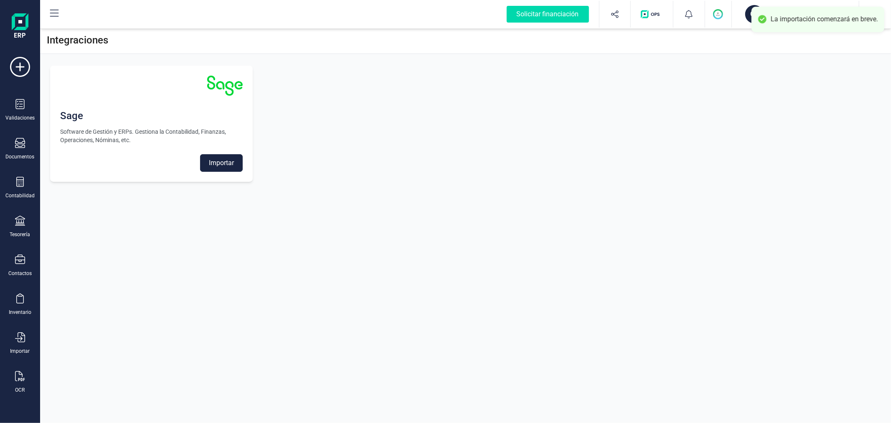
click at [442, 122] on div "Sage Software de Gestión y ERPs. Gestiona la Contabilidad, Finanzas, Operacione…" at bounding box center [465, 124] width 851 height 136
click at [224, 161] on button "Importar" at bounding box center [221, 163] width 43 height 18
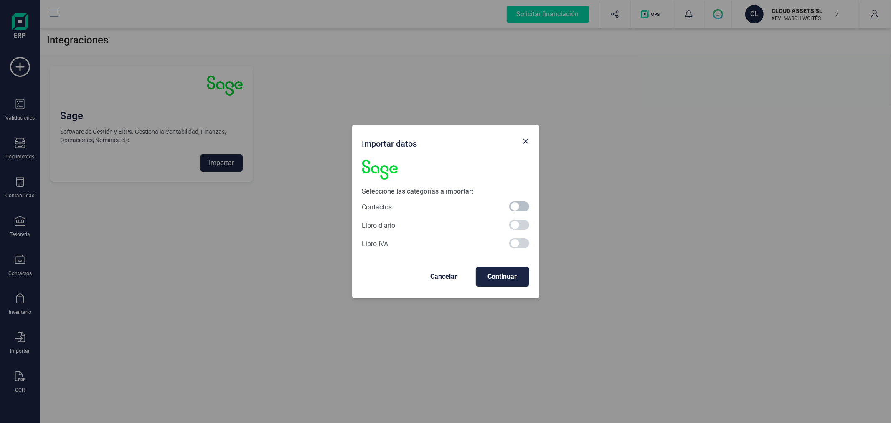
click at [512, 205] on span at bounding box center [519, 206] width 20 height 10
click at [503, 276] on span "Continuar" at bounding box center [502, 276] width 40 height 10
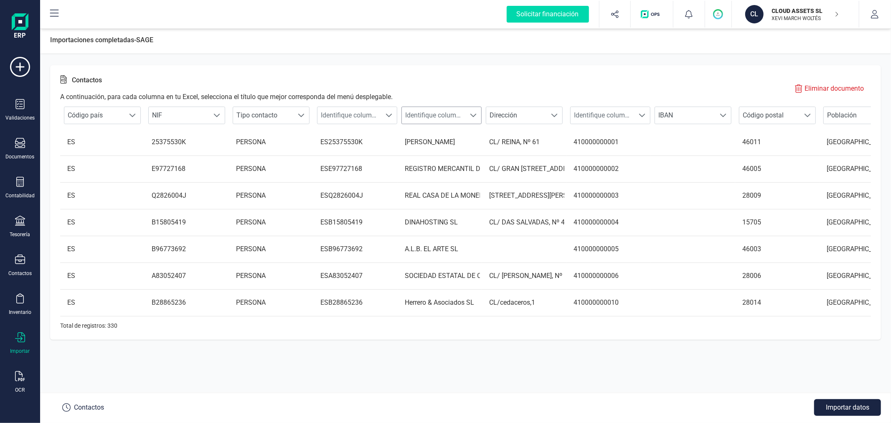
click at [443, 115] on span "Identifique columna" at bounding box center [433, 115] width 63 height 17
click at [444, 177] on li "Nombre cuenta" at bounding box center [447, 180] width 92 height 17
click at [625, 116] on span "Identifique columna" at bounding box center [601, 115] width 63 height 17
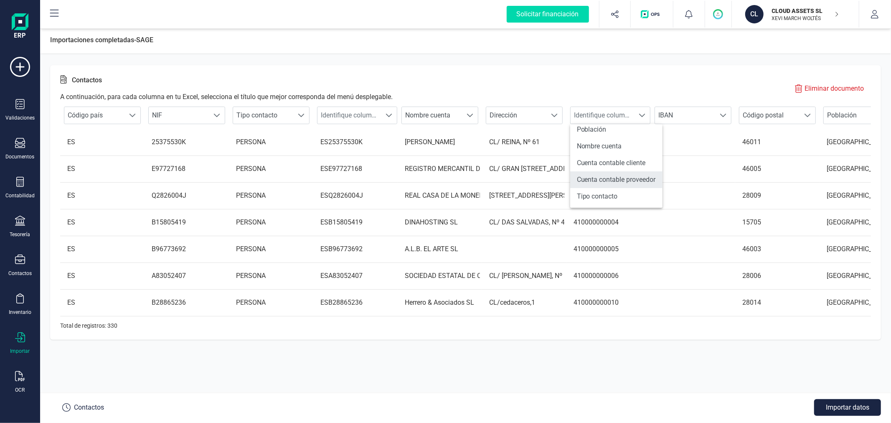
click at [623, 176] on li "Cuenta contable proveedor" at bounding box center [616, 179] width 92 height 17
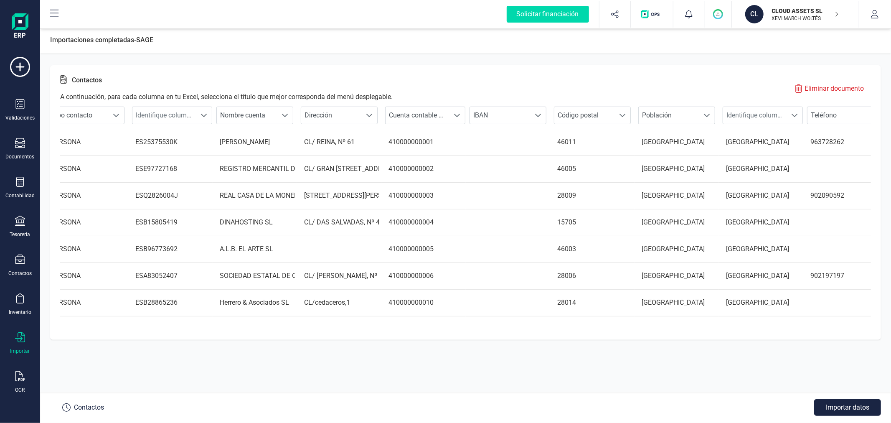
scroll to position [0, 0]
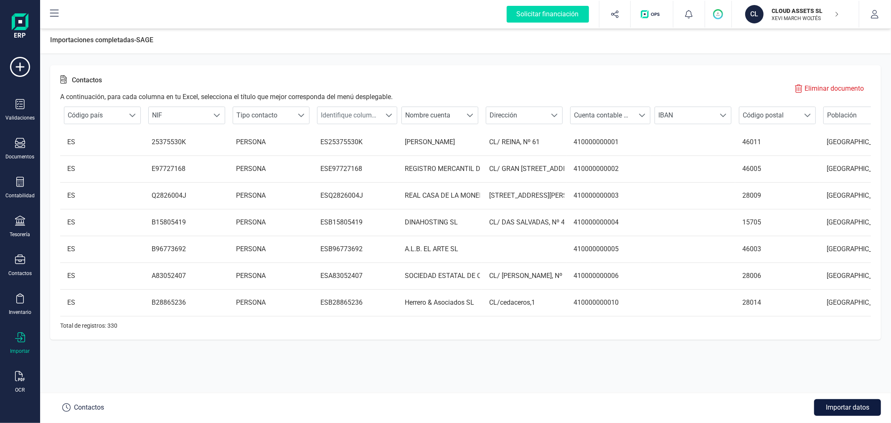
click at [844, 403] on button "Importar datos" at bounding box center [847, 407] width 67 height 17
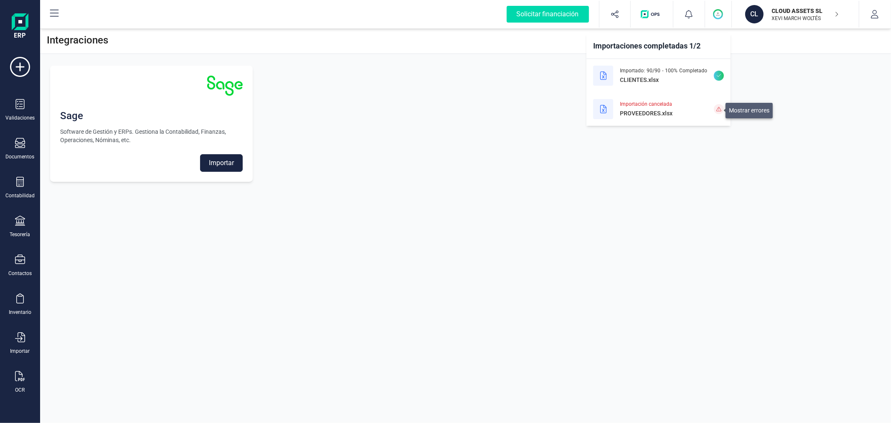
click at [720, 108] on icon at bounding box center [718, 109] width 5 height 5
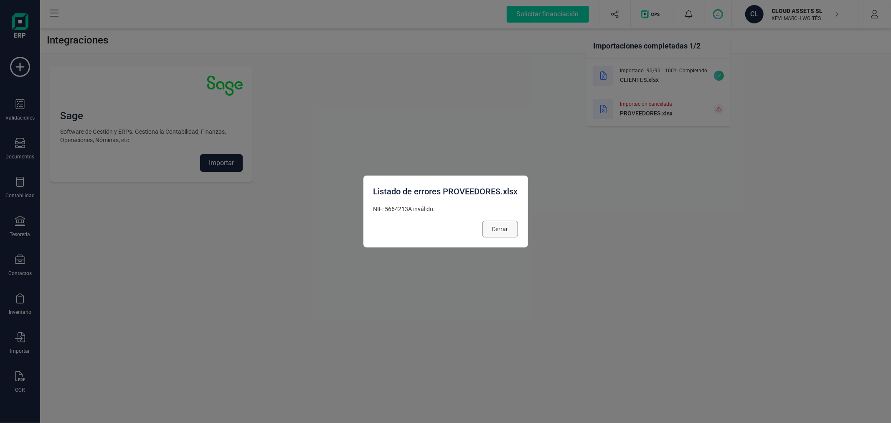
click at [495, 228] on span "Cerrar" at bounding box center [500, 229] width 16 height 8
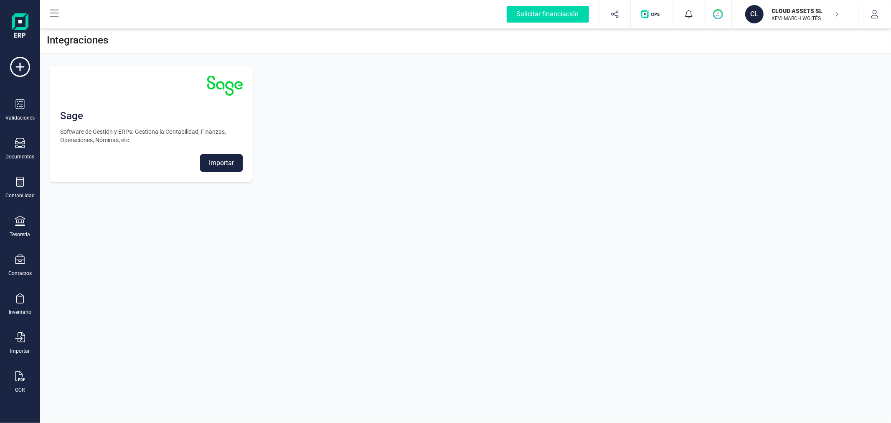
click at [231, 164] on button "Importar" at bounding box center [221, 163] width 43 height 18
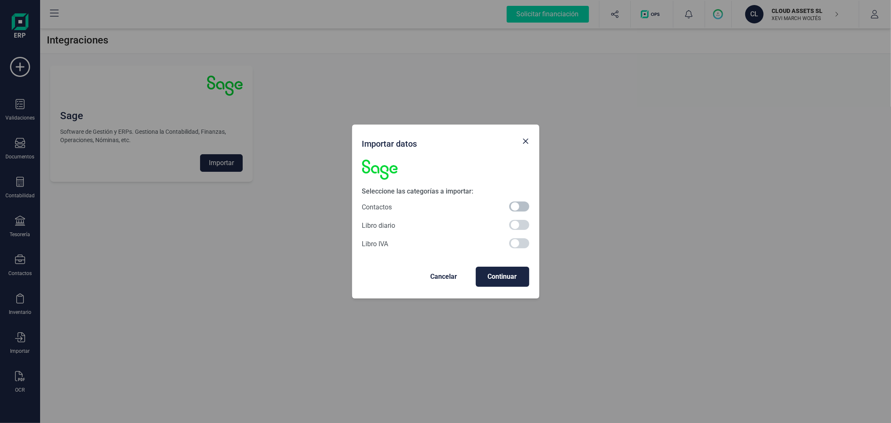
click at [515, 207] on span at bounding box center [519, 206] width 20 height 10
click at [500, 280] on span "Continuar" at bounding box center [502, 276] width 40 height 10
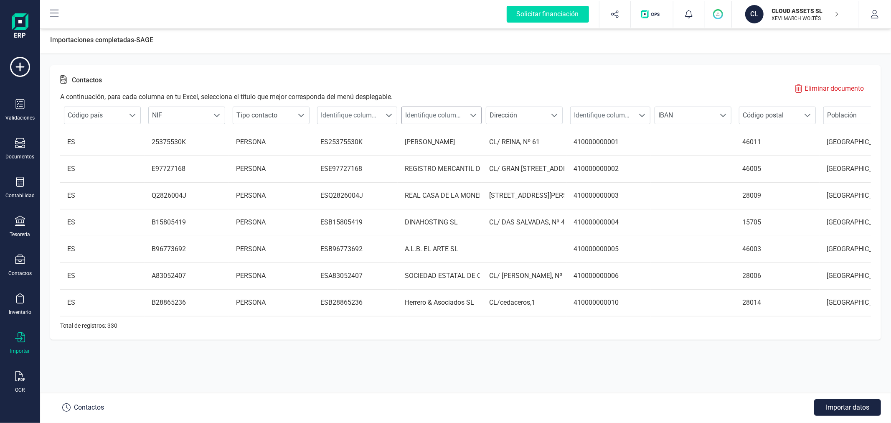
click at [441, 115] on span "Identifique columna" at bounding box center [433, 115] width 63 height 17
click at [452, 176] on li "Nombre cuenta" at bounding box center [447, 180] width 92 height 17
click at [618, 108] on span "Identifique columna" at bounding box center [601, 115] width 63 height 17
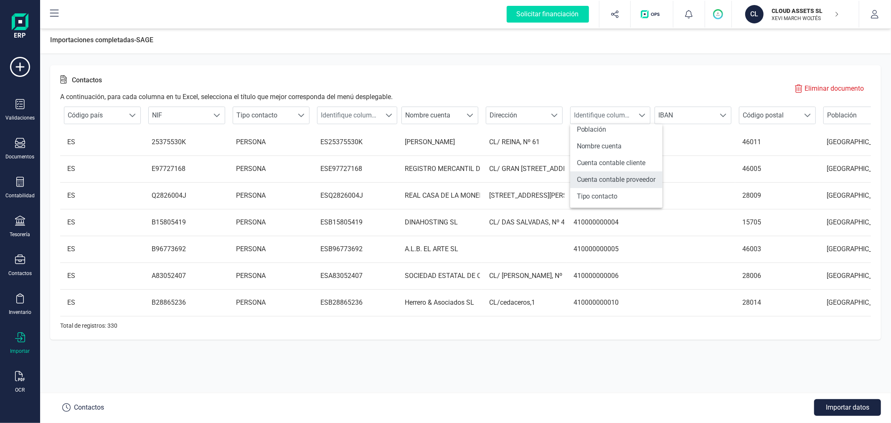
click at [624, 181] on li "Cuenta contable proveedor" at bounding box center [616, 179] width 92 height 17
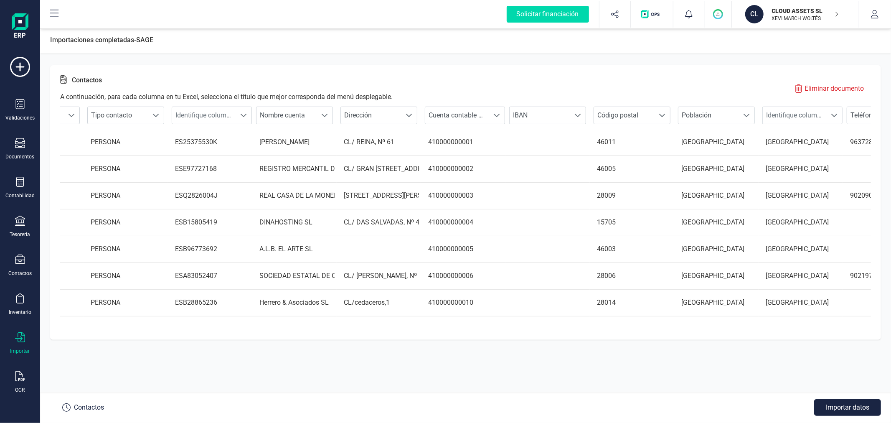
scroll to position [0, 0]
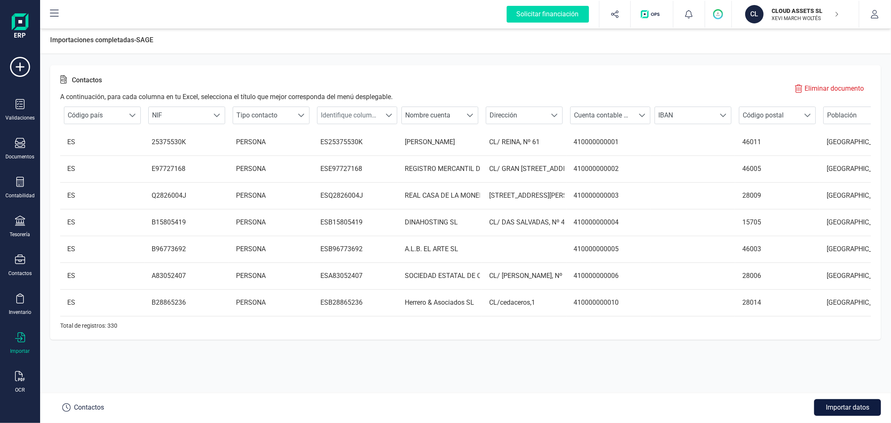
click at [846, 404] on button "Importar datos" at bounding box center [847, 407] width 67 height 17
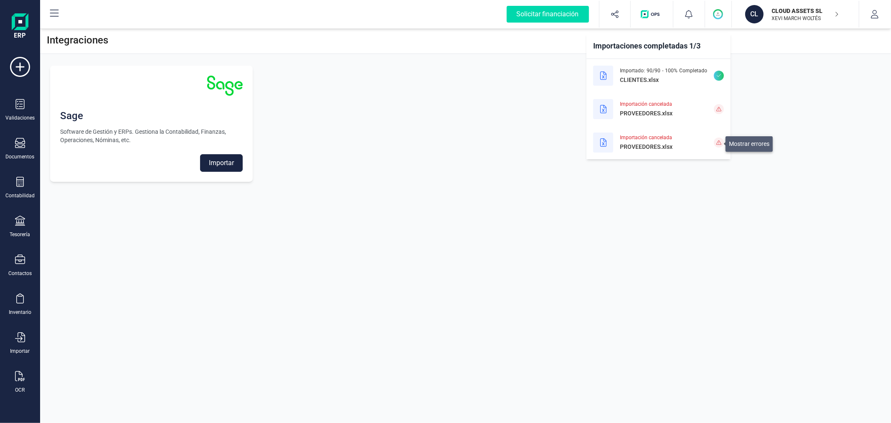
click at [717, 143] on icon at bounding box center [718, 142] width 5 height 5
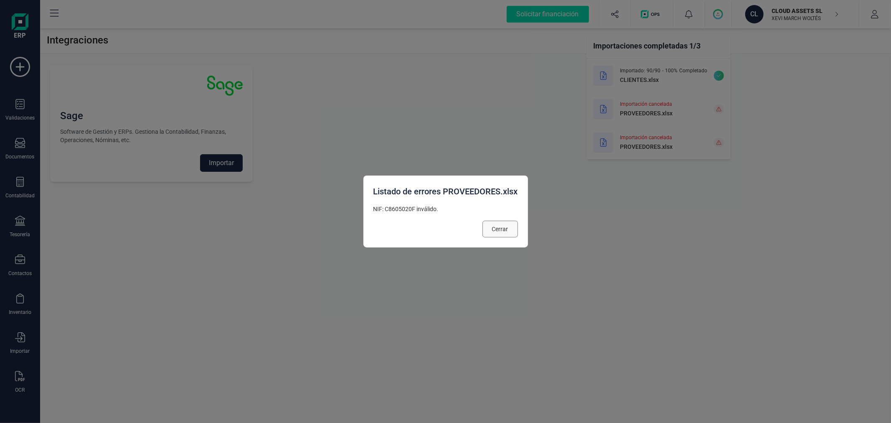
click at [503, 227] on span "Cerrar" at bounding box center [500, 229] width 16 height 8
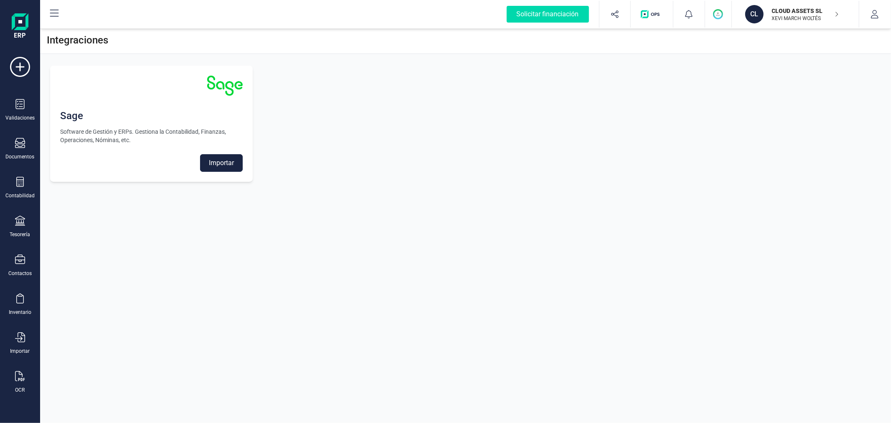
click at [214, 160] on button "Importar" at bounding box center [221, 163] width 43 height 18
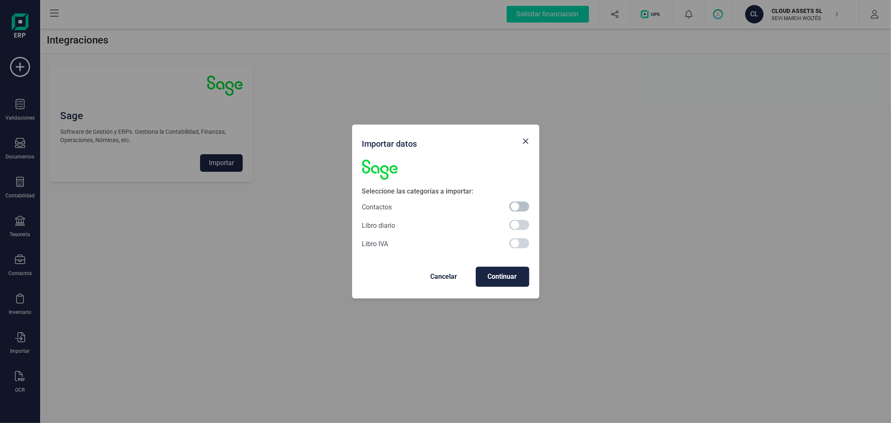
click at [517, 204] on span at bounding box center [519, 206] width 20 height 10
click at [503, 269] on button "Continuar" at bounding box center [502, 276] width 53 height 20
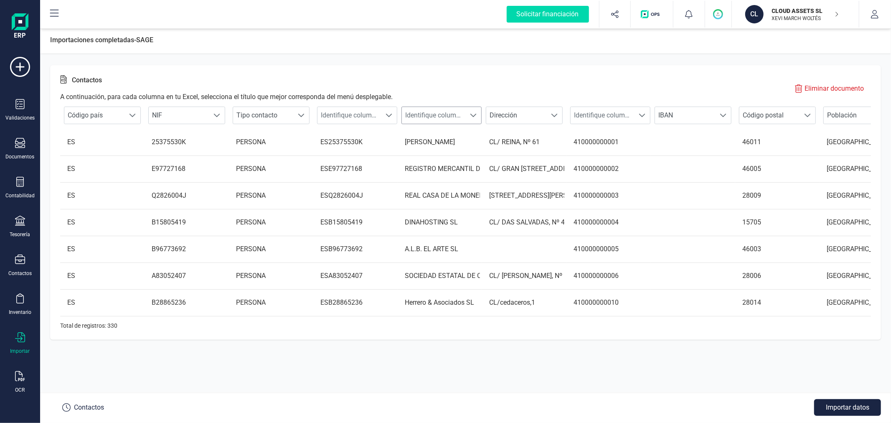
click at [448, 116] on span "Identifique columna" at bounding box center [433, 115] width 63 height 17
click at [458, 180] on li "Nombre cuenta" at bounding box center [447, 180] width 92 height 17
click at [618, 115] on span "Identifique columna" at bounding box center [601, 115] width 63 height 17
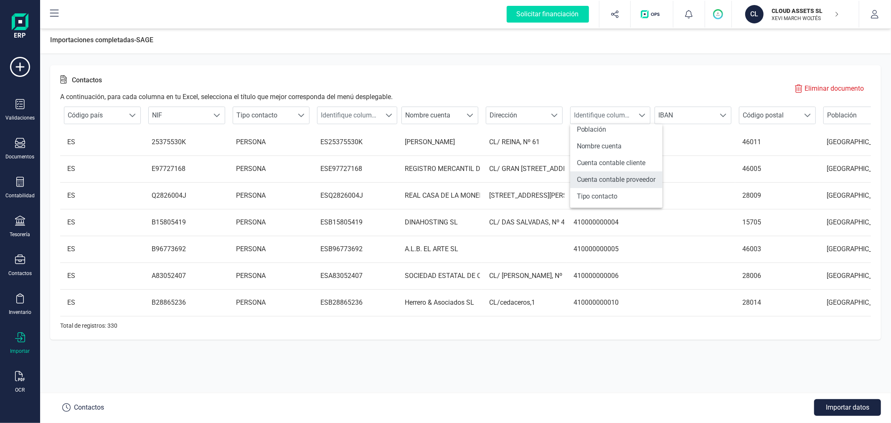
click at [631, 174] on li "Cuenta contable proveedor" at bounding box center [616, 179] width 92 height 17
click at [831, 403] on button "Importar datos" at bounding box center [847, 407] width 67 height 17
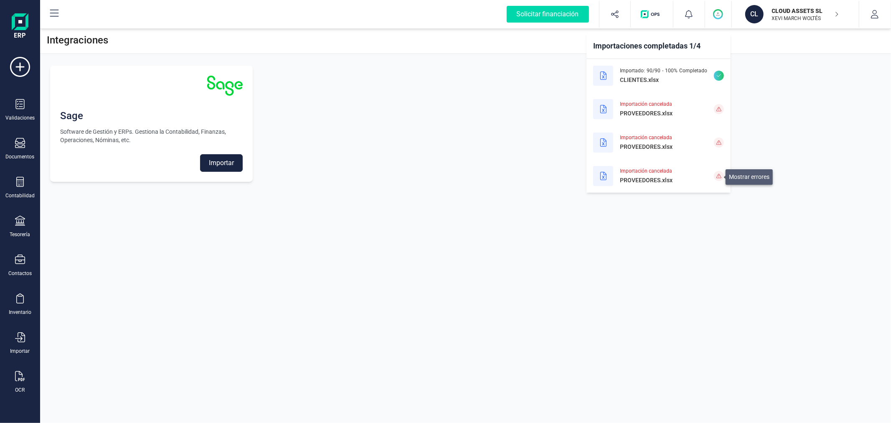
click at [722, 177] on span at bounding box center [719, 176] width 10 height 10
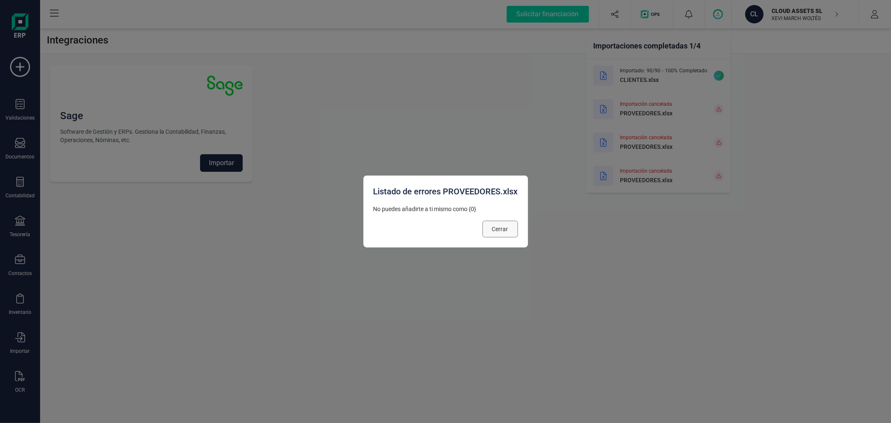
click at [504, 231] on span "Cerrar" at bounding box center [500, 229] width 16 height 8
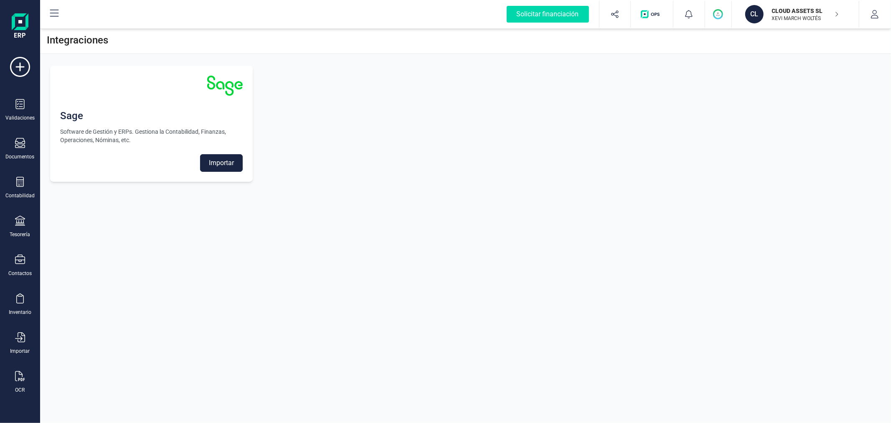
click at [236, 164] on button "Importar" at bounding box center [221, 163] width 43 height 18
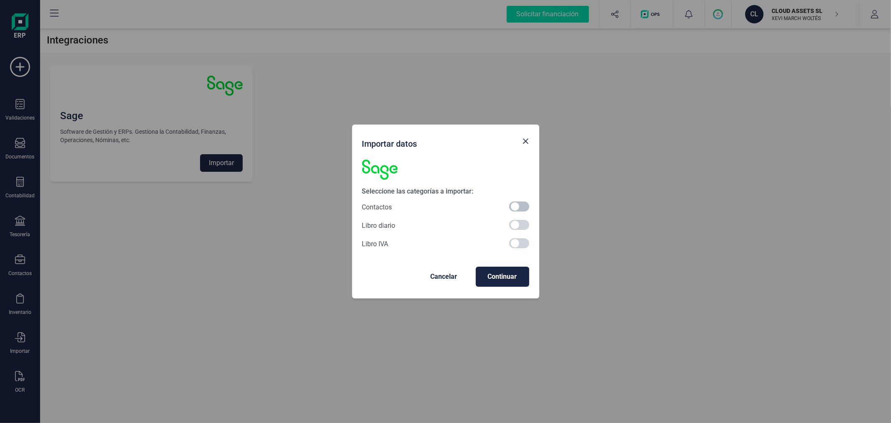
click at [515, 209] on span at bounding box center [519, 206] width 20 height 10
click at [506, 276] on span "Continuar" at bounding box center [502, 276] width 40 height 10
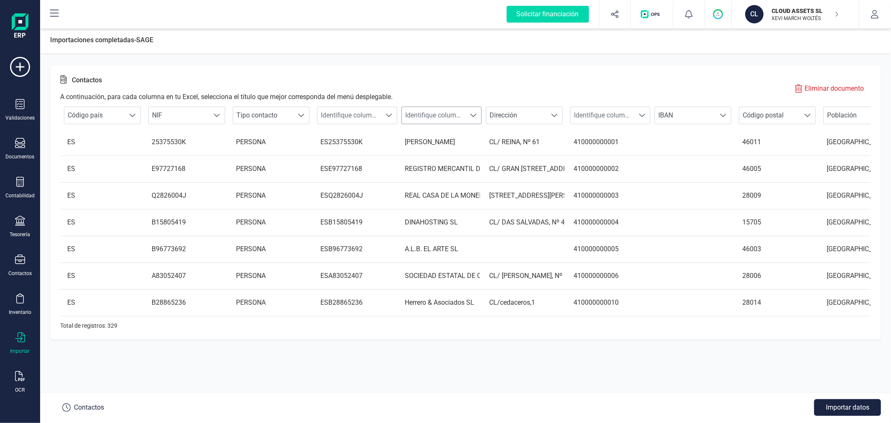
click at [457, 113] on span "Identifique columna" at bounding box center [433, 115] width 63 height 17
click at [449, 177] on li "Nombre cuenta" at bounding box center [447, 180] width 92 height 17
click at [611, 111] on span "Identifique columna" at bounding box center [601, 115] width 63 height 17
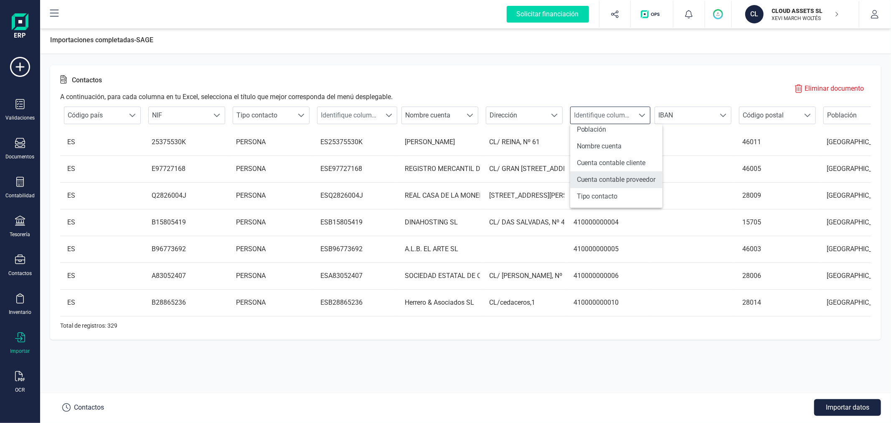
click at [630, 178] on li "Cuenta contable proveedor" at bounding box center [616, 179] width 92 height 17
drag, startPoint x: 846, startPoint y: 404, endPoint x: 590, endPoint y: 209, distance: 321.2
click at [598, 390] on div "Importaciones completadas - SAGE Contactos A continuación, para cada columna en…" at bounding box center [465, 225] width 851 height 396
click at [618, 115] on span "Cuenta contable proveedor" at bounding box center [601, 115] width 63 height 17
click at [630, 184] on li "Cuenta contable proveedor" at bounding box center [616, 179] width 92 height 17
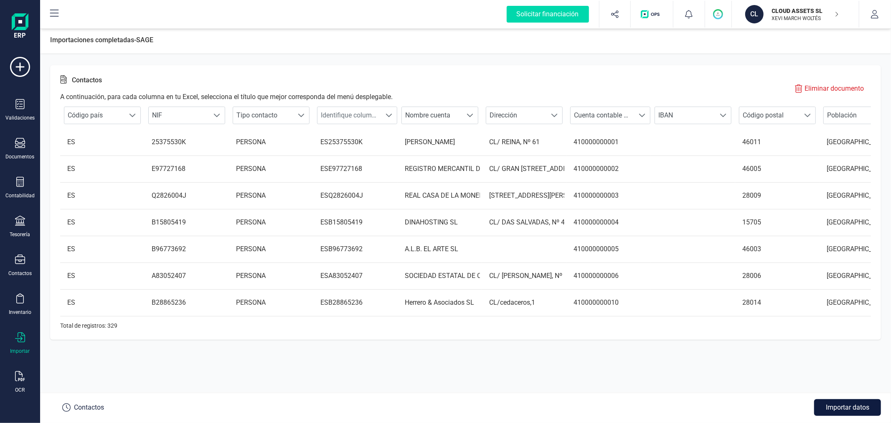
click at [845, 405] on button "Importar datos" at bounding box center [847, 407] width 67 height 17
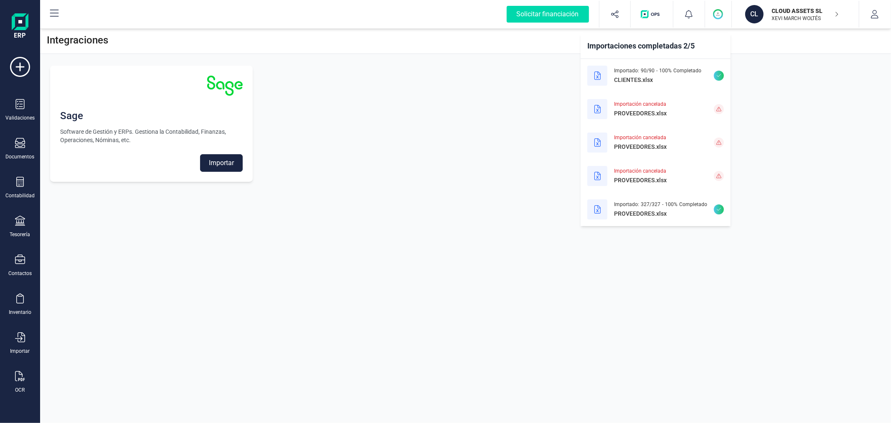
click at [378, 270] on div "Integraciones Sage Software de Gestión y ERPs. Gestiona la Contabilidad, Finanz…" at bounding box center [465, 211] width 851 height 423
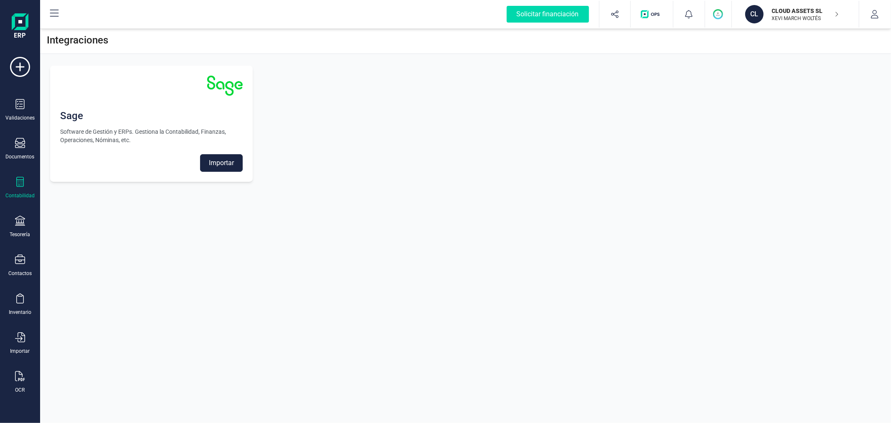
click at [14, 186] on div "Contabilidad" at bounding box center [19, 188] width 33 height 22
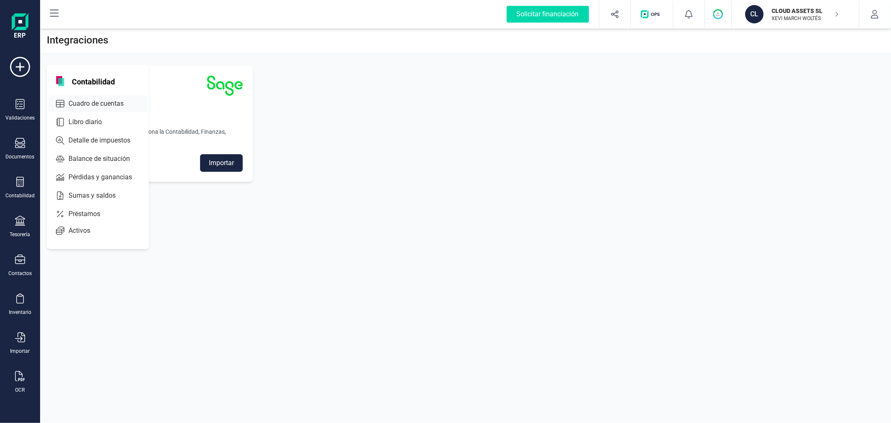
click at [105, 104] on span "Cuadro de cuentas" at bounding box center [101, 104] width 73 height 10
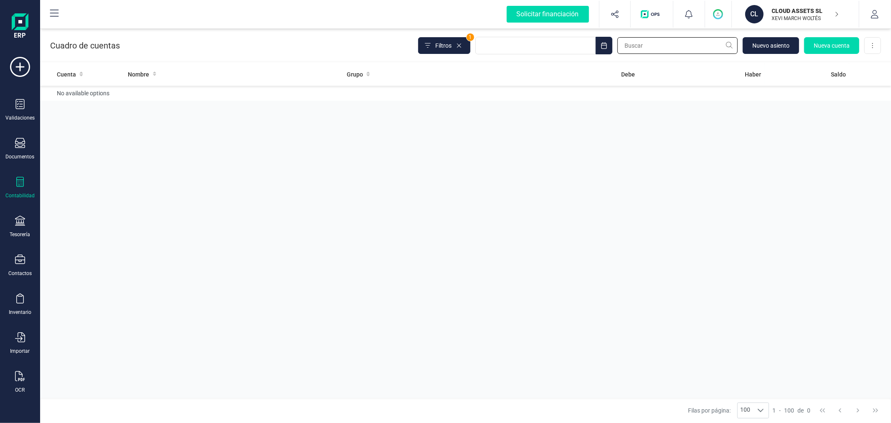
click at [639, 40] on input "text" at bounding box center [677, 45] width 120 height 17
type input "419"
click at [442, 45] on span "Filtros" at bounding box center [443, 45] width 16 height 8
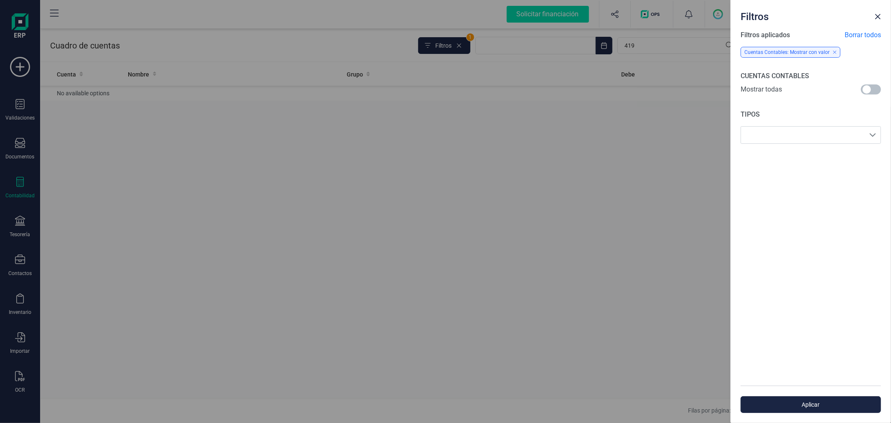
click at [869, 90] on span at bounding box center [871, 89] width 20 height 10
click at [787, 403] on span "Aplicar" at bounding box center [810, 404] width 121 height 8
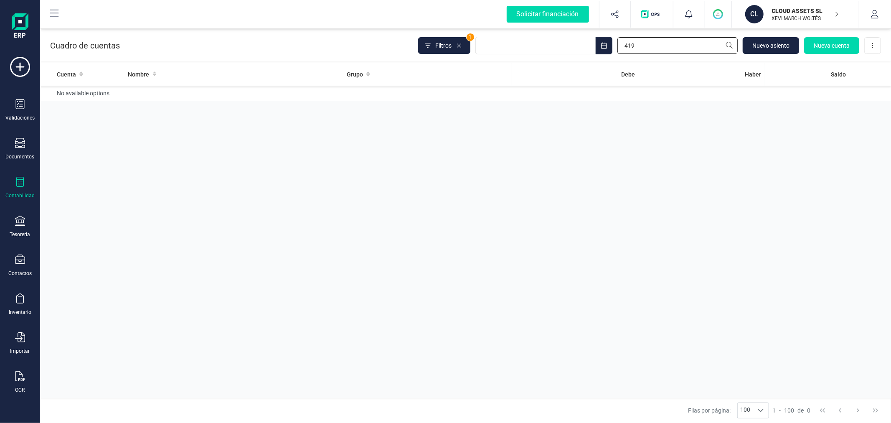
click at [645, 43] on input "419" at bounding box center [677, 45] width 120 height 17
click at [438, 44] on span "Filtros" at bounding box center [443, 45] width 16 height 8
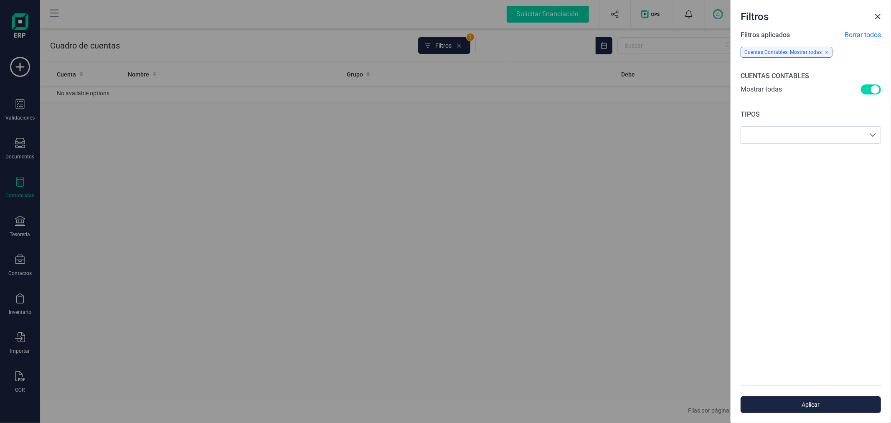
click at [320, 255] on div "Filtros Filtros aplicados Borrar todos Cuentas Contables: Mostrar todas CUENTAS…" at bounding box center [445, 211] width 891 height 423
click at [14, 261] on div "Filtros Filtros aplicados Borrar todos Cuentas Contables: Mostrar todas CUENTAS…" at bounding box center [445, 211] width 891 height 423
click at [796, 403] on span "Aplicar" at bounding box center [810, 404] width 121 height 8
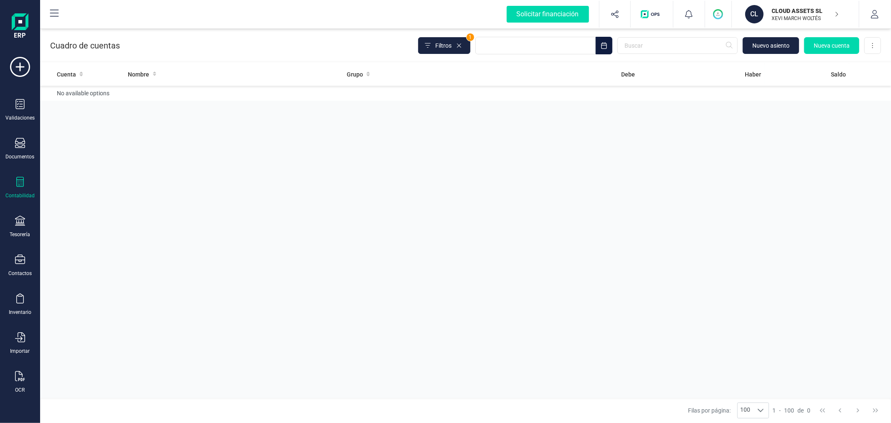
click at [603, 43] on icon "Choose Date" at bounding box center [603, 45] width 5 height 7
click at [333, 176] on div "Cuenta Nombre Grupo Debe Haber Saldo No available options" at bounding box center [465, 230] width 851 height 335
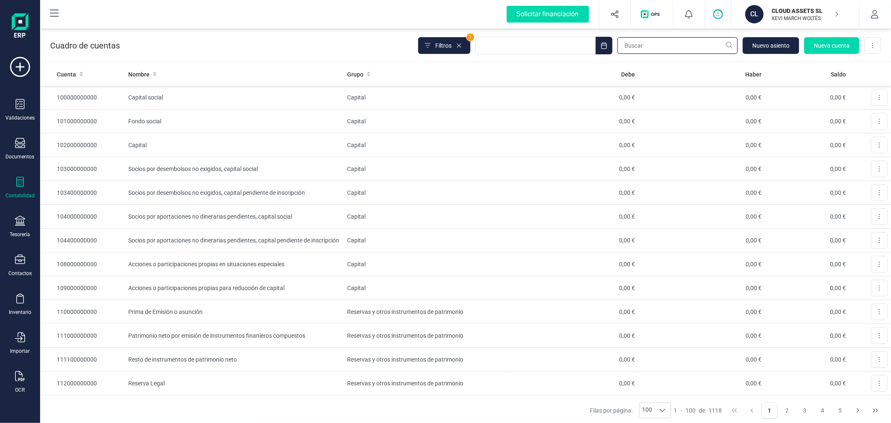
click at [677, 44] on input "text" at bounding box center [677, 45] width 120 height 17
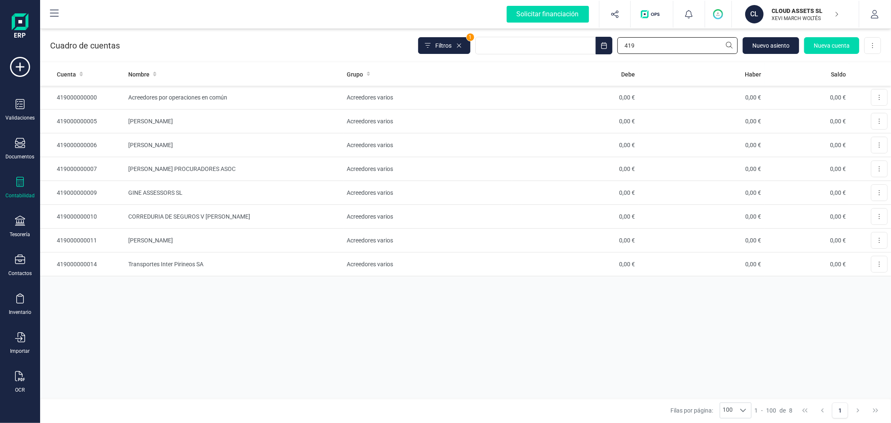
type input "419"
click at [832, 42] on span "Nueva cuenta" at bounding box center [831, 45] width 36 height 8
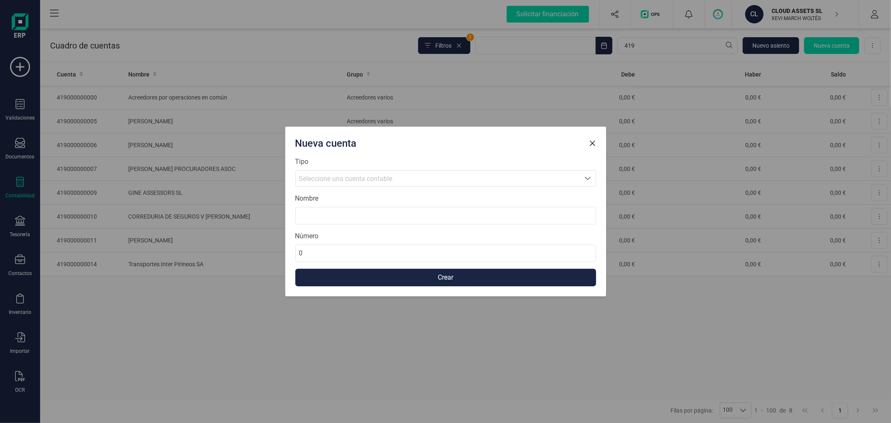
click at [372, 180] on span "Seleccione una cuenta contable" at bounding box center [346, 179] width 94 height 8
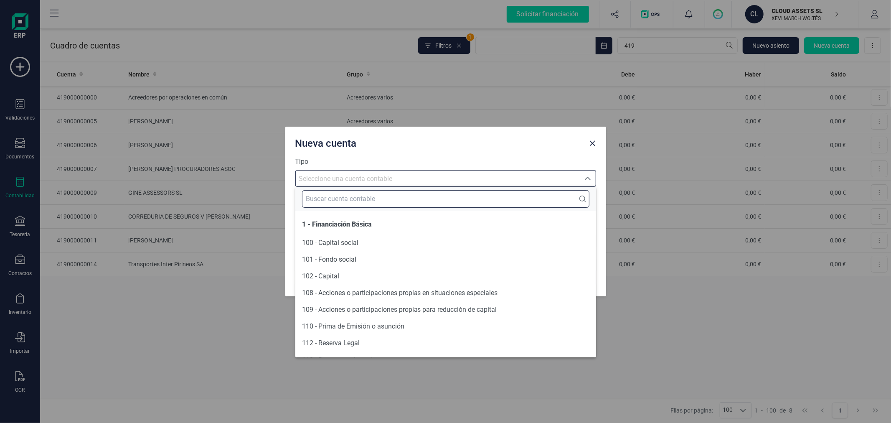
click at [370, 199] on input "text" at bounding box center [445, 199] width 287 height 18
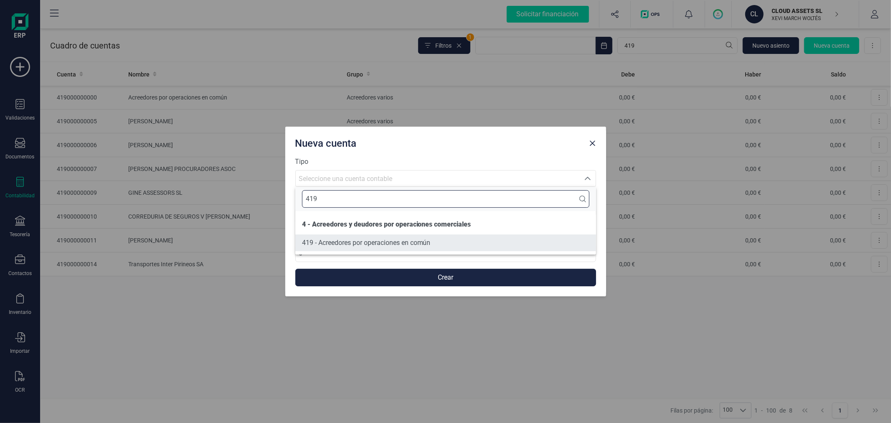
type input "419"
click at [380, 236] on li "419 - Acreedores por operaciones en común" at bounding box center [445, 242] width 301 height 17
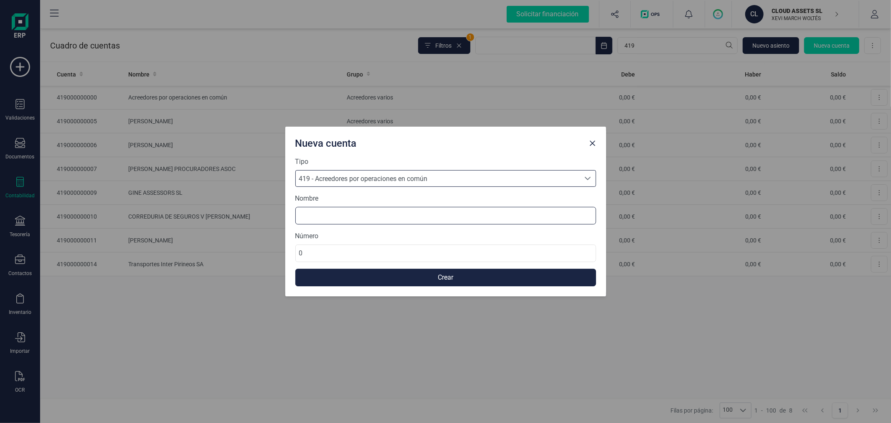
click at [373, 215] on input at bounding box center [445, 216] width 301 height 18
type input "CLOUD ASSETS"
click at [365, 251] on input "0" at bounding box center [445, 253] width 301 height 18
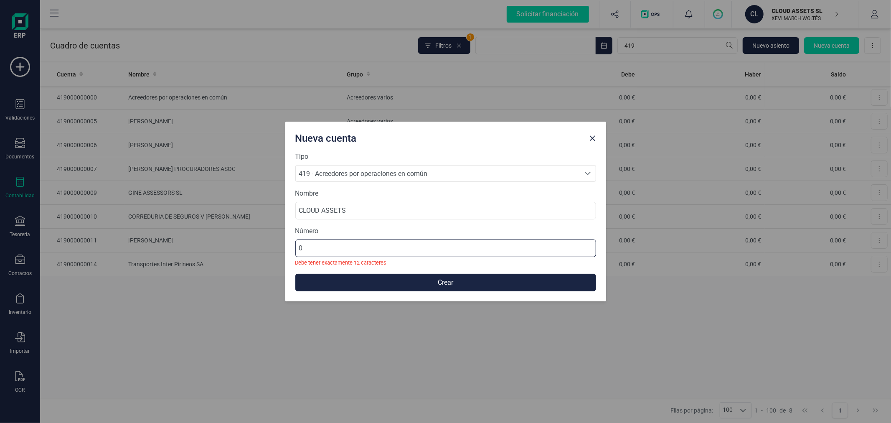
click at [346, 245] on input "0" at bounding box center [445, 248] width 301 height 18
paste input "419000000012"
type input "419000000012"
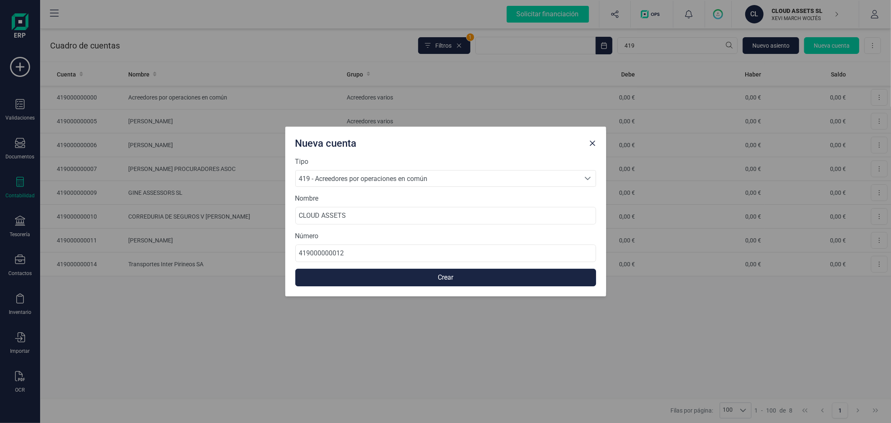
click at [377, 277] on button "Crear" at bounding box center [445, 278] width 301 height 18
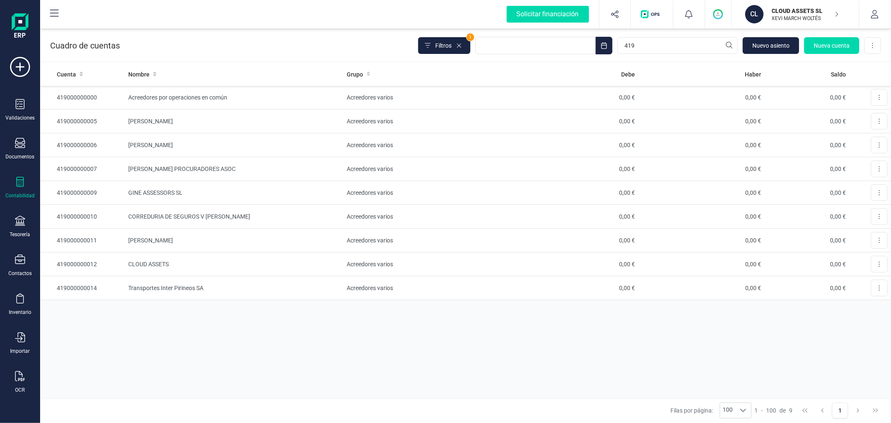
click at [265, 340] on div "Cuenta Nombre Grupo Debe Haber Saldo 419000000000 Acreedores por operaciones en…" at bounding box center [465, 230] width 851 height 335
click at [870, 8] on button "button" at bounding box center [874, 14] width 31 height 27
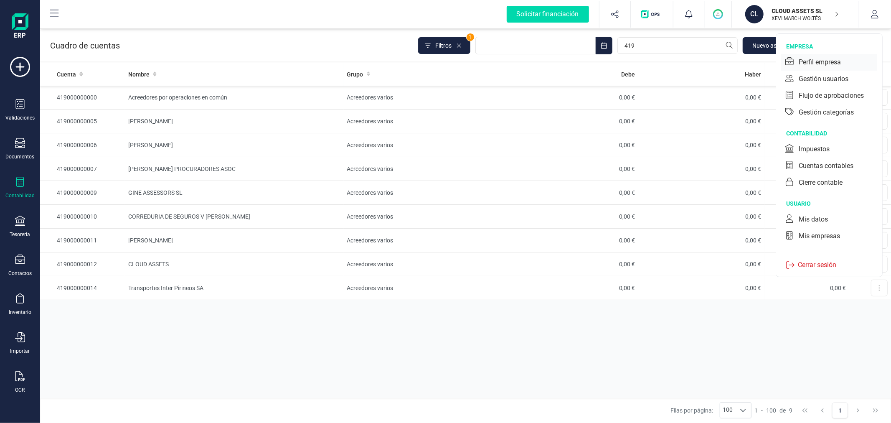
click at [818, 57] on div "Perfil empresa" at bounding box center [819, 62] width 42 height 10
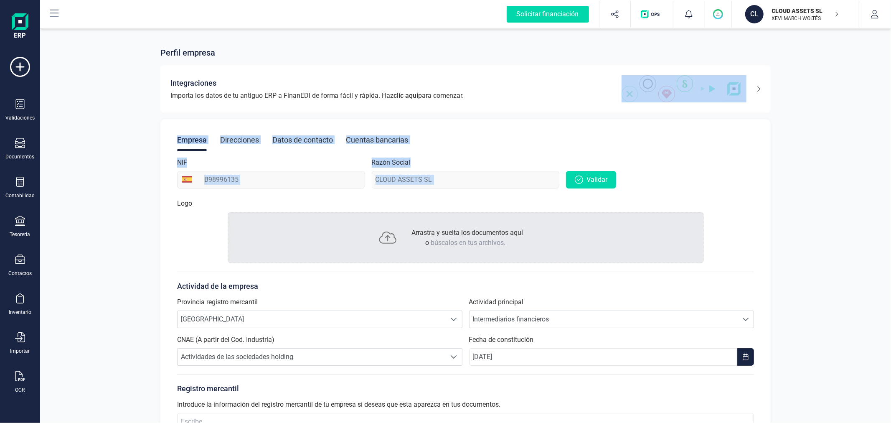
drag, startPoint x: 760, startPoint y: 84, endPoint x: 798, endPoint y: 170, distance: 94.4
click at [798, 170] on div "Perfil empresa Integraciones Importa los datos de tu antiguo ERP a FinanEDI de …" at bounding box center [465, 273] width 851 height 492
click at [798, 169] on div "Perfil empresa Integraciones Importa los datos de tu antiguo ERP a FinanEDI de …" at bounding box center [465, 273] width 851 height 492
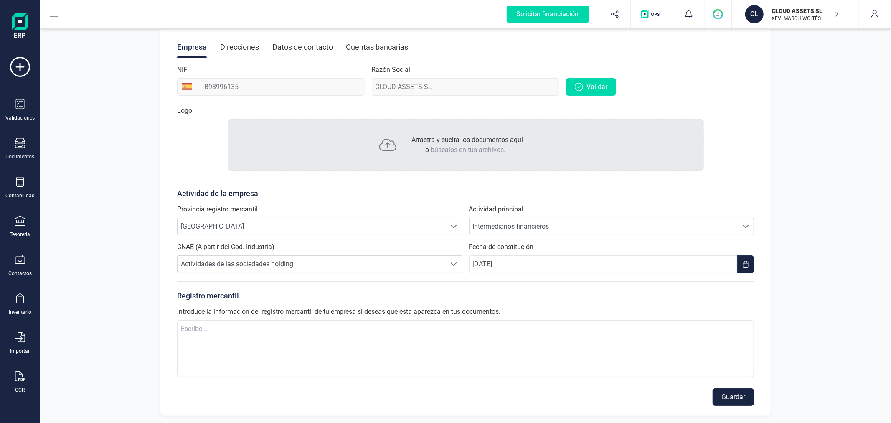
scroll to position [95, 0]
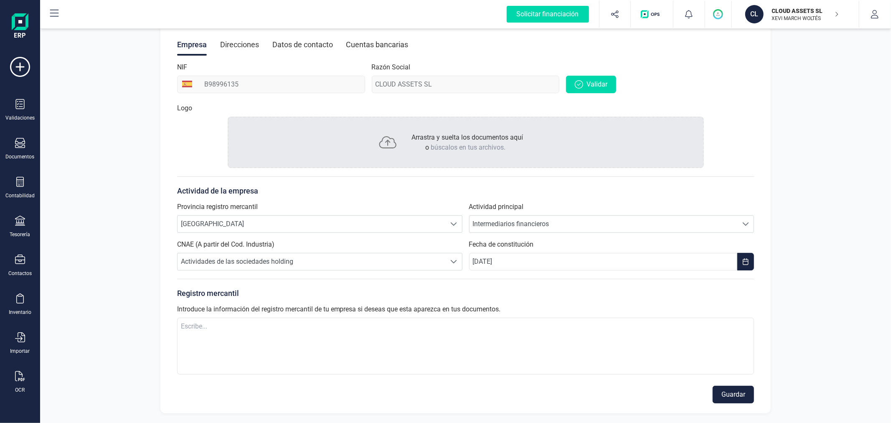
click at [236, 40] on div "Direcciones" at bounding box center [239, 45] width 39 height 22
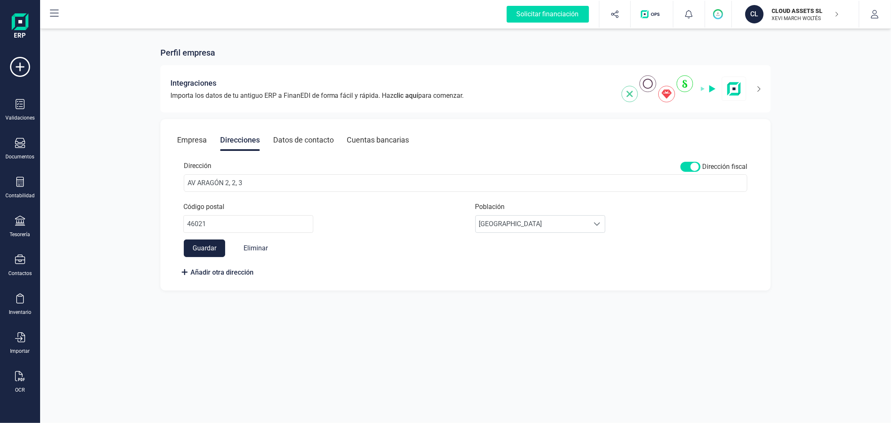
click at [309, 138] on div "Datos de contacto" at bounding box center [303, 140] width 61 height 22
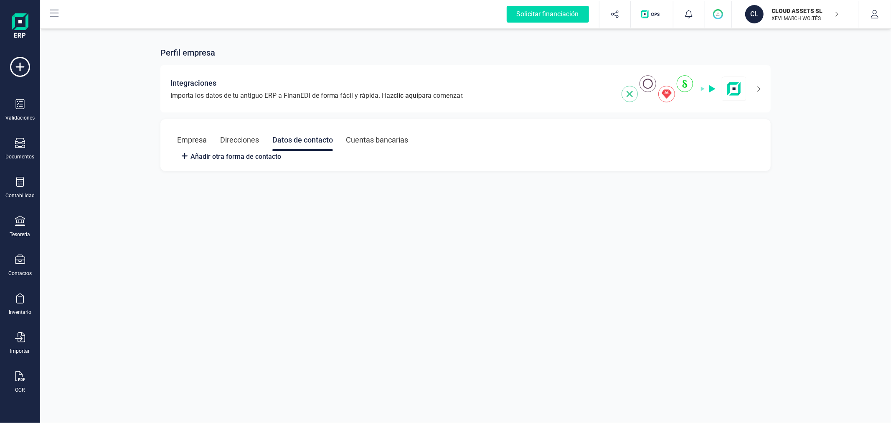
click at [380, 142] on div "Cuentas bancarias" at bounding box center [377, 140] width 62 height 22
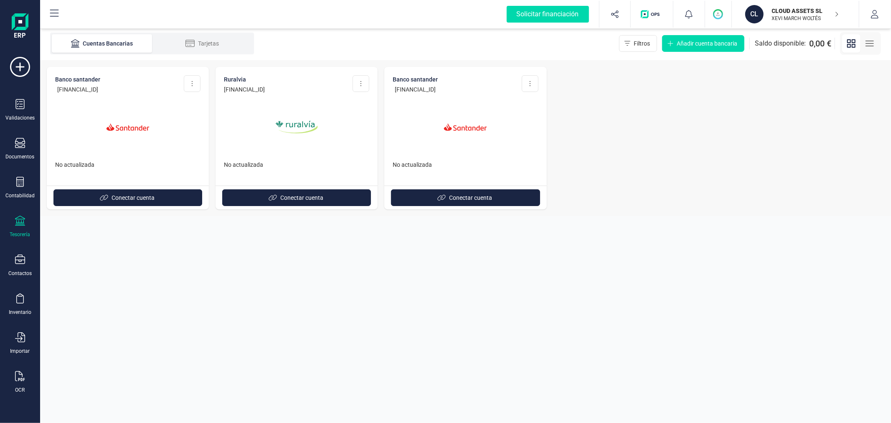
click at [310, 290] on section "Cuentas Bancarias Tarjetas Filtros Añadir cuenta bancaria Saldo disponible: 0,0…" at bounding box center [465, 225] width 851 height 396
drag, startPoint x: 303, startPoint y: 278, endPoint x: 300, endPoint y: 274, distance: 5.3
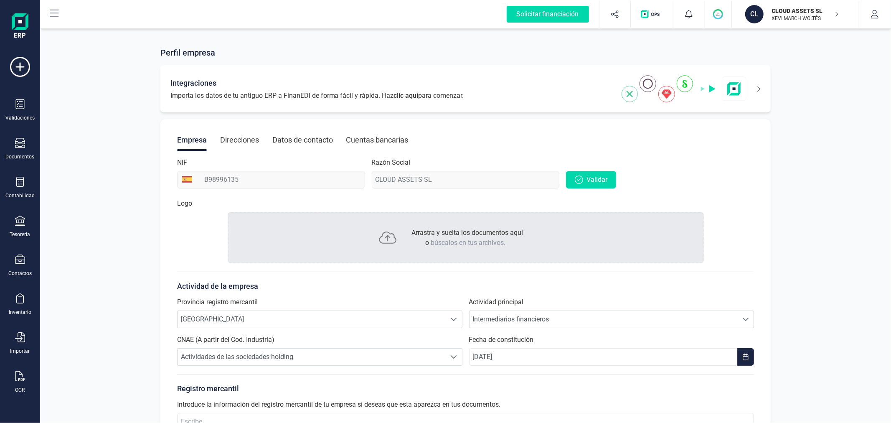
click at [759, 91] on icon at bounding box center [753, 88] width 14 height 13
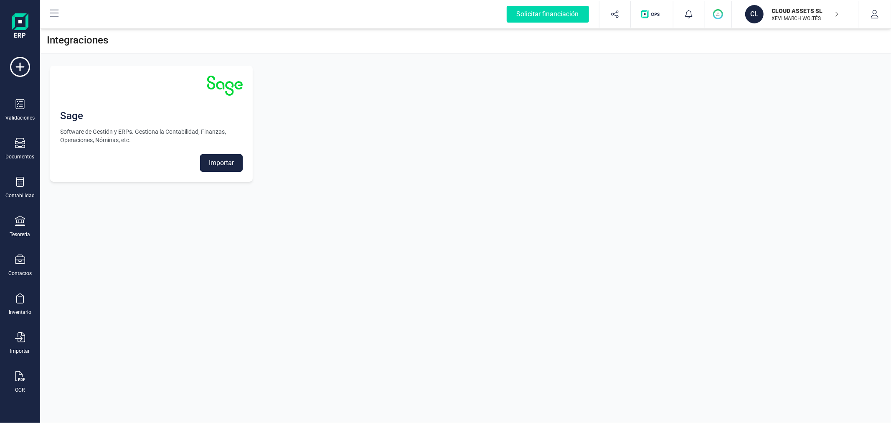
click at [214, 159] on button "Importar" at bounding box center [221, 163] width 43 height 18
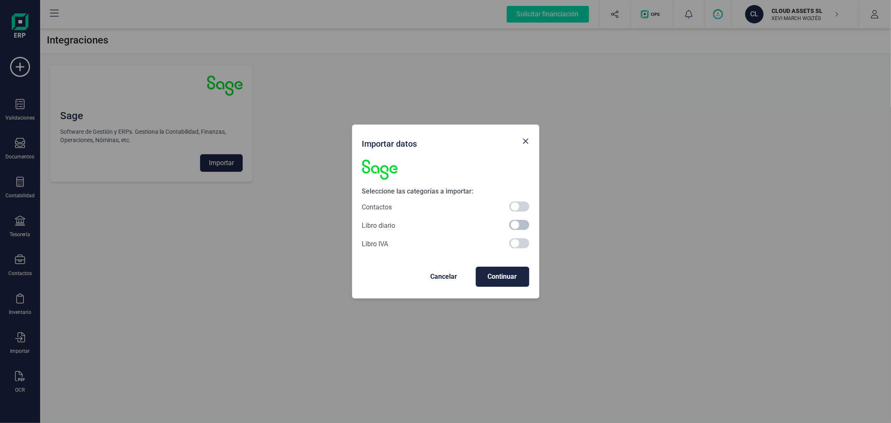
click at [521, 223] on span at bounding box center [519, 225] width 20 height 10
click at [502, 282] on button "Continuar" at bounding box center [502, 276] width 53 height 20
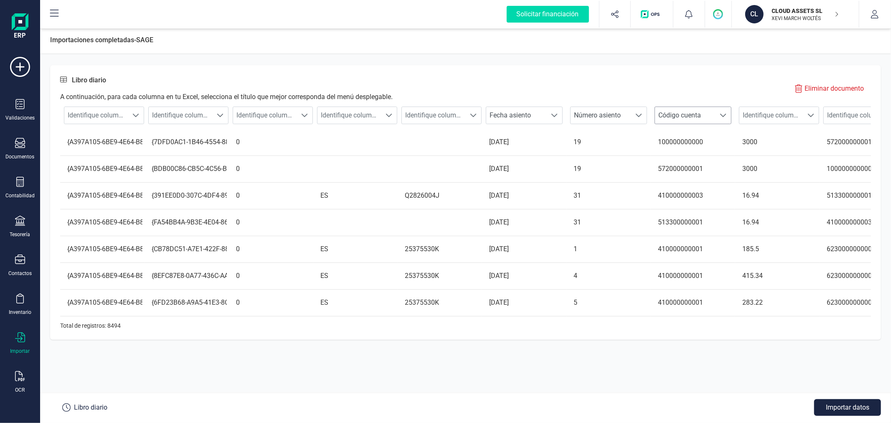
click at [692, 117] on span "Código cuenta" at bounding box center [685, 115] width 60 height 17
click at [684, 87] on div "Libro diario A continuación, para cada columna en tu Excel, selecciona el títul…" at bounding box center [465, 88] width 811 height 27
drag, startPoint x: 120, startPoint y: 329, endPoint x: 155, endPoint y: 331, distance: 35.2
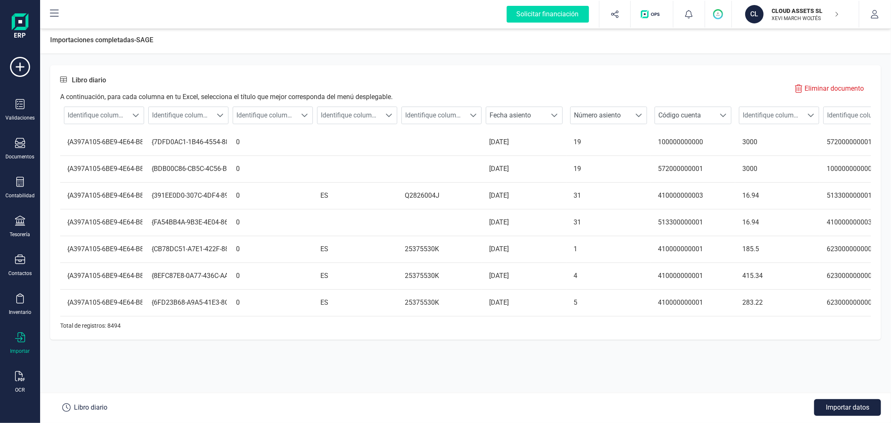
click at [155, 329] on div "Identifique columna Identifique columna Identifique columna Identifique columna…" at bounding box center [465, 216] width 811 height 228
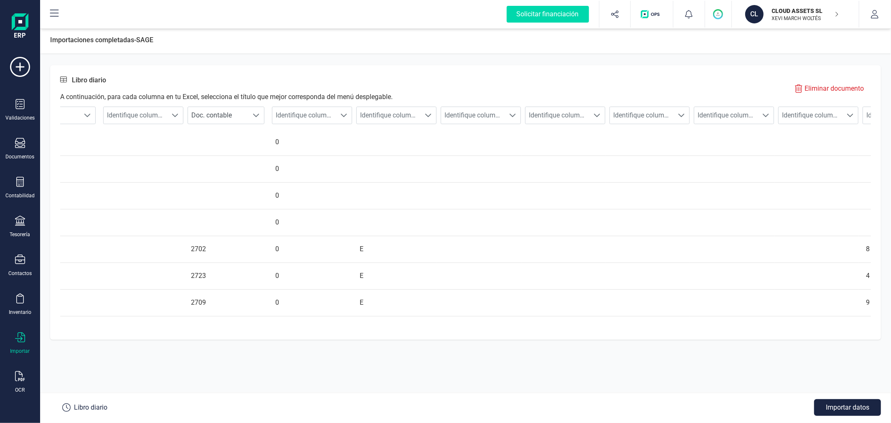
scroll to position [0, 0]
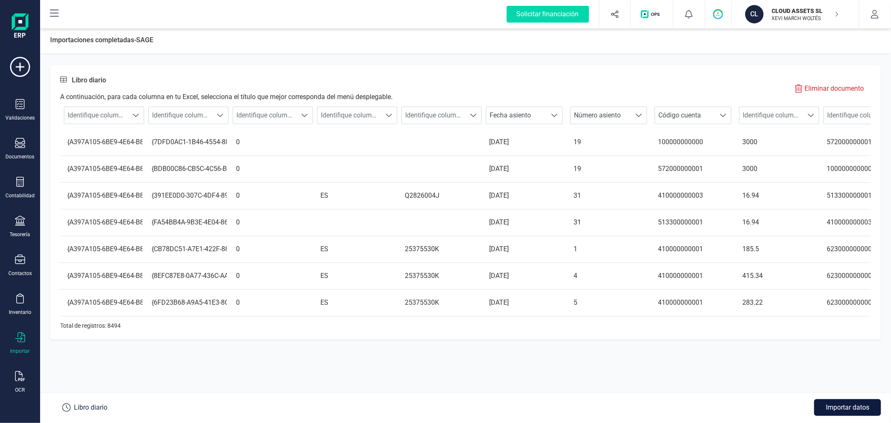
click at [843, 403] on button "Importar datos" at bounding box center [847, 407] width 67 height 17
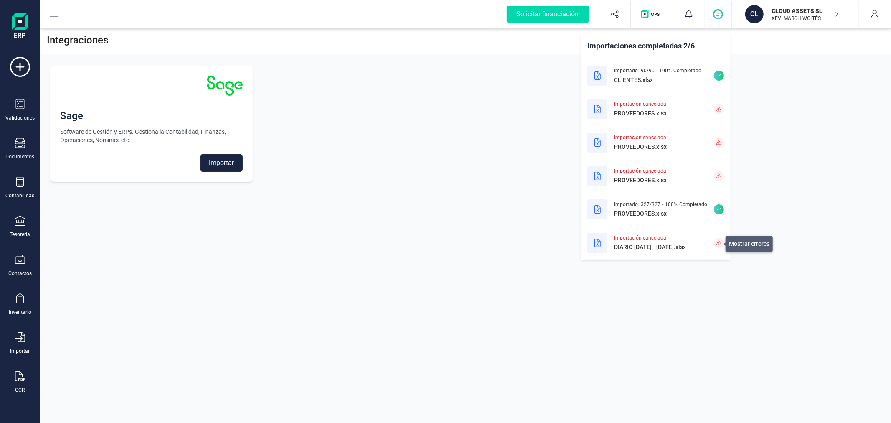
click at [716, 243] on icon at bounding box center [718, 242] width 5 height 5
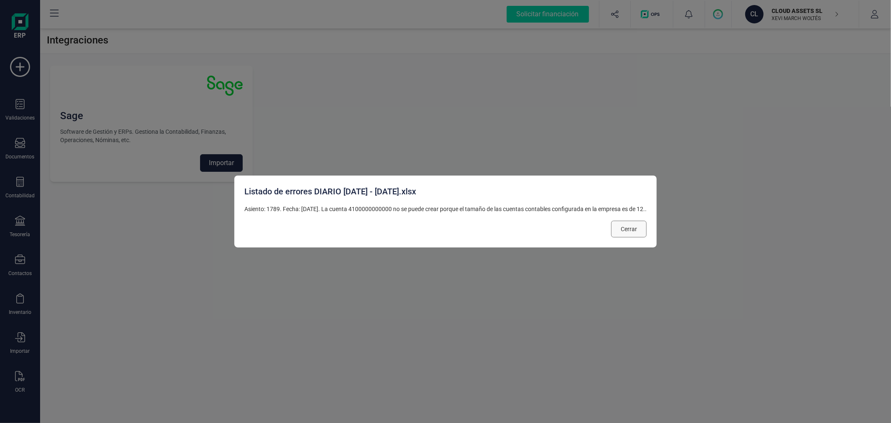
click at [632, 228] on span "Cerrar" at bounding box center [629, 229] width 16 height 8
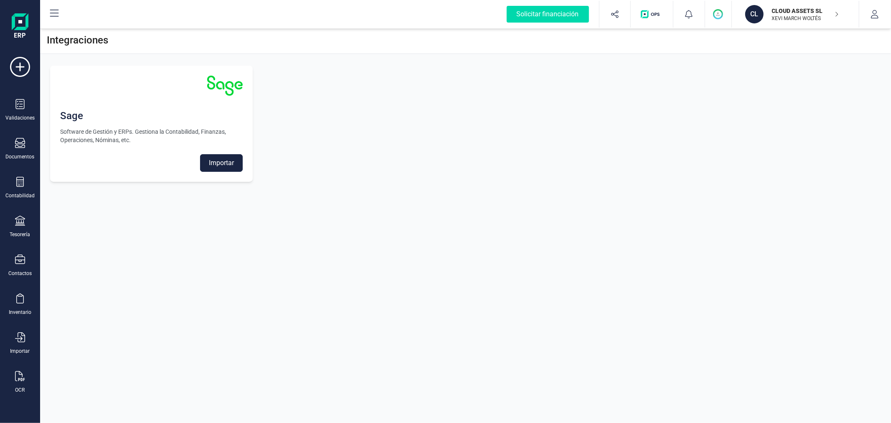
click at [231, 167] on button "Importar" at bounding box center [221, 163] width 43 height 18
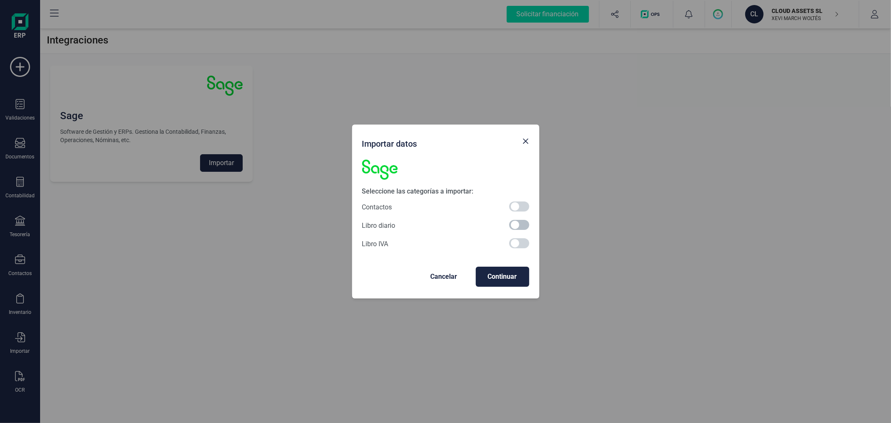
click at [518, 226] on span at bounding box center [519, 225] width 20 height 10
click at [502, 276] on span "Continuar" at bounding box center [502, 276] width 40 height 10
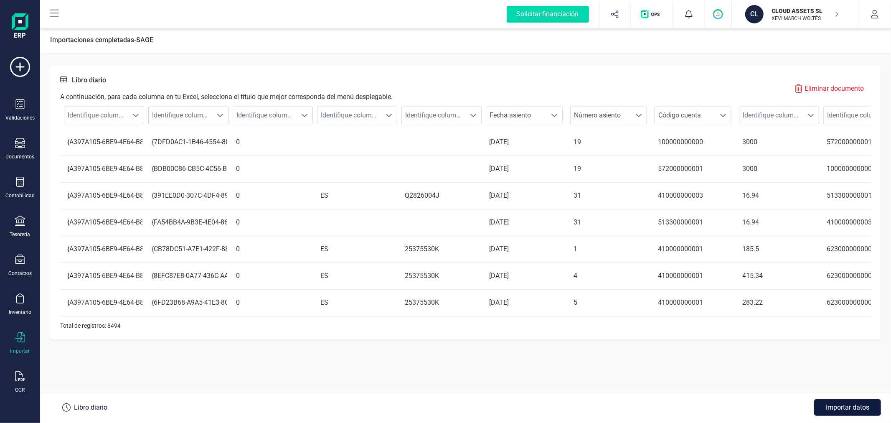
click at [855, 409] on button "Importar datos" at bounding box center [847, 407] width 67 height 17
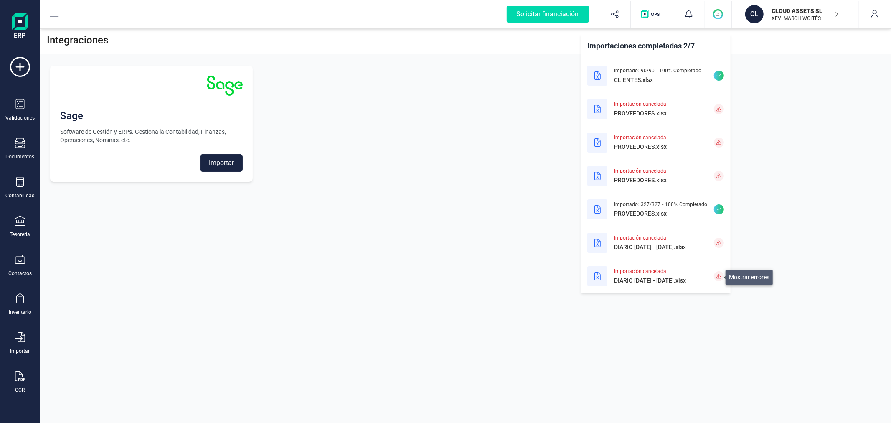
click at [719, 274] on icon at bounding box center [718, 276] width 5 height 5
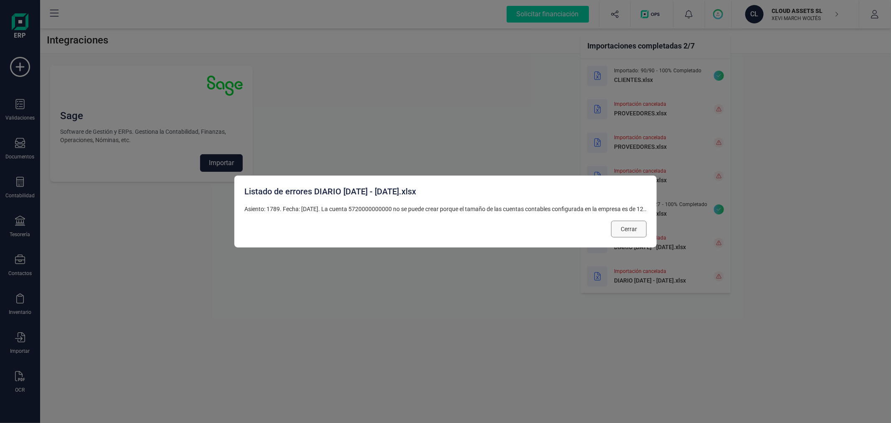
click at [637, 224] on button "Cerrar" at bounding box center [628, 228] width 35 height 17
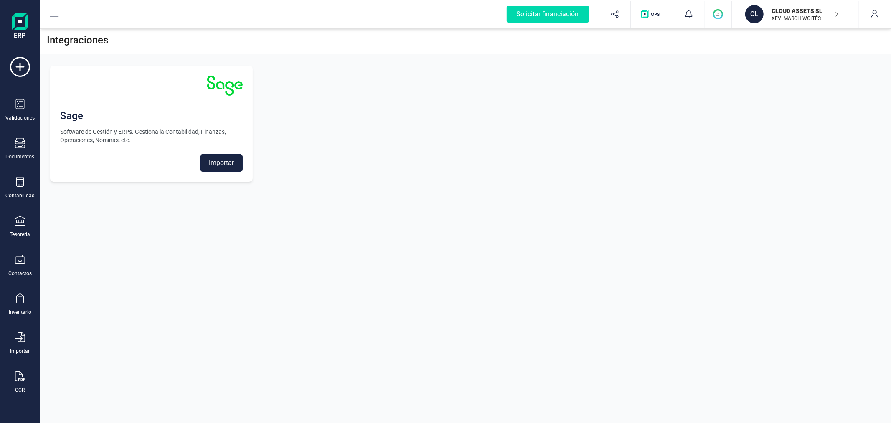
click at [219, 169] on button "Importar" at bounding box center [221, 163] width 43 height 18
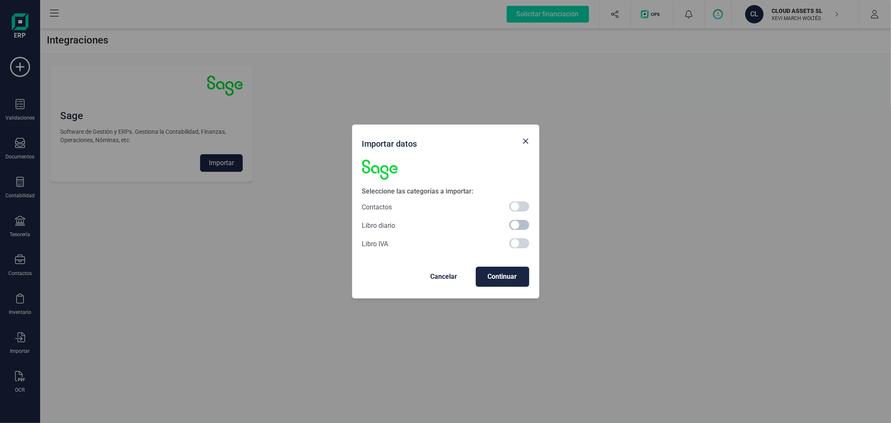
click at [515, 227] on span at bounding box center [519, 225] width 20 height 10
click at [506, 276] on span "Continuar" at bounding box center [502, 276] width 40 height 10
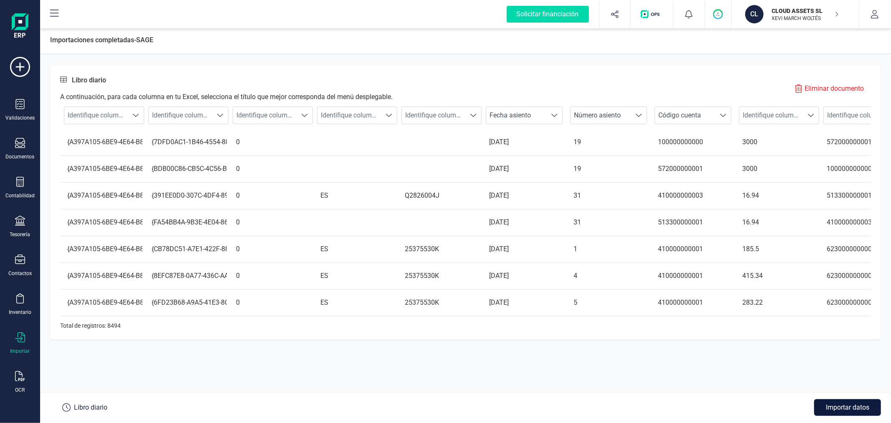
click at [837, 403] on button "Importar datos" at bounding box center [847, 407] width 67 height 17
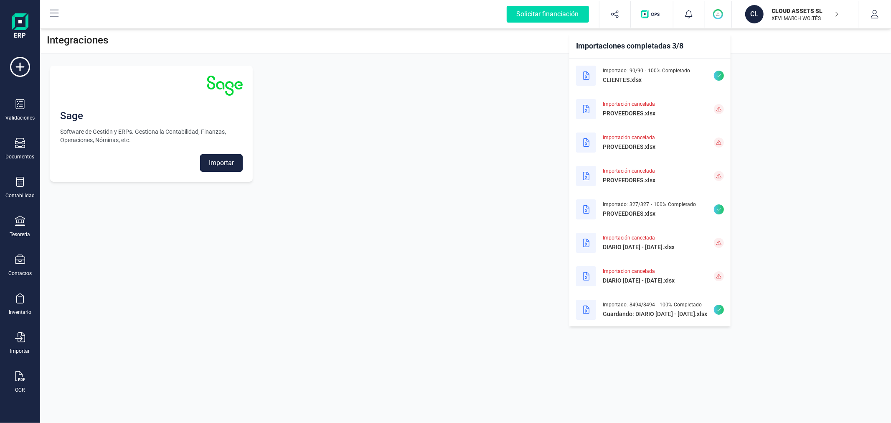
click at [221, 170] on button "Importar" at bounding box center [221, 163] width 43 height 18
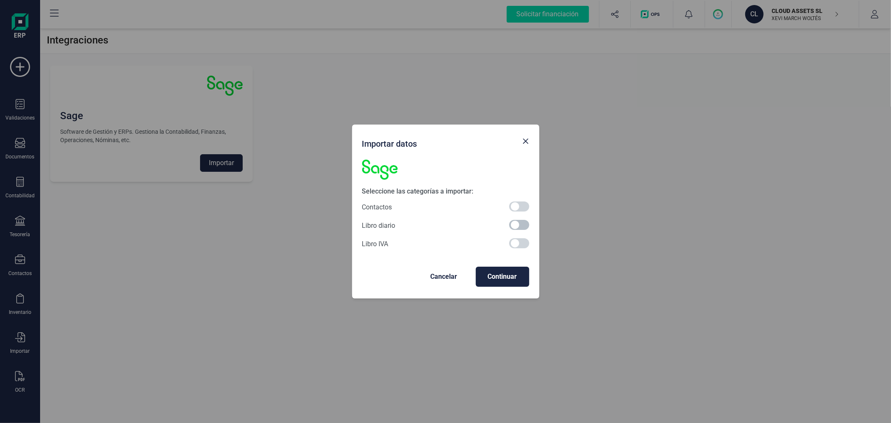
click at [514, 225] on span at bounding box center [519, 225] width 20 height 10
click at [510, 273] on span "Continuar" at bounding box center [502, 276] width 40 height 10
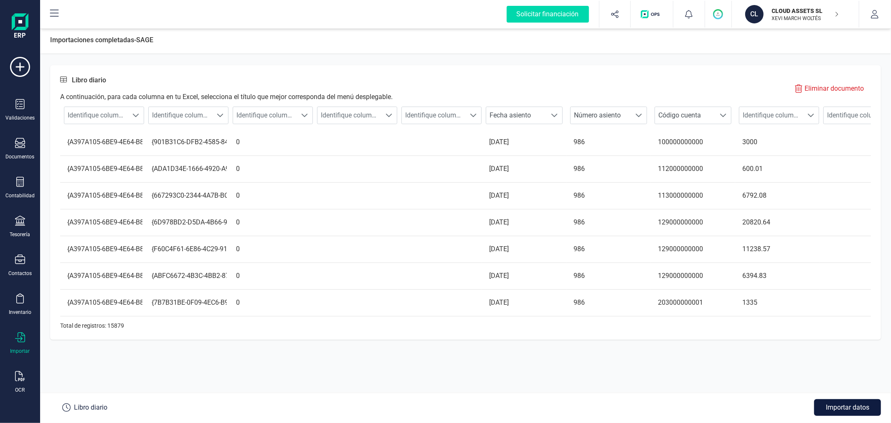
click at [841, 410] on button "Importar datos" at bounding box center [847, 407] width 67 height 17
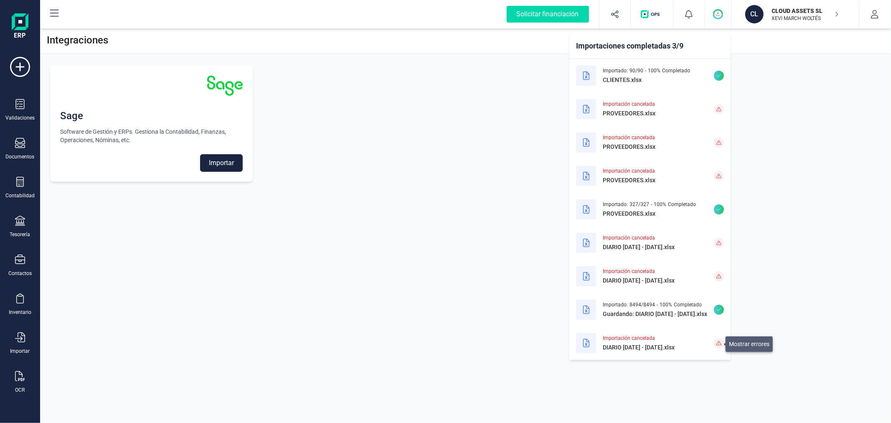
click at [720, 340] on icon at bounding box center [718, 342] width 5 height 5
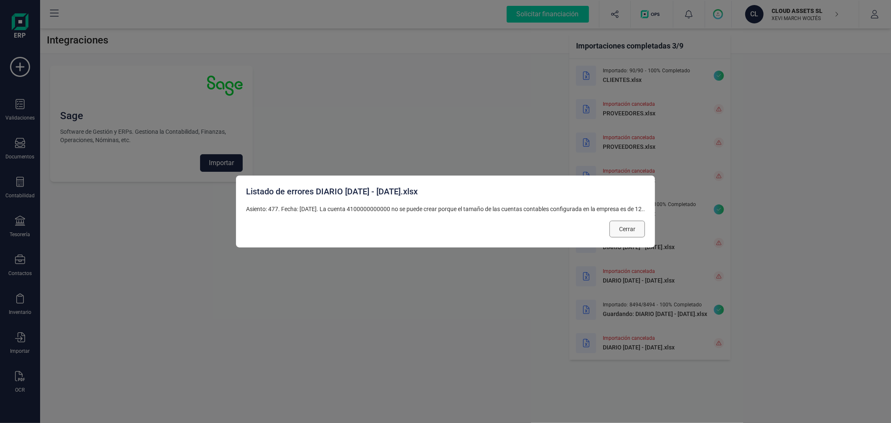
click at [629, 232] on span "Cerrar" at bounding box center [627, 229] width 16 height 8
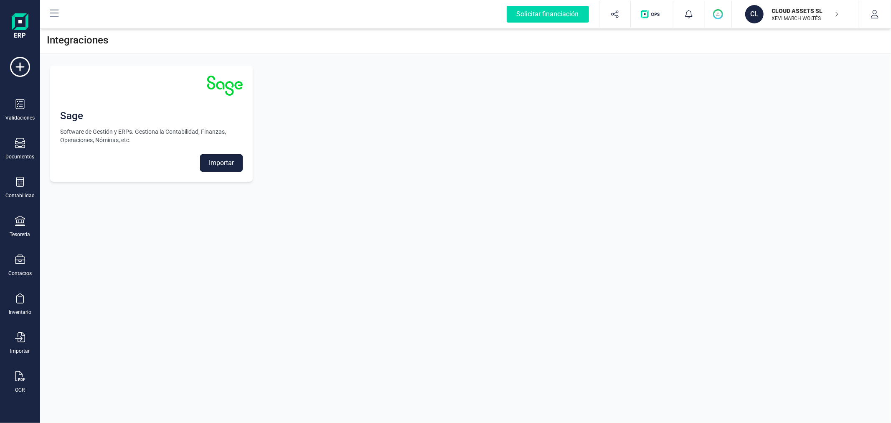
click at [210, 160] on button "Importar" at bounding box center [221, 163] width 43 height 18
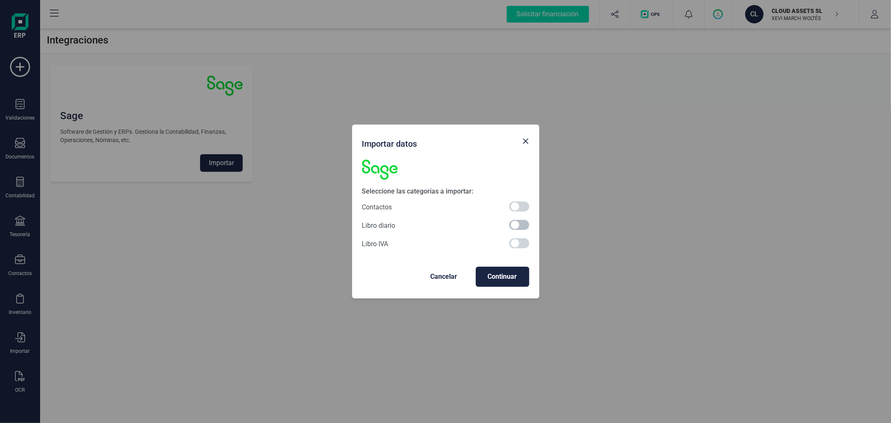
click at [518, 227] on span at bounding box center [519, 225] width 20 height 10
click at [510, 272] on span "Continuar" at bounding box center [502, 276] width 40 height 10
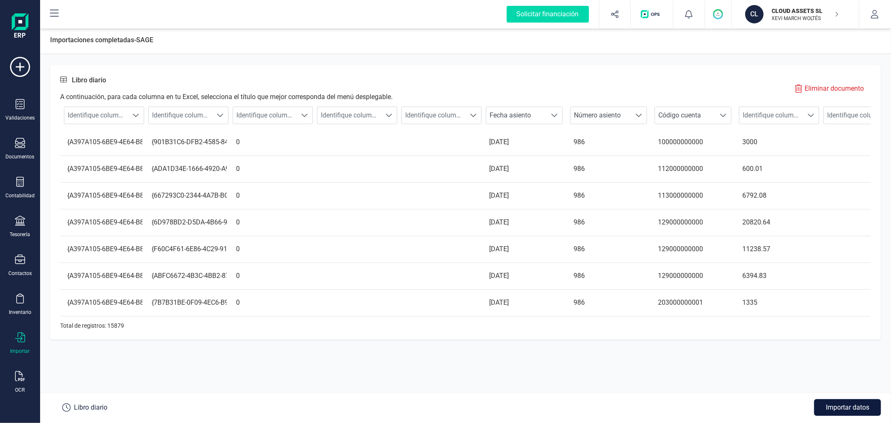
click at [817, 404] on button "Importar datos" at bounding box center [847, 407] width 67 height 17
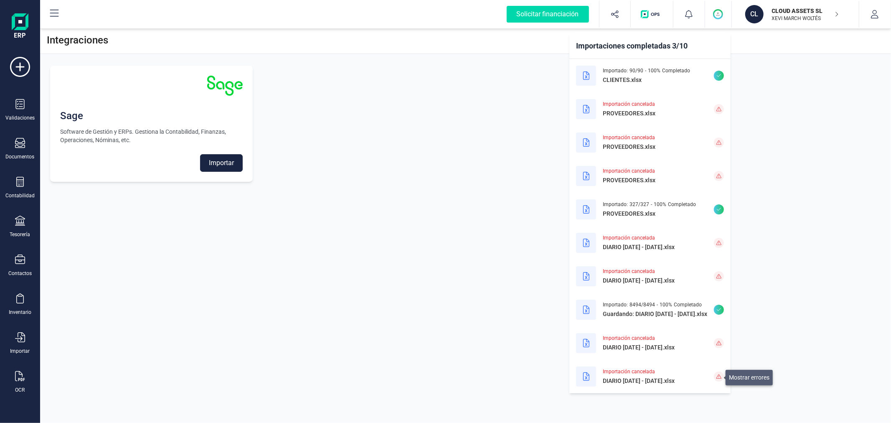
click at [720, 374] on icon at bounding box center [718, 376] width 5 height 5
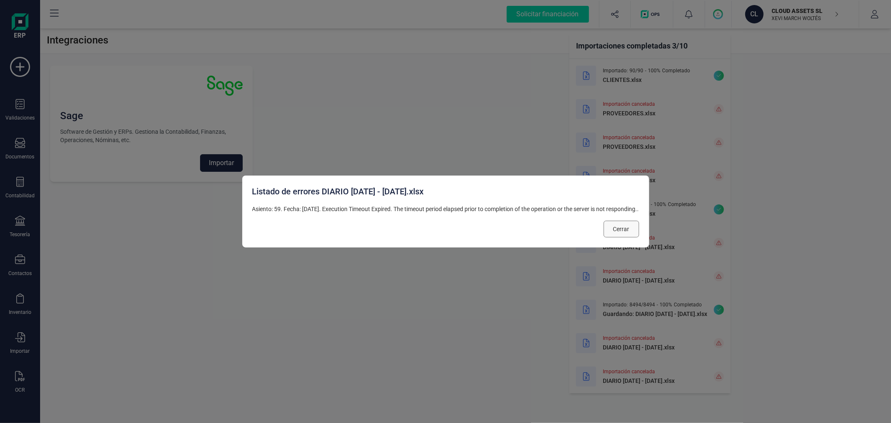
click at [629, 230] on span "Cerrar" at bounding box center [621, 229] width 16 height 8
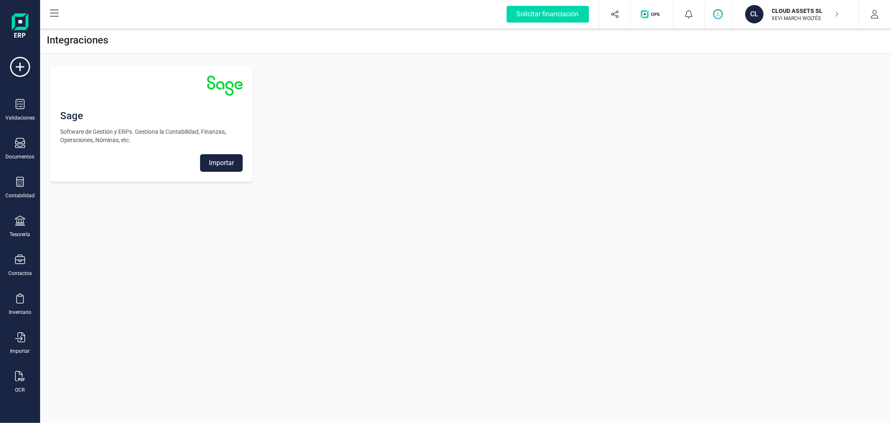
click at [221, 161] on button "Importar" at bounding box center [221, 163] width 43 height 18
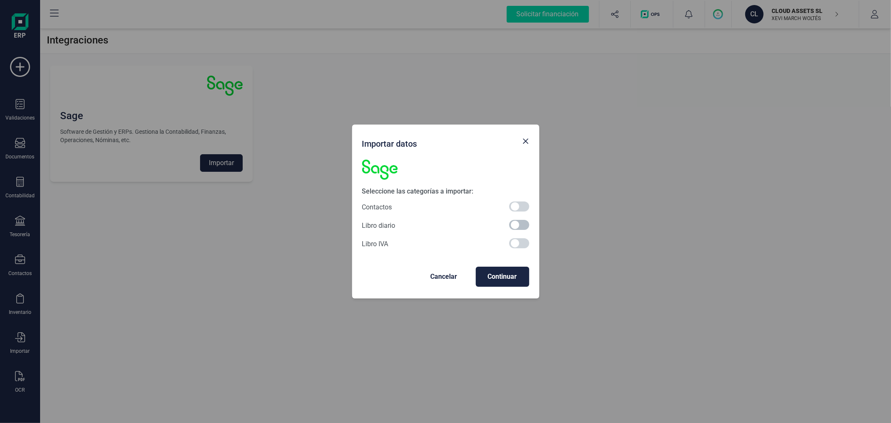
click at [519, 226] on span at bounding box center [519, 225] width 20 height 10
click at [498, 274] on span "Continuar" at bounding box center [502, 276] width 40 height 10
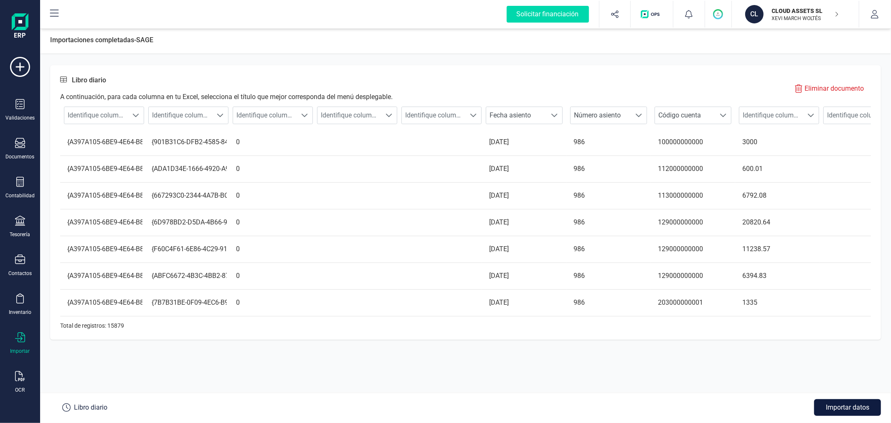
click at [857, 405] on button "Importar datos" at bounding box center [847, 407] width 67 height 17
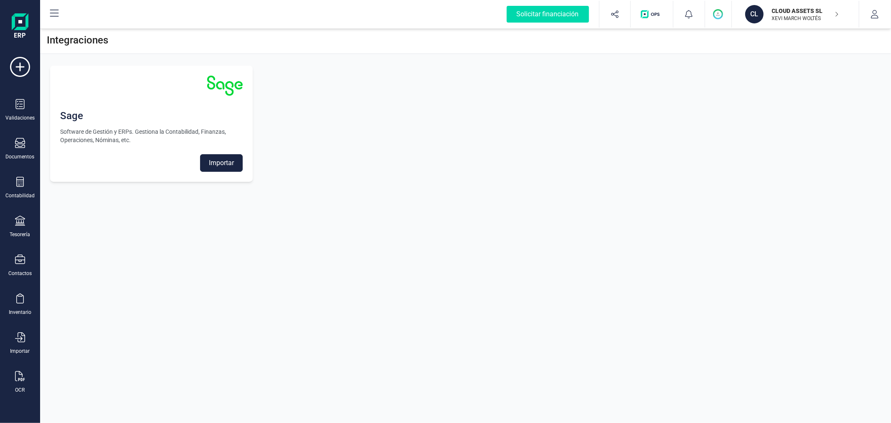
click at [715, 11] on circle "button" at bounding box center [718, 14] width 9 height 9
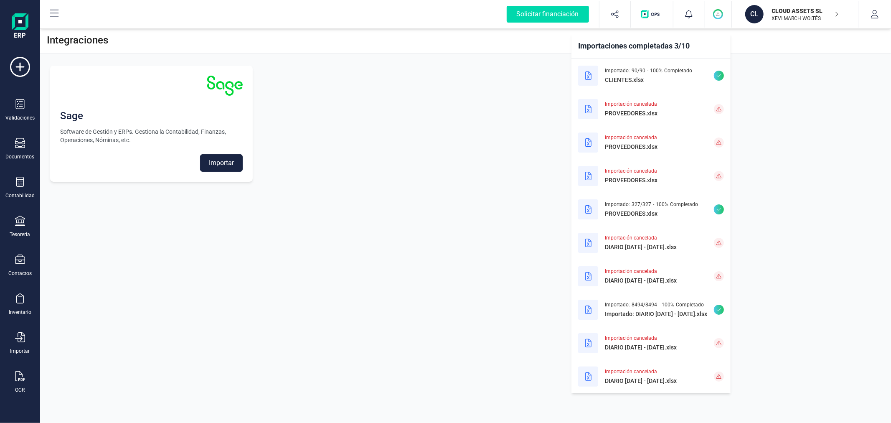
click at [249, 366] on div "Integraciones Sage Software de Gestión y ERPs. Gestiona la Contabilidad, Finanz…" at bounding box center [465, 211] width 851 height 423
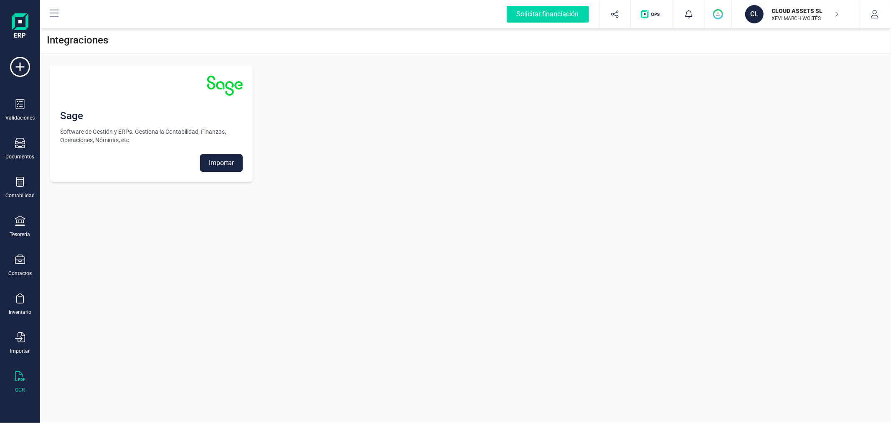
click at [16, 385] on div "OCR" at bounding box center [19, 382] width 33 height 22
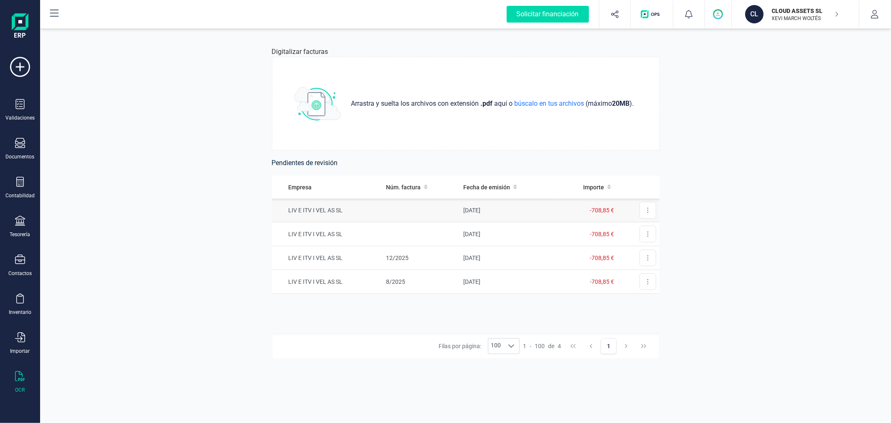
drag, startPoint x: 497, startPoint y: 180, endPoint x: 492, endPoint y: 211, distance: 31.0
click at [493, 211] on table "Empresa Núm. factura Fecha de emisión Importe LIV E ITV I VEL AS SL 05/10/2025 …" at bounding box center [466, 234] width 388 height 118
click at [490, 205] on td "05/10/2025" at bounding box center [507, 210] width 95 height 24
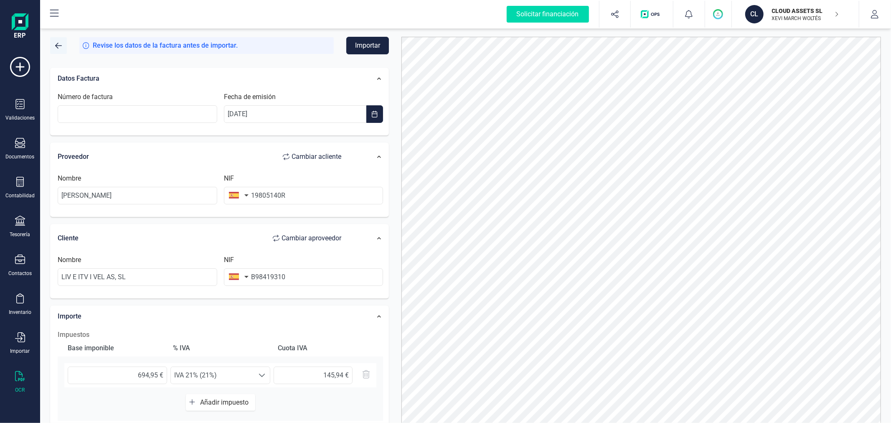
click at [59, 43] on span "button" at bounding box center [58, 45] width 7 height 7
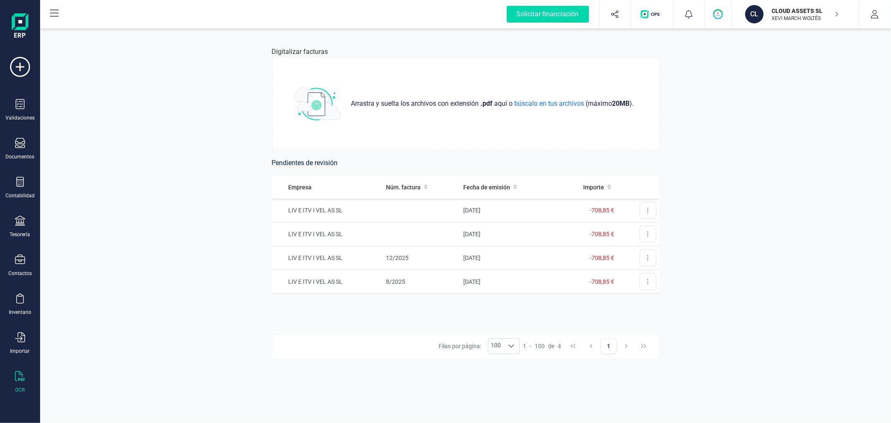
click at [781, 17] on p "XEVI MARCH WOLTÉS" at bounding box center [805, 18] width 67 height 7
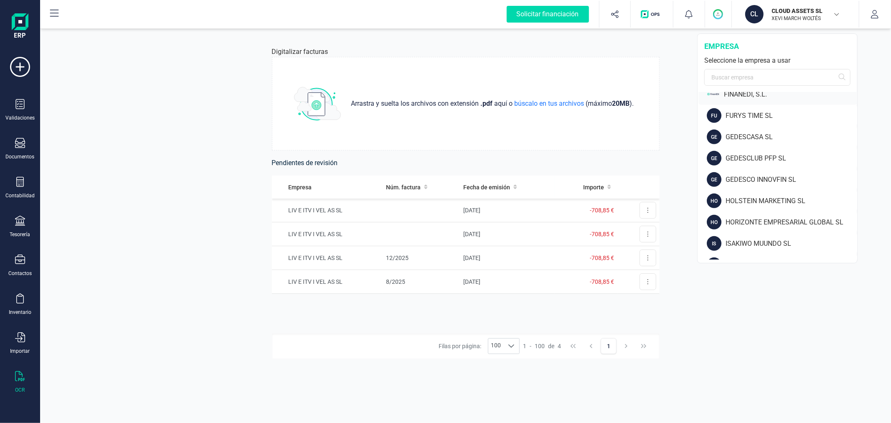
scroll to position [418, 0]
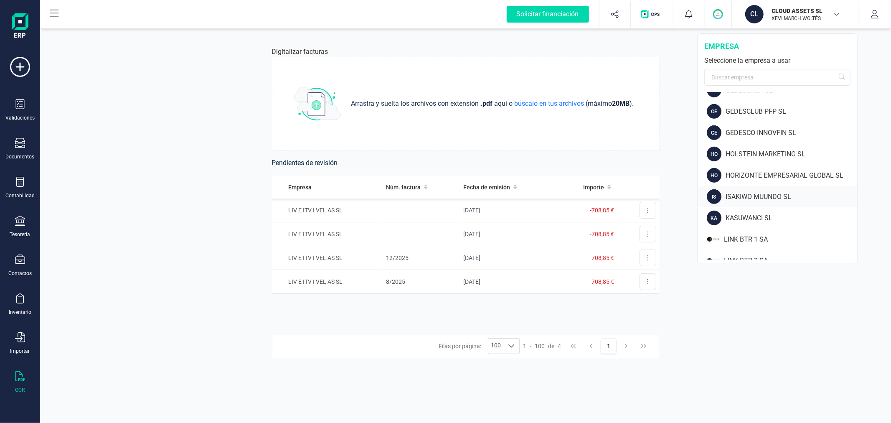
click at [757, 193] on div "ISAKIWO MUUNDO SL" at bounding box center [791, 197] width 132 height 10
click at [743, 195] on div "ISAKIWO MUUNDO SL" at bounding box center [791, 197] width 132 height 10
click at [758, 190] on div "IS ISAKIWO MUUNDO SL" at bounding box center [777, 196] width 159 height 21
click at [174, 137] on div "Digitalizar facturas Arrastra y suelta los archivos con extensión .pdf aquí o b…" at bounding box center [465, 225] width 851 height 396
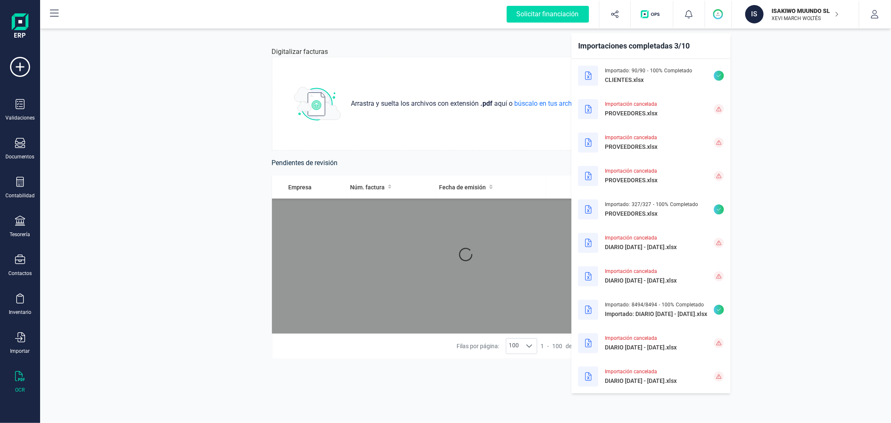
click at [197, 145] on div "Digitalizar facturas Arrastra y suelta los archivos con extensión .pdf aquí o b…" at bounding box center [465, 225] width 851 height 396
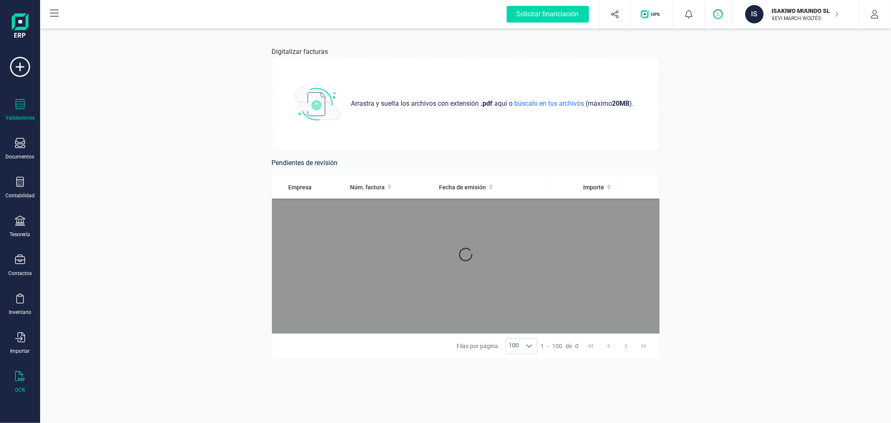
click at [20, 115] on div "Validaciones" at bounding box center [19, 117] width 29 height 7
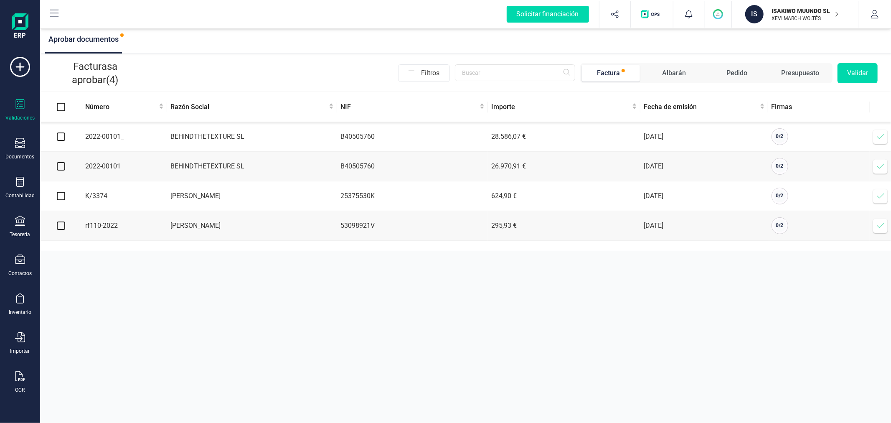
click at [444, 339] on div "Aprobar documentos Facturas a aprobar (4) Filtros Factura Albarán Pedido Presup…" at bounding box center [465, 211] width 851 height 423
click at [781, 11] on p "ISAKIWO MUUNDO SL" at bounding box center [805, 11] width 67 height 8
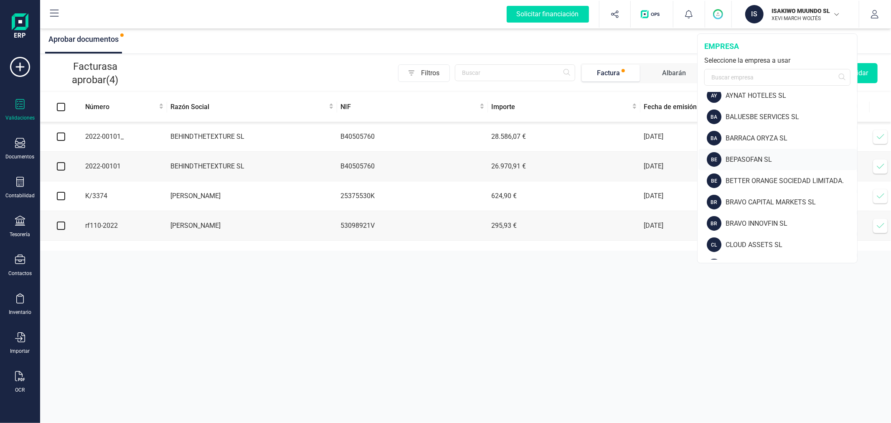
scroll to position [139, 0]
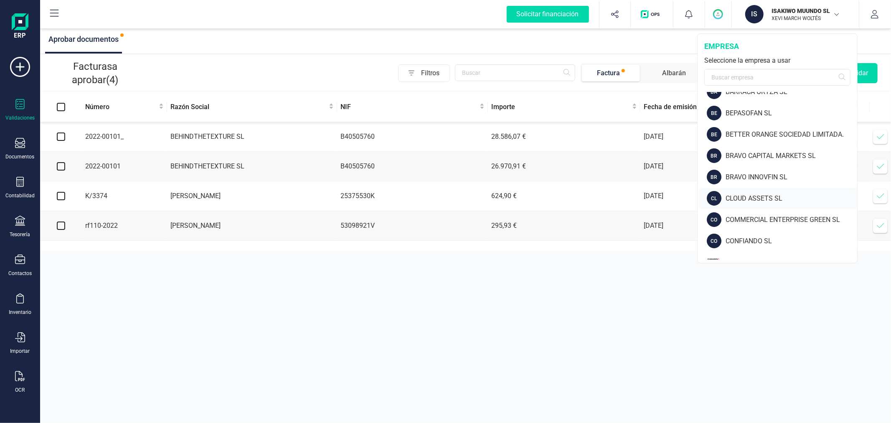
click at [778, 193] on div "CLOUD ASSETS SL" at bounding box center [791, 198] width 132 height 10
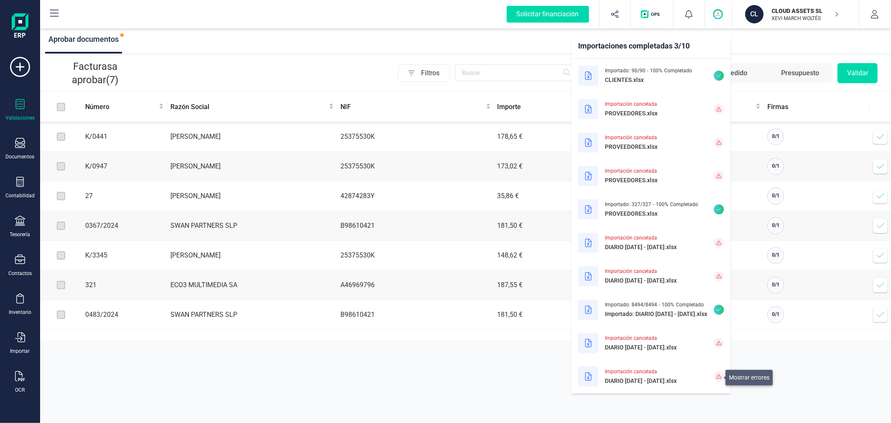
click at [720, 377] on icon at bounding box center [718, 376] width 5 height 5
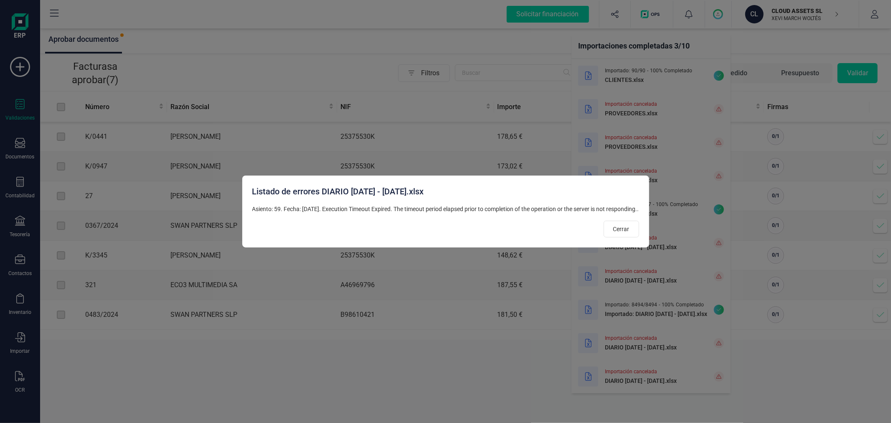
click at [715, 339] on div "Listado de errores DIARIO 2022 - 2025.xlsx Asiento: 59. Fecha: 2/1/2023. Execut…" at bounding box center [445, 211] width 891 height 423
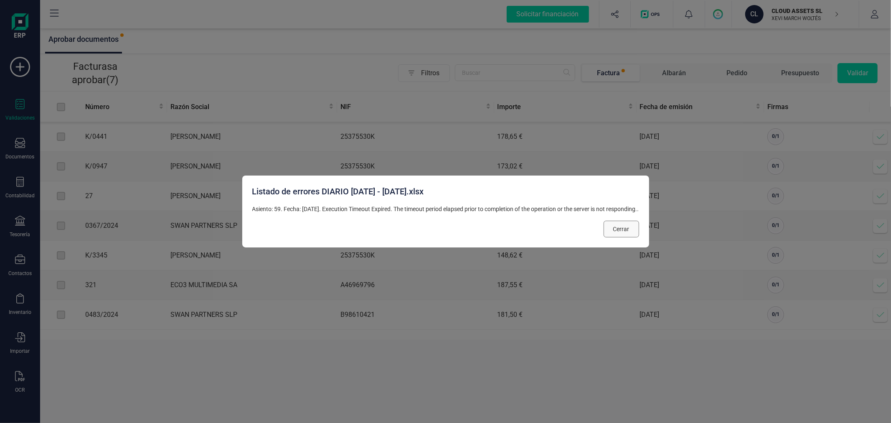
click at [616, 224] on button "Cerrar" at bounding box center [620, 228] width 35 height 17
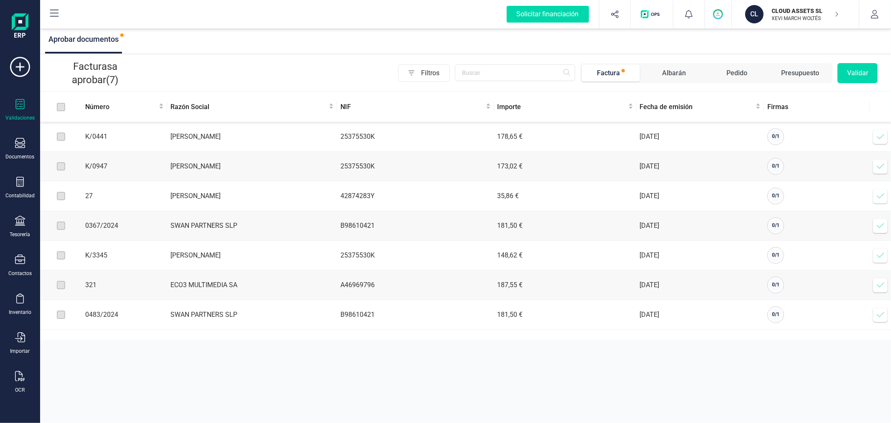
click at [715, 11] on circle "button" at bounding box center [718, 14] width 9 height 9
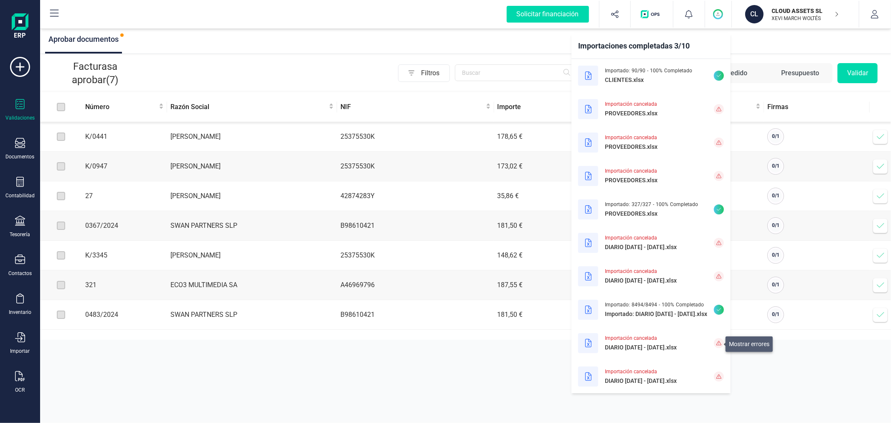
click at [717, 340] on span at bounding box center [719, 343] width 10 height 10
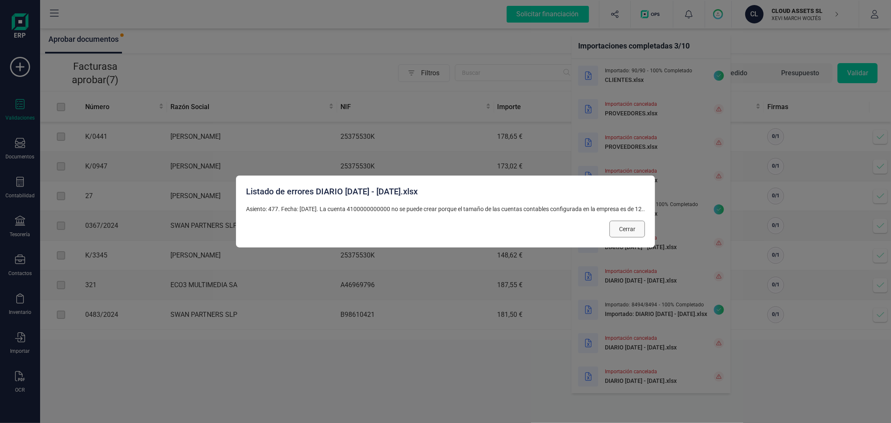
click at [627, 231] on span "Cerrar" at bounding box center [627, 229] width 16 height 8
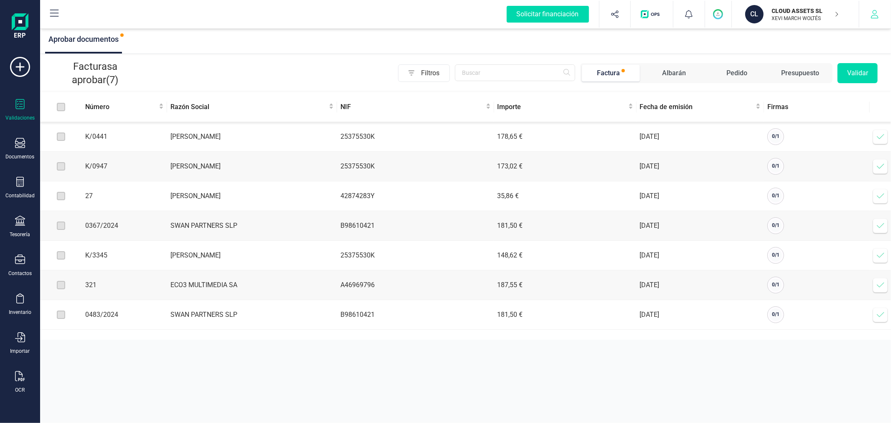
click at [875, 18] on icon "button" at bounding box center [874, 14] width 8 height 8
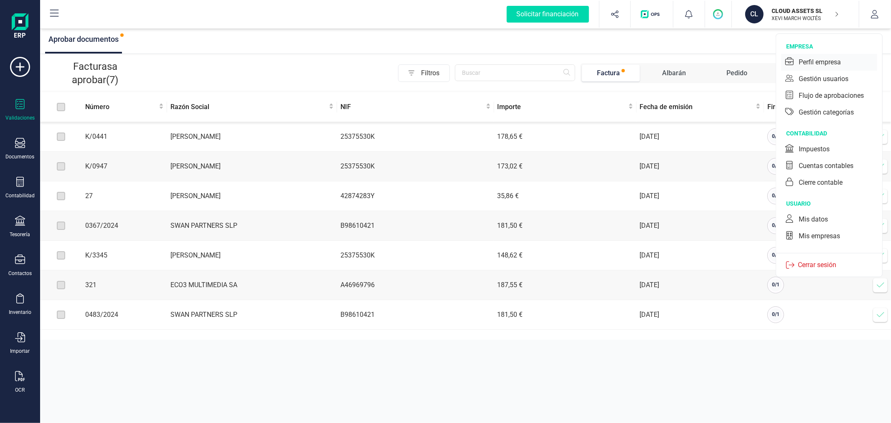
click at [829, 56] on div "Perfil empresa" at bounding box center [829, 62] width 96 height 17
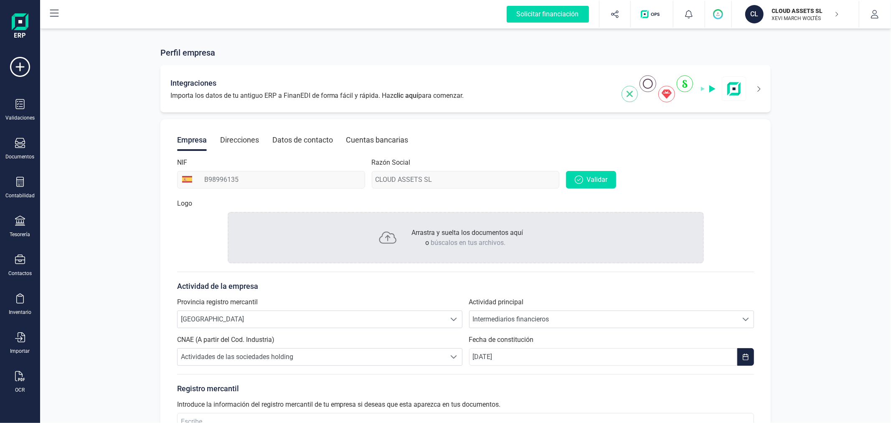
click at [761, 92] on div "Integraciones Importa los datos de tu antiguo ERP a FinanEDI de forma fácil y r…" at bounding box center [465, 88] width 611 height 47
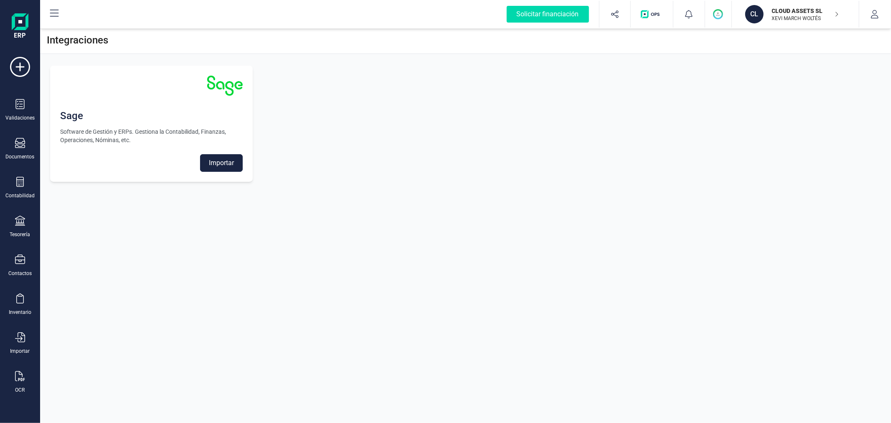
click at [218, 168] on button "Importar" at bounding box center [221, 163] width 43 height 18
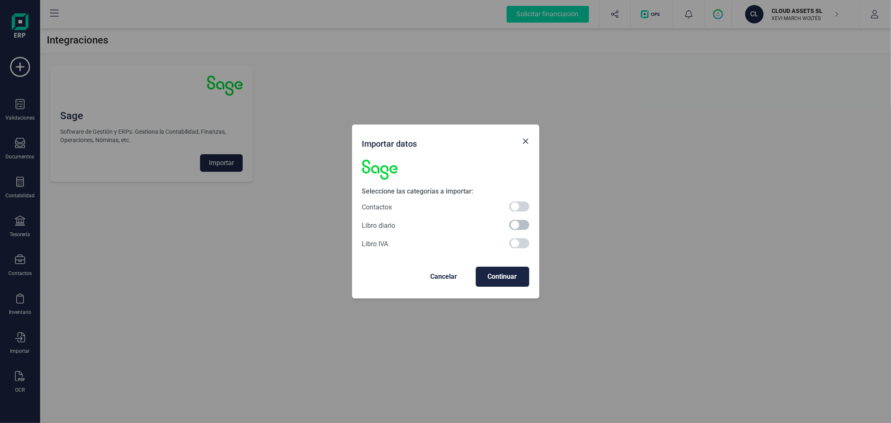
click at [521, 224] on span at bounding box center [519, 225] width 20 height 10
click at [502, 274] on span "Continuar" at bounding box center [502, 276] width 40 height 10
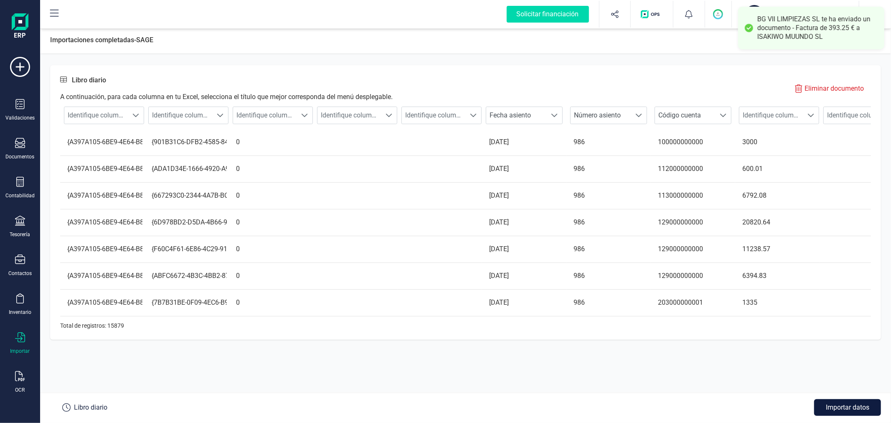
click at [822, 403] on button "Importar datos" at bounding box center [847, 407] width 67 height 17
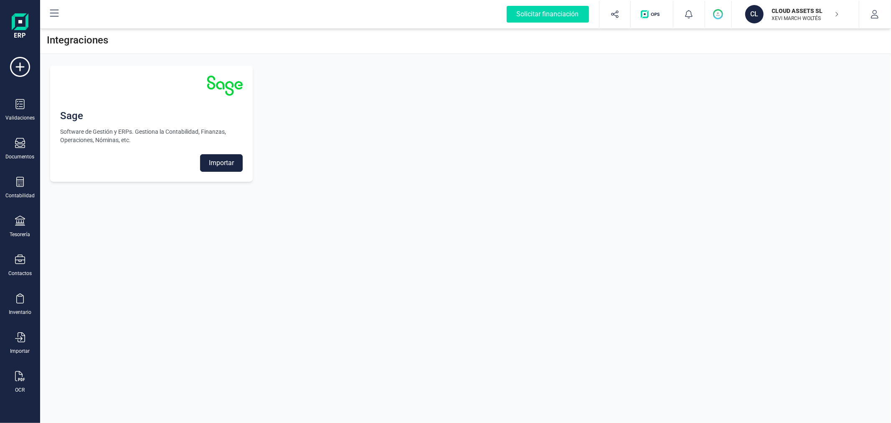
click at [719, 18] on circle "button" at bounding box center [718, 14] width 9 height 9
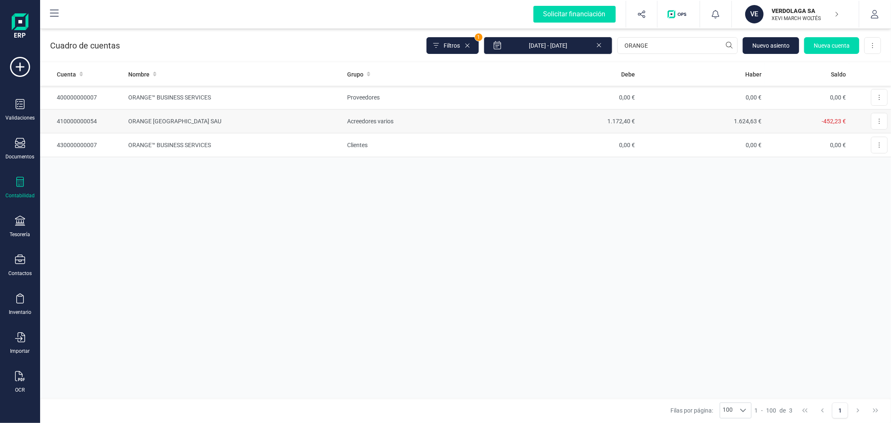
type input "ORANGE"
click at [365, 123] on td "Acreedores varios" at bounding box center [428, 121] width 168 height 24
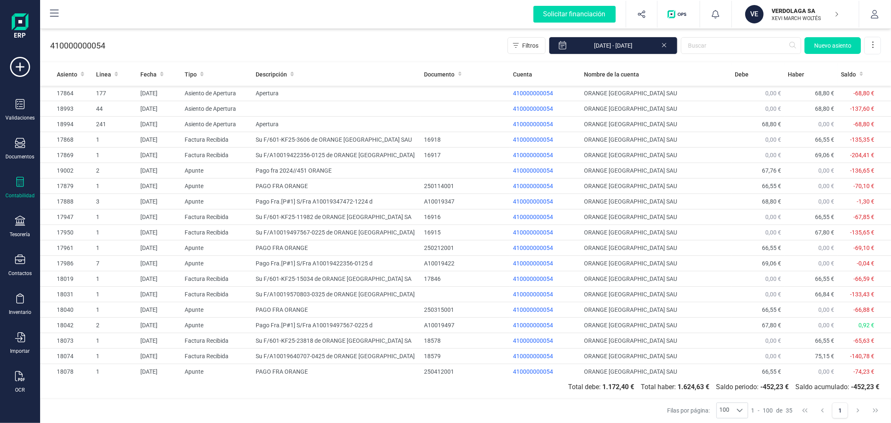
scroll to position [252, 0]
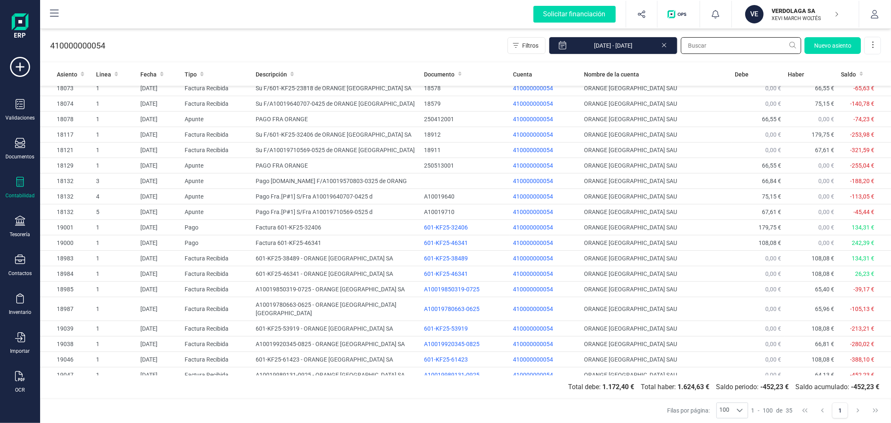
click at [741, 47] on input "text" at bounding box center [741, 45] width 120 height 17
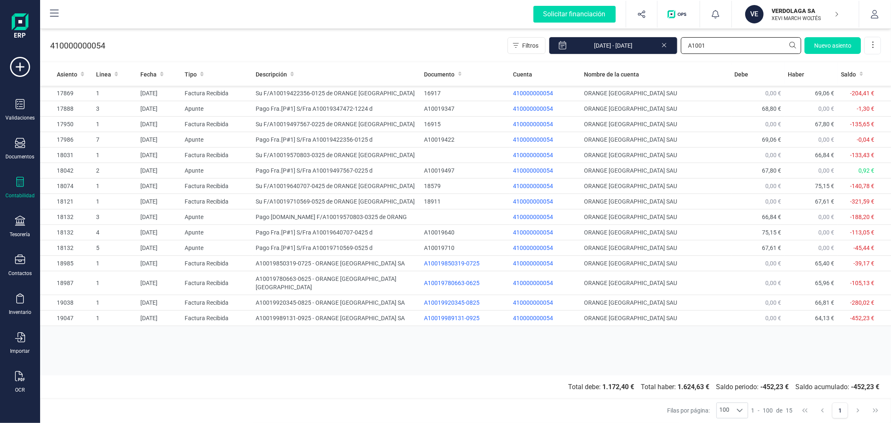
type input "A1001"
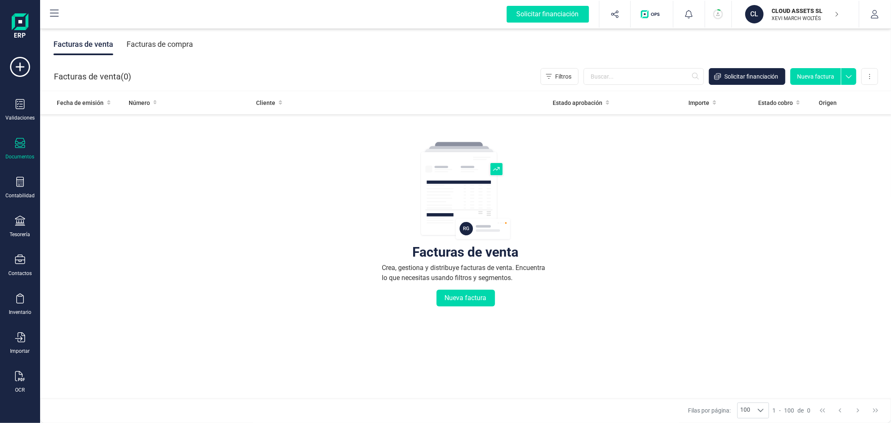
click at [715, 11] on circle "button" at bounding box center [718, 14] width 9 height 9
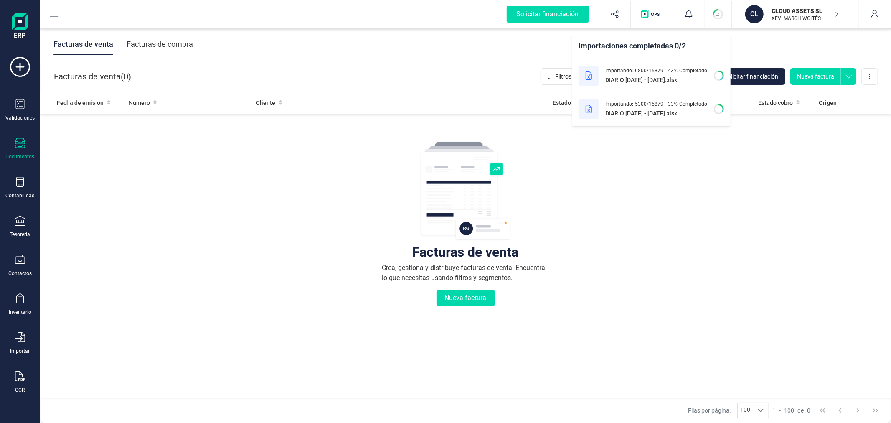
click at [589, 76] on icon at bounding box center [588, 75] width 6 height 8
click at [592, 77] on icon at bounding box center [588, 75] width 6 height 8
click at [588, 108] on icon at bounding box center [588, 109] width 6 height 8
click at [590, 111] on icon at bounding box center [588, 109] width 6 height 8
click at [720, 109] on circle at bounding box center [719, 109] width 9 height 9
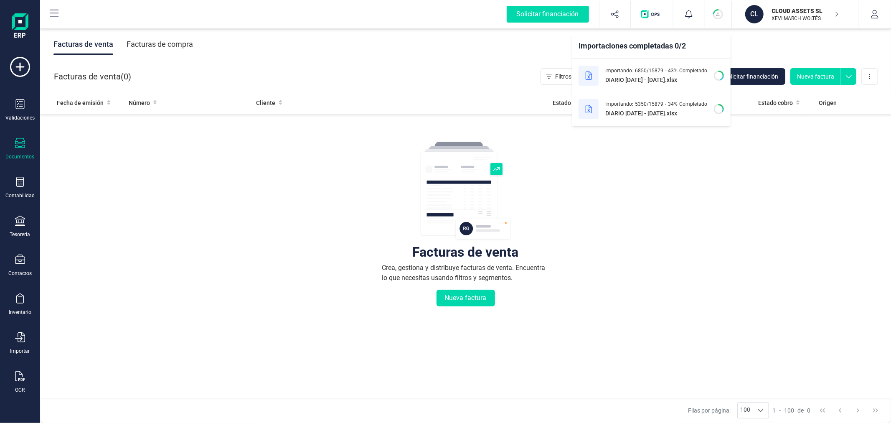
click at [720, 108] on circle at bounding box center [719, 109] width 9 height 9
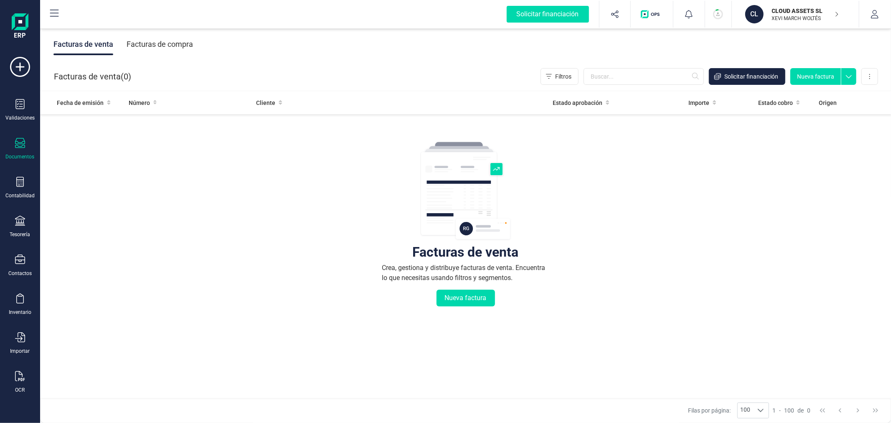
click at [603, 202] on div "Facturas de venta Crea, gestiona y distribuye facturas de venta. Encuentra lo q…" at bounding box center [465, 274] width 817 height 314
click at [796, 12] on p "CLOUD ASSETS SL" at bounding box center [805, 11] width 67 height 8
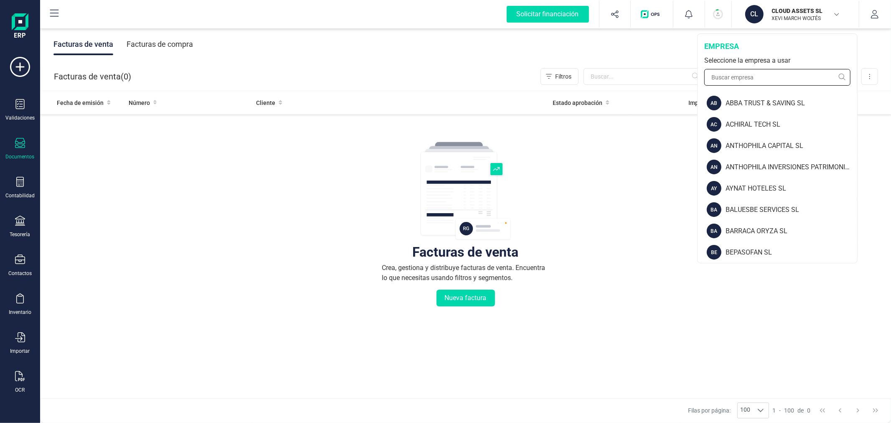
click at [757, 73] on input "text" at bounding box center [777, 77] width 146 height 17
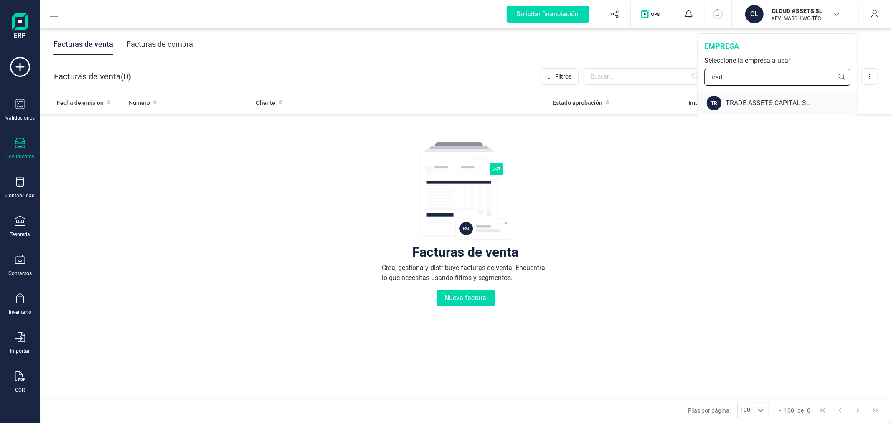
type input "trad"
click at [758, 106] on div "TRADE ASSETS CAPITAL SL" at bounding box center [791, 103] width 132 height 10
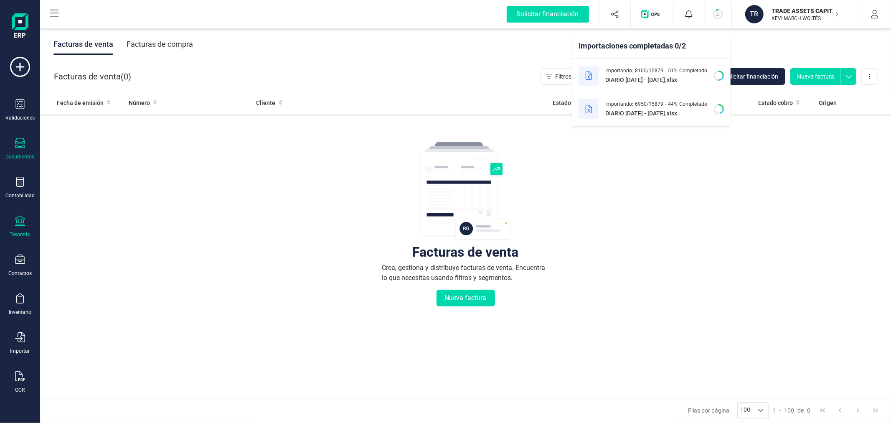
click at [19, 231] on div "Tesorería" at bounding box center [19, 226] width 33 height 22
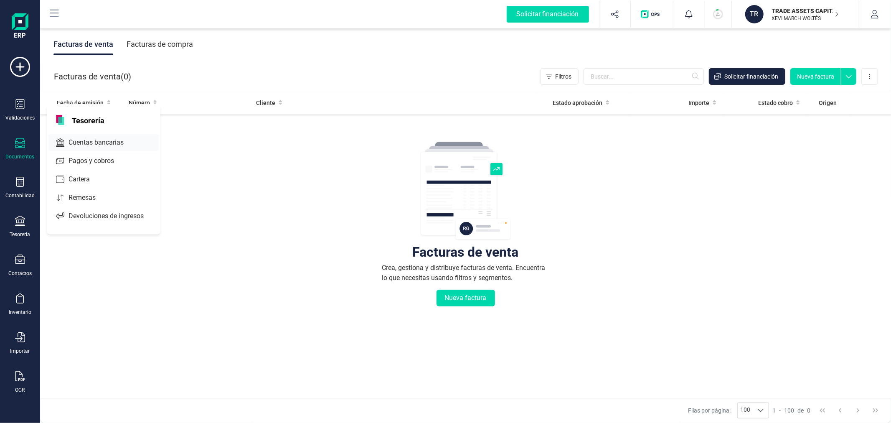
click at [79, 146] on span "Cuentas bancarias" at bounding box center [101, 142] width 73 height 10
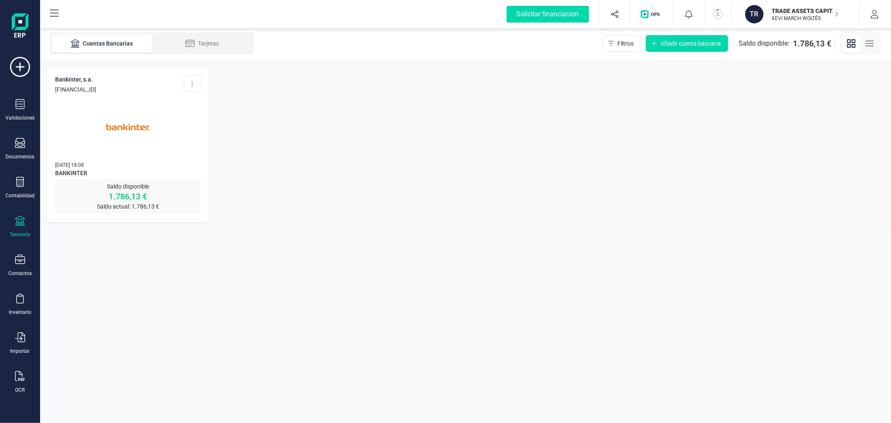
click at [111, 122] on img at bounding box center [128, 127] width 70 height 70
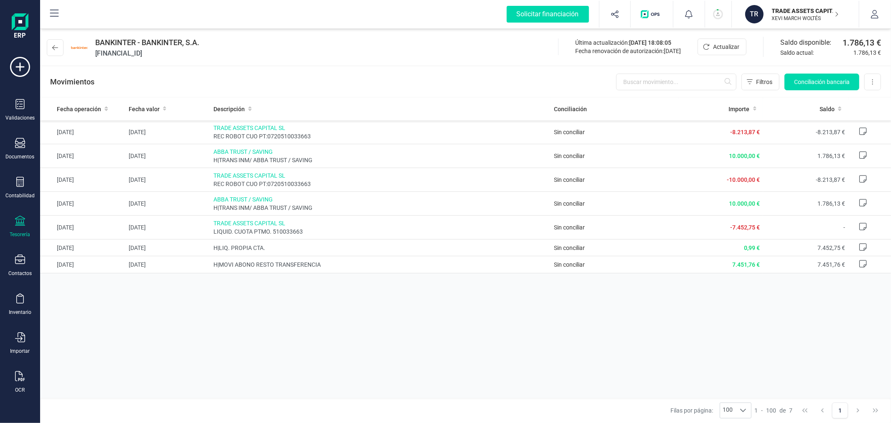
click at [775, 13] on p "TRADE ASSETS CAPITAL SL" at bounding box center [805, 11] width 67 height 8
click at [582, 317] on div "Fecha operación Fecha valor Descripción Conciliación Importe Saldo [DATE] [DATE…" at bounding box center [465, 247] width 851 height 300
click at [335, 326] on div "Fecha operación Fecha valor Descripción Conciliación Importe Saldo [DATE] [DATE…" at bounding box center [465, 247] width 851 height 300
click at [719, 18] on circle "button" at bounding box center [718, 14] width 9 height 9
click at [395, 336] on div "Fecha operación Fecha valor Descripción Conciliación Importe Saldo [DATE] [DATE…" at bounding box center [465, 247] width 851 height 300
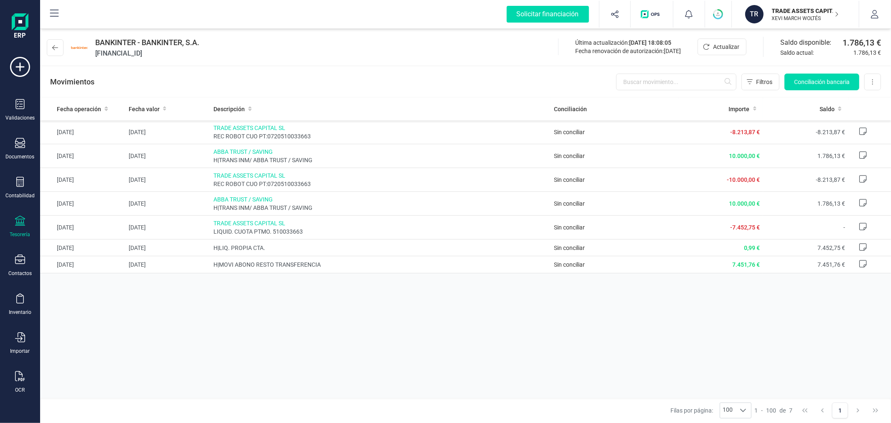
click at [788, 7] on p "TRADE ASSETS CAPITAL SL" at bounding box center [805, 11] width 67 height 8
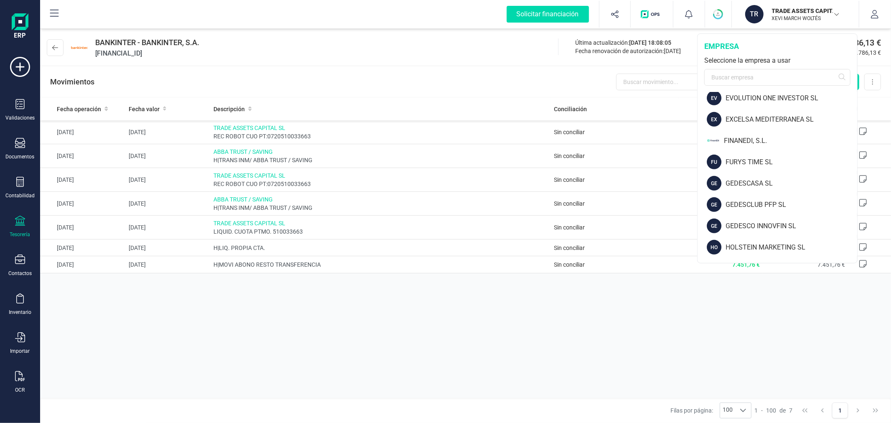
scroll to position [418, 0]
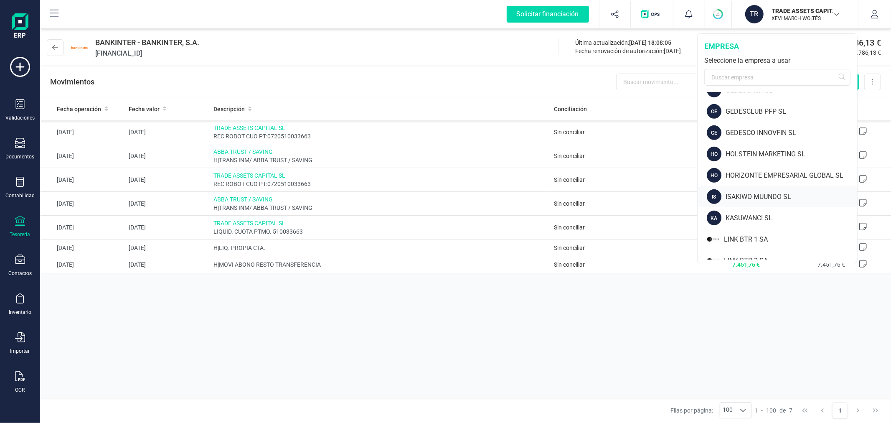
click at [757, 193] on div "ISAKIWO MUUNDO SL" at bounding box center [791, 197] width 132 height 10
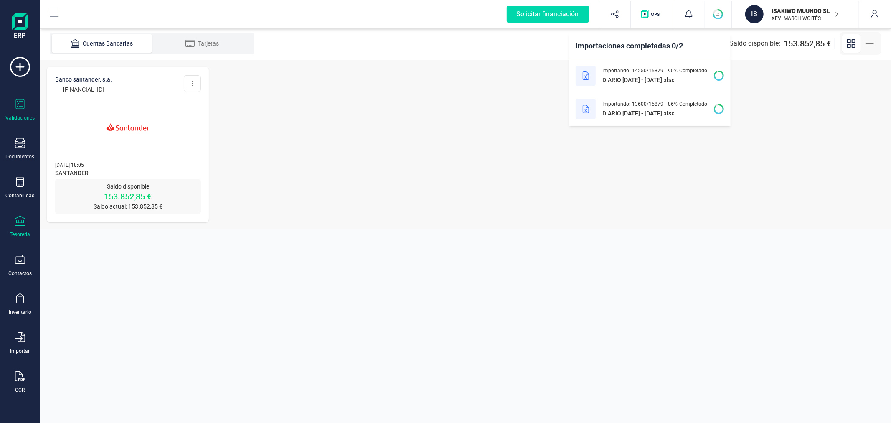
click at [12, 110] on div "Validaciones" at bounding box center [19, 110] width 33 height 22
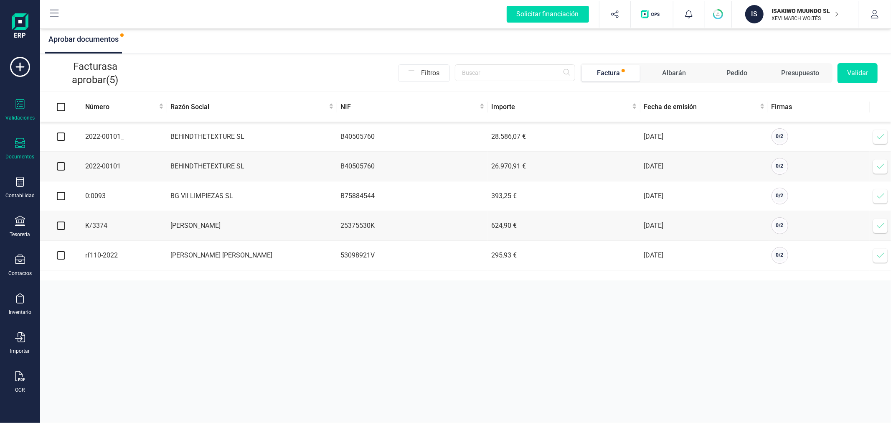
click at [21, 153] on div "Documentos" at bounding box center [20, 156] width 29 height 7
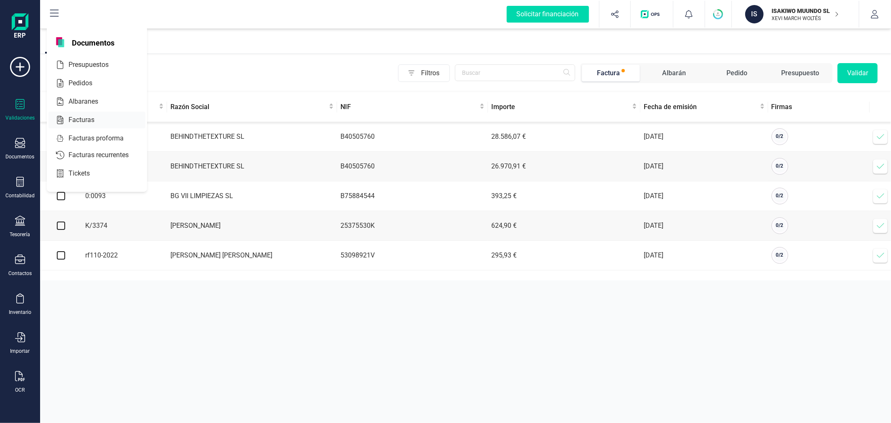
click at [108, 120] on div at bounding box center [101, 120] width 15 height 10
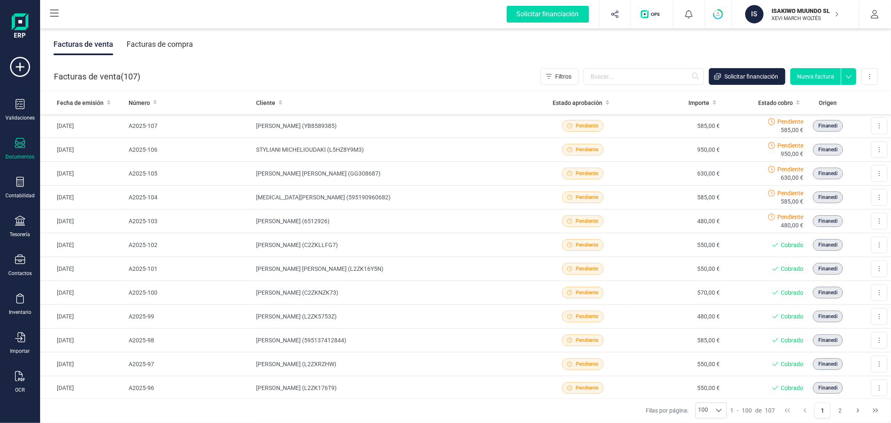
click at [170, 42] on div "Facturas de compra" at bounding box center [160, 44] width 66 height 22
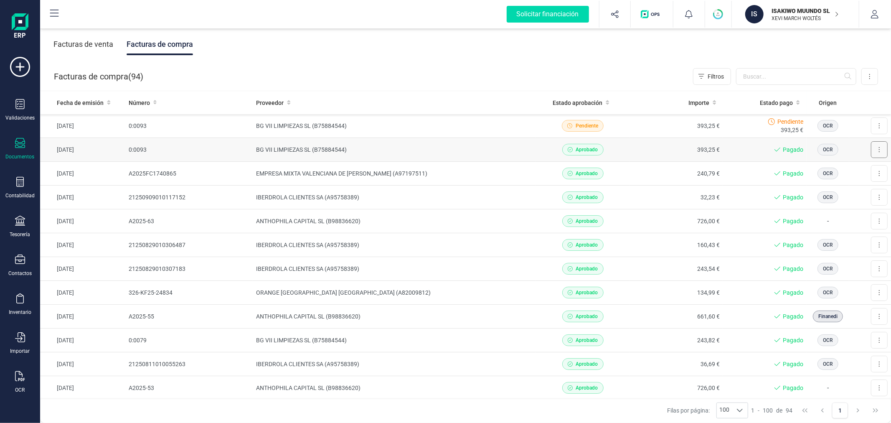
click at [873, 150] on button at bounding box center [879, 149] width 17 height 17
click at [340, 147] on td "BG VII LIMPIEZAS SL (B75884544)" at bounding box center [394, 150] width 283 height 24
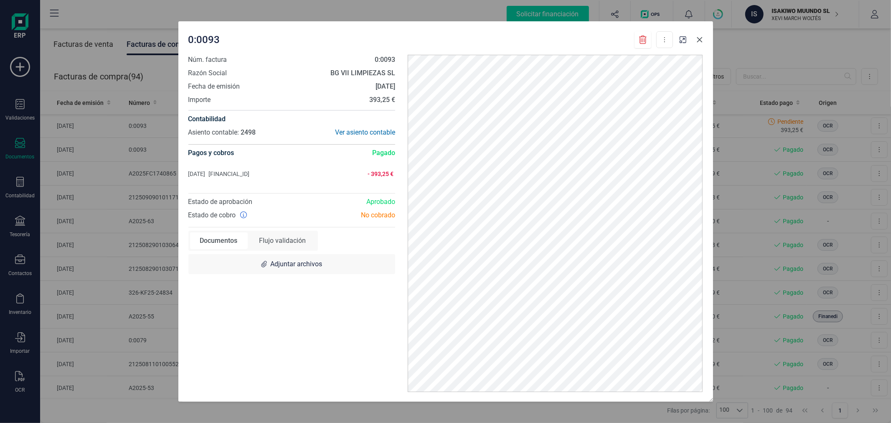
click at [701, 39] on icon "Close" at bounding box center [699, 39] width 7 height 7
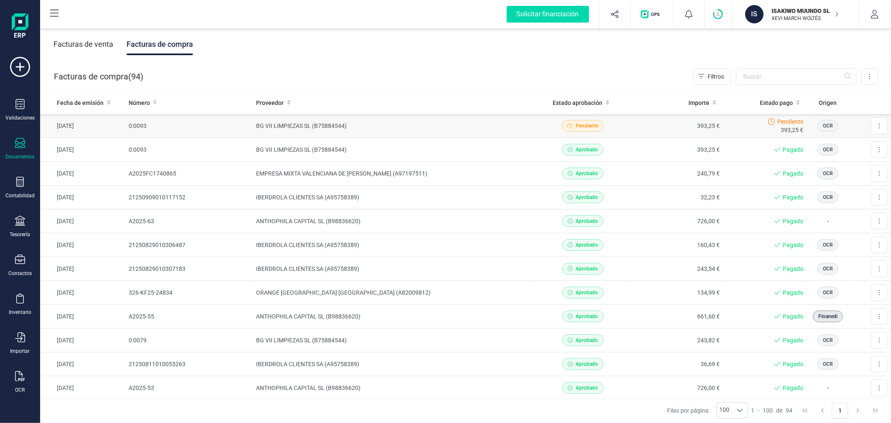
click at [285, 125] on td "BG VII LIMPIEZAS SL (B75884544)" at bounding box center [394, 126] width 283 height 24
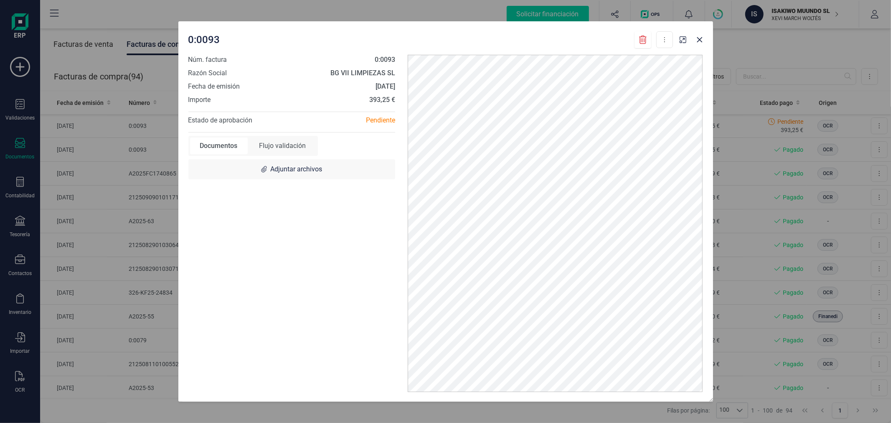
click at [276, 142] on div "Flujo validación" at bounding box center [282, 145] width 67 height 17
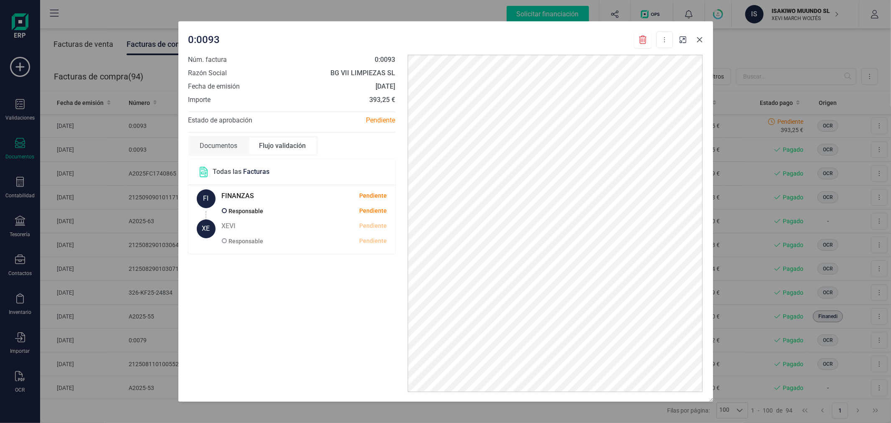
click at [697, 39] on icon "Close" at bounding box center [699, 39] width 7 height 7
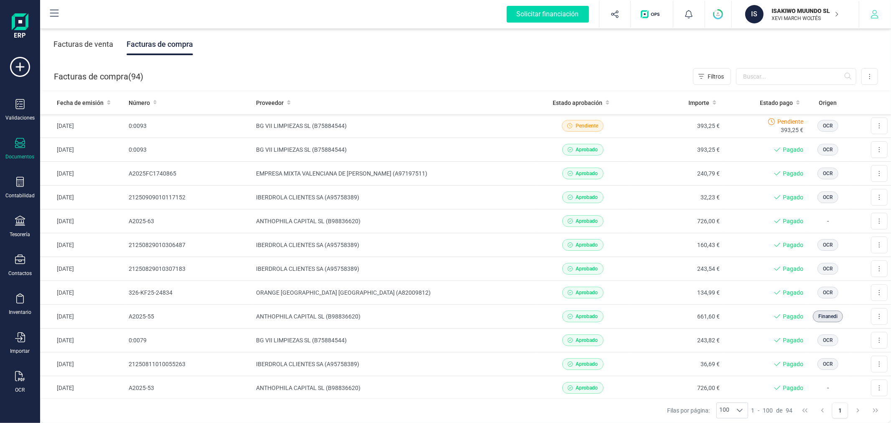
click at [874, 15] on icon "button" at bounding box center [874, 14] width 8 height 8
click at [17, 266] on div at bounding box center [20, 260] width 10 height 12
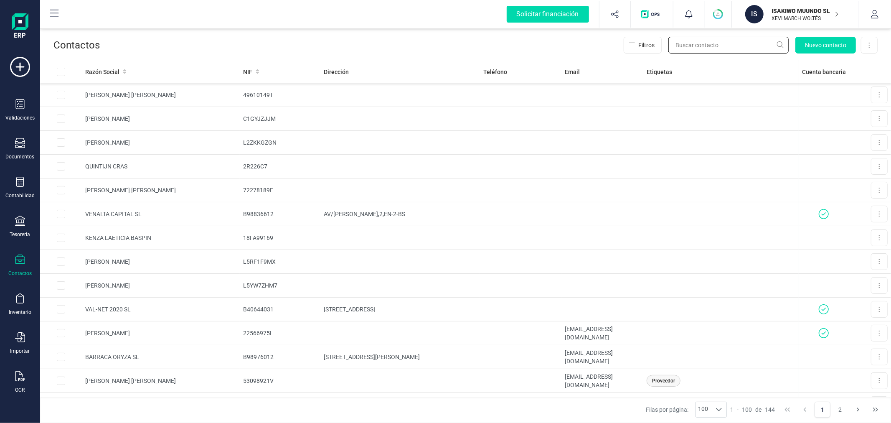
click at [703, 50] on input "text" at bounding box center [728, 45] width 120 height 17
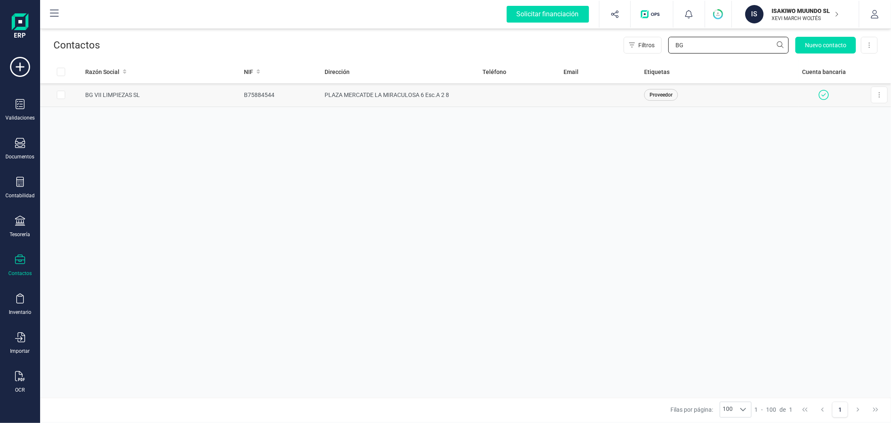
type input "BG"
click at [403, 93] on td "PLAZA MERCATDE LA MIRACULOSA 6 Esc.A 2 8" at bounding box center [400, 95] width 158 height 24
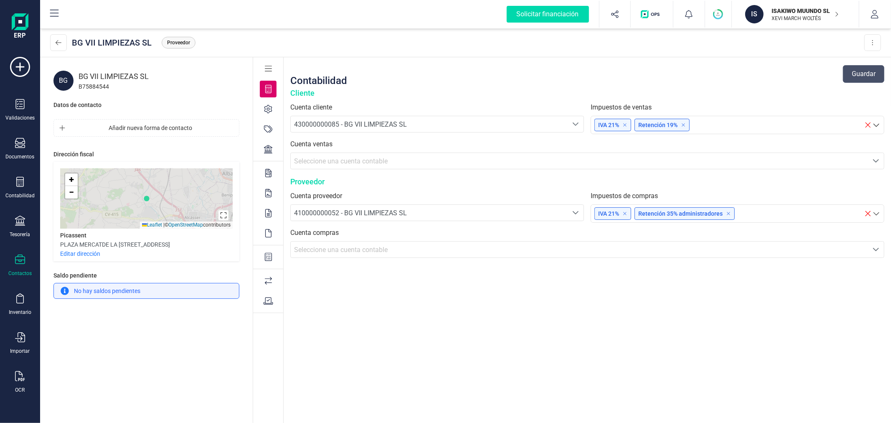
click at [270, 278] on icon at bounding box center [269, 281] width 8 height 8
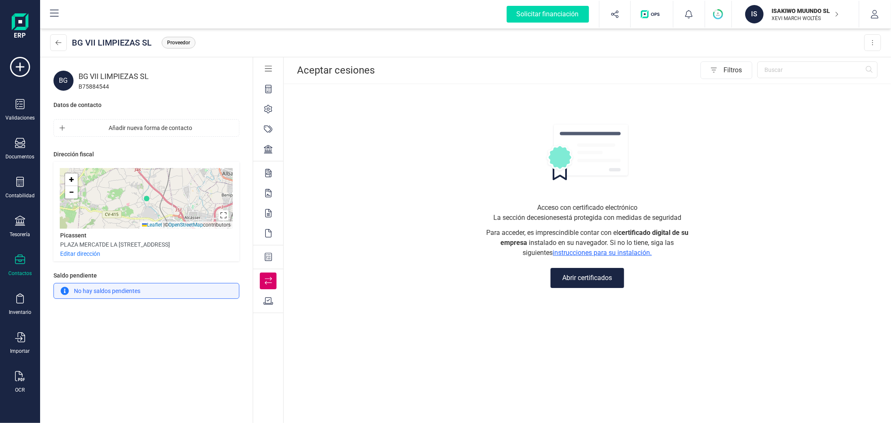
click at [266, 304] on icon at bounding box center [269, 301] width 10 height 8
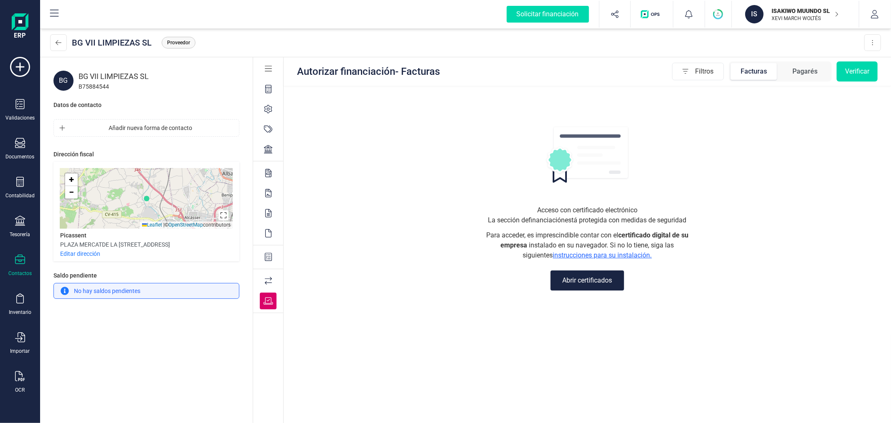
click at [269, 276] on div at bounding box center [268, 280] width 17 height 17
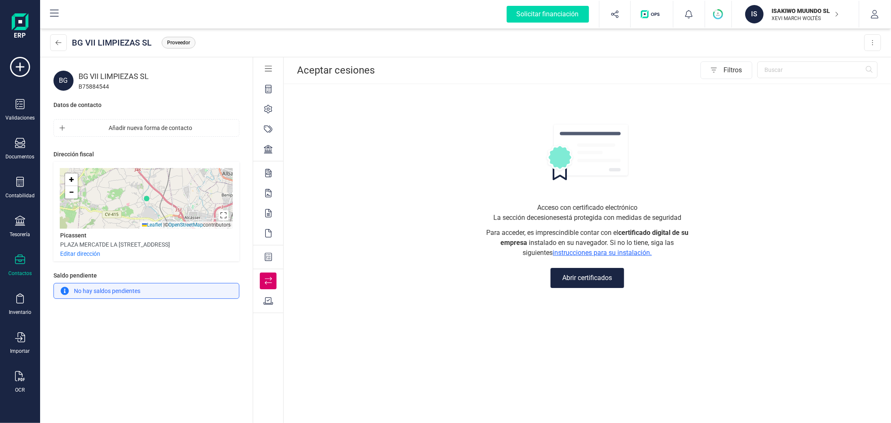
click at [264, 256] on div at bounding box center [268, 256] width 17 height 17
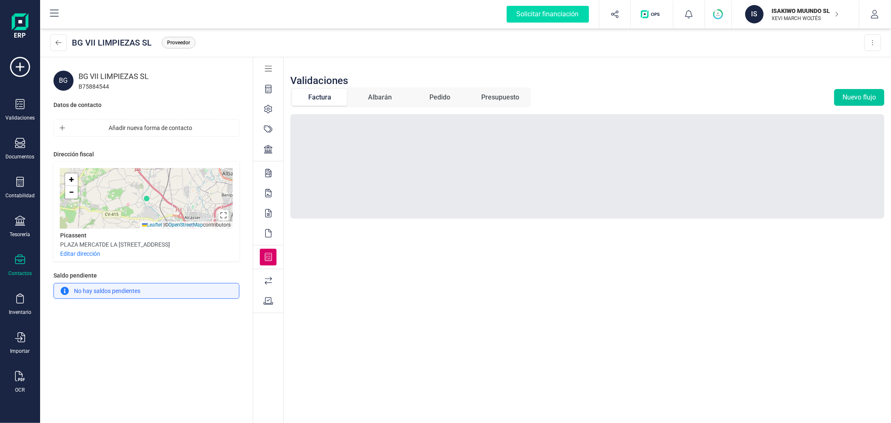
click at [853, 99] on button "Nuevo flujo" at bounding box center [859, 97] width 50 height 17
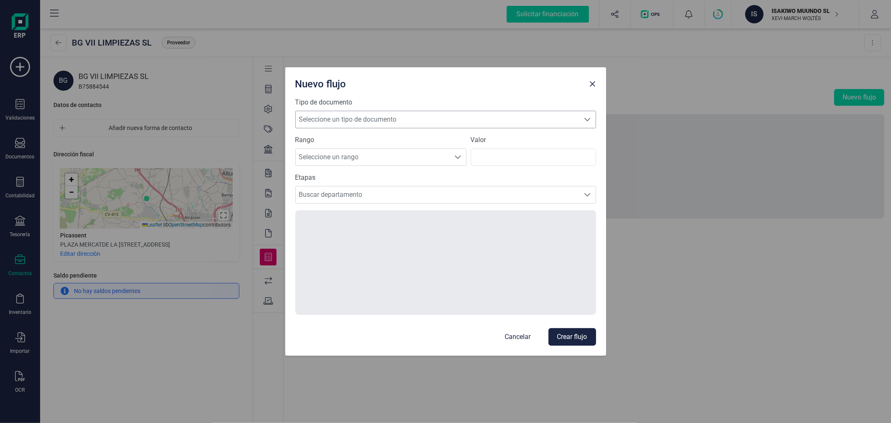
click at [416, 122] on span "Seleccione un tipo de documento" at bounding box center [438, 119] width 284 height 17
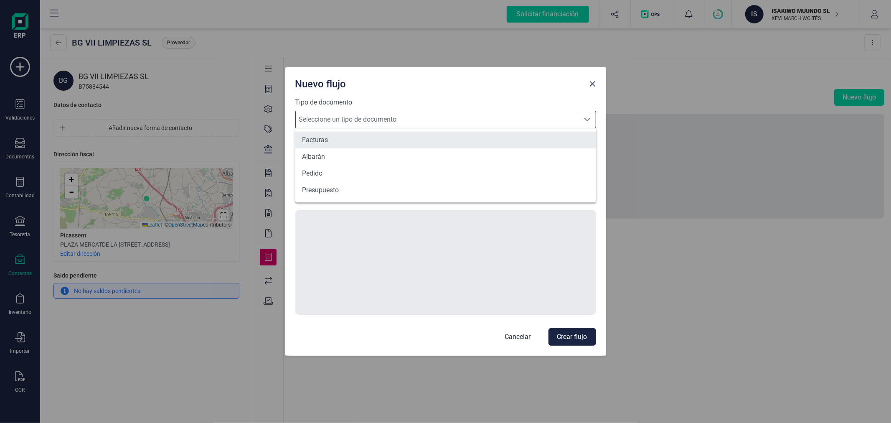
click at [390, 144] on li "Facturas" at bounding box center [445, 140] width 301 height 17
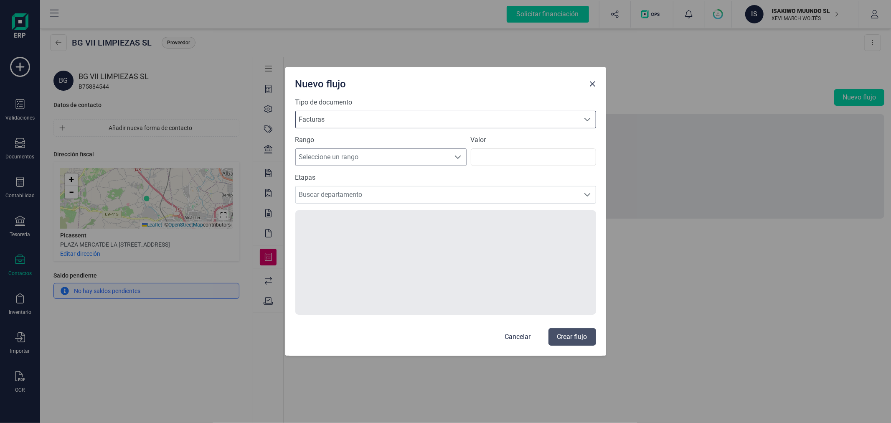
click at [335, 160] on span "Seleccione un rango" at bounding box center [373, 157] width 155 height 17
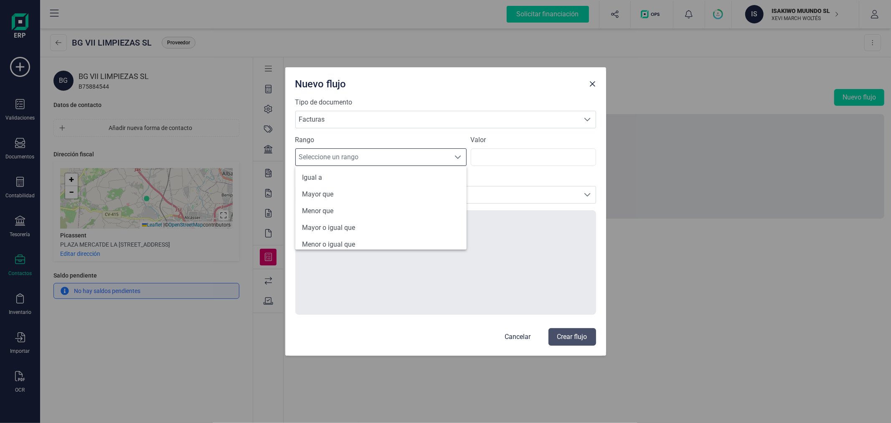
scroll to position [40, 0]
click at [330, 231] on li "Todos" at bounding box center [380, 238] width 171 height 17
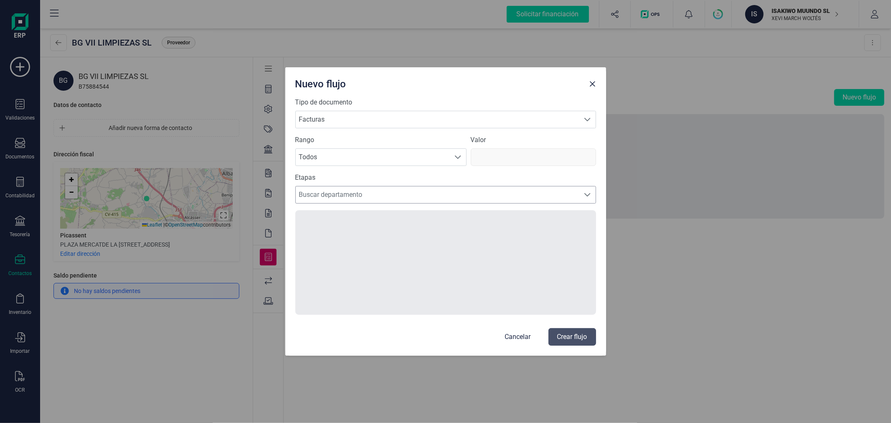
click at [346, 194] on span "Buscar departamento" at bounding box center [438, 194] width 284 height 17
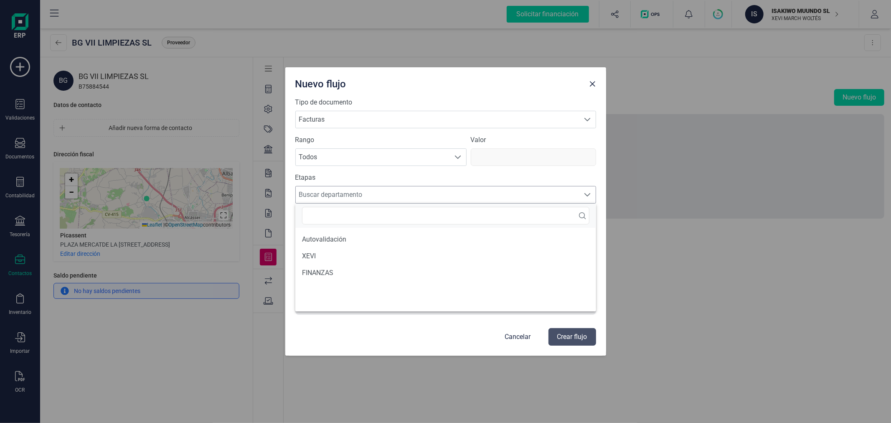
click at [346, 194] on span "Buscar departamento" at bounding box center [438, 194] width 284 height 17
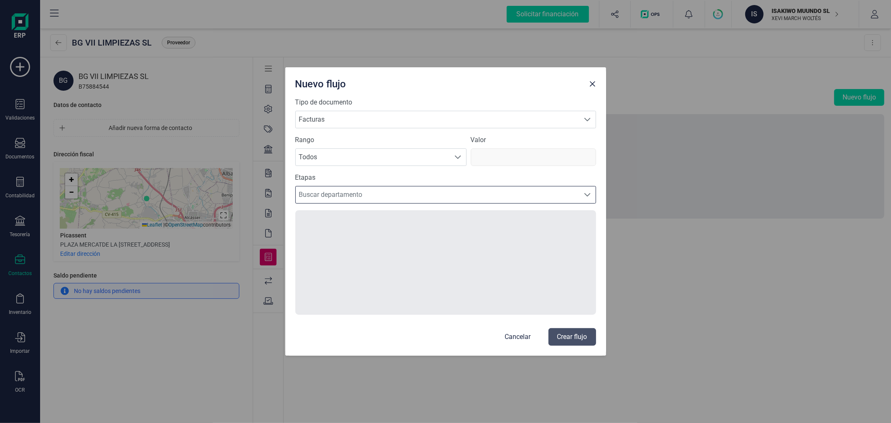
click at [518, 335] on p "Cancelar" at bounding box center [518, 337] width 26 height 10
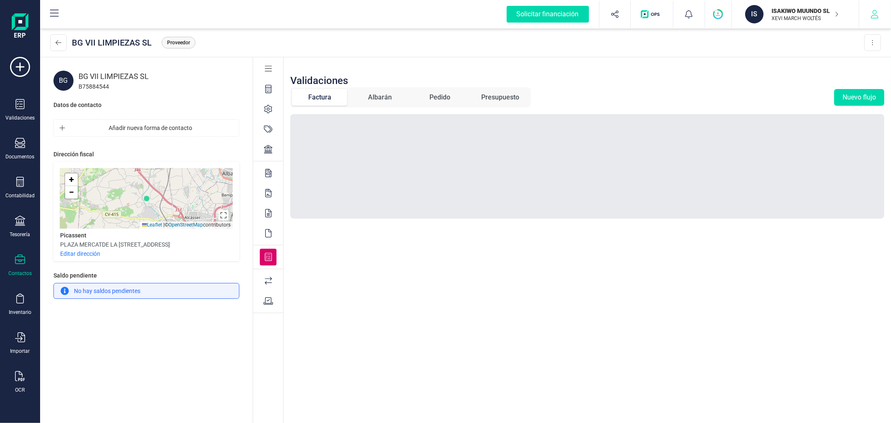
click at [874, 15] on icon "button" at bounding box center [874, 14] width 8 height 8
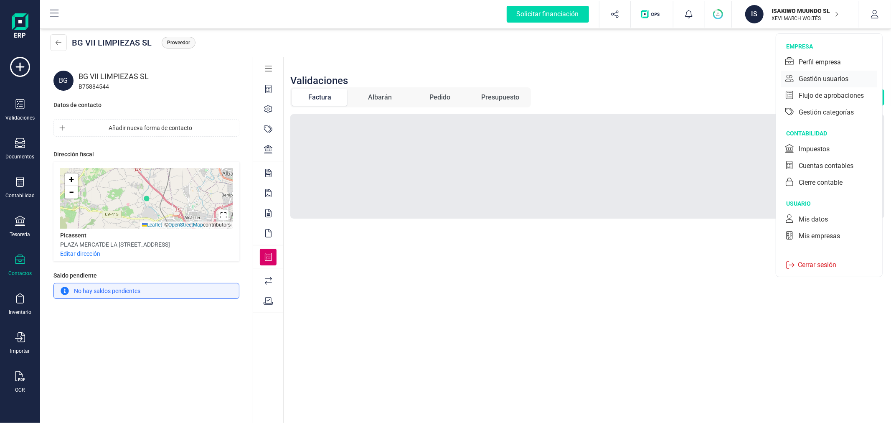
click at [807, 76] on div "Gestión usuarios" at bounding box center [823, 79] width 50 height 10
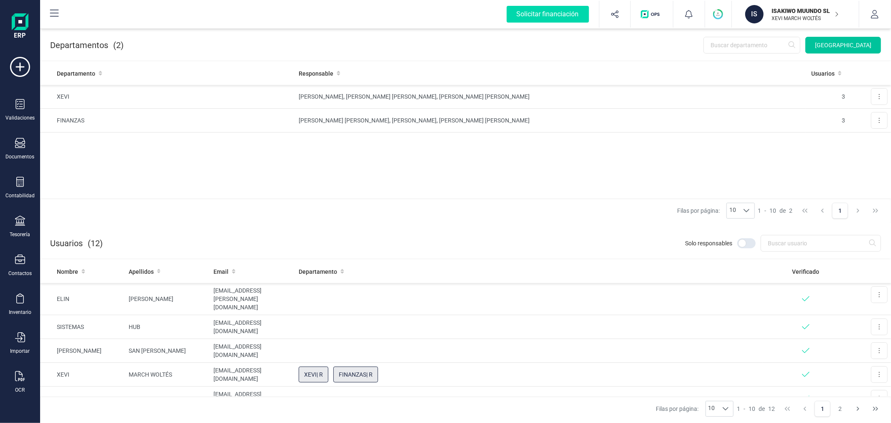
click at [842, 45] on span "[GEOGRAPHIC_DATA]" at bounding box center [843, 45] width 56 height 8
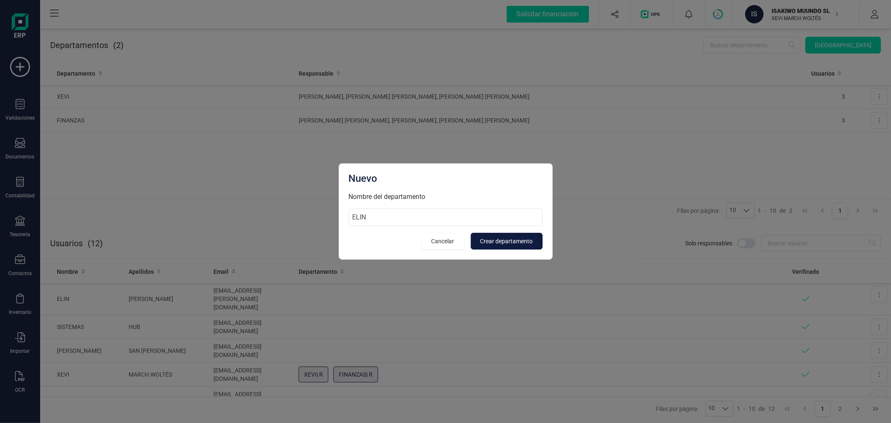
type input "ELIN"
click at [506, 239] on span "Crear departamento" at bounding box center [506, 241] width 53 height 8
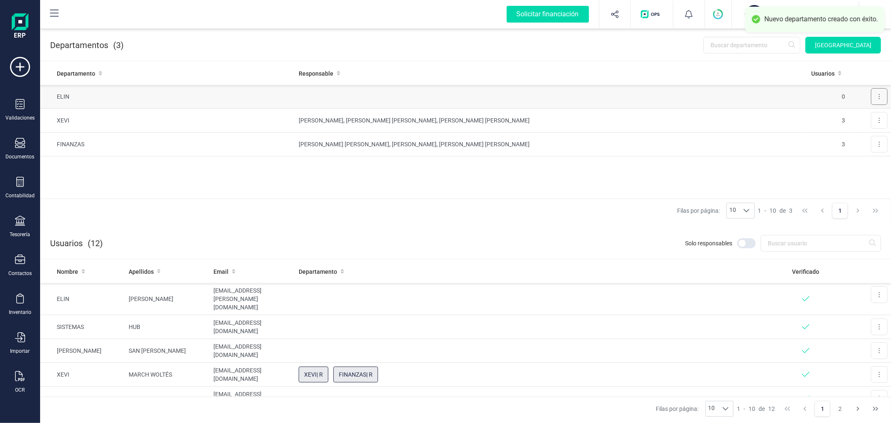
click at [880, 93] on button at bounding box center [879, 96] width 17 height 17
click at [865, 115] on span "Editar" at bounding box center [866, 117] width 15 height 8
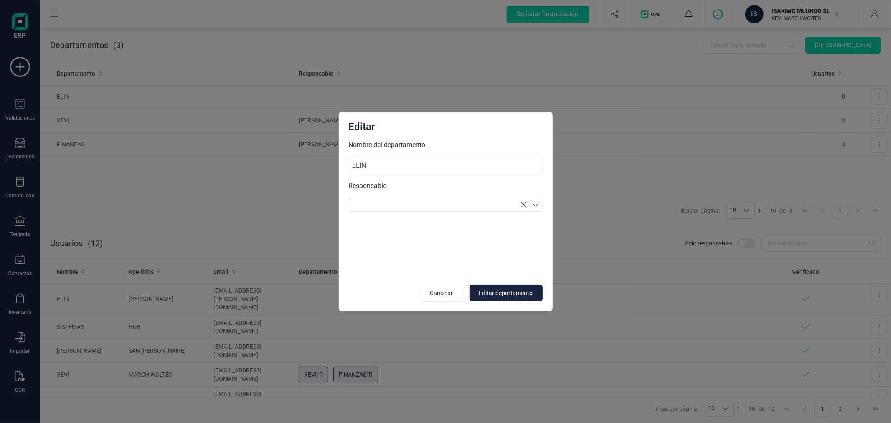
click at [462, 203] on section at bounding box center [446, 205] width 194 height 14
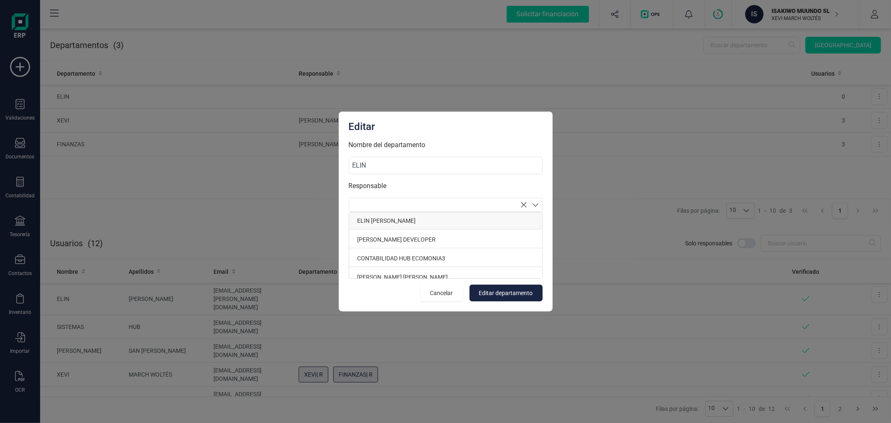
click at [406, 220] on p "[PERSON_NAME]" at bounding box center [445, 220] width 193 height 17
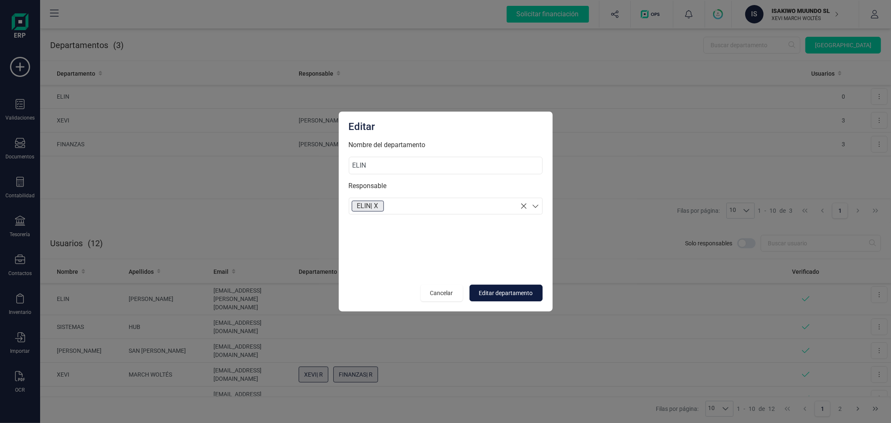
click at [492, 296] on span "Editar departamento" at bounding box center [506, 293] width 54 height 8
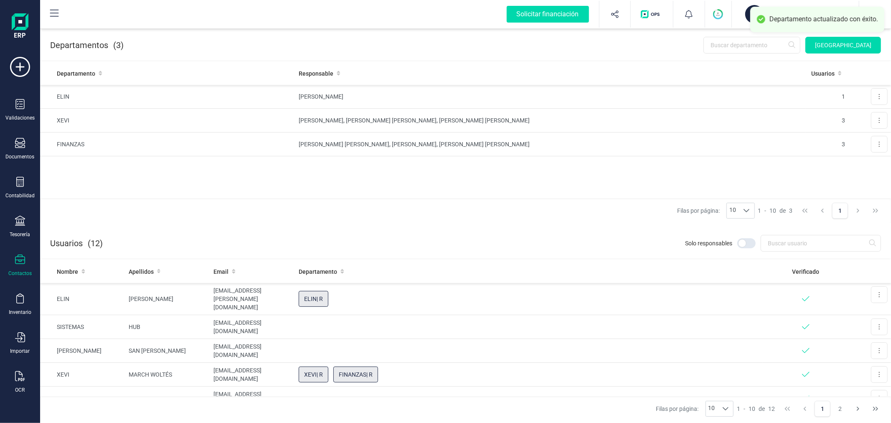
click at [18, 262] on icon at bounding box center [20, 259] width 10 height 10
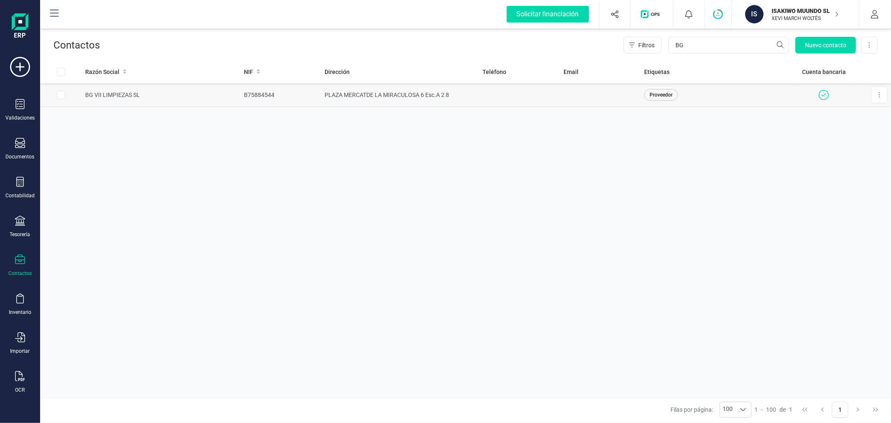
click at [287, 95] on td "B75884544" at bounding box center [281, 95] width 81 height 24
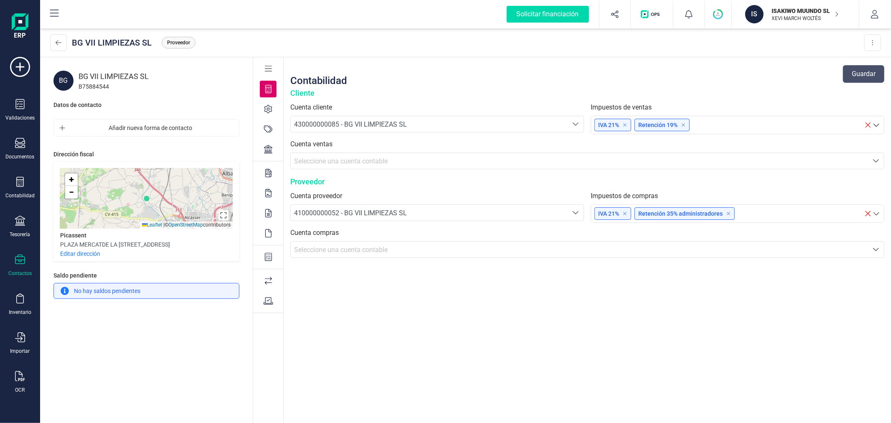
click at [264, 253] on div at bounding box center [268, 256] width 17 height 17
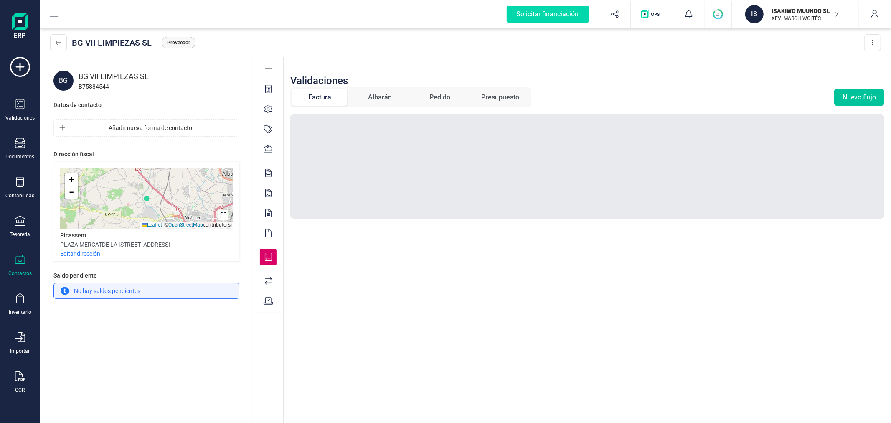
click at [846, 96] on button "Nuevo flujo" at bounding box center [859, 97] width 50 height 17
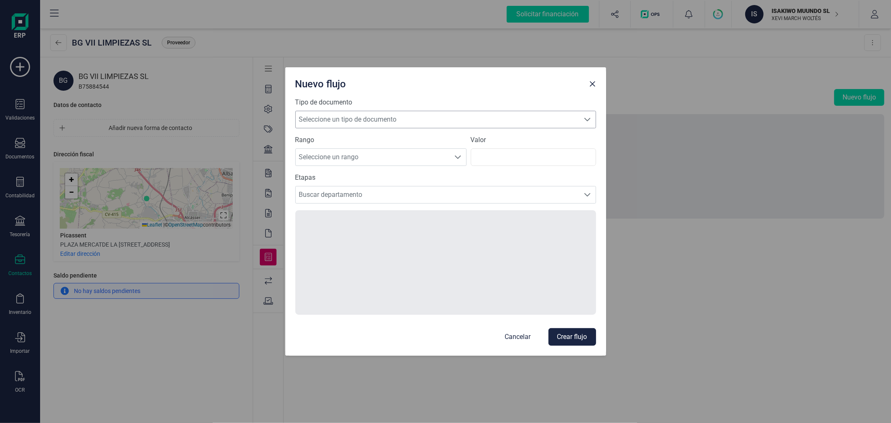
click at [406, 118] on span "Seleccione un tipo de documento" at bounding box center [438, 119] width 284 height 17
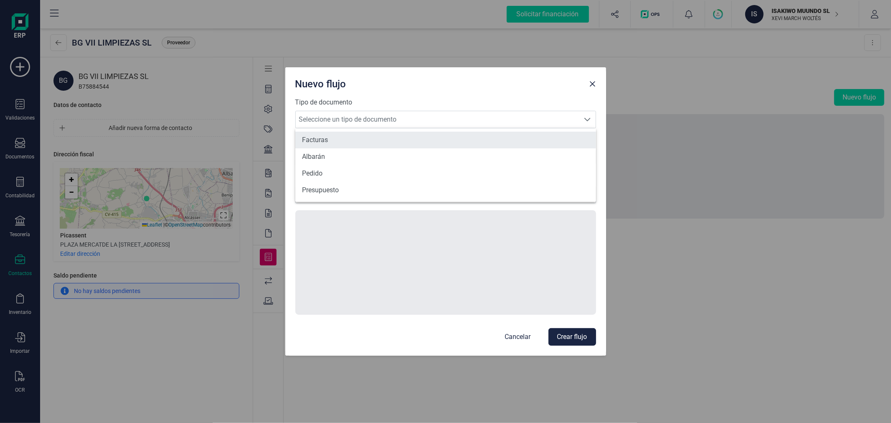
click at [379, 136] on li "Facturas" at bounding box center [445, 140] width 301 height 17
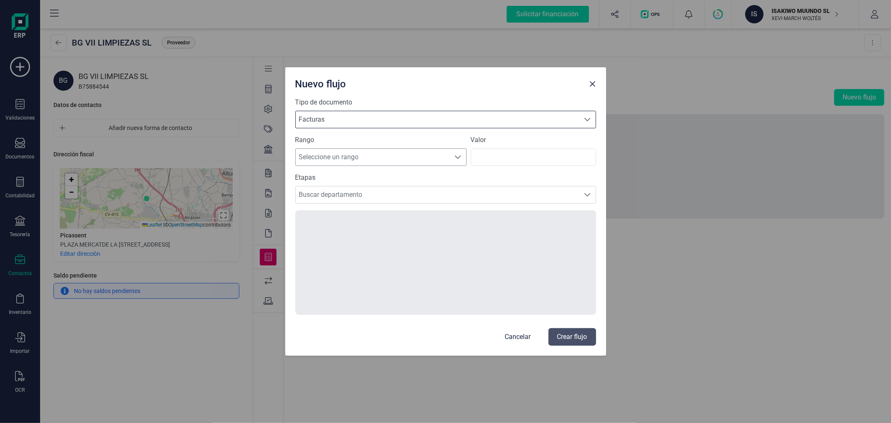
click at [367, 157] on span "Seleccione un rango" at bounding box center [373, 157] width 155 height 17
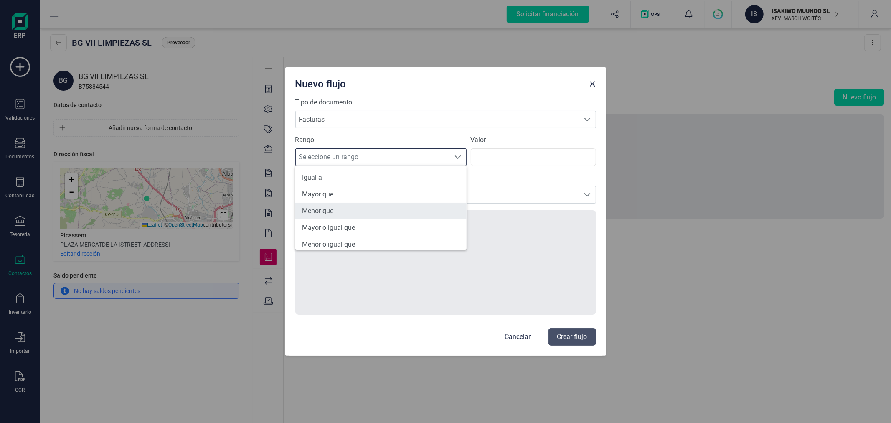
scroll to position [40, 0]
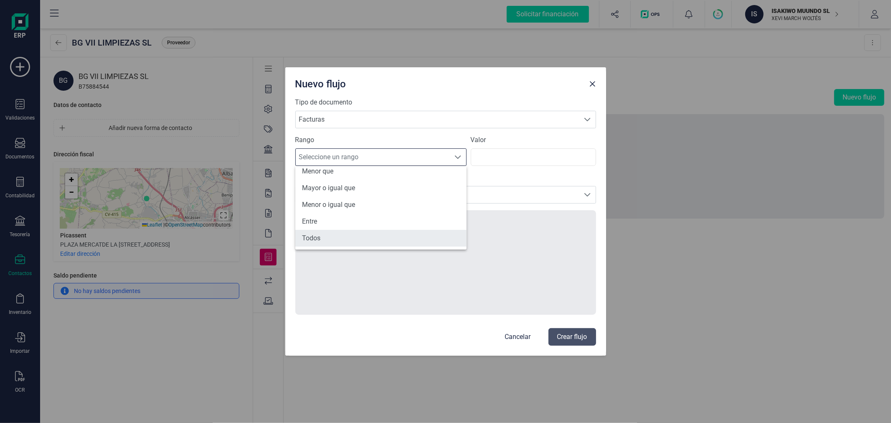
click at [356, 236] on li "Todos" at bounding box center [380, 238] width 171 height 17
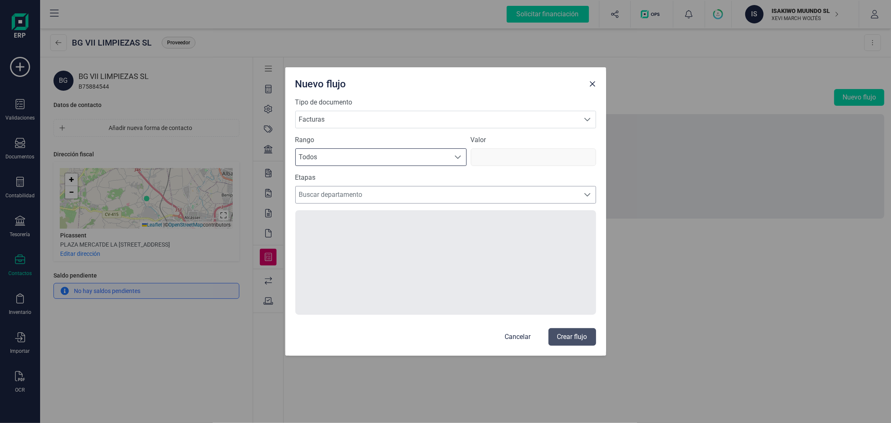
click at [366, 193] on span "Buscar departamento" at bounding box center [438, 194] width 284 height 17
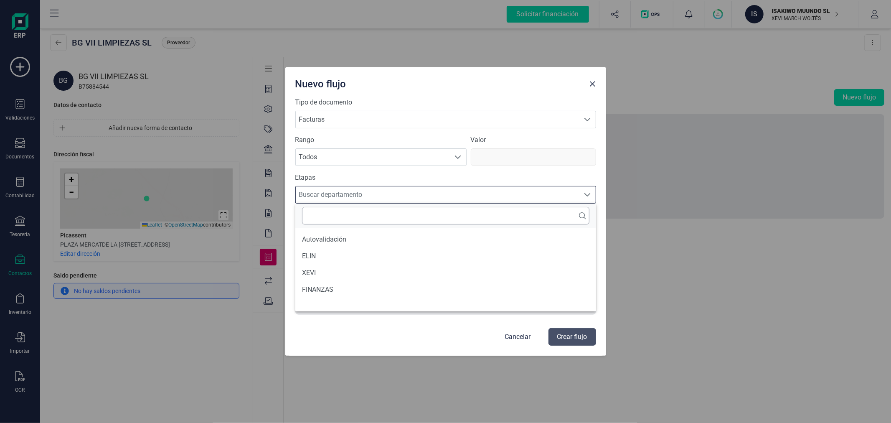
scroll to position [5, 36]
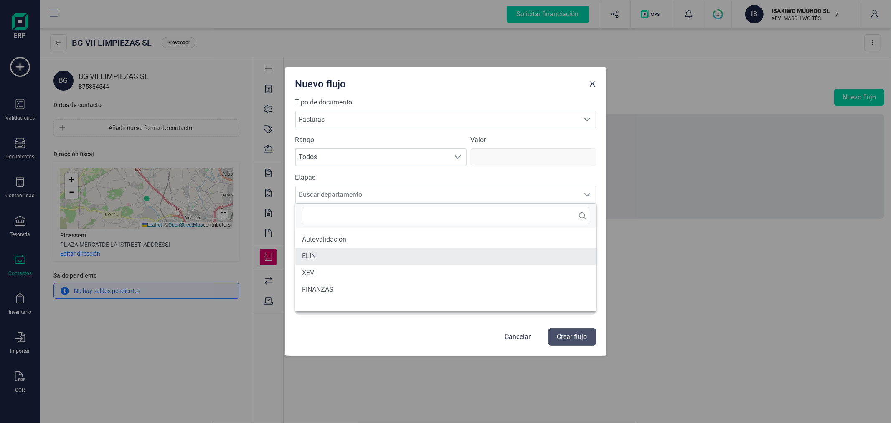
click at [335, 259] on li "ELIN" at bounding box center [445, 256] width 301 height 17
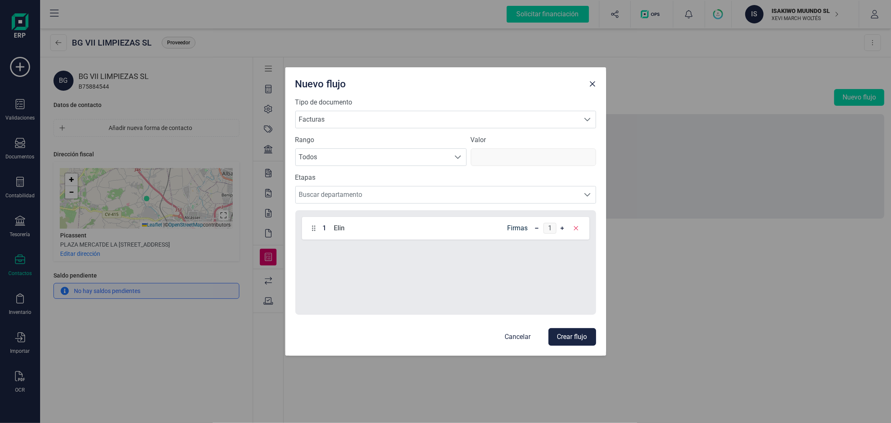
click at [572, 337] on button "Crear flujo" at bounding box center [572, 337] width 48 height 18
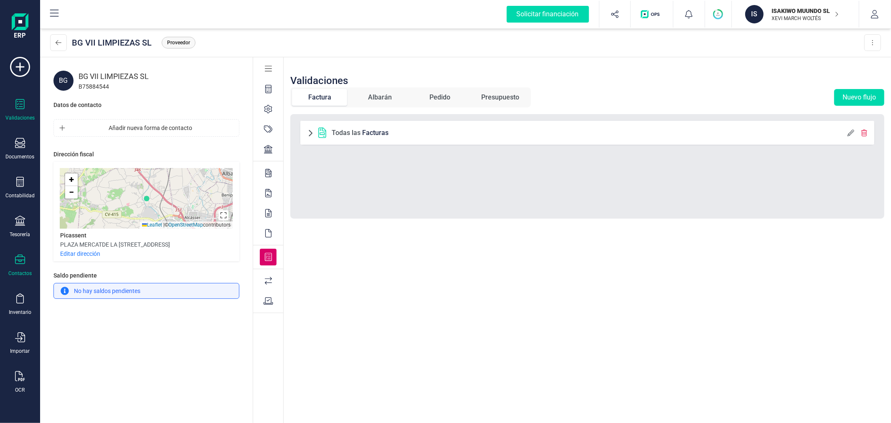
click at [20, 103] on icon at bounding box center [20, 104] width 10 height 10
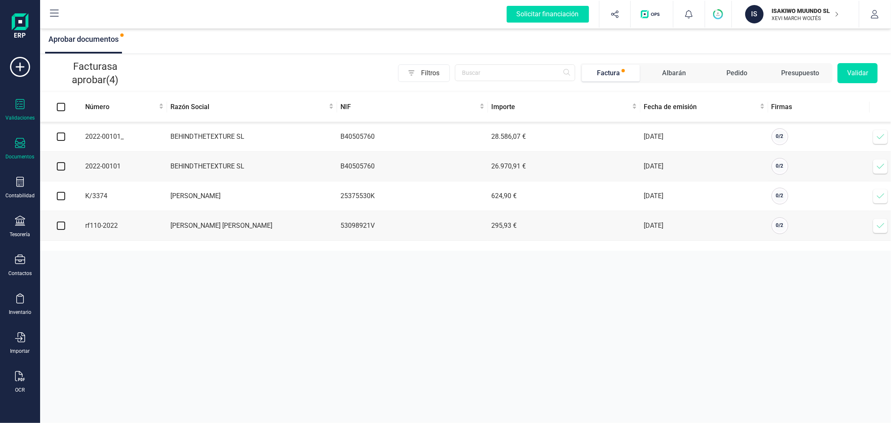
click at [17, 140] on icon at bounding box center [20, 143] width 10 height 10
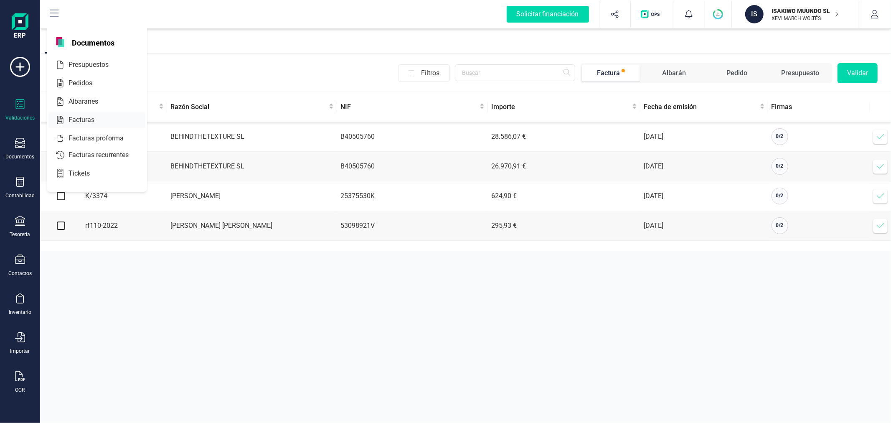
click at [88, 122] on span "Facturas" at bounding box center [87, 120] width 44 height 10
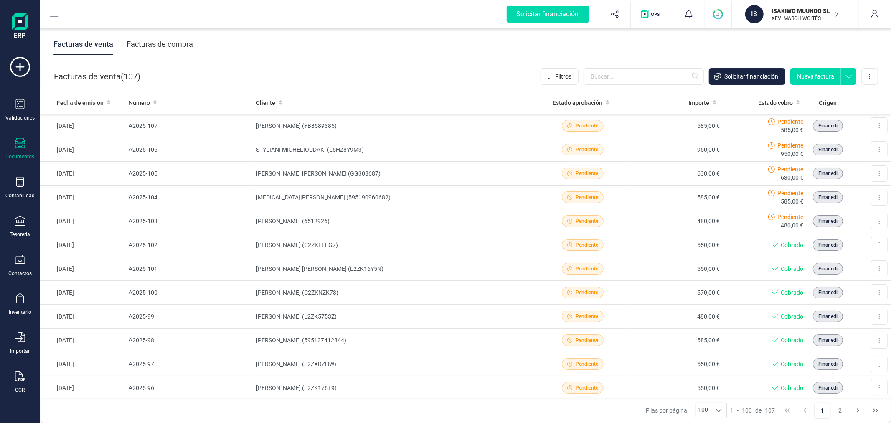
click at [161, 48] on div "Facturas de compra" at bounding box center [160, 44] width 66 height 22
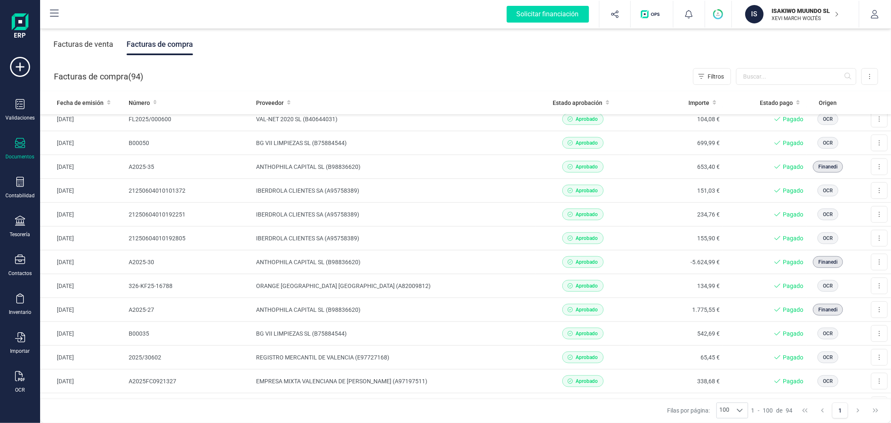
scroll to position [742, 0]
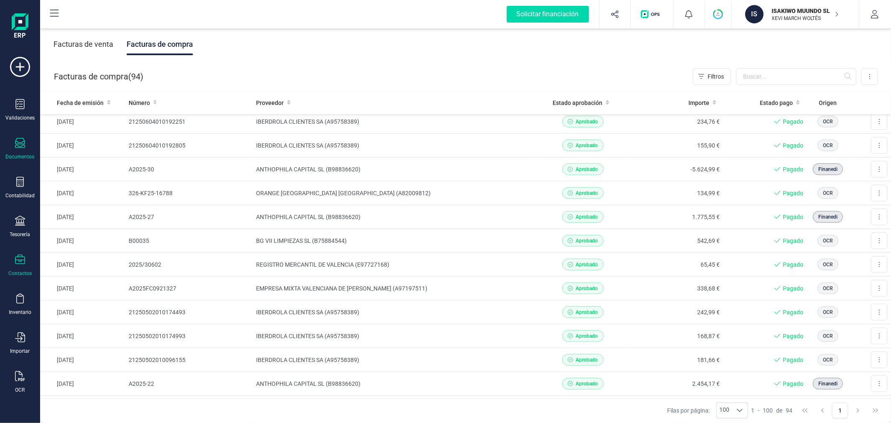
click at [21, 265] on div at bounding box center [20, 260] width 10 height 12
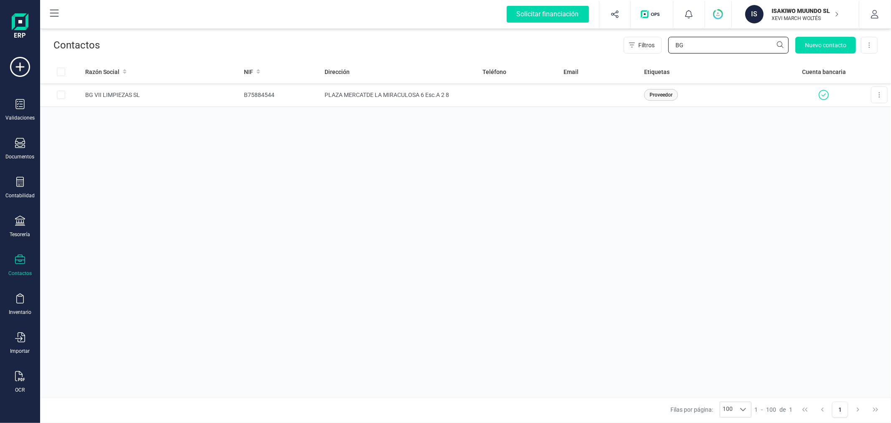
click at [745, 40] on input "BG" at bounding box center [728, 45] width 120 height 17
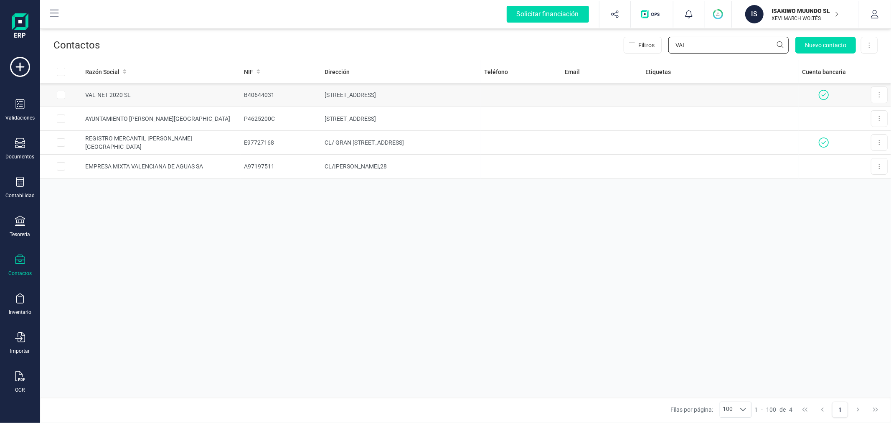
type input "VAL"
click at [339, 96] on td "[STREET_ADDRESS]" at bounding box center [401, 95] width 160 height 24
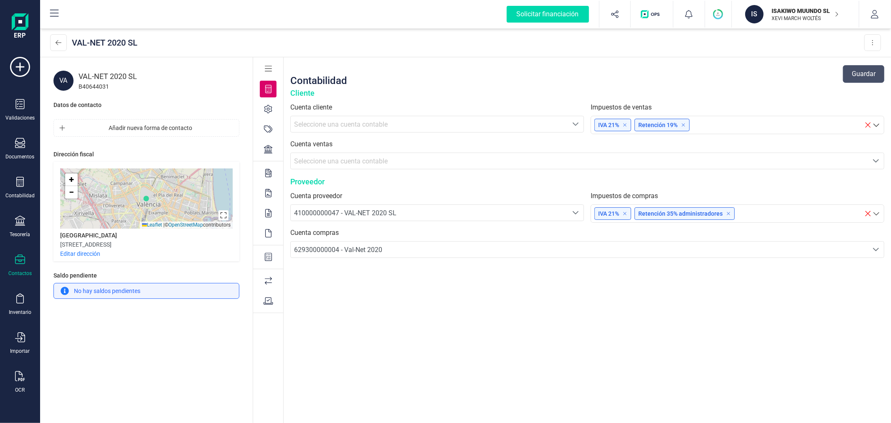
click at [269, 256] on icon at bounding box center [269, 257] width 8 height 8
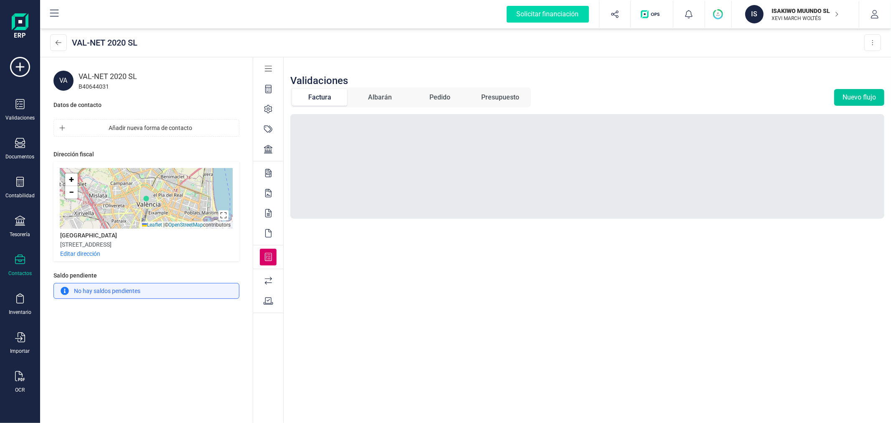
click at [853, 94] on button "Nuevo flujo" at bounding box center [859, 97] width 50 height 17
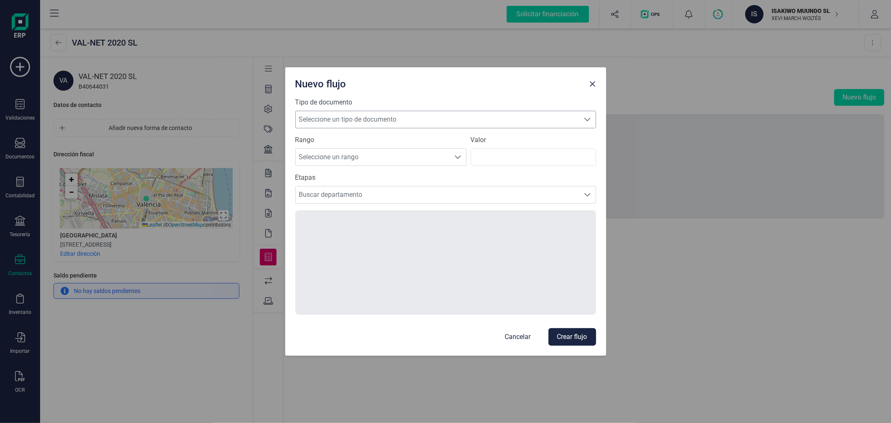
click at [330, 116] on span "Seleccione un tipo de documento" at bounding box center [438, 119] width 284 height 17
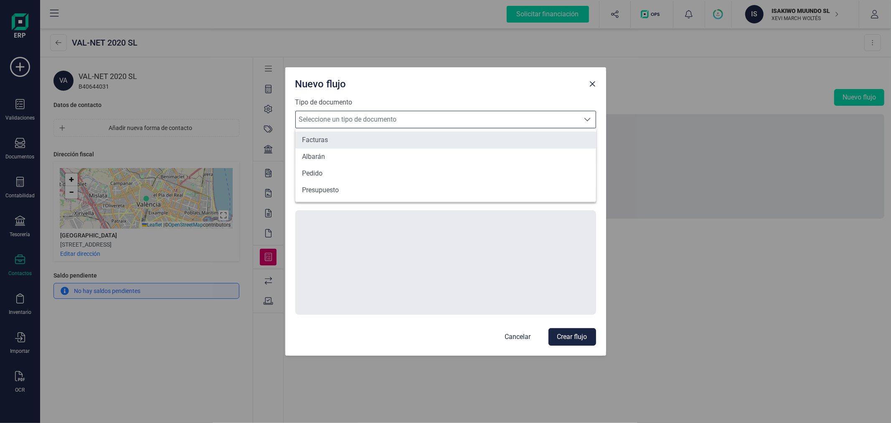
click at [324, 136] on li "Facturas" at bounding box center [445, 140] width 301 height 17
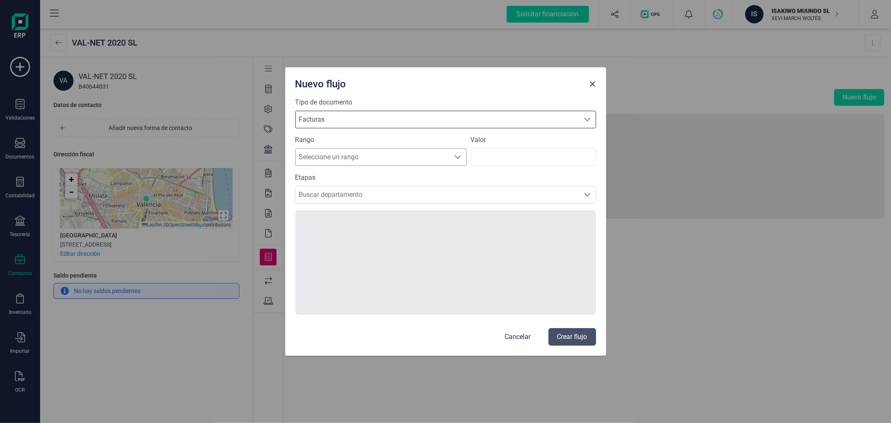
click at [338, 158] on span "Seleccione un rango" at bounding box center [373, 157] width 155 height 17
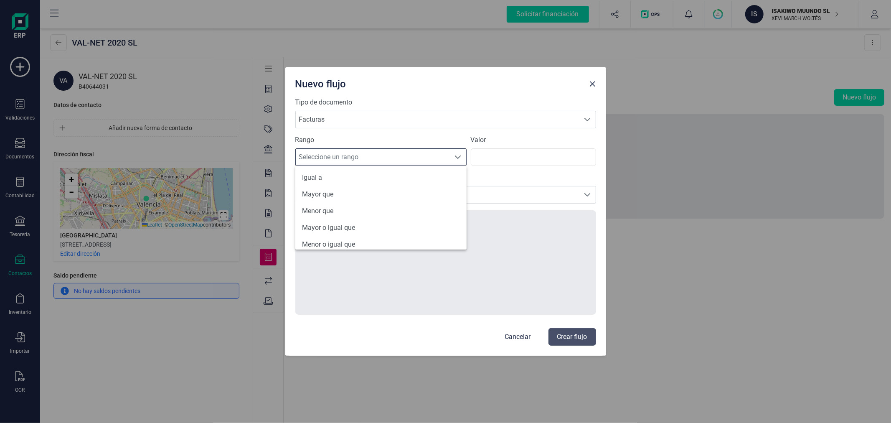
scroll to position [40, 0]
click at [344, 236] on li "Todos" at bounding box center [380, 238] width 171 height 17
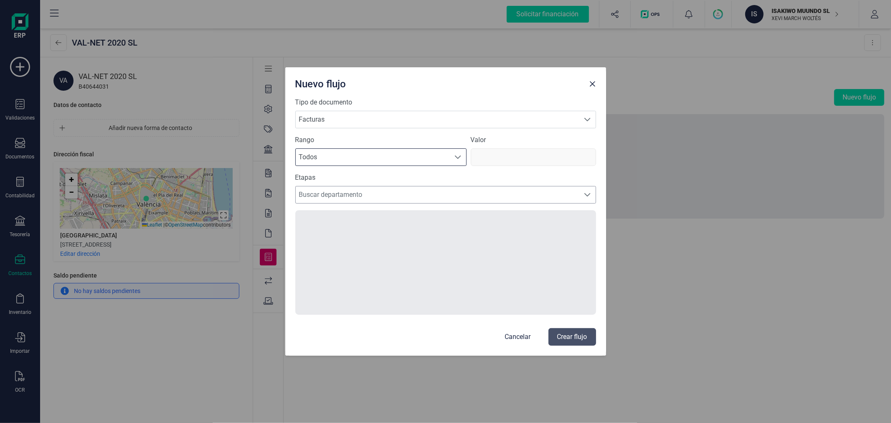
click at [350, 195] on span "Buscar departamento" at bounding box center [438, 194] width 284 height 17
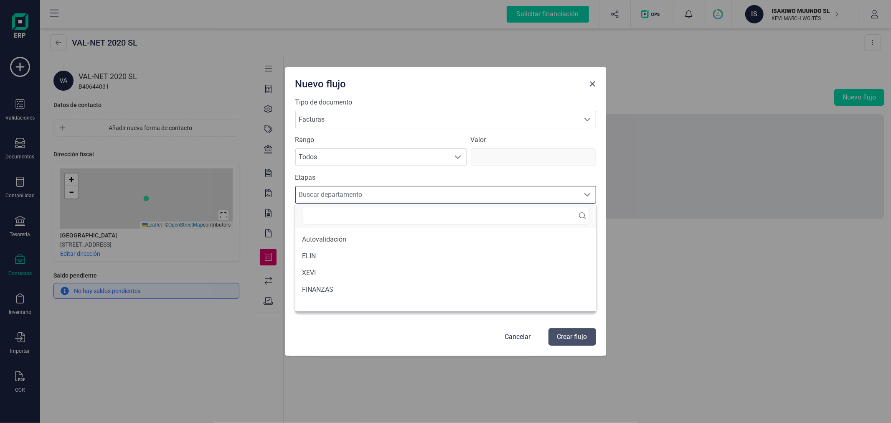
scroll to position [5, 36]
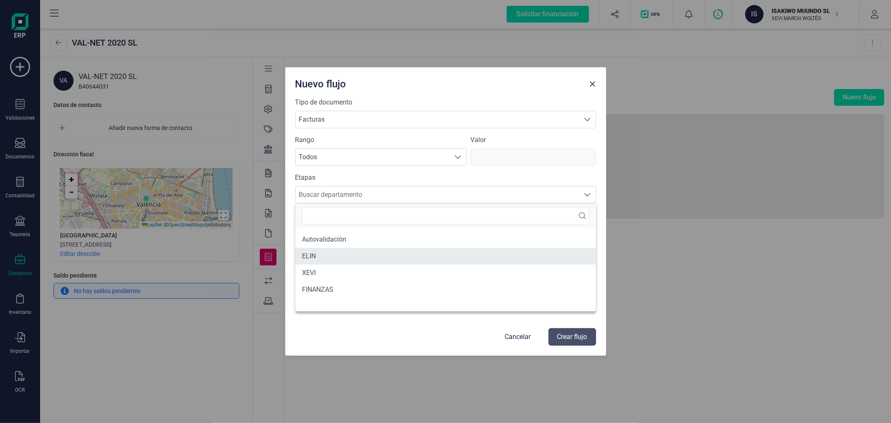
click at [338, 252] on li "ELIN" at bounding box center [445, 256] width 301 height 17
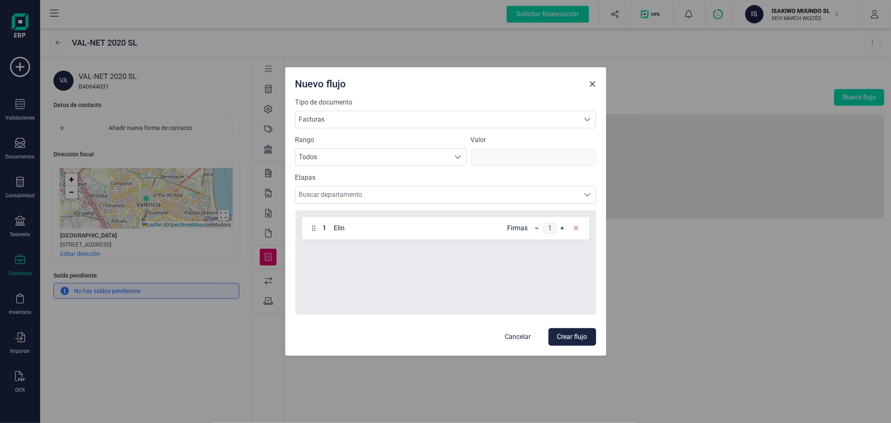
click at [567, 332] on button "Crear flujo" at bounding box center [572, 337] width 48 height 18
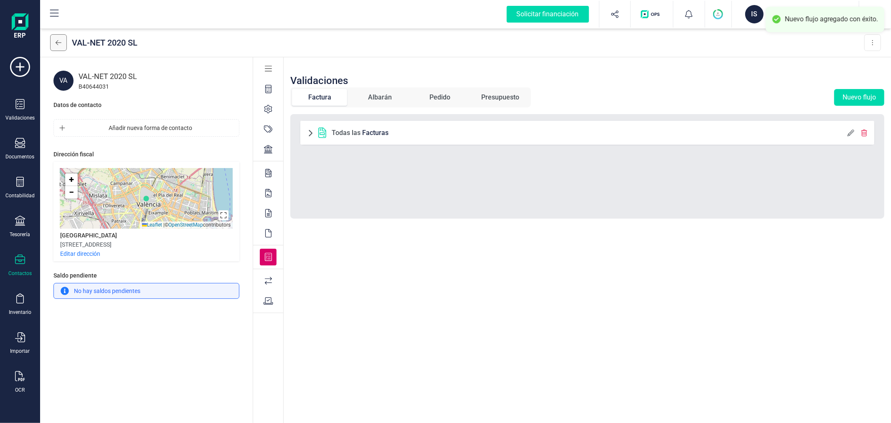
click at [62, 35] on button at bounding box center [58, 42] width 17 height 17
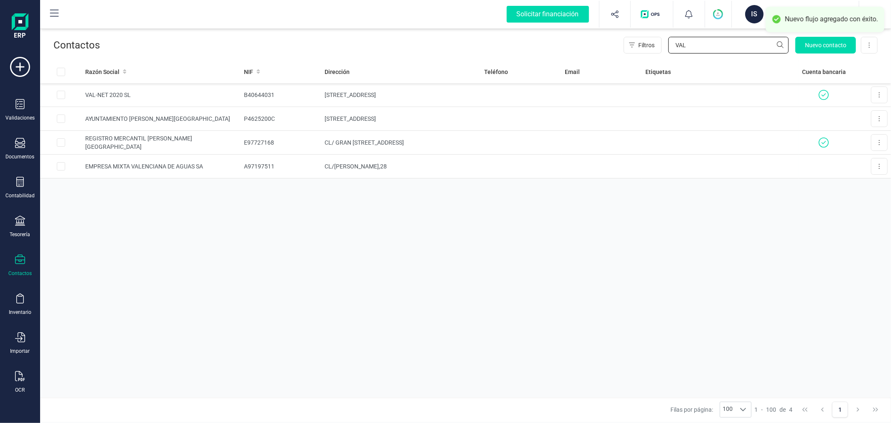
click at [702, 48] on input "VAL" at bounding box center [728, 45] width 120 height 17
click at [702, 47] on input "VAL" at bounding box center [728, 45] width 120 height 17
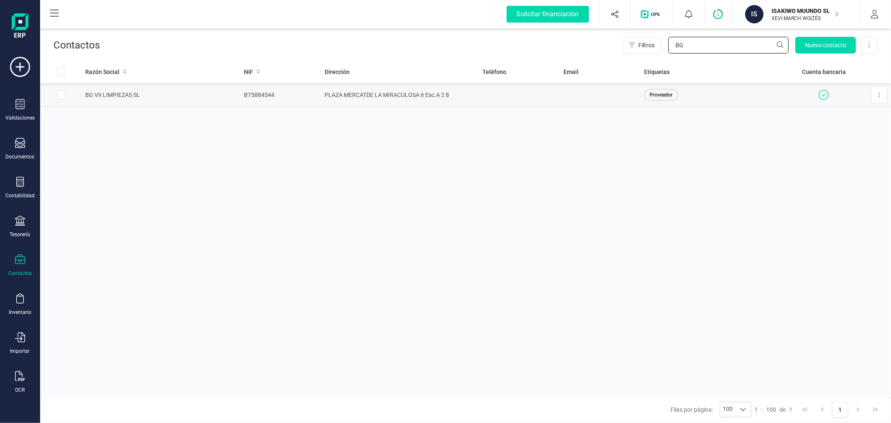
type input "BG"
click at [355, 99] on td "PLAZA MERCATDE LA MIRACULOSA 6 Esc.A 2 8" at bounding box center [400, 95] width 158 height 24
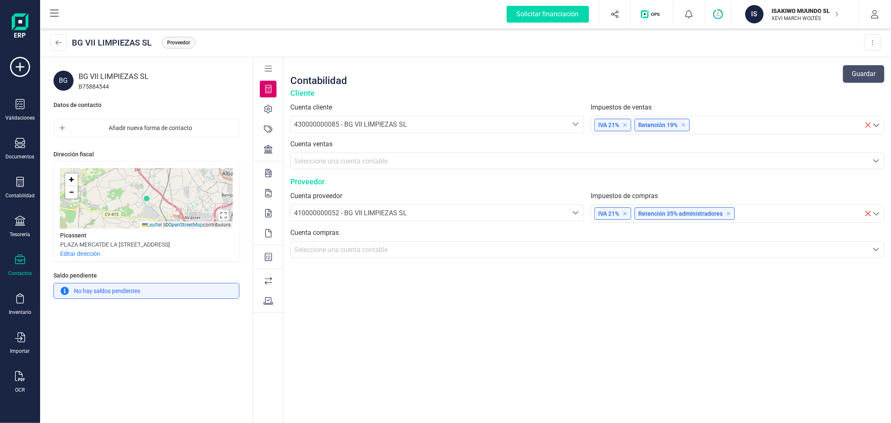
click at [331, 246] on span "Seleccione una cuenta contable" at bounding box center [341, 250] width 94 height 8
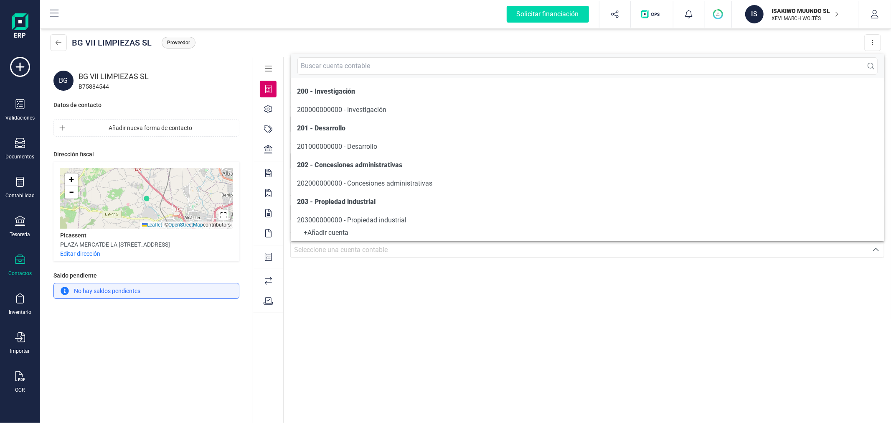
click at [332, 294] on div "Contabilidad Guardar Cliente Cuenta cliente 430000000085 - BG VII LIMPIEZAS SL …" at bounding box center [587, 240] width 607 height 367
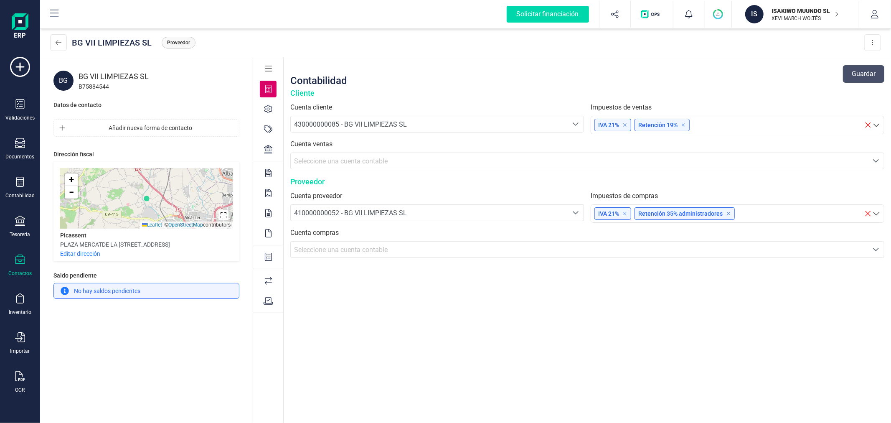
click at [342, 256] on span "Seleccione una cuenta contable" at bounding box center [579, 249] width 577 height 16
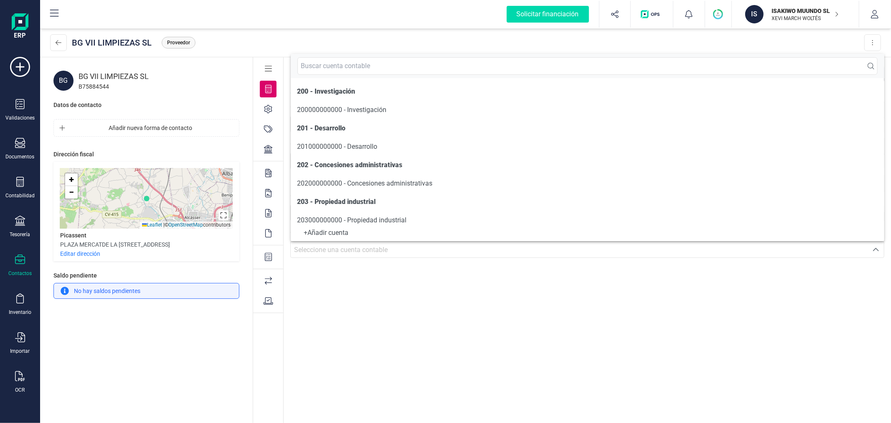
scroll to position [4, 0]
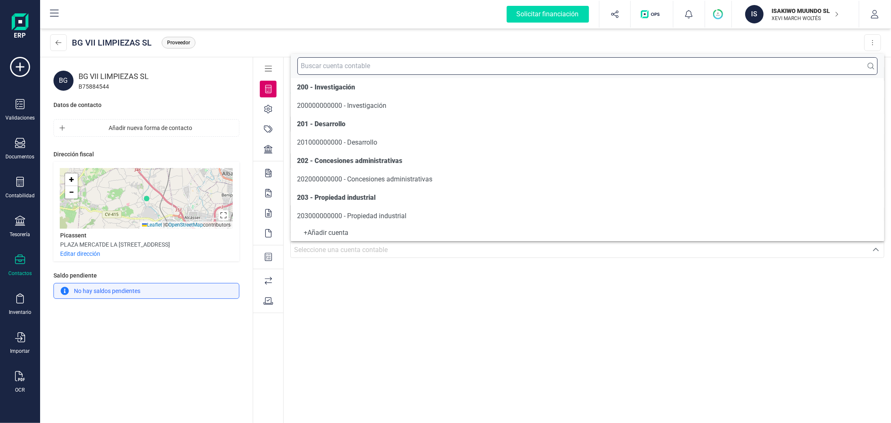
click at [348, 72] on input "text" at bounding box center [587, 66] width 580 height 18
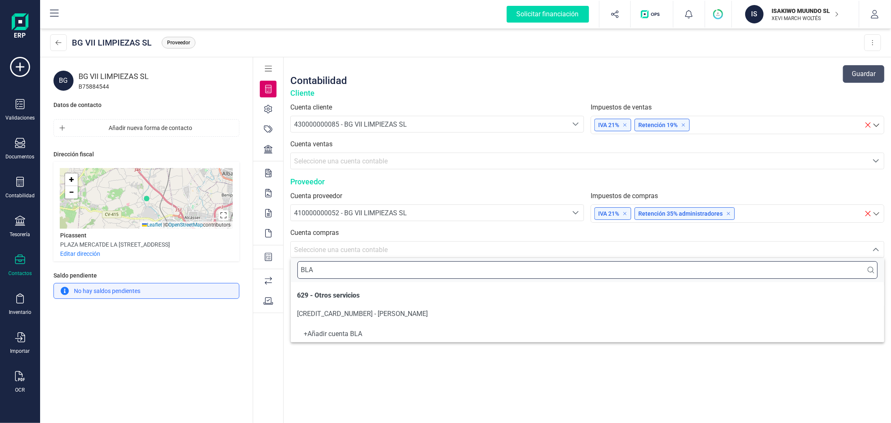
scroll to position [0, 0]
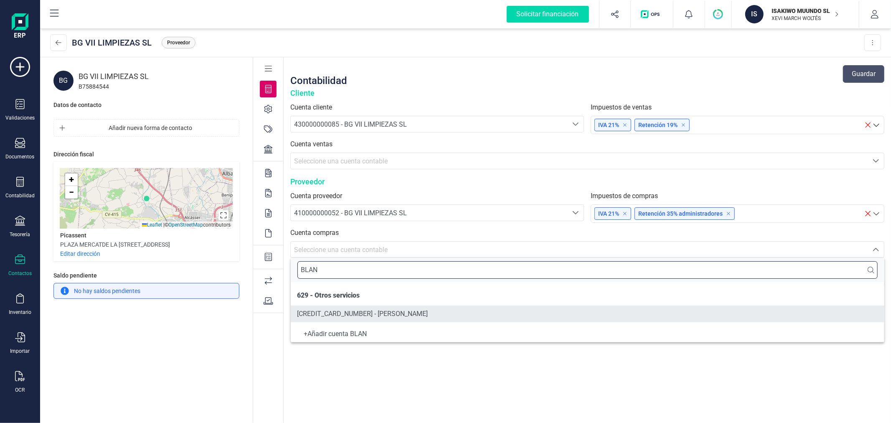
type input "BLAN"
click at [405, 314] on span "[CREDIT_CARD_NUMBER] - [PERSON_NAME]" at bounding box center [362, 313] width 131 height 8
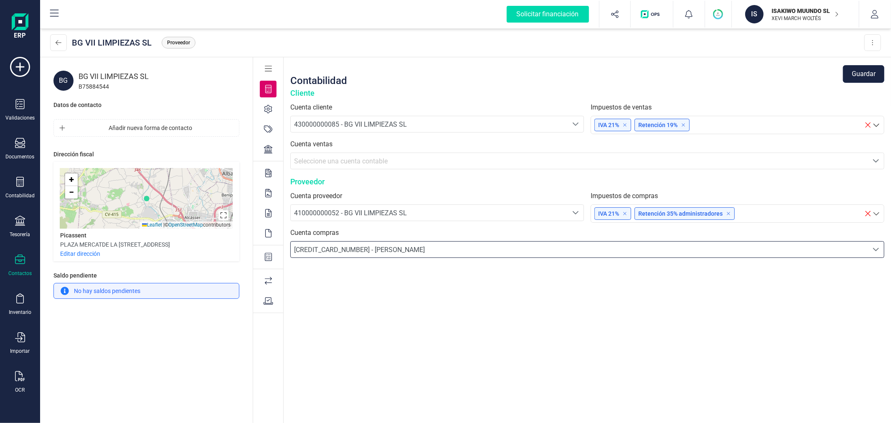
click at [868, 72] on button "Guardar" at bounding box center [863, 74] width 41 height 18
click at [271, 149] on icon at bounding box center [268, 149] width 8 height 8
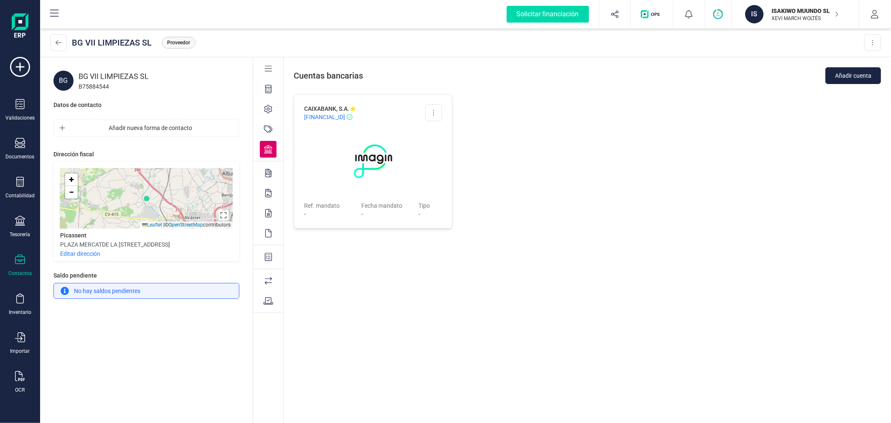
click at [264, 125] on icon at bounding box center [268, 129] width 8 height 8
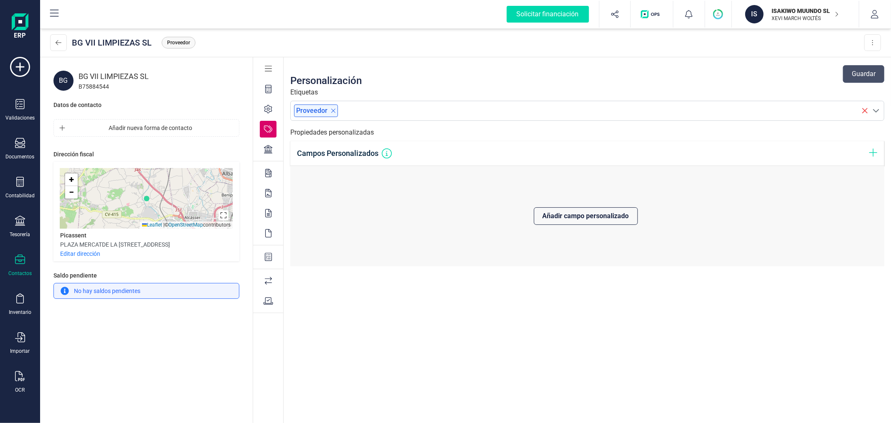
click at [266, 111] on icon at bounding box center [268, 109] width 8 height 8
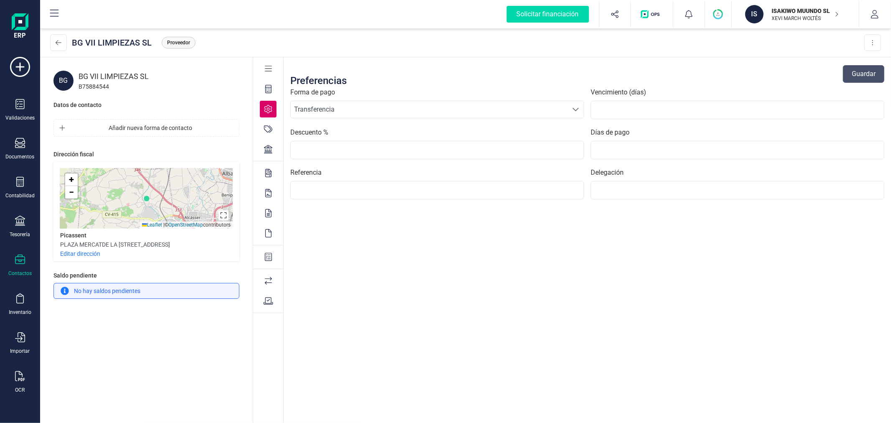
click at [267, 93] on icon at bounding box center [268, 89] width 6 height 8
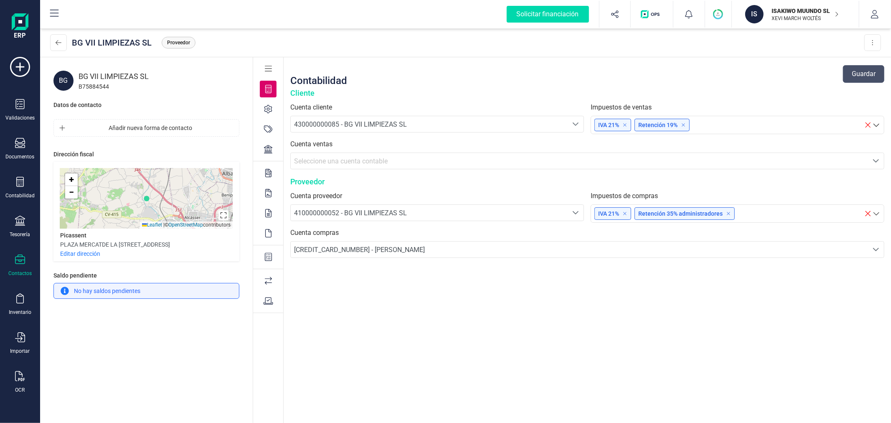
click at [265, 69] on icon at bounding box center [269, 69] width 8 height 8
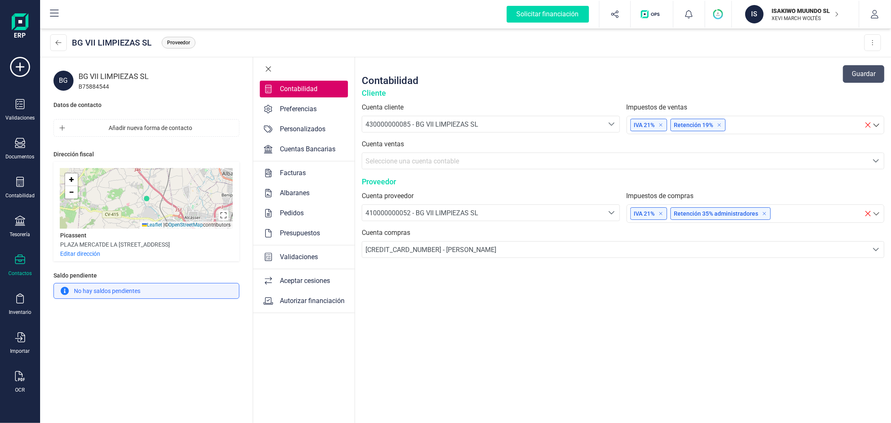
click at [265, 69] on icon at bounding box center [268, 69] width 6 height 8
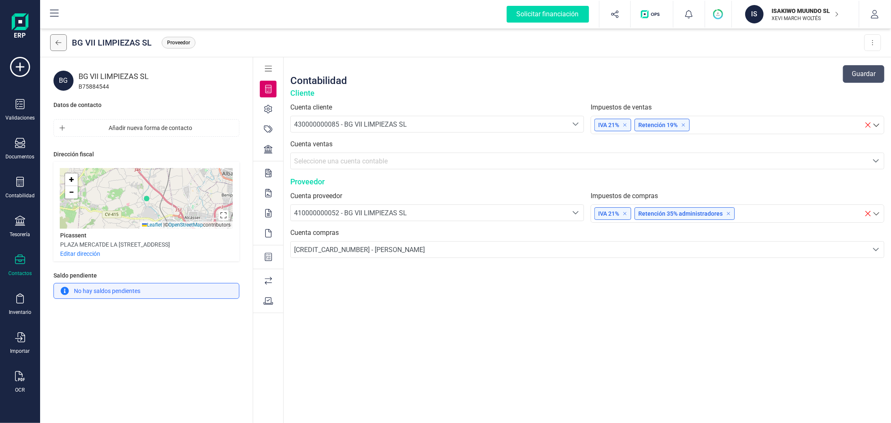
click at [60, 38] on button at bounding box center [58, 42] width 17 height 17
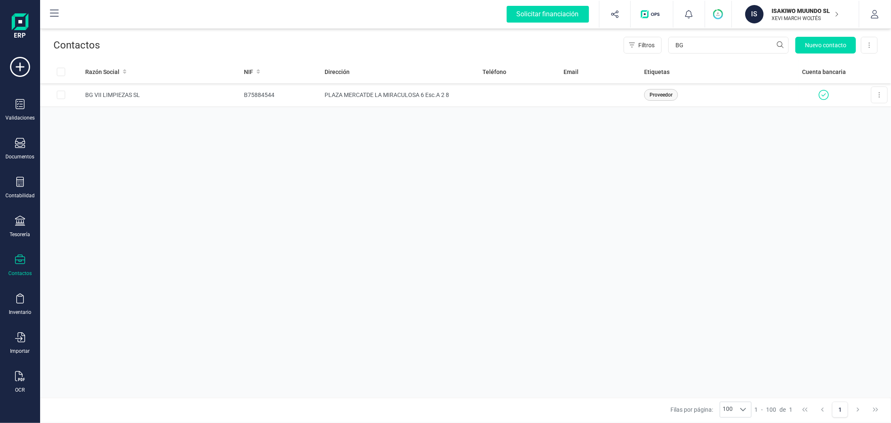
click at [443, 237] on div "Razón Social NIF Dirección Teléfono Email Etiquetas Cuenta bancaria BG VII LIMP…" at bounding box center [465, 228] width 851 height 337
click at [13, 145] on div "Documentos" at bounding box center [19, 149] width 33 height 22
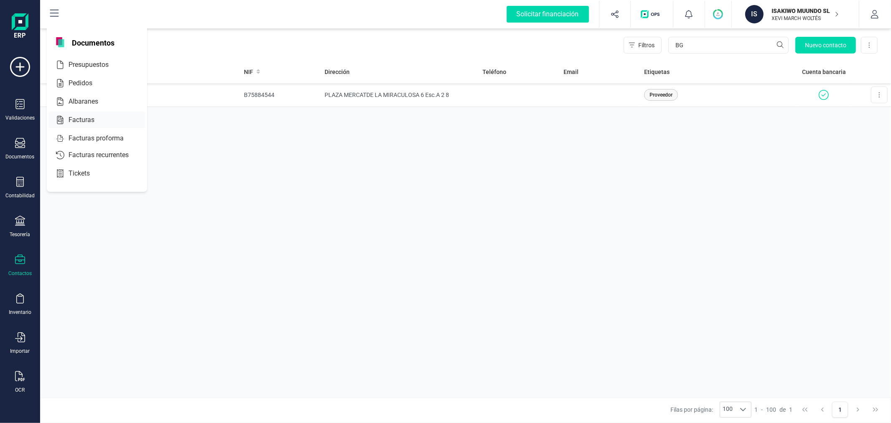
click at [68, 121] on span "Facturas" at bounding box center [87, 120] width 44 height 10
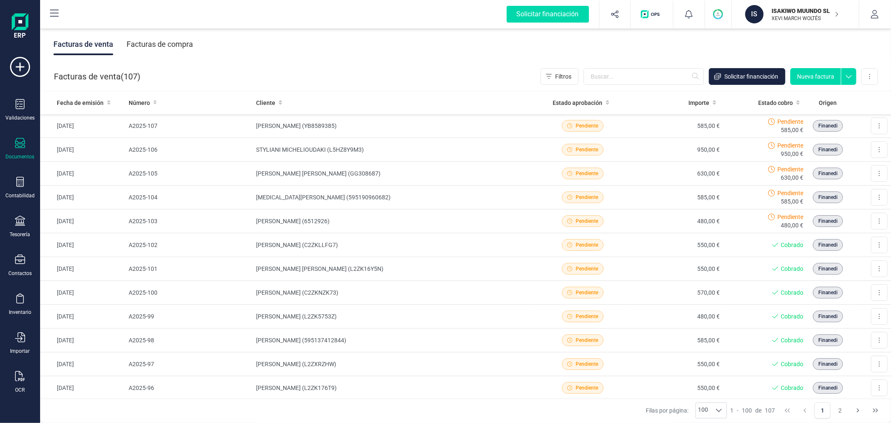
click at [172, 44] on div "Facturas de compra" at bounding box center [160, 44] width 66 height 22
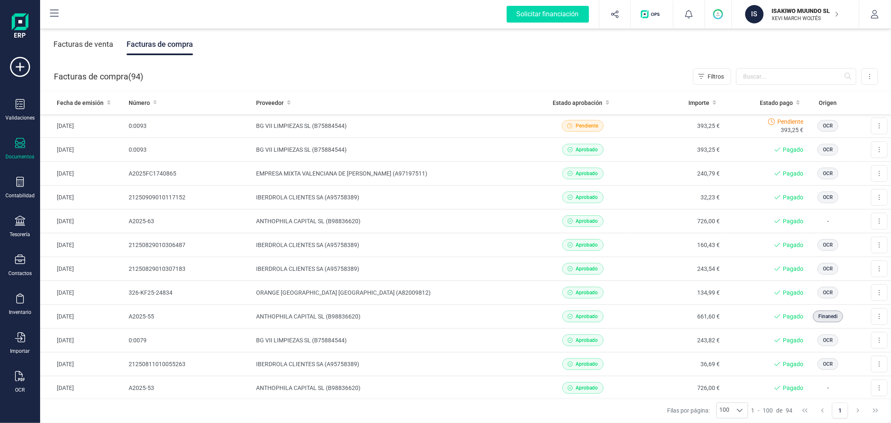
click at [715, 15] on circle "button" at bounding box center [718, 14] width 9 height 9
click at [789, 55] on div "Facturas de venta Facturas de compra" at bounding box center [465, 44] width 851 height 35
click at [801, 18] on p "XEVI MARCH WOLTÉS" at bounding box center [805, 18] width 67 height 7
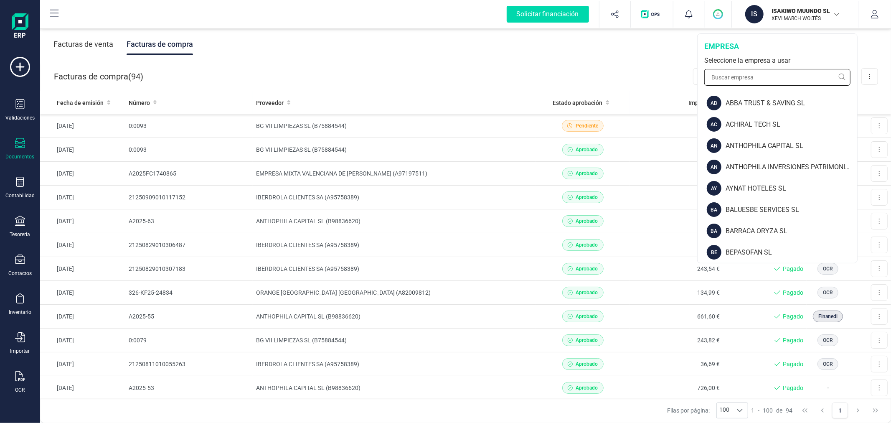
click at [745, 77] on input "text" at bounding box center [777, 77] width 146 height 17
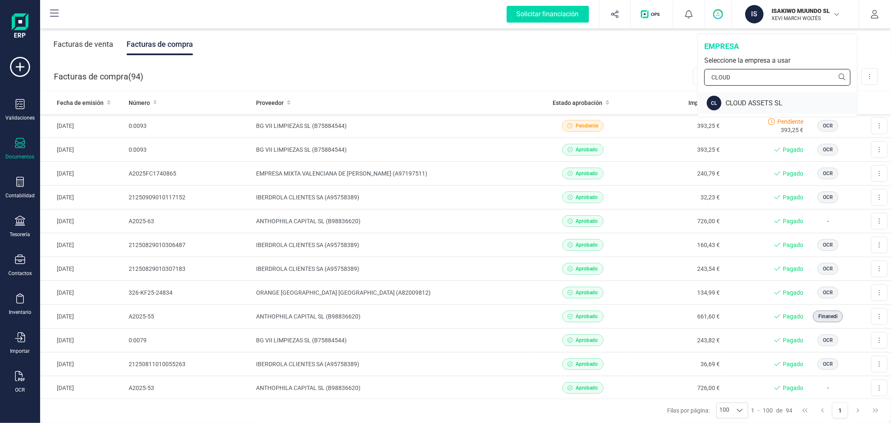
type input "CLOUD"
click at [740, 103] on div "CLOUD ASSETS SL" at bounding box center [791, 103] width 132 height 10
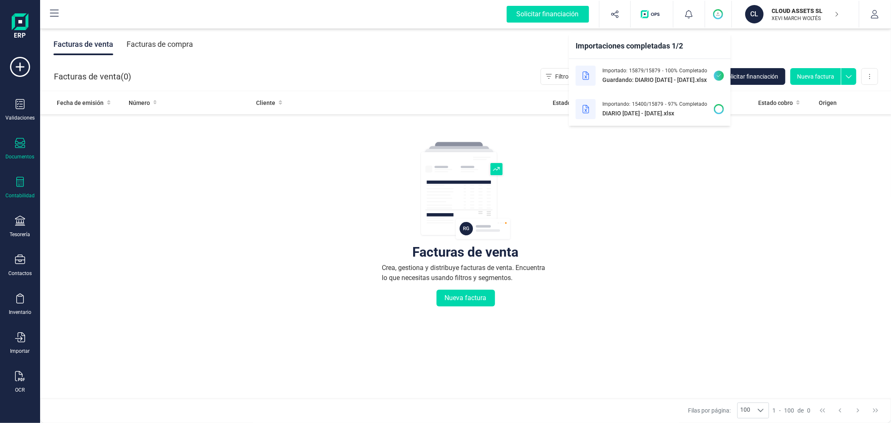
click at [18, 188] on div at bounding box center [20, 183] width 10 height 12
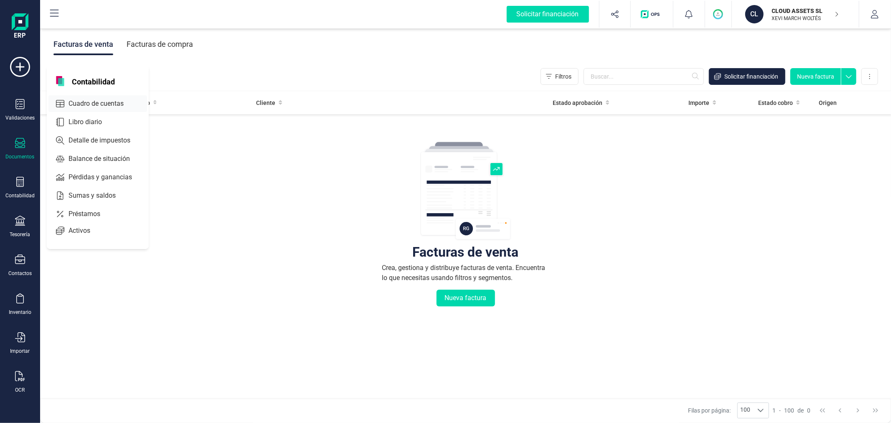
click at [104, 106] on span "Cuadro de cuentas" at bounding box center [101, 104] width 73 height 10
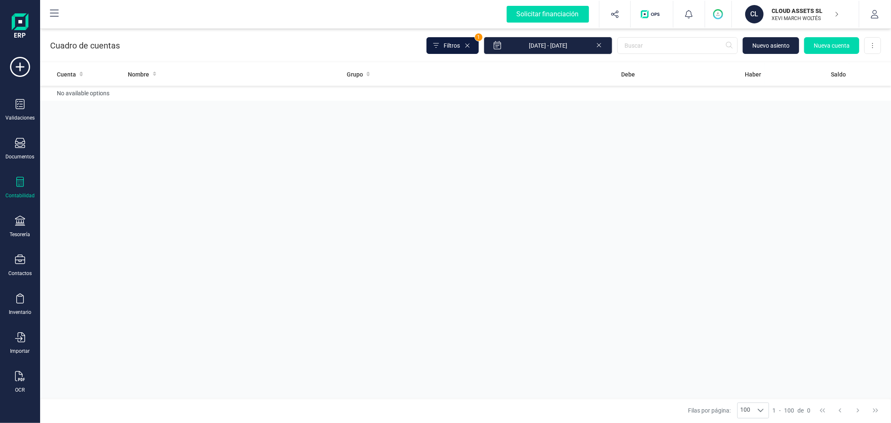
click at [460, 43] on span "Filtros" at bounding box center [451, 45] width 16 height 8
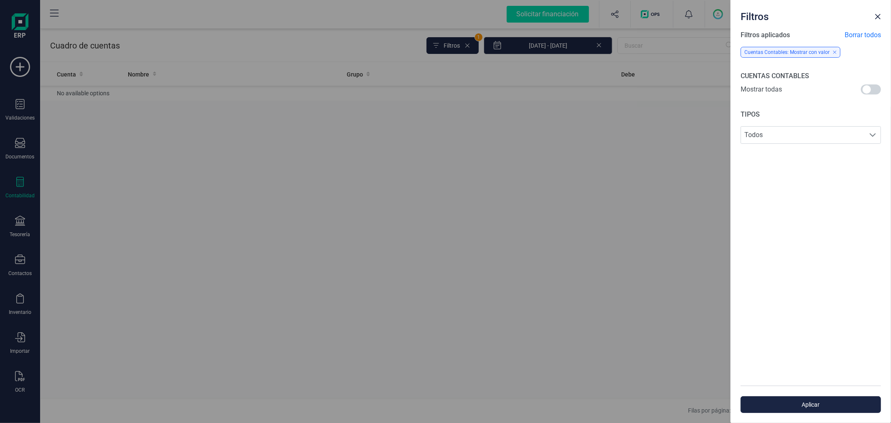
click at [860, 87] on div "Mostrar todas" at bounding box center [810, 90] width 140 height 12
click at [867, 89] on span at bounding box center [871, 89] width 20 height 10
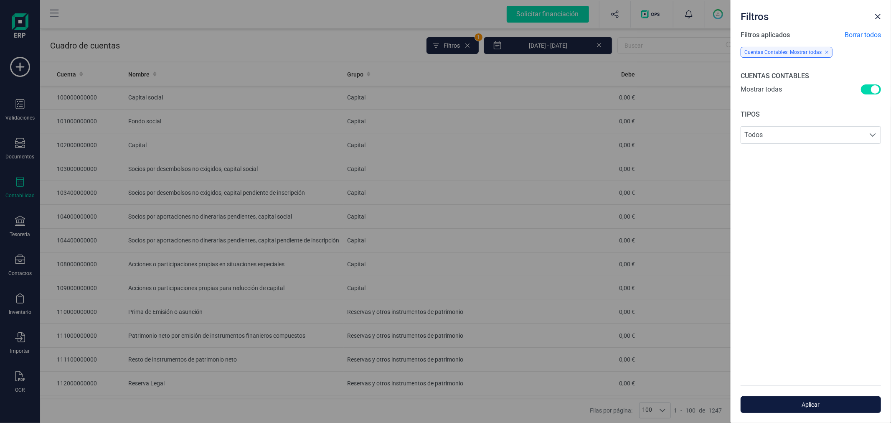
click at [823, 398] on button "Aplicar" at bounding box center [810, 404] width 140 height 17
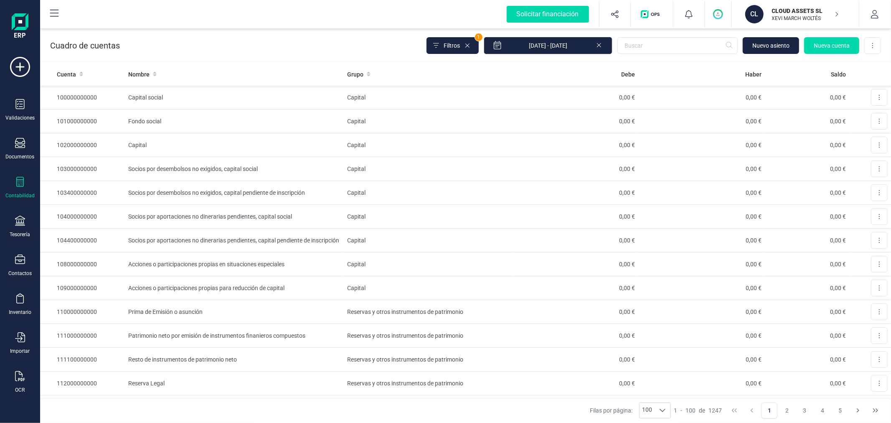
click at [717, 15] on icon "button" at bounding box center [717, 14] width 3 height 3
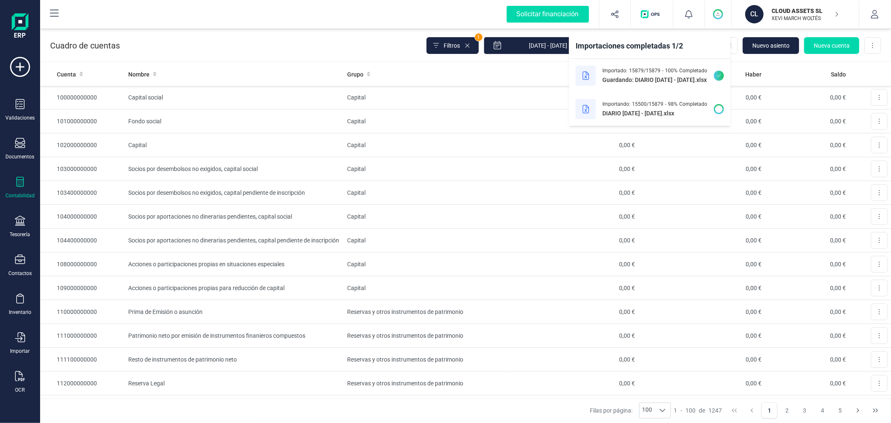
click at [717, 15] on icon "button" at bounding box center [717, 14] width 3 height 3
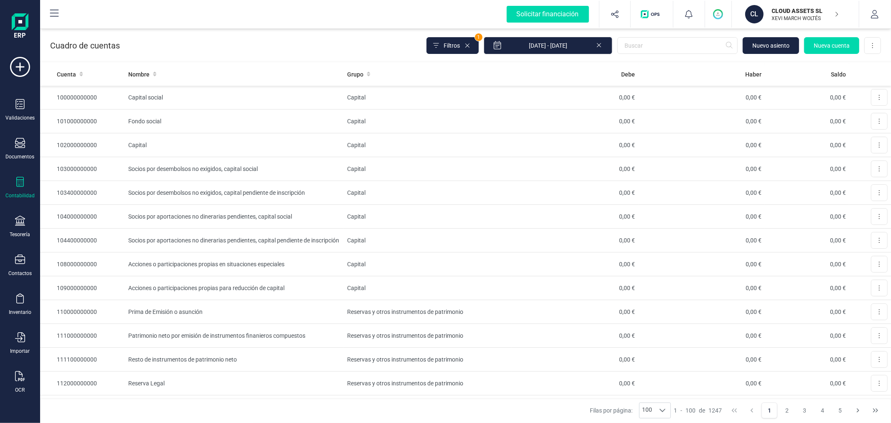
click at [598, 47] on icon at bounding box center [599, 44] width 7 height 8
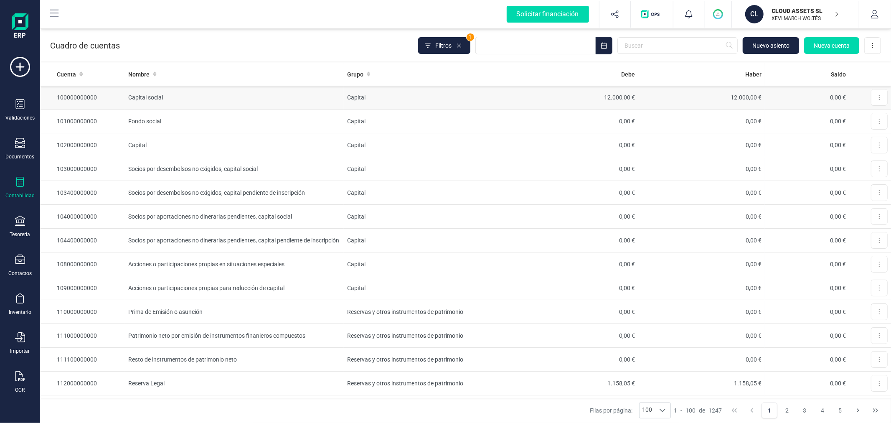
click at [554, 92] on td "12.000,00 €" at bounding box center [575, 98] width 126 height 24
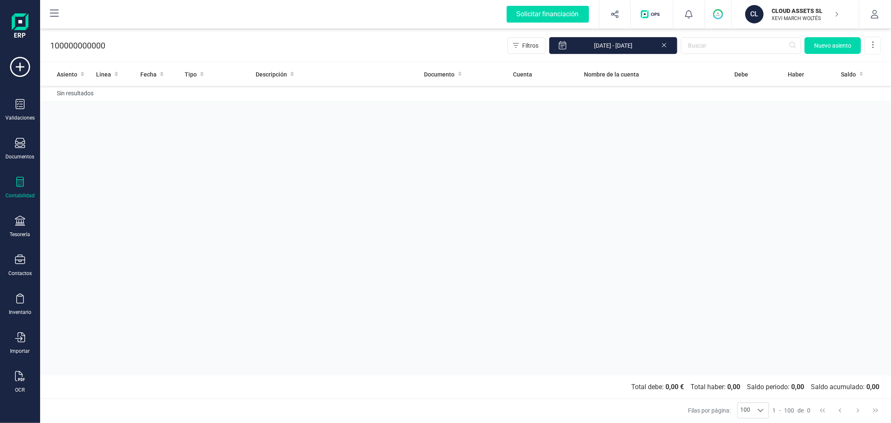
click at [664, 42] on icon at bounding box center [664, 44] width 7 height 8
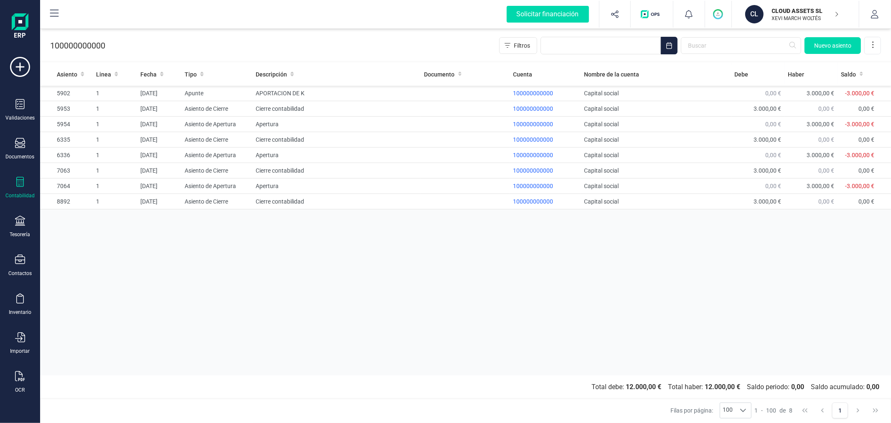
click at [715, 12] on circle "button" at bounding box center [718, 14] width 9 height 9
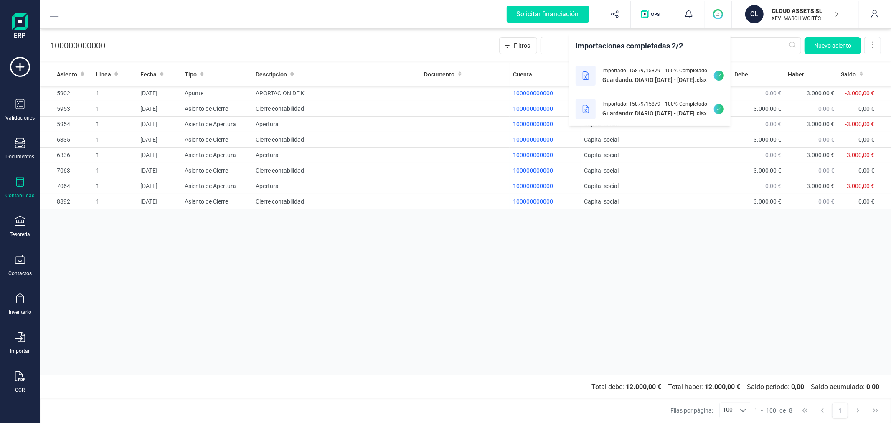
click at [595, 286] on div "Asiento Linea Fecha Tipo Descripción Documento Cuenta Nombre de la cuenta Debe …" at bounding box center [465, 219] width 851 height 312
